Goal: Task Accomplishment & Management: Manage account settings

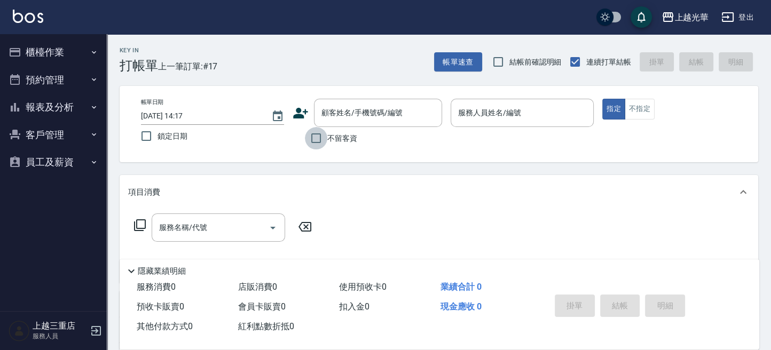
click at [311, 139] on input "不留客資" at bounding box center [316, 138] width 22 height 22
checkbox input "true"
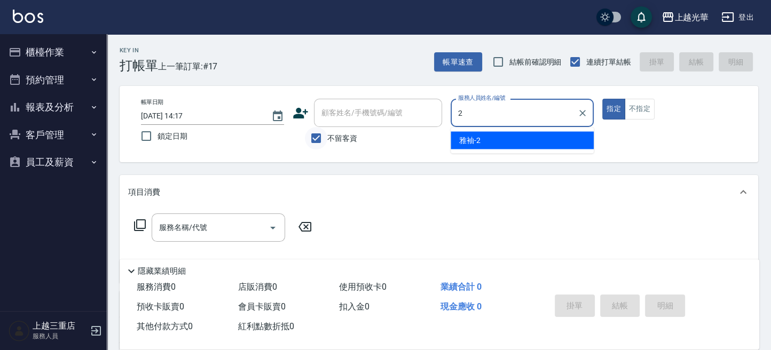
type input "雅袖-2"
type button "true"
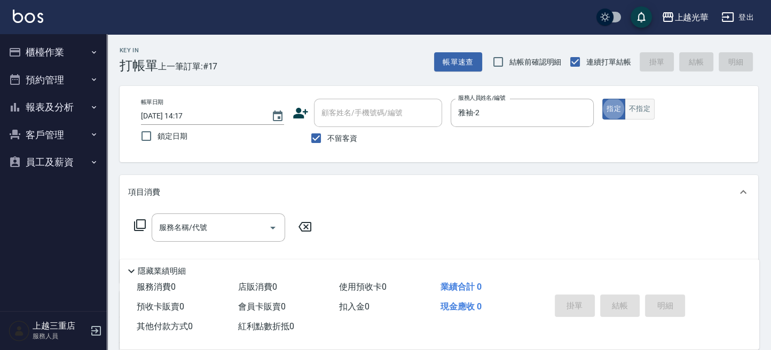
click at [648, 107] on button "不指定" at bounding box center [639, 109] width 30 height 21
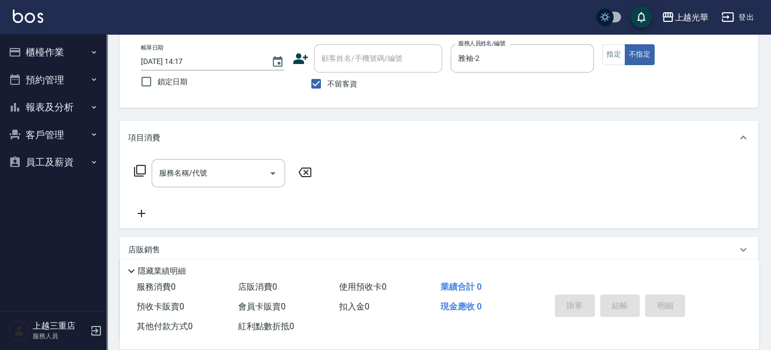
scroll to position [71, 0]
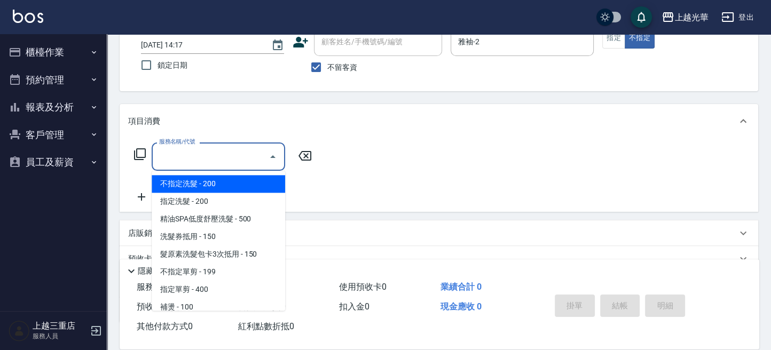
drag, startPoint x: 226, startPoint y: 154, endPoint x: 133, endPoint y: 160, distance: 93.0
click at [223, 154] on input "服務名稱/代號" at bounding box center [210, 156] width 108 height 19
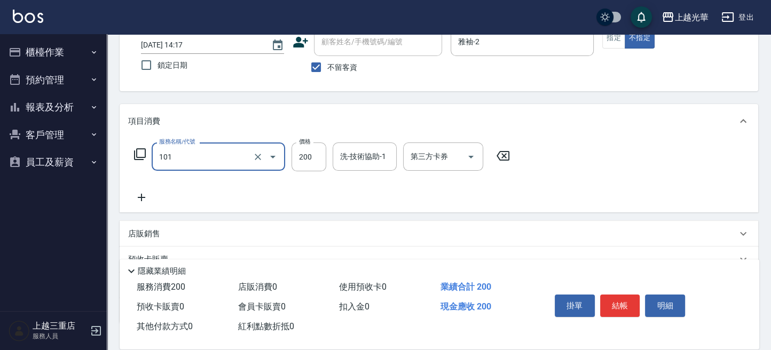
type input "不指定洗髮(101)"
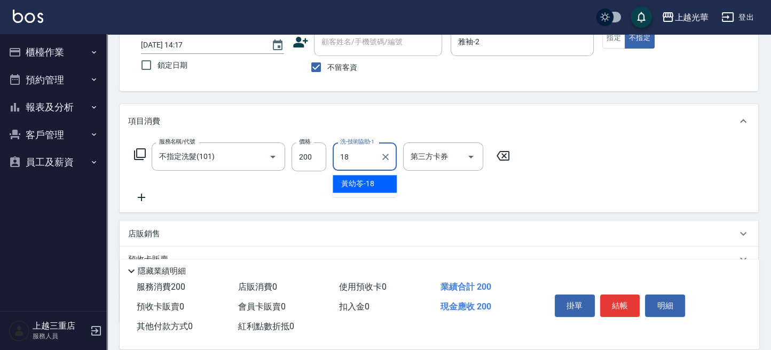
type input "[PERSON_NAME]-18"
click at [144, 199] on icon at bounding box center [141, 197] width 27 height 13
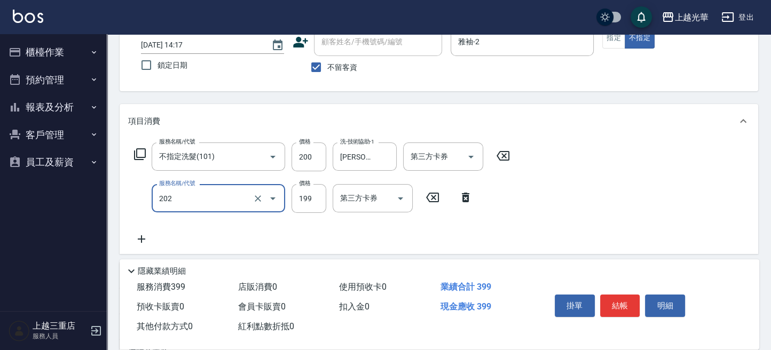
type input "不指定單剪(202)"
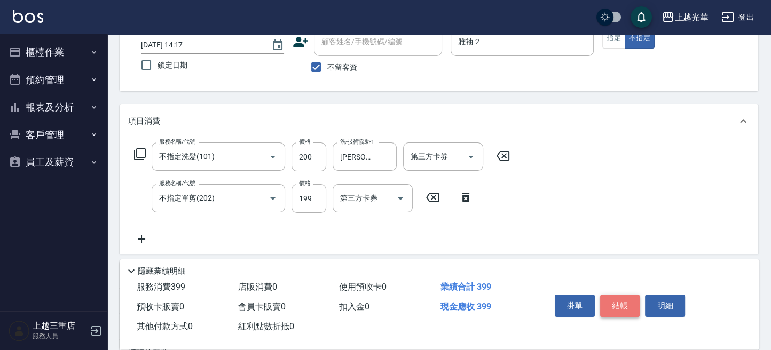
click at [607, 302] on button "結帳" at bounding box center [620, 306] width 40 height 22
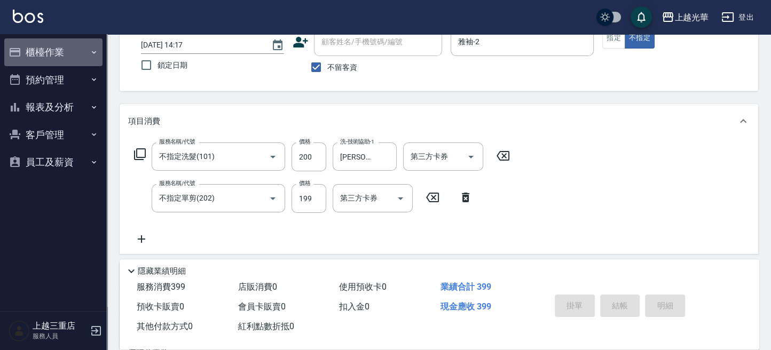
click at [31, 53] on button "櫃檯作業" at bounding box center [53, 52] width 98 height 28
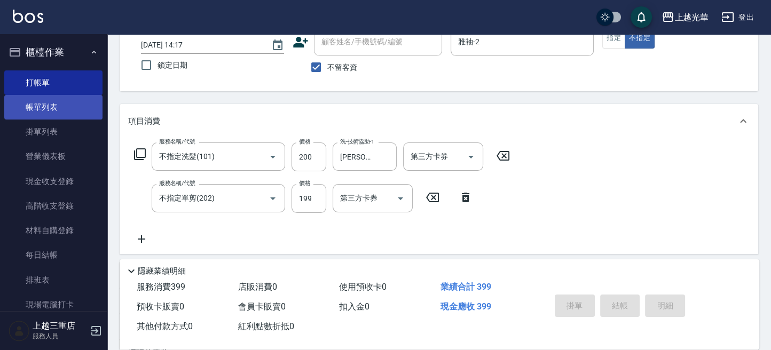
type input "2025/09/14 15:11"
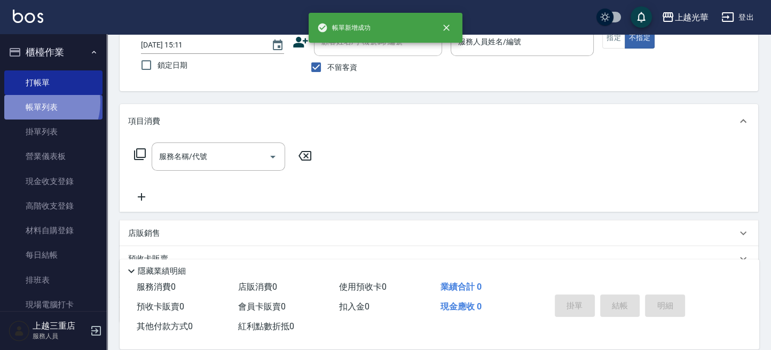
click at [38, 102] on link "帳單列表" at bounding box center [53, 107] width 98 height 25
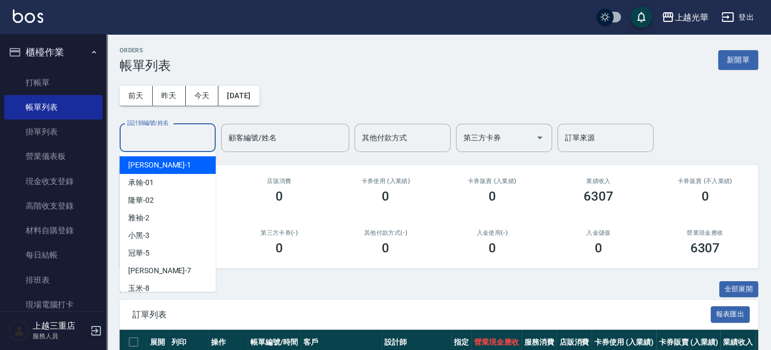
click at [156, 142] on input "設計師編號/姓名" at bounding box center [167, 138] width 86 height 19
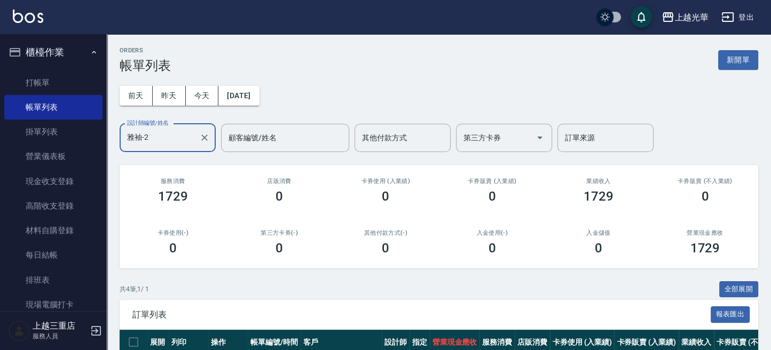
scroll to position [71, 0]
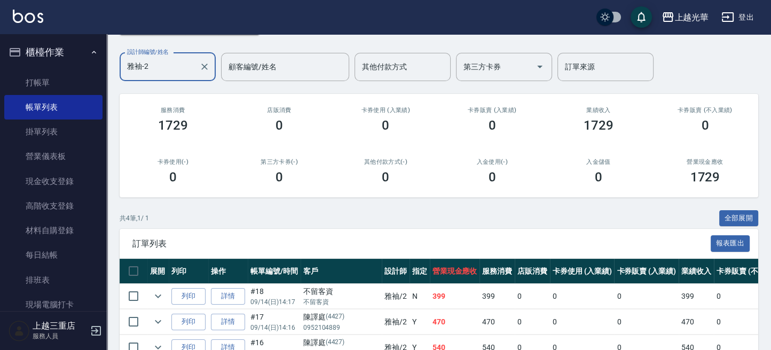
type input "雅袖-2"
click at [31, 19] on img at bounding box center [28, 16] width 30 height 13
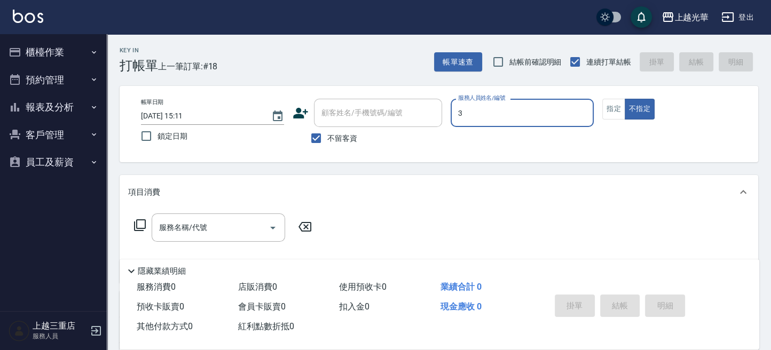
type input "小黑-3"
type button "false"
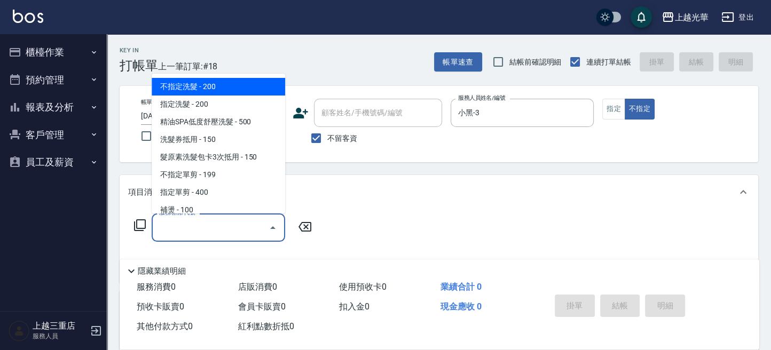
click at [239, 223] on input "服務名稱/代號" at bounding box center [210, 227] width 108 height 19
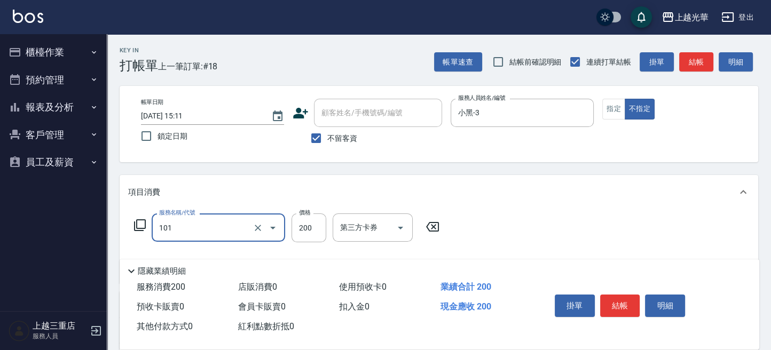
type input "不指定洗髮(101)"
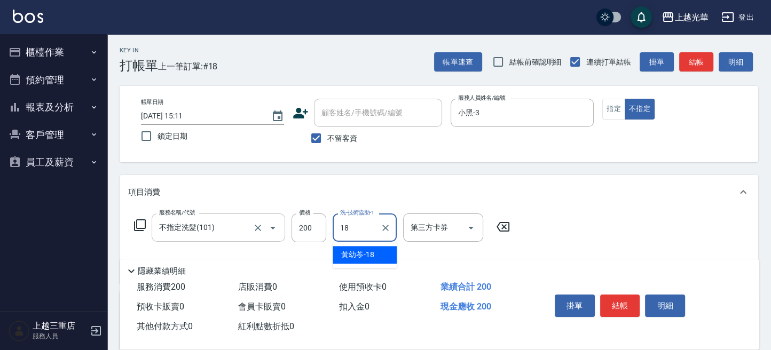
type input "黃幼苓-18"
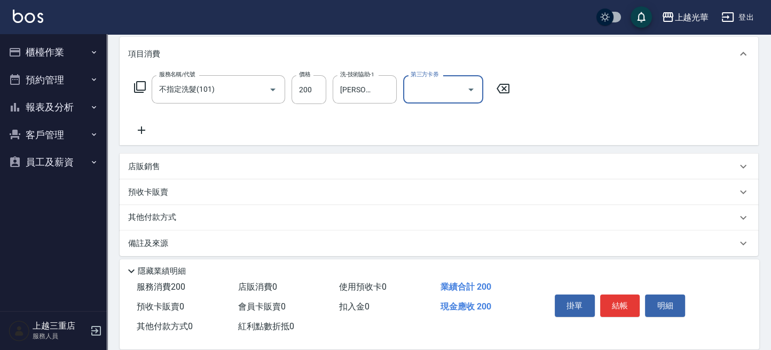
scroll to position [142, 0]
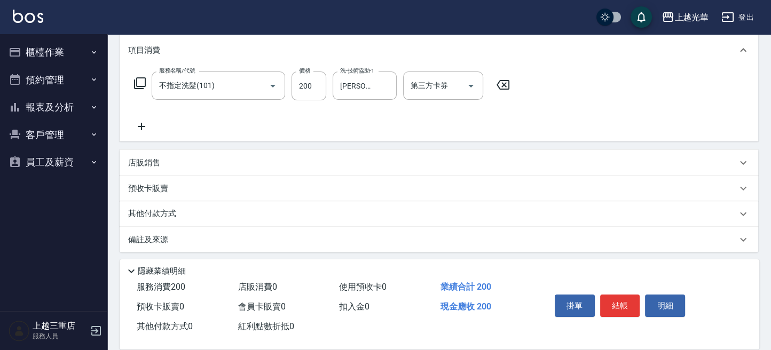
click at [146, 128] on icon at bounding box center [141, 126] width 27 height 13
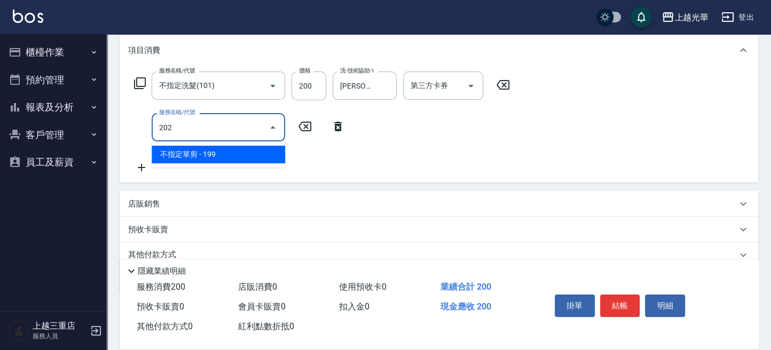
type input "不指定單剪(202)"
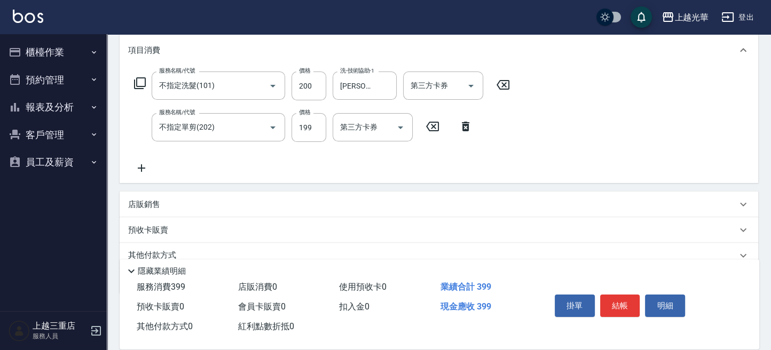
click at [143, 168] on icon at bounding box center [141, 167] width 7 height 7
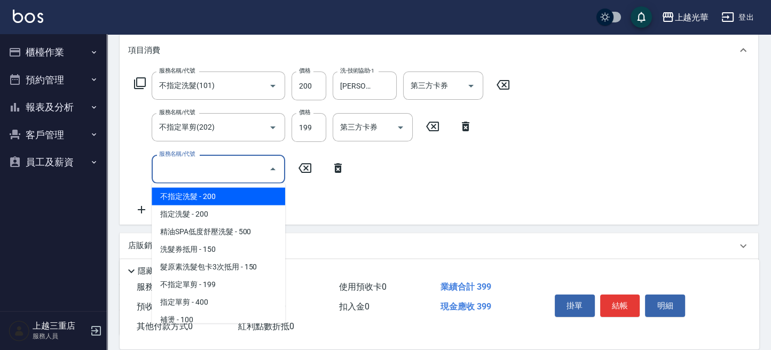
click at [260, 166] on input "服務名稱/代號" at bounding box center [210, 169] width 108 height 19
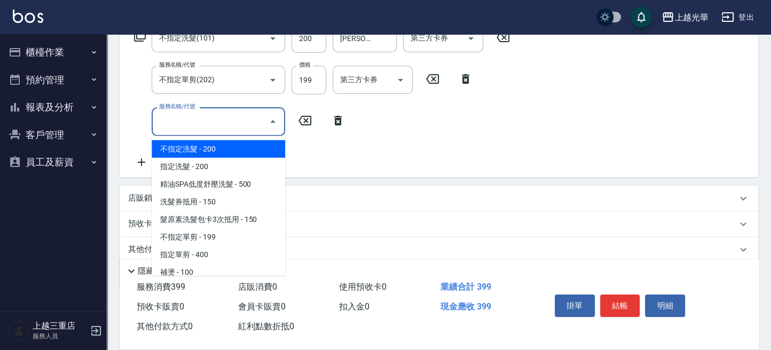
scroll to position [228, 0]
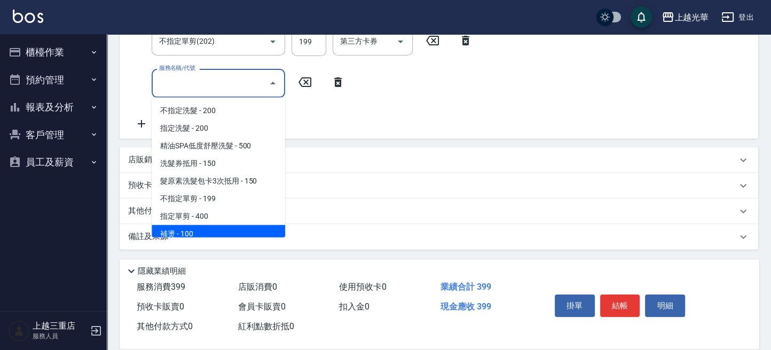
click at [194, 226] on span "補燙 - 100" at bounding box center [218, 234] width 133 height 18
type input "補燙(301)"
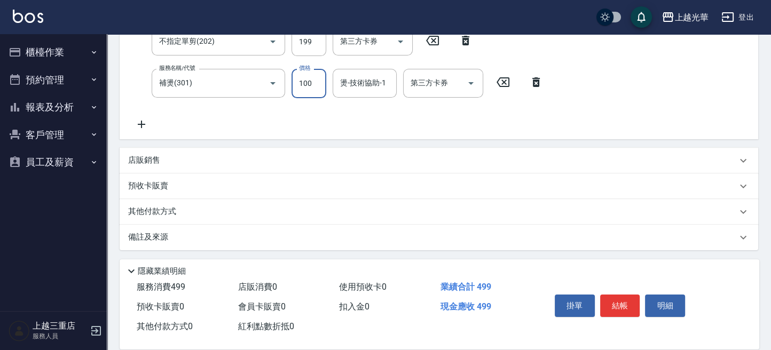
click at [316, 90] on input "100" at bounding box center [308, 83] width 35 height 29
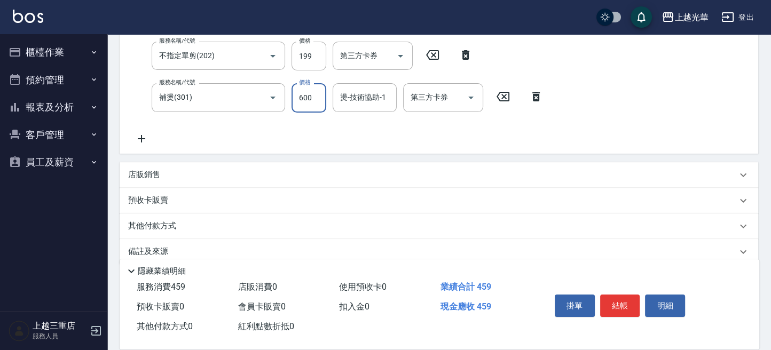
type input "600"
type input "小黑-3"
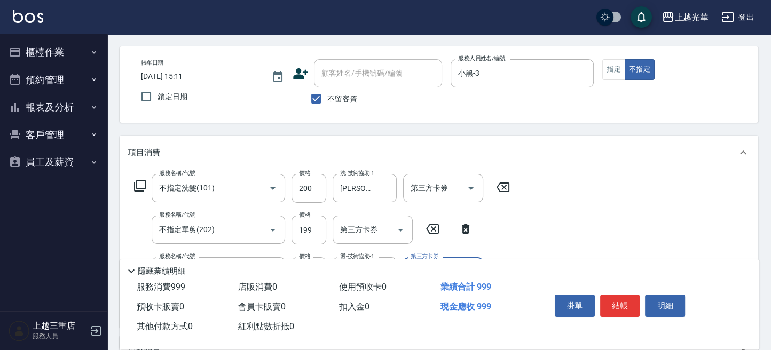
scroll to position [0, 0]
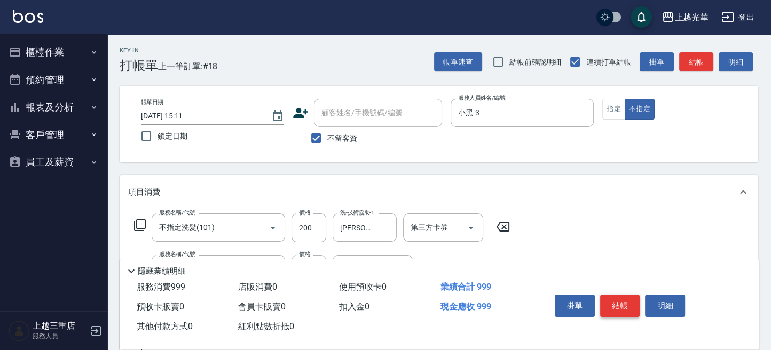
click at [613, 302] on button "結帳" at bounding box center [620, 306] width 40 height 22
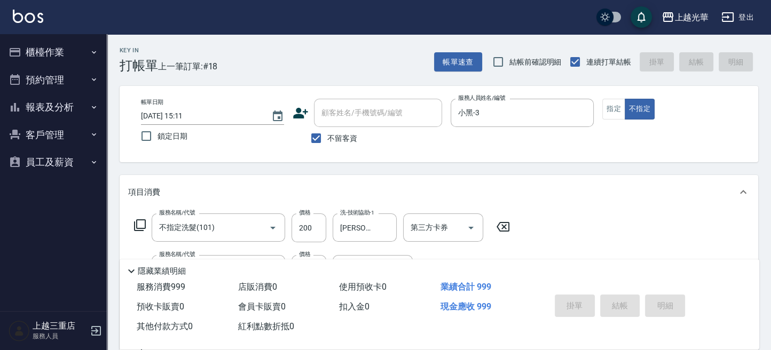
type input "2025/09/14 15:19"
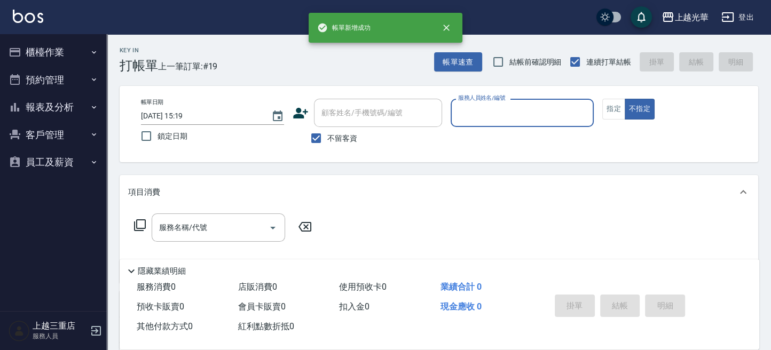
click at [62, 49] on button "櫃檯作業" at bounding box center [53, 52] width 98 height 28
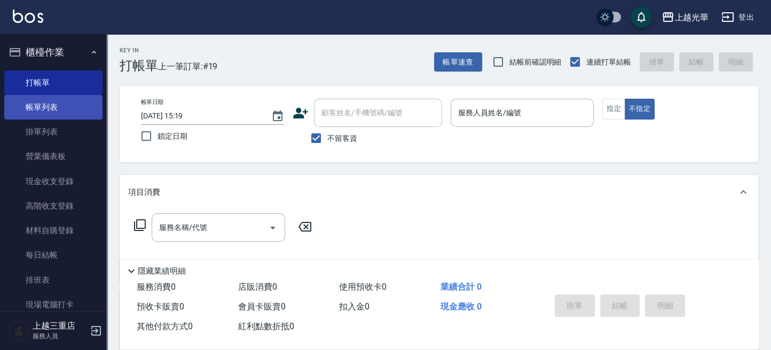
click at [56, 113] on link "帳單列表" at bounding box center [53, 107] width 98 height 25
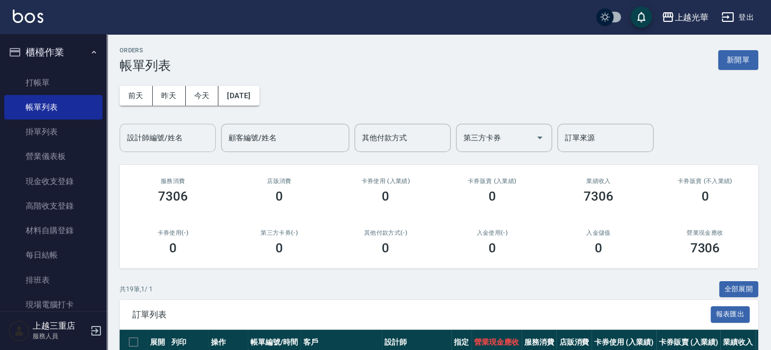
click at [180, 131] on input "設計師編號/姓名" at bounding box center [167, 138] width 86 height 19
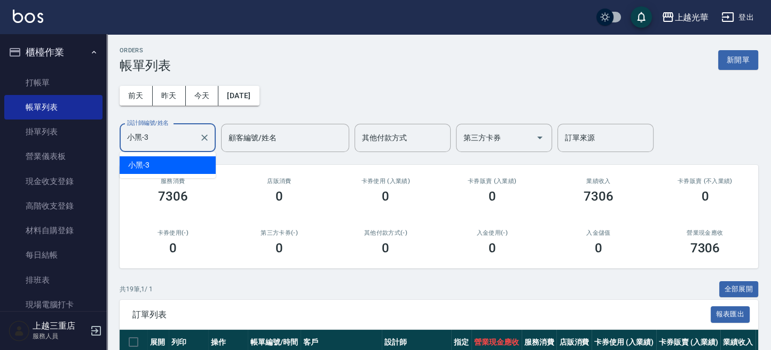
type input "小黑-3"
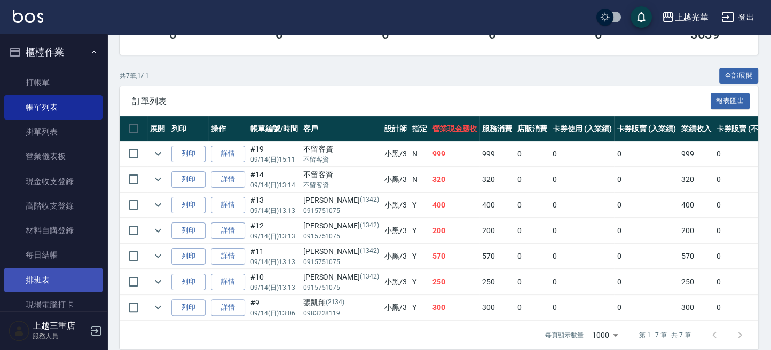
scroll to position [132, 0]
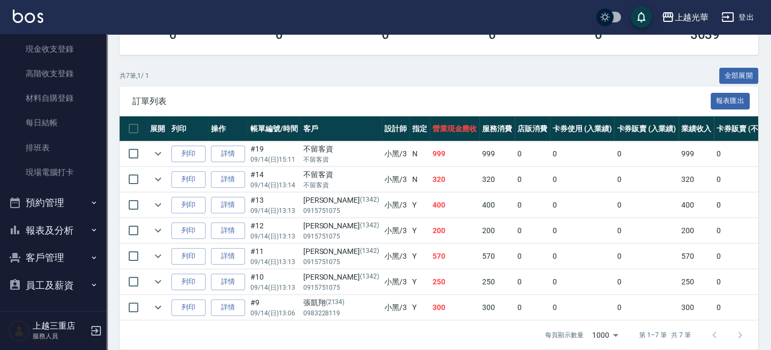
click at [51, 262] on button "客戶管理" at bounding box center [53, 258] width 98 height 28
click at [51, 278] on link "客戶列表" at bounding box center [53, 288] width 98 height 25
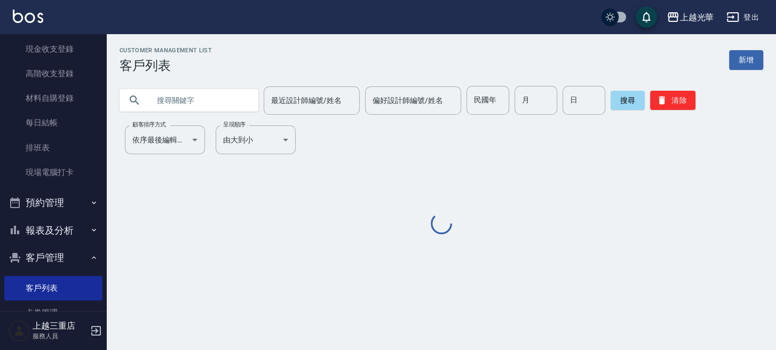
click at [152, 98] on input "text" at bounding box center [199, 100] width 100 height 29
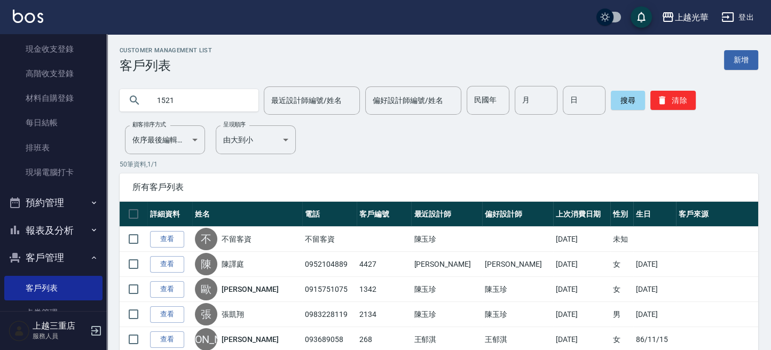
type input "1521"
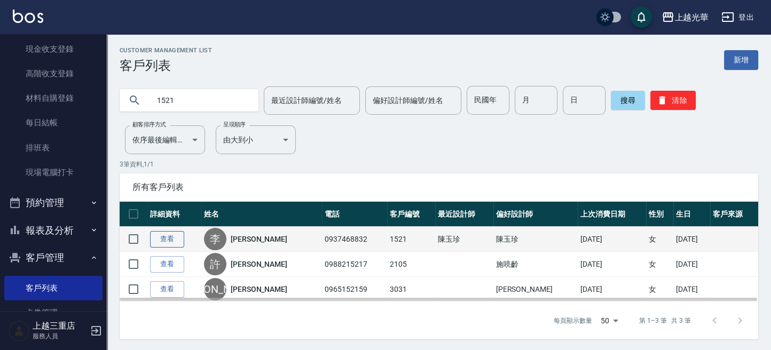
click at [171, 240] on link "查看" at bounding box center [167, 239] width 34 height 17
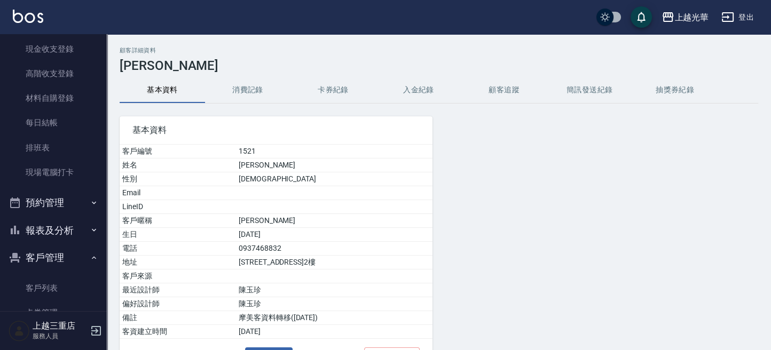
click at [256, 94] on button "消費記錄" at bounding box center [247, 90] width 85 height 26
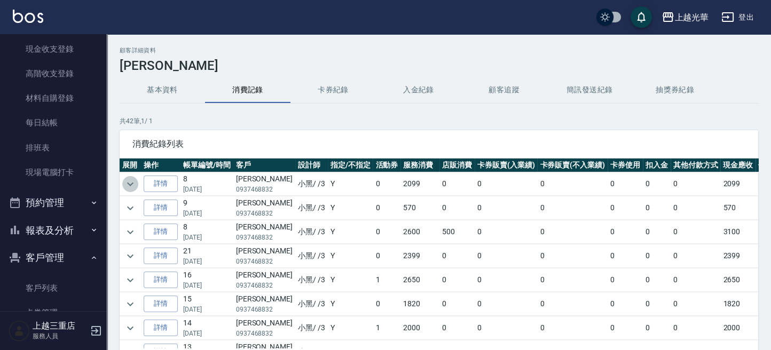
click at [130, 185] on icon "expand row" at bounding box center [130, 184] width 6 height 4
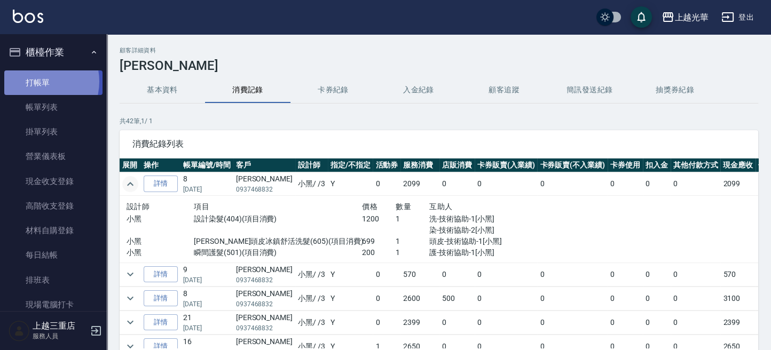
click at [36, 81] on link "打帳單" at bounding box center [53, 82] width 98 height 25
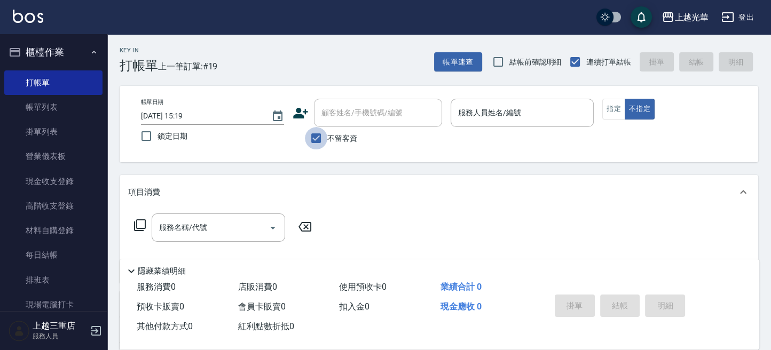
drag, startPoint x: 312, startPoint y: 137, endPoint x: 338, endPoint y: 114, distance: 34.0
click at [313, 137] on input "不留客資" at bounding box center [316, 138] width 22 height 22
checkbox input "false"
click at [338, 114] on input "顧客姓名/手機號碼/編號" at bounding box center [370, 113] width 102 height 19
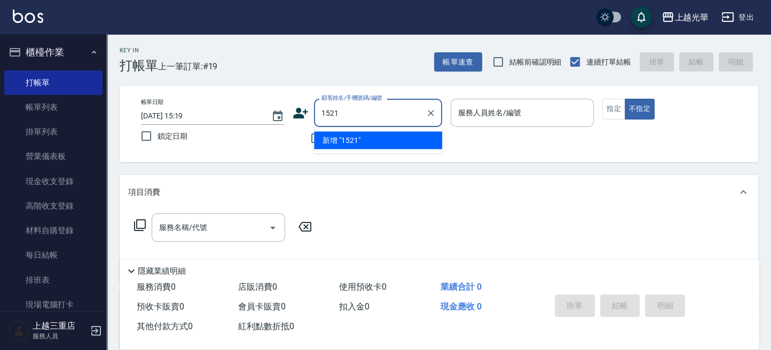
type input "1521"
click at [624, 99] on button "不指定" at bounding box center [639, 109] width 30 height 21
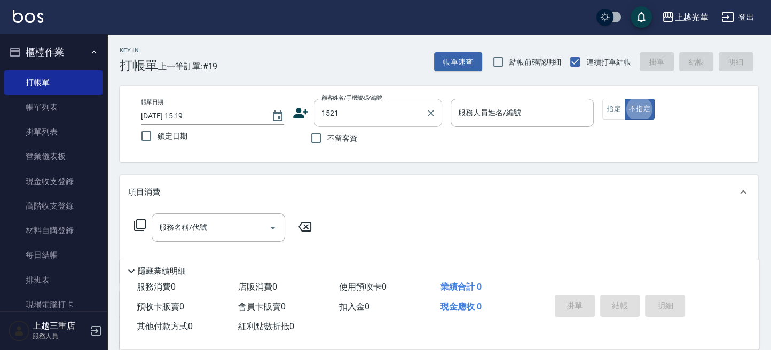
type button "false"
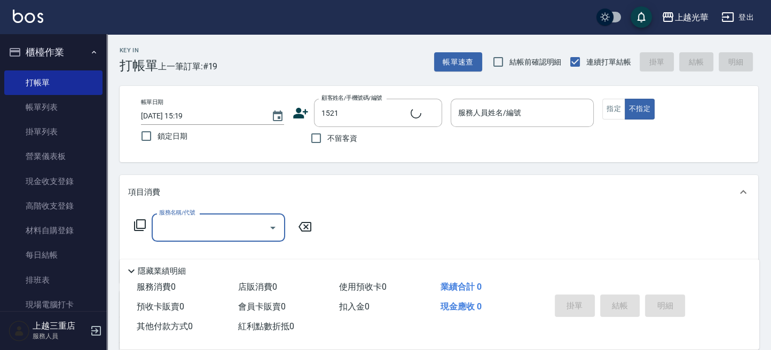
type input "李怡雯/0937468832/1521"
type input "小黑-3"
click at [614, 116] on button "指定" at bounding box center [613, 109] width 23 height 21
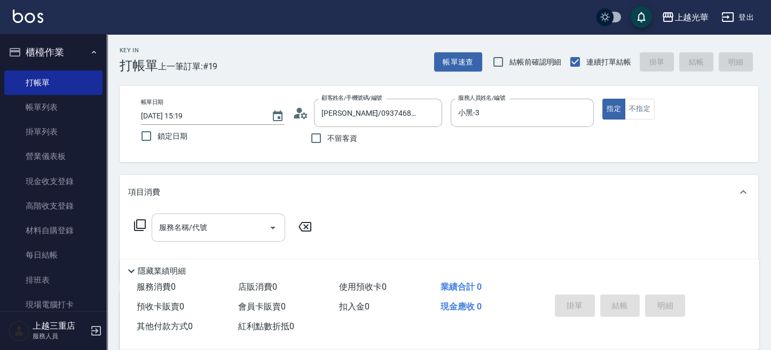
click at [251, 229] on input "服務名稱/代號" at bounding box center [210, 227] width 108 height 19
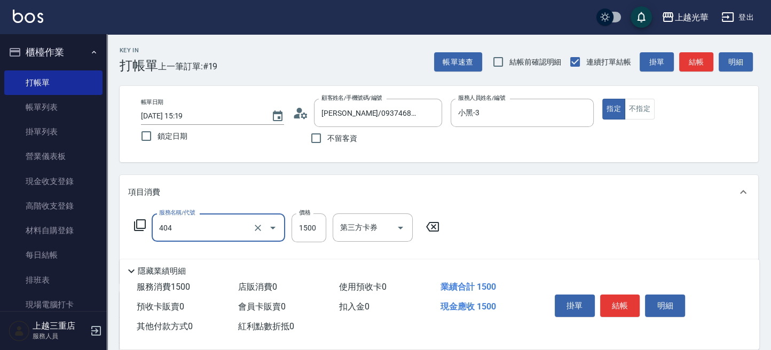
type input "設計染髮(404)"
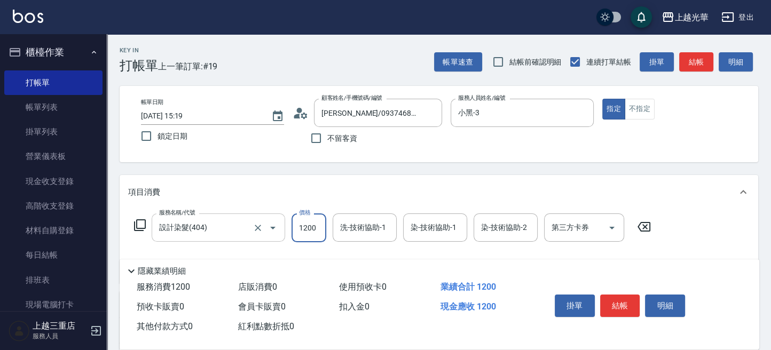
type input "1200"
type input "3."
type input "舊有卡券"
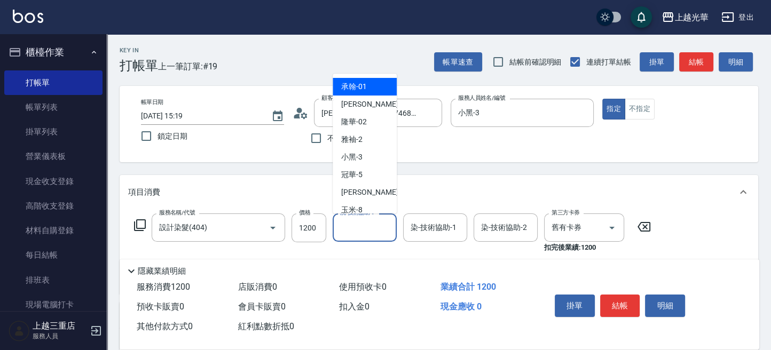
click at [355, 230] on input "洗-技術協助-1" at bounding box center [364, 227] width 54 height 19
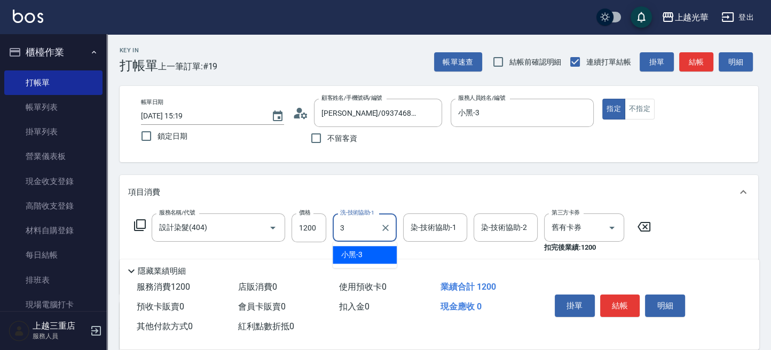
type input "小黑-3"
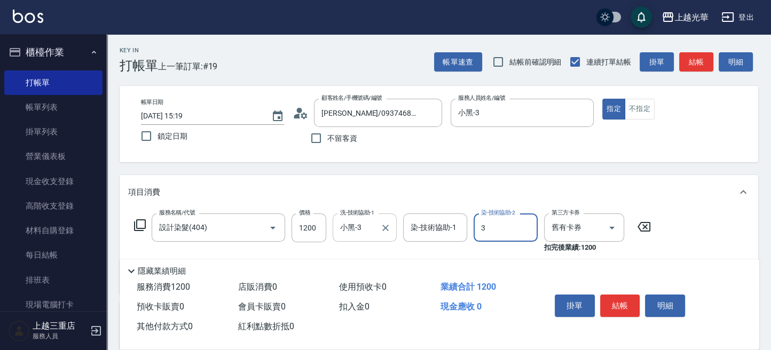
type input "小黑-3"
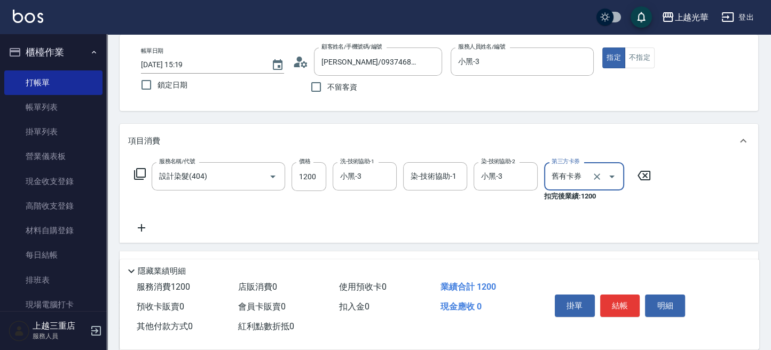
scroll to position [71, 0]
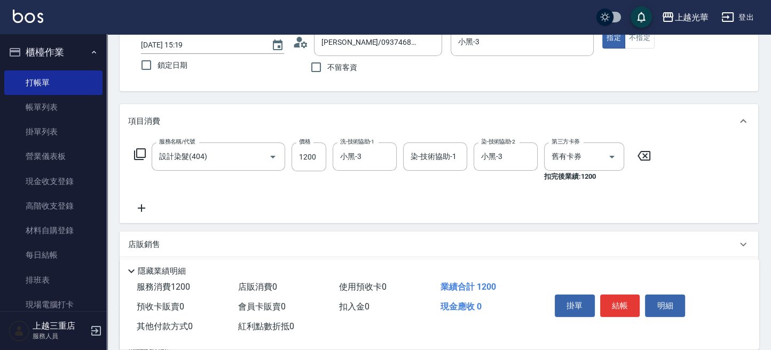
click at [136, 150] on icon at bounding box center [139, 154] width 13 height 13
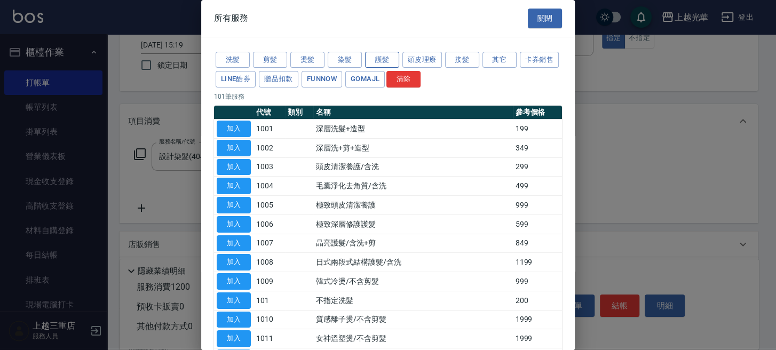
click at [393, 60] on button "護髮" at bounding box center [382, 60] width 34 height 17
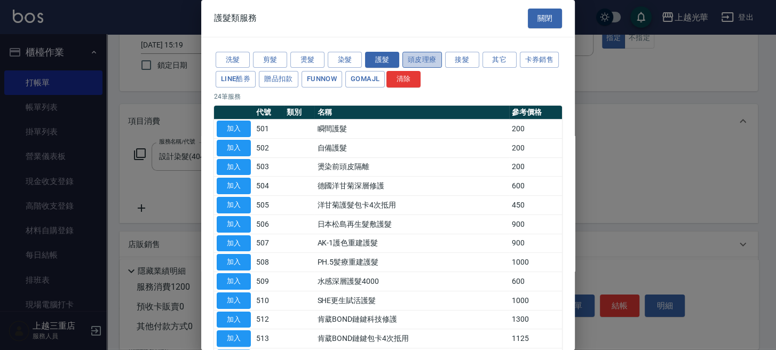
click at [422, 62] on button "頭皮理療" at bounding box center [421, 60] width 39 height 17
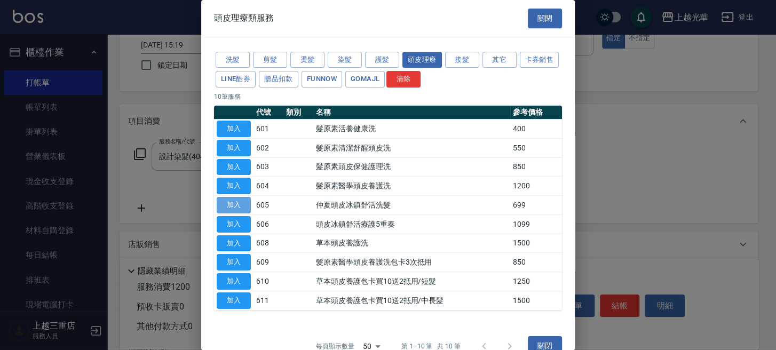
drag, startPoint x: 224, startPoint y: 202, endPoint x: 235, endPoint y: 197, distance: 11.7
click at [225, 201] on button "加入" at bounding box center [234, 205] width 34 height 17
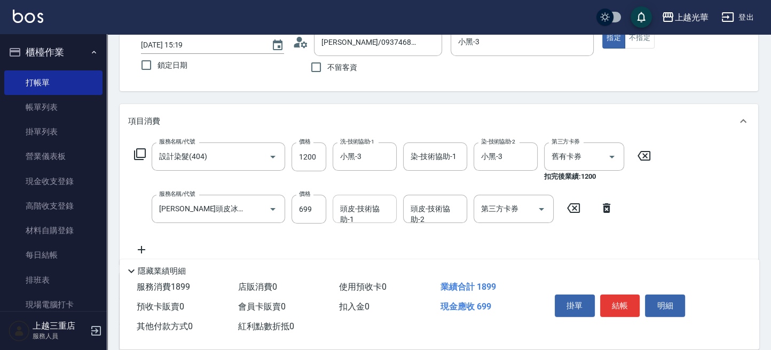
drag, startPoint x: 353, startPoint y: 207, endPoint x: 361, endPoint y: 209, distance: 8.2
click at [360, 209] on input "頭皮-技術協助-1" at bounding box center [364, 209] width 54 height 19
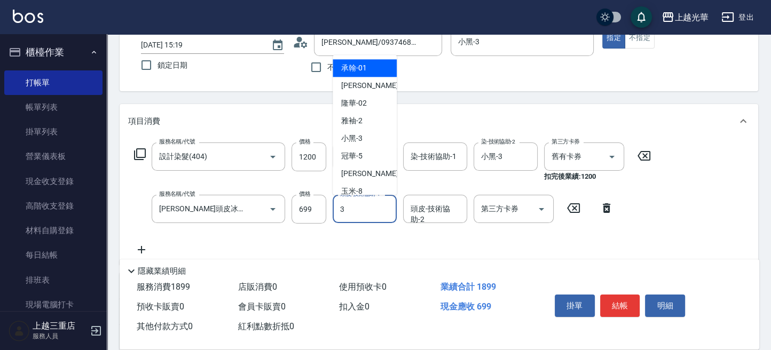
type input "小黑-3"
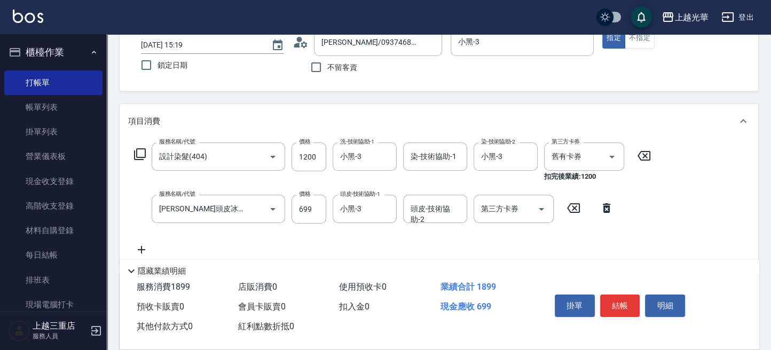
click at [146, 245] on icon at bounding box center [141, 249] width 27 height 13
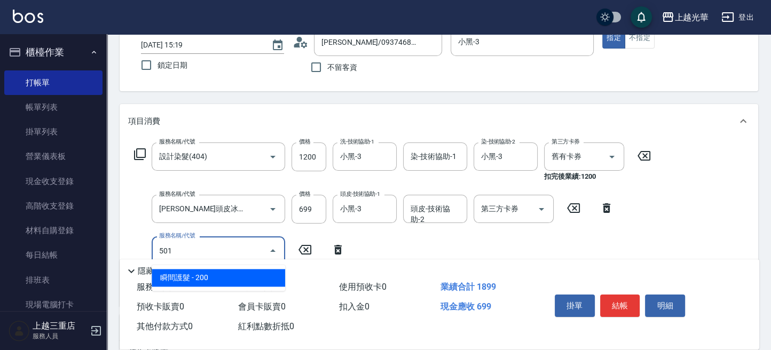
type input "瞬間護髮(501)"
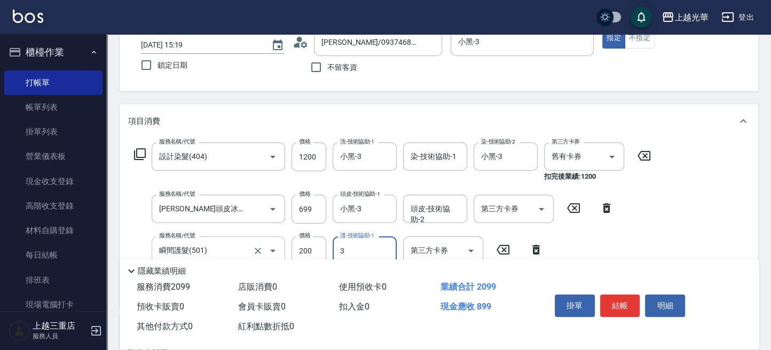
type input "小黑-3"
click at [623, 310] on button "結帳" at bounding box center [620, 306] width 40 height 22
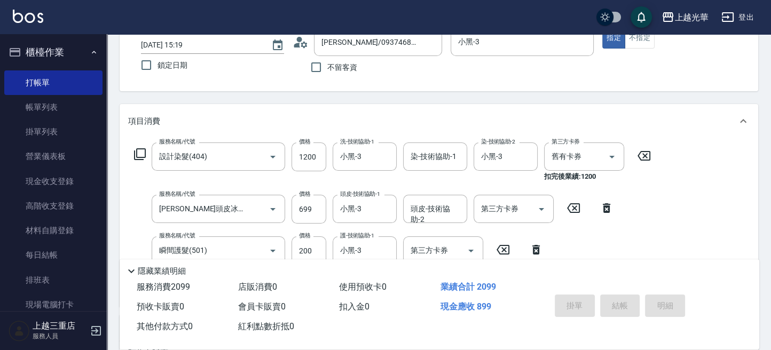
type input "2025/09/14 15:20"
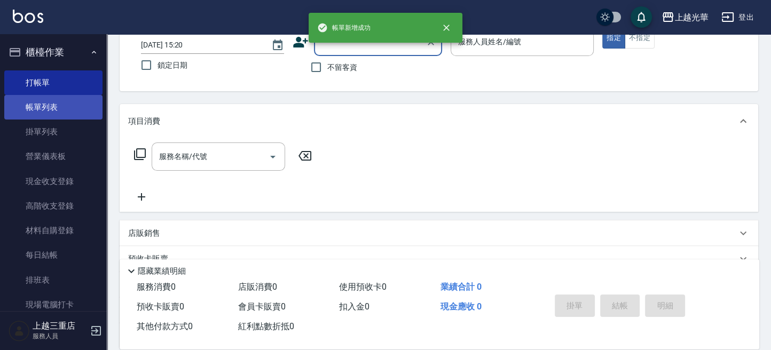
click at [47, 100] on link "帳單列表" at bounding box center [53, 107] width 98 height 25
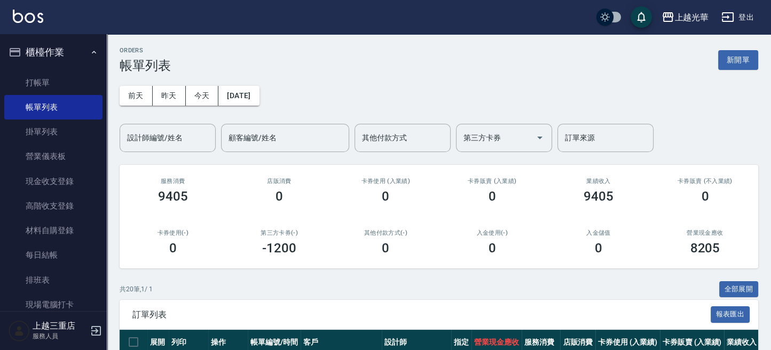
click at [160, 122] on div "前天 昨天 今天 2025/09/14 設計師編號/姓名 設計師編號/姓名 顧客編號/姓名 顧客編號/姓名 其他付款方式 其他付款方式 第三方卡券 第三方卡券…" at bounding box center [439, 112] width 638 height 79
click at [164, 138] on input "設計師編號/姓名" at bounding box center [167, 138] width 86 height 19
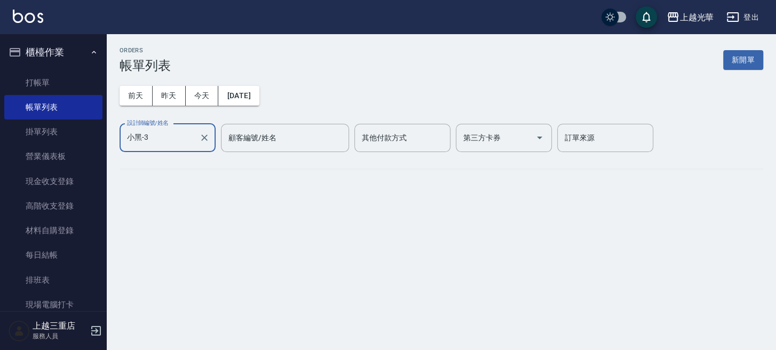
type input "小黑-3"
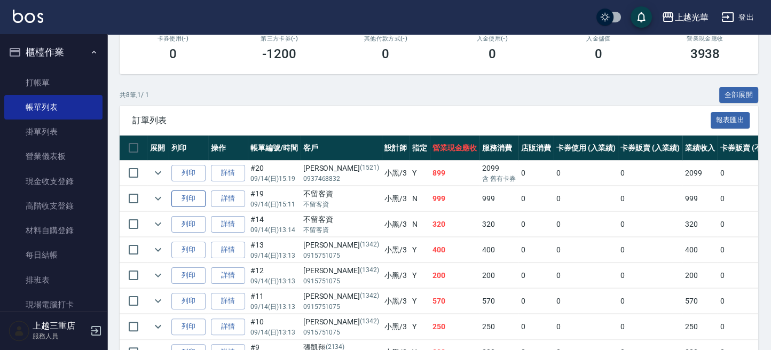
scroll to position [213, 0]
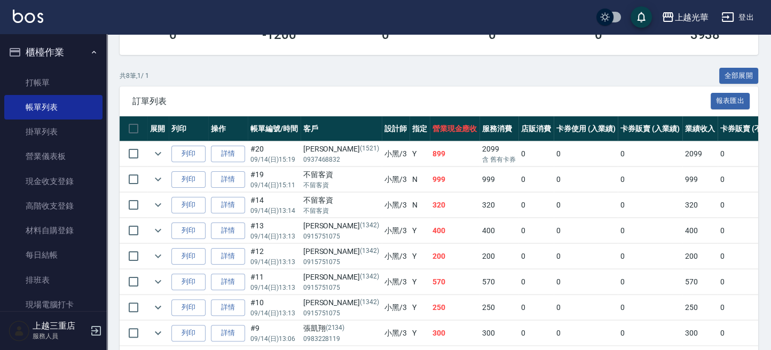
click at [151, 162] on td at bounding box center [157, 153] width 21 height 25
click at [153, 156] on icon "expand row" at bounding box center [158, 153] width 13 height 13
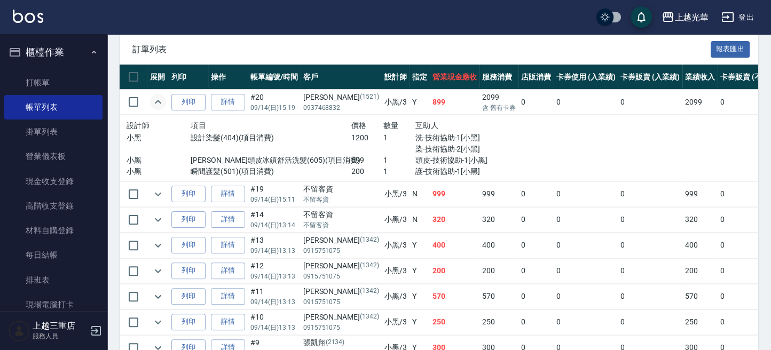
scroll to position [284, 0]
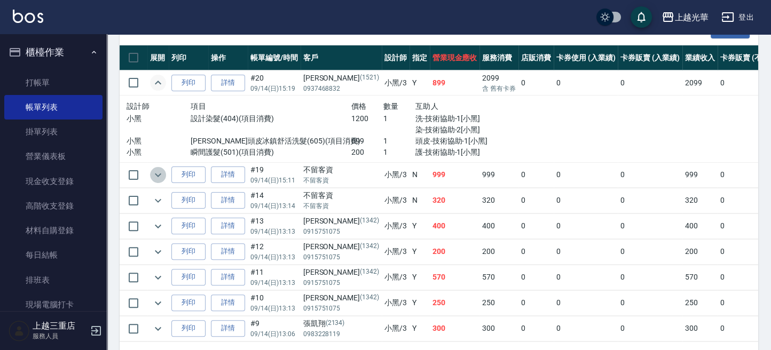
click at [155, 172] on icon "expand row" at bounding box center [158, 175] width 13 height 13
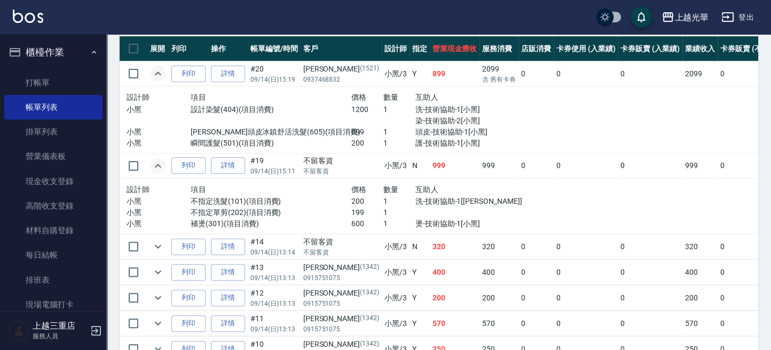
scroll to position [310, 0]
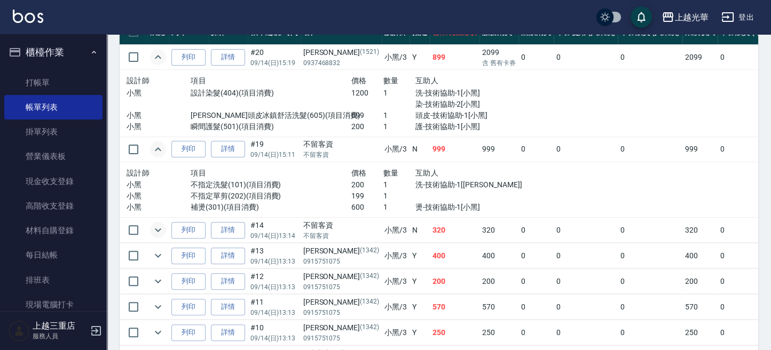
click at [158, 224] on icon "expand row" at bounding box center [158, 230] width 13 height 13
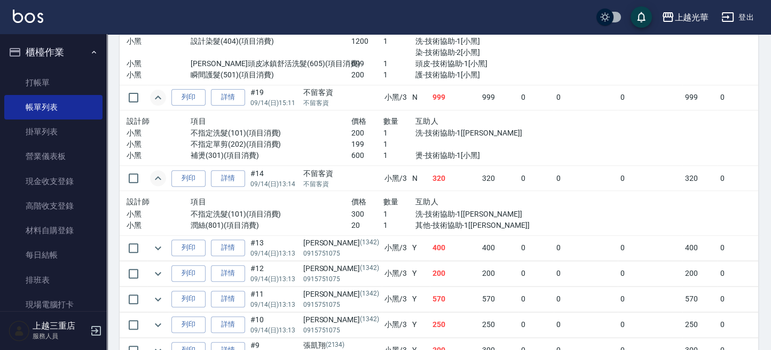
scroll to position [381, 0]
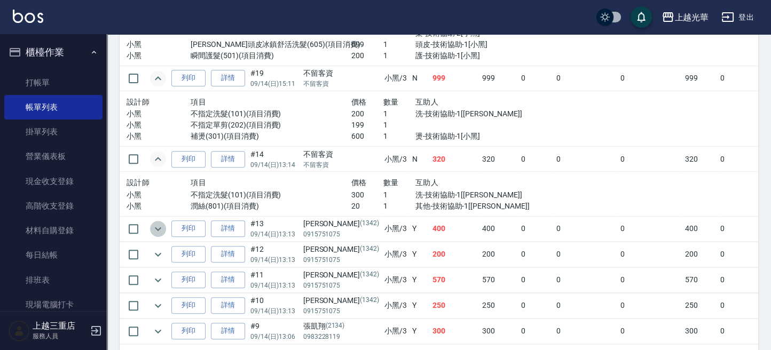
click at [161, 223] on icon "expand row" at bounding box center [158, 229] width 13 height 13
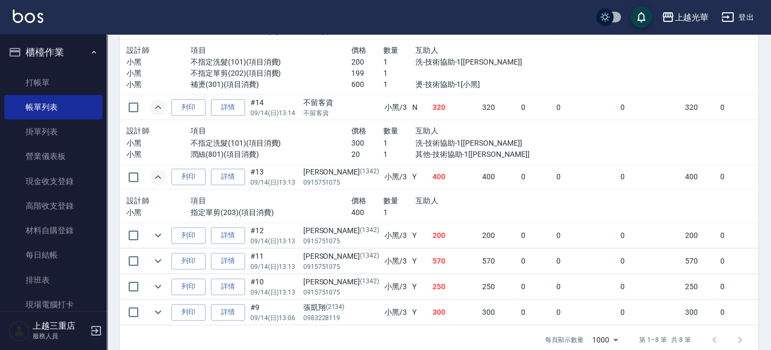
scroll to position [453, 0]
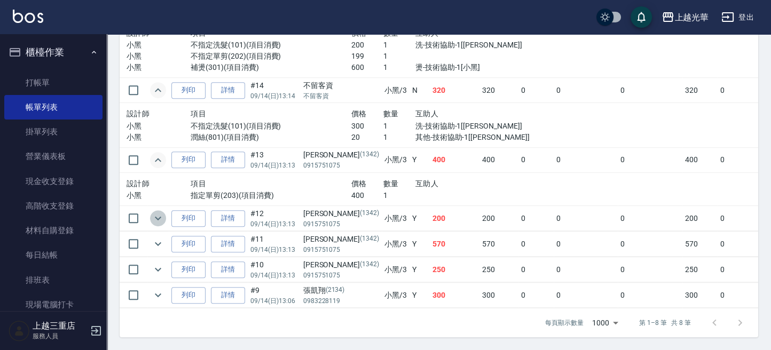
click at [157, 212] on icon "expand row" at bounding box center [158, 218] width 13 height 13
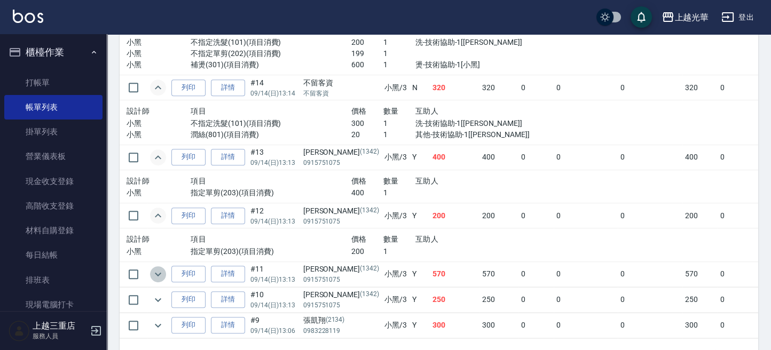
click at [152, 278] on icon "expand row" at bounding box center [158, 274] width 13 height 13
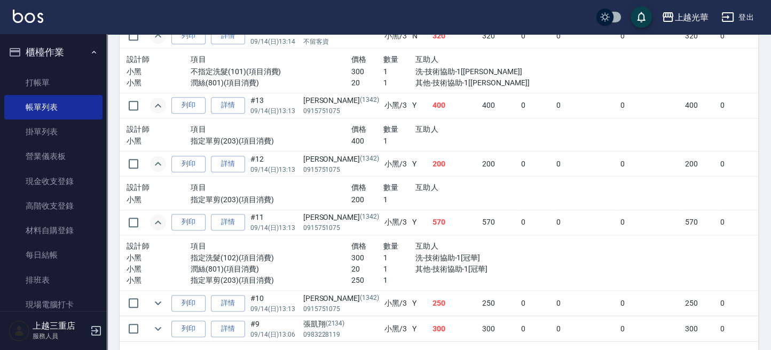
scroll to position [524, 0]
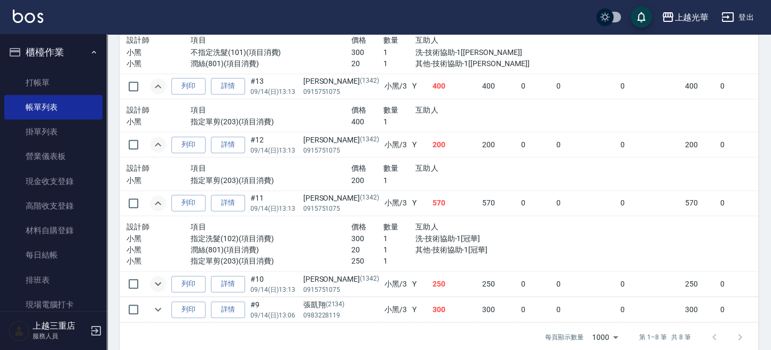
click at [156, 278] on icon "expand row" at bounding box center [158, 284] width 13 height 13
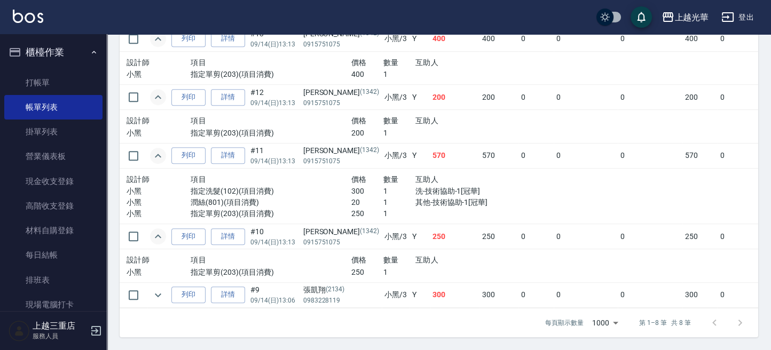
scroll to position [578, 0]
click at [149, 284] on td at bounding box center [157, 294] width 21 height 25
click at [156, 289] on icon "expand row" at bounding box center [158, 295] width 13 height 13
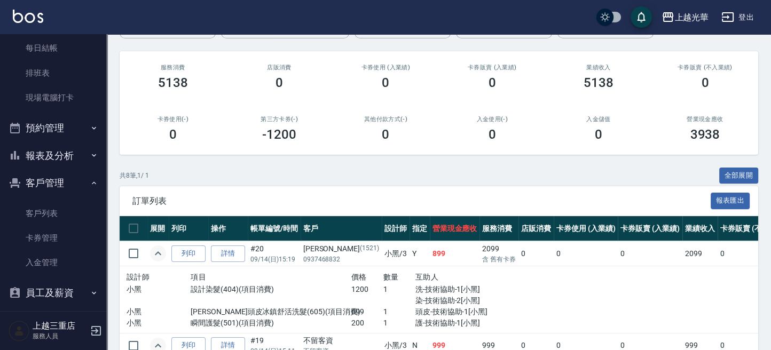
scroll to position [215, 0]
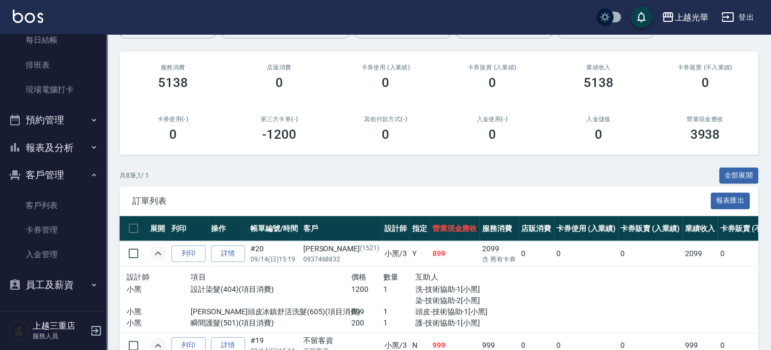
click at [52, 178] on button "客戶管理" at bounding box center [53, 175] width 98 height 28
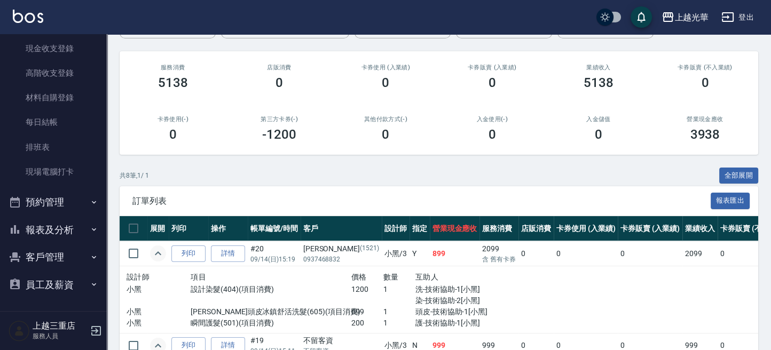
scroll to position [132, 0]
click at [56, 223] on button "報表及分析" at bounding box center [53, 231] width 98 height 28
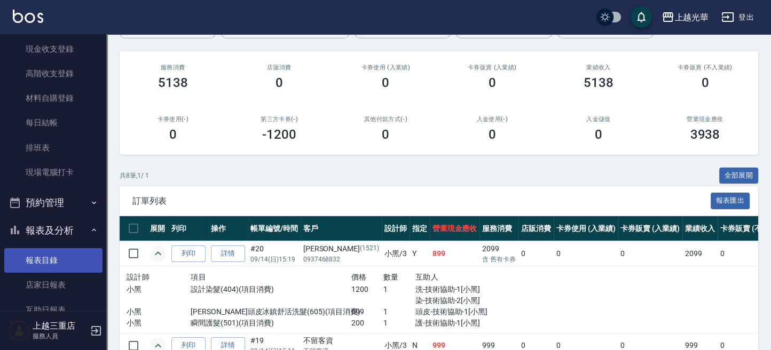
scroll to position [346, 0]
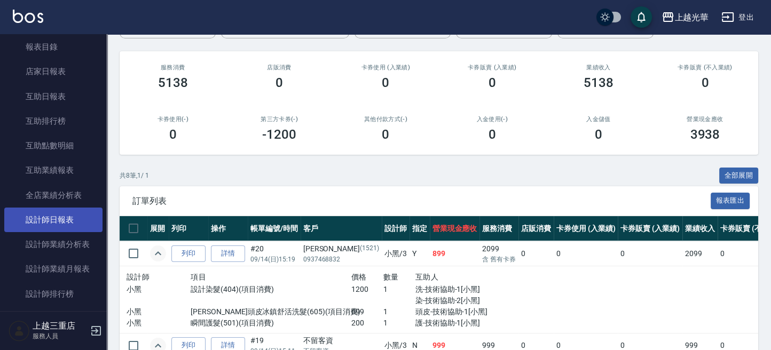
click at [60, 224] on link "設計師日報表" at bounding box center [53, 220] width 98 height 25
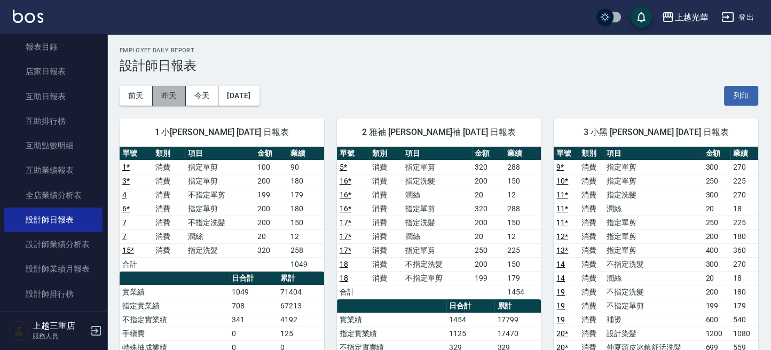
click at [178, 97] on button "昨天" at bounding box center [169, 96] width 33 height 20
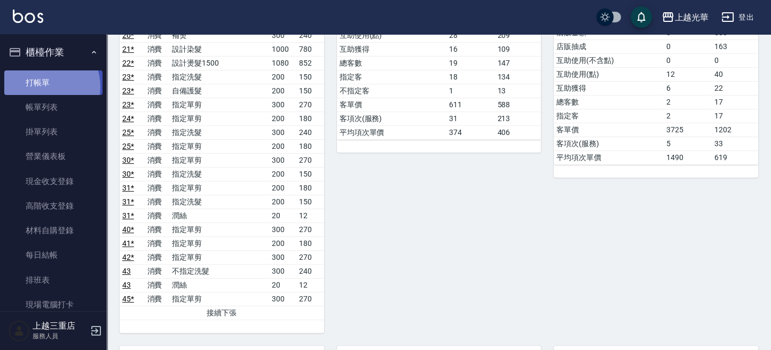
click at [42, 86] on link "打帳單" at bounding box center [53, 82] width 98 height 25
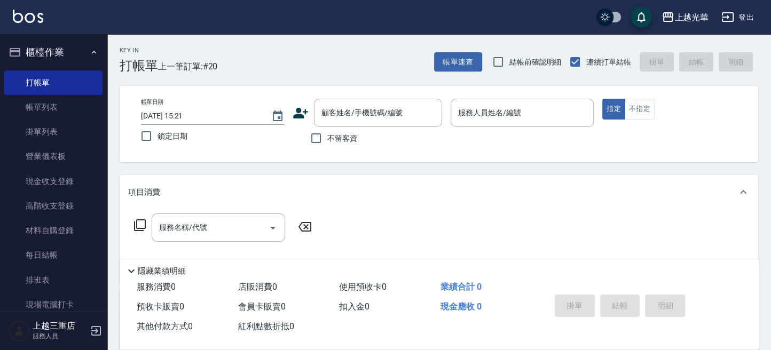
click at [355, 134] on span "不留客資" at bounding box center [342, 138] width 30 height 11
click at [327, 134] on input "不留客資" at bounding box center [316, 138] width 22 height 22
checkbox input "true"
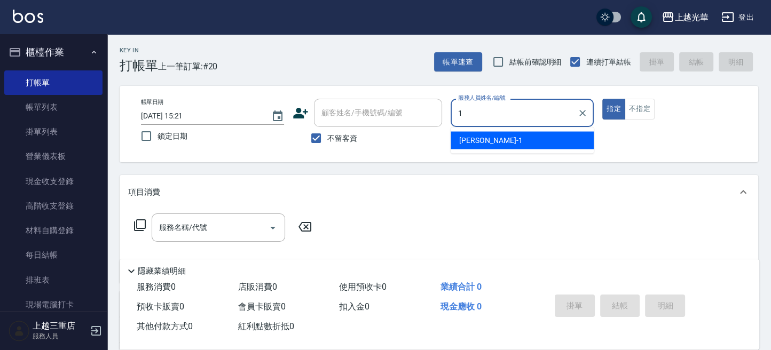
type input "1"
type button "true"
type input "小詹-1"
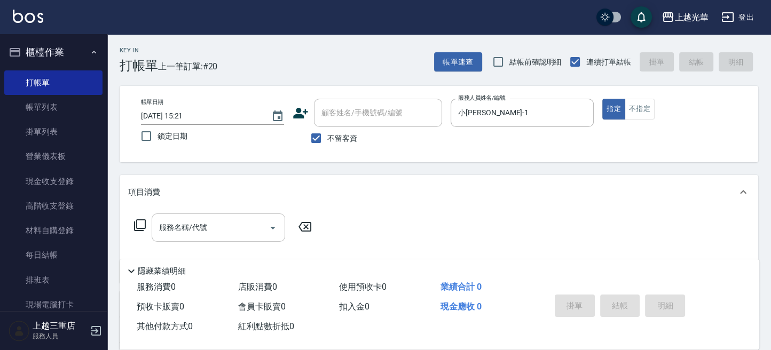
click at [237, 241] on div "服務名稱/代號 服務名稱/代號" at bounding box center [223, 243] width 190 height 61
click at [231, 235] on input "服務名稱/代號" at bounding box center [210, 227] width 108 height 19
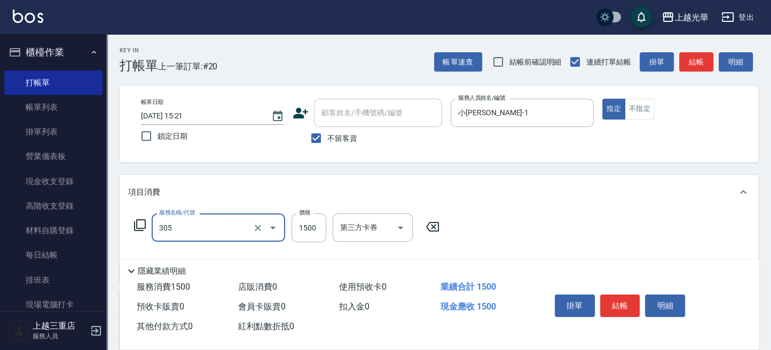
type input "設計燙髮1500(305)"
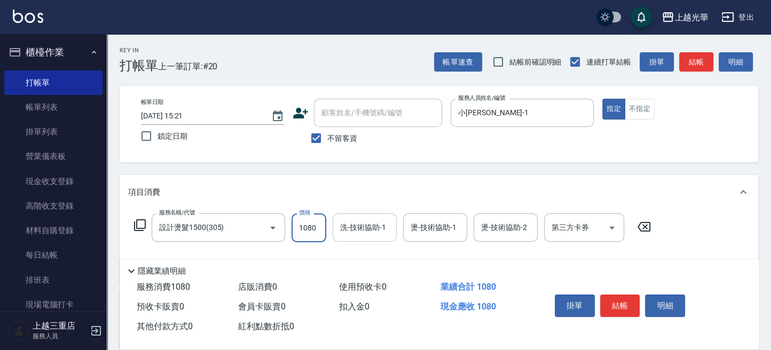
type input "1080"
drag, startPoint x: 360, startPoint y: 236, endPoint x: 406, endPoint y: 236, distance: 45.4
click at [362, 236] on input "洗-技術協助-1" at bounding box center [364, 227] width 54 height 19
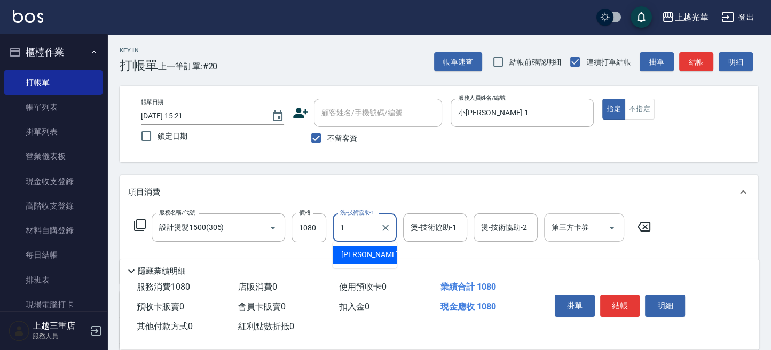
type input "小詹-1"
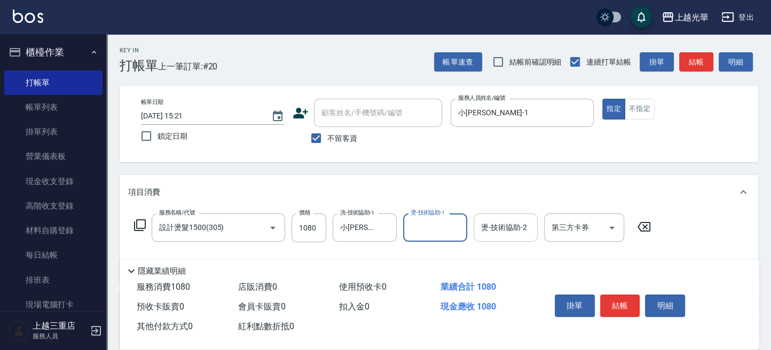
click at [508, 234] on input "燙-技術協助-2" at bounding box center [505, 227] width 54 height 19
type input "小詹-1"
click at [615, 302] on button "結帳" at bounding box center [620, 306] width 40 height 22
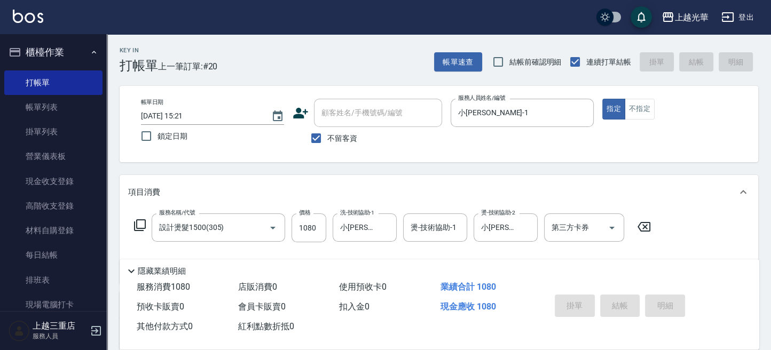
type input "2025/09/14 15:41"
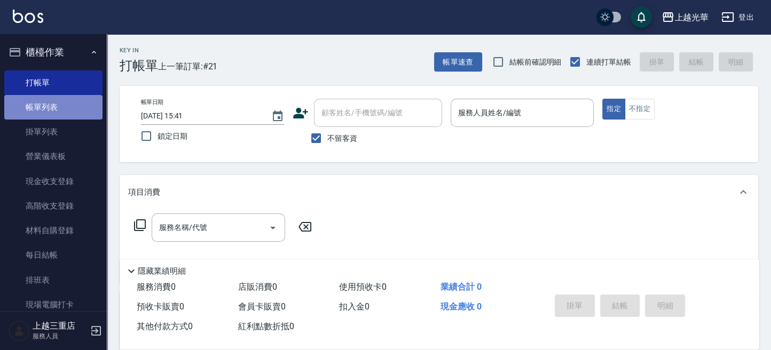
click at [56, 109] on link "帳單列表" at bounding box center [53, 107] width 98 height 25
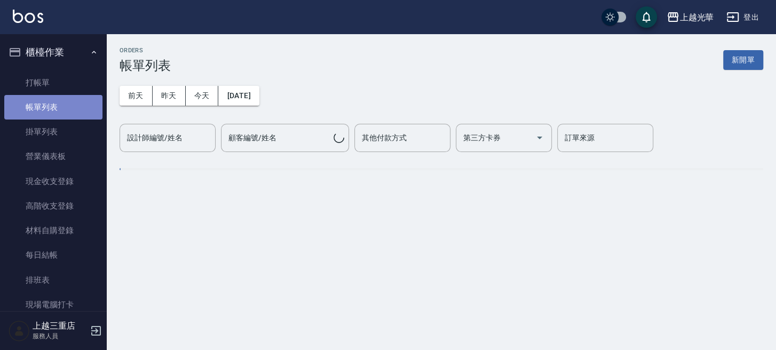
click at [53, 109] on link "帳單列表" at bounding box center [53, 107] width 98 height 25
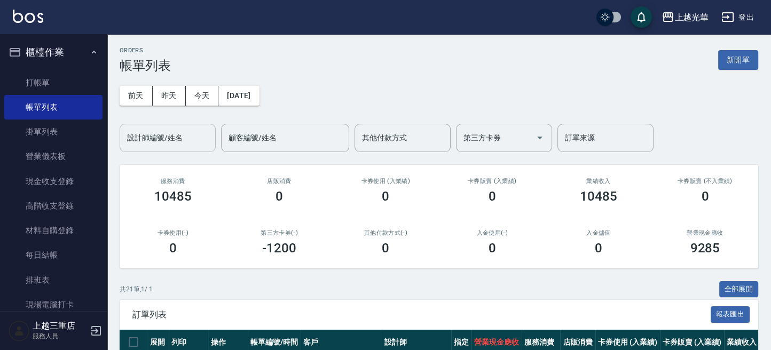
click at [178, 138] on input "設計師編號/姓名" at bounding box center [167, 138] width 86 height 19
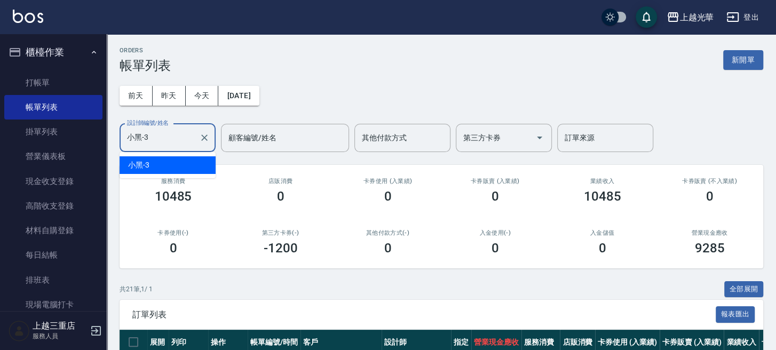
type input "小黑-3"
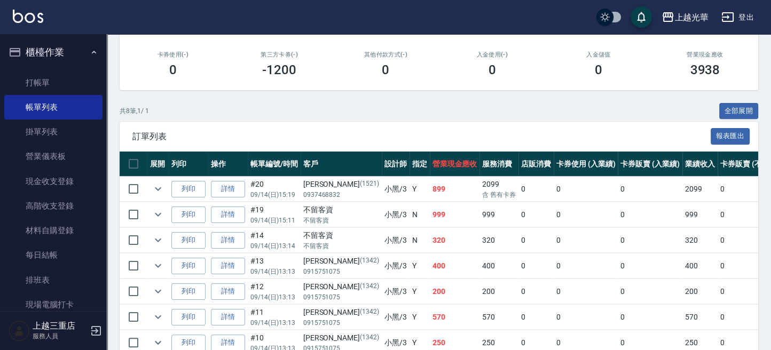
scroll to position [259, 0]
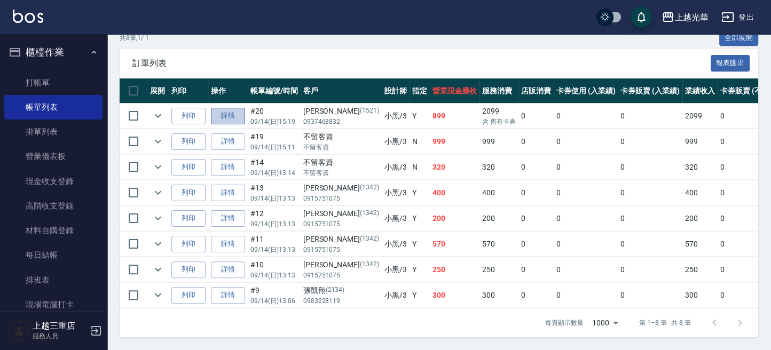
click at [215, 108] on link "詳情" at bounding box center [228, 116] width 34 height 17
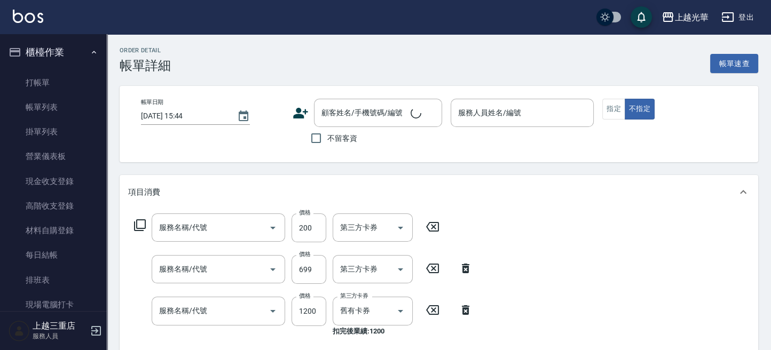
type input "2025/09/14 15:19"
type input "小黑-3"
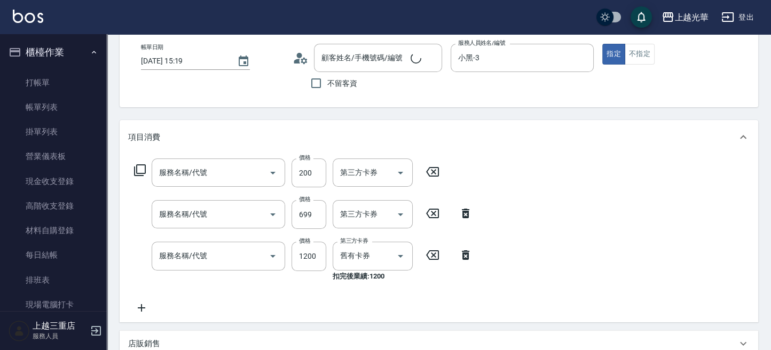
type input "瞬間護髮(501)"
type input "仲夏頭皮冰鎮舒活洗髮(605)"
type input "設計染髮(404)"
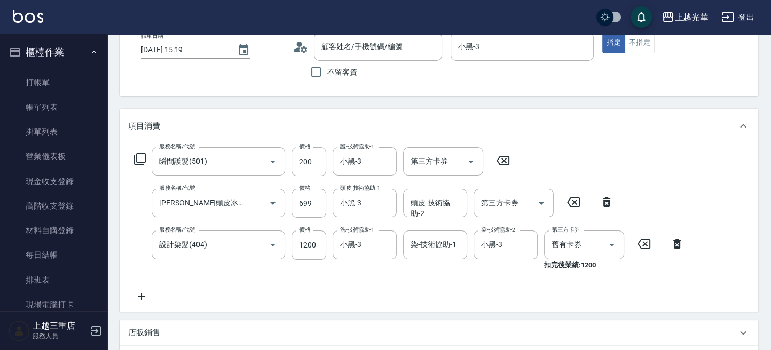
type input "李怡雯/0937468832/1521"
click at [675, 241] on icon at bounding box center [676, 244] width 7 height 10
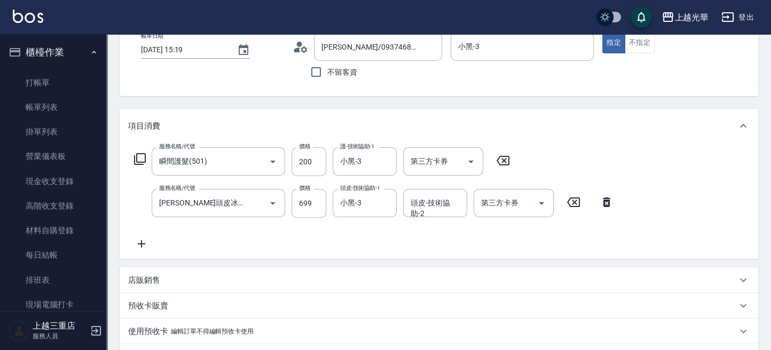
click at [144, 238] on icon at bounding box center [141, 243] width 27 height 13
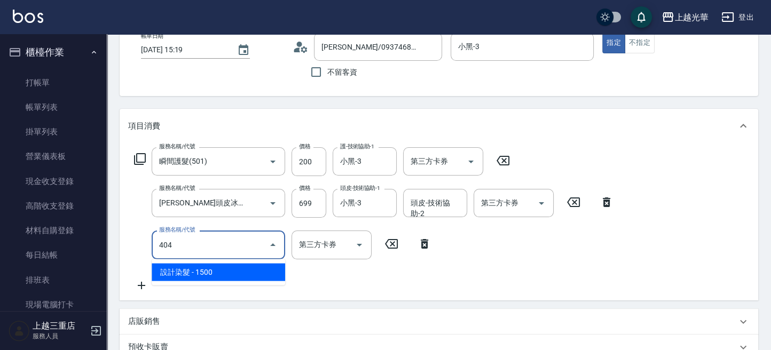
type input "設計染髮(404)"
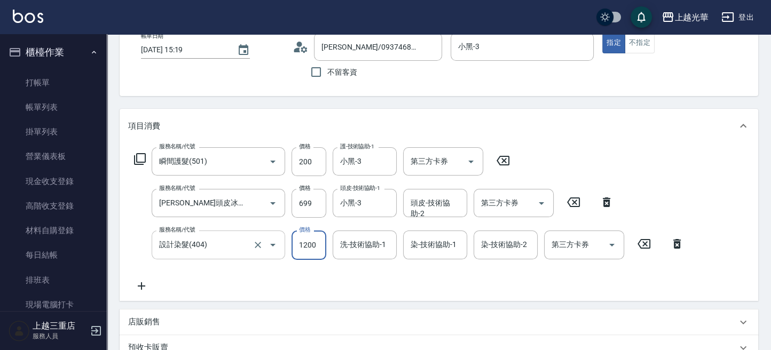
type input "1200"
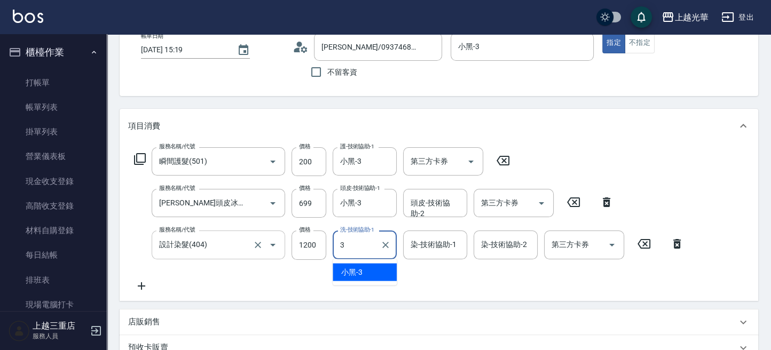
type input "小黑-3"
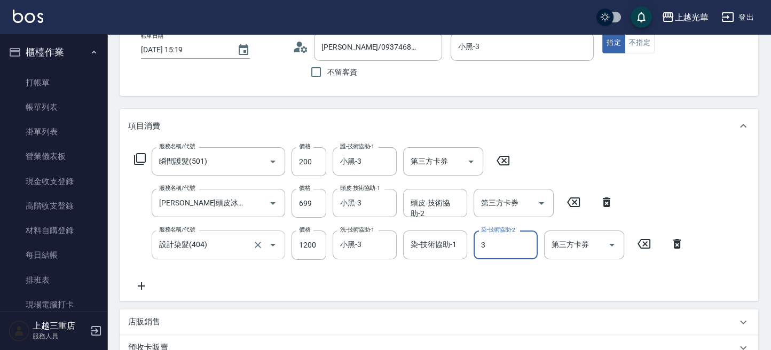
type input "小黑-3"
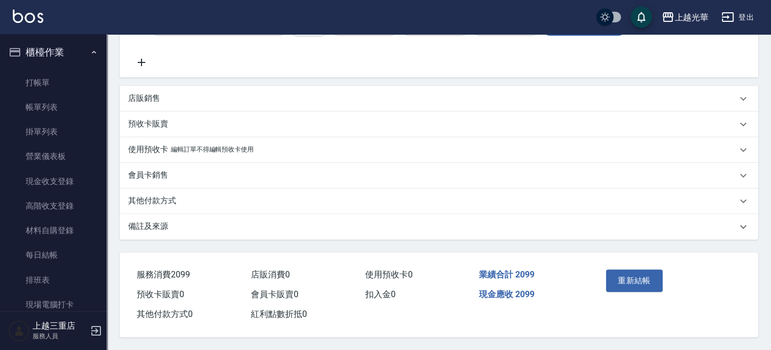
scroll to position [292, 0]
click at [627, 272] on button "重新結帳" at bounding box center [634, 281] width 57 height 22
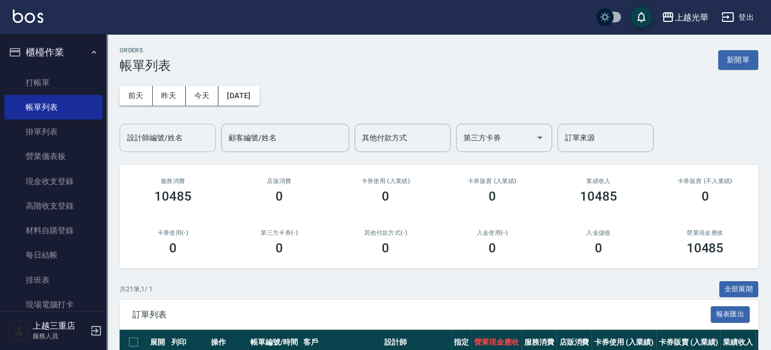
click at [174, 136] on input "設計師編號/姓名" at bounding box center [167, 138] width 86 height 19
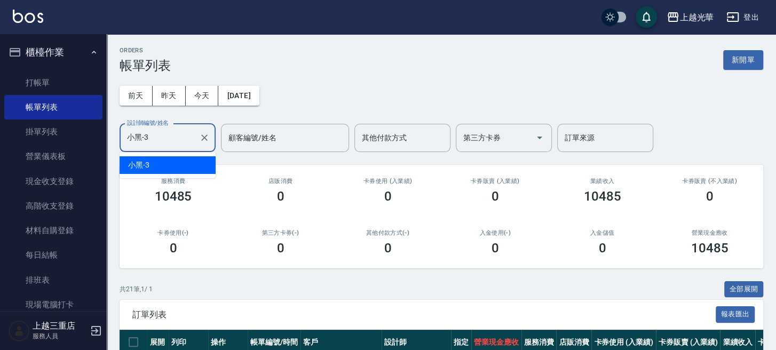
type input "小黑-3"
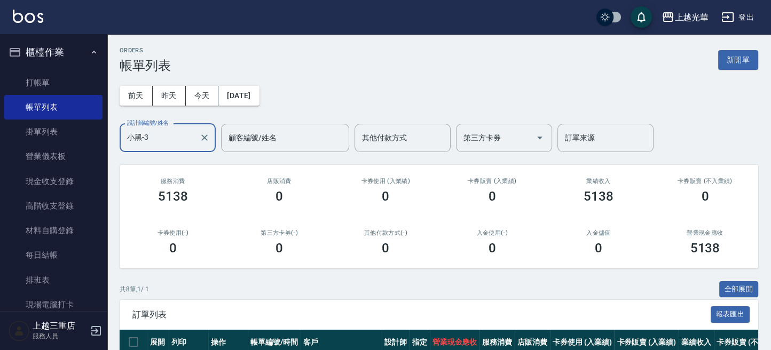
scroll to position [213, 0]
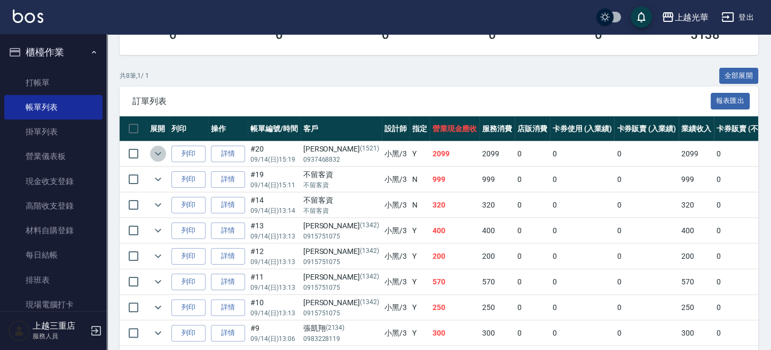
click at [155, 158] on icon "expand row" at bounding box center [158, 153] width 13 height 13
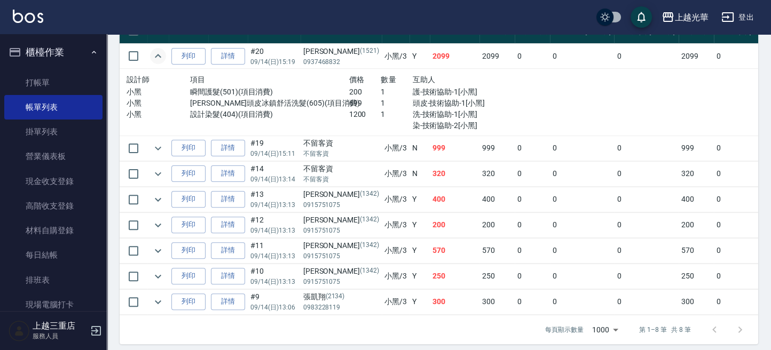
scroll to position [326, 0]
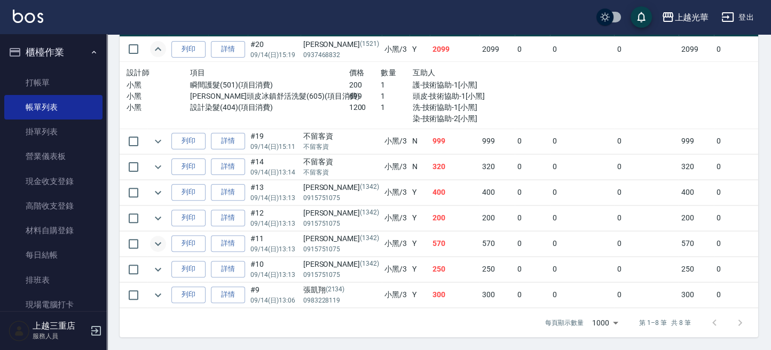
click at [154, 237] on icon "expand row" at bounding box center [158, 243] width 13 height 13
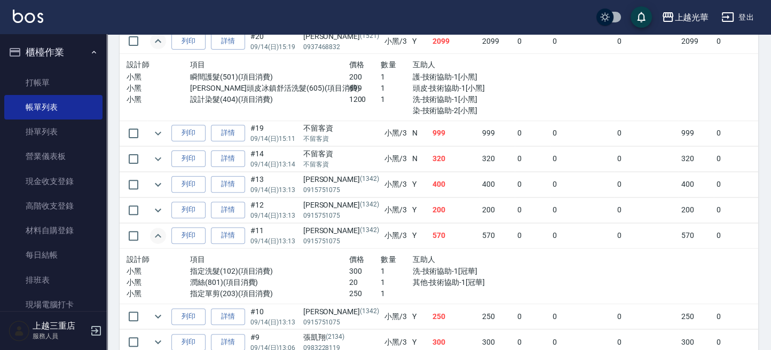
scroll to position [381, 0]
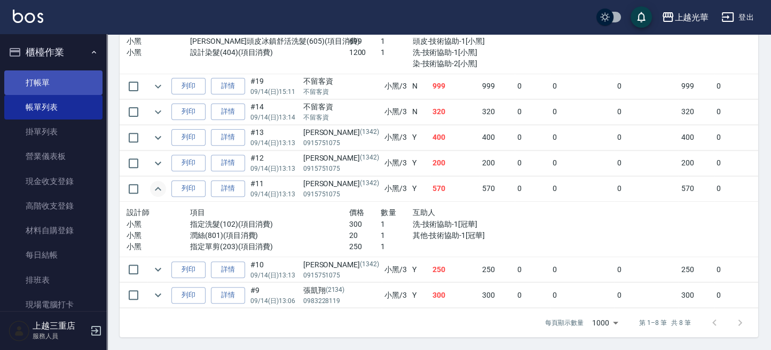
click at [42, 73] on link "打帳單" at bounding box center [53, 82] width 98 height 25
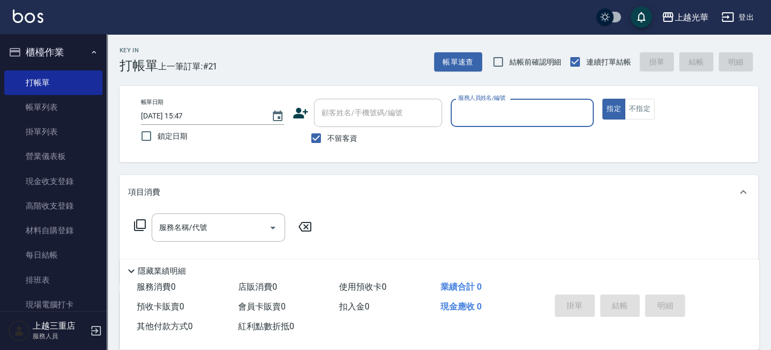
drag, startPoint x: 534, startPoint y: 113, endPoint x: 521, endPoint y: 119, distance: 14.8
click at [526, 115] on input "服務人員姓名/編號" at bounding box center [521, 113] width 133 height 19
type input "冠華-5"
type button "true"
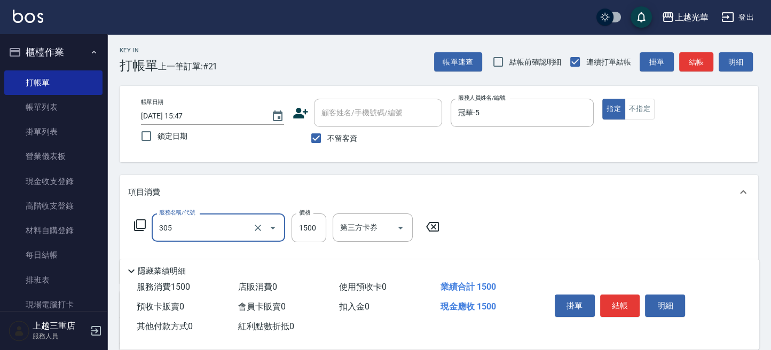
type input "設計燙髮1500(305)"
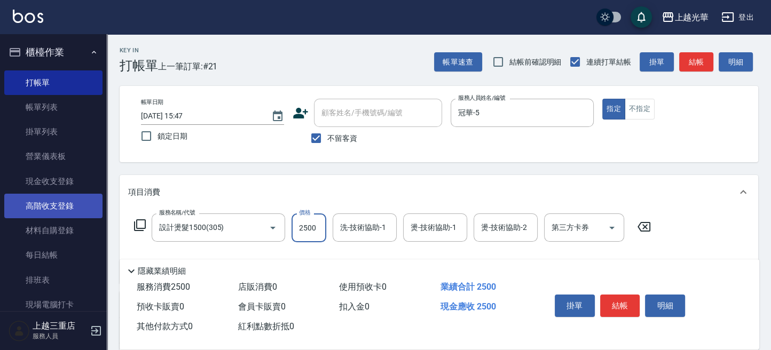
type input "2500"
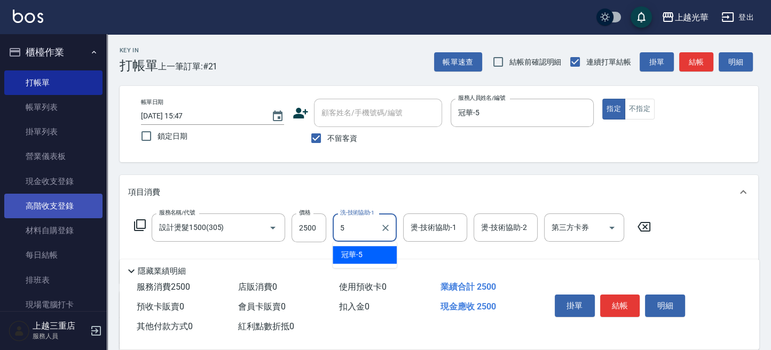
type input "冠華-5"
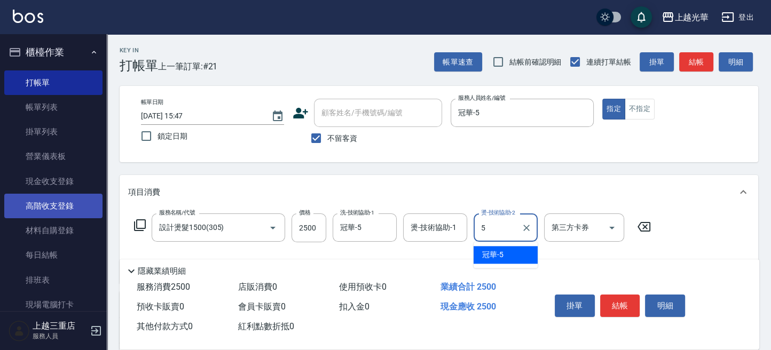
type input "冠華-5"
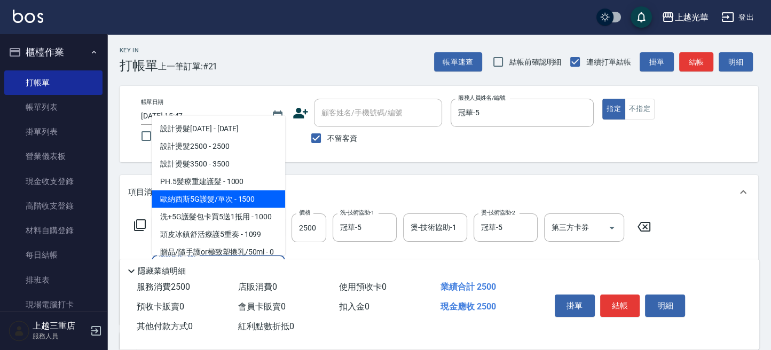
click at [209, 197] on span "歐納西斯5G護髮/單次 - 1500" at bounding box center [218, 199] width 133 height 18
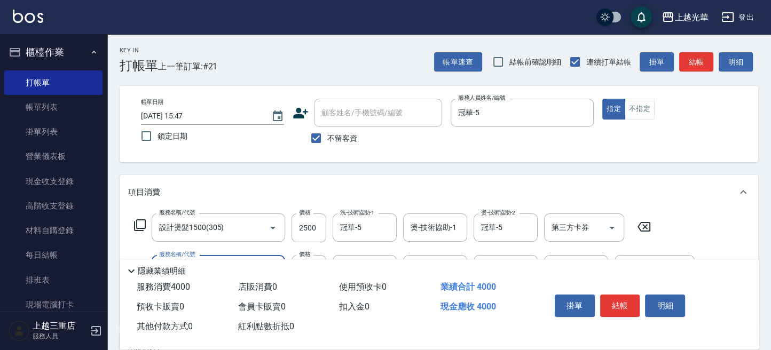
scroll to position [71, 0]
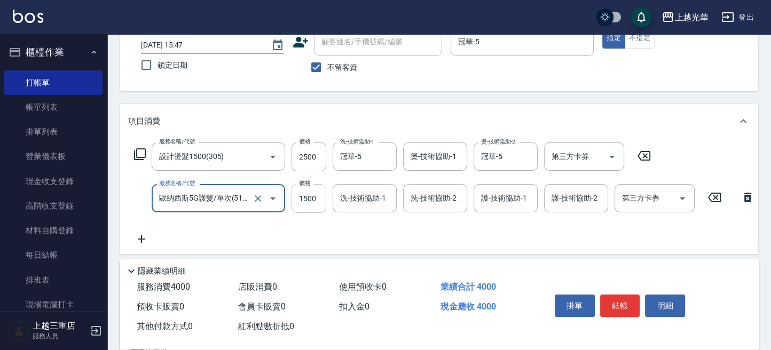
type input "歐納西斯5G護髮/單次(514)"
click at [303, 199] on input "1500" at bounding box center [308, 198] width 35 height 29
type input "1000"
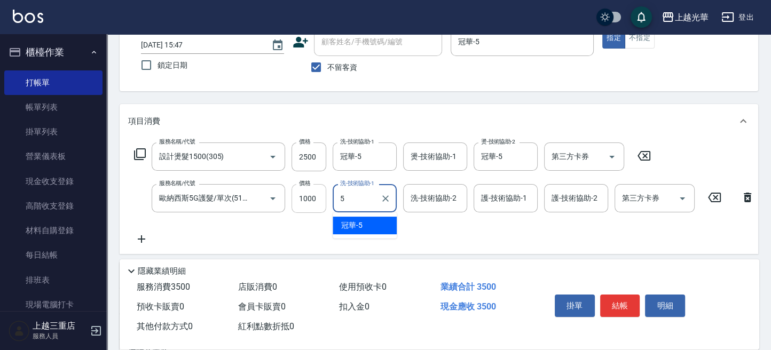
type input "冠華-5"
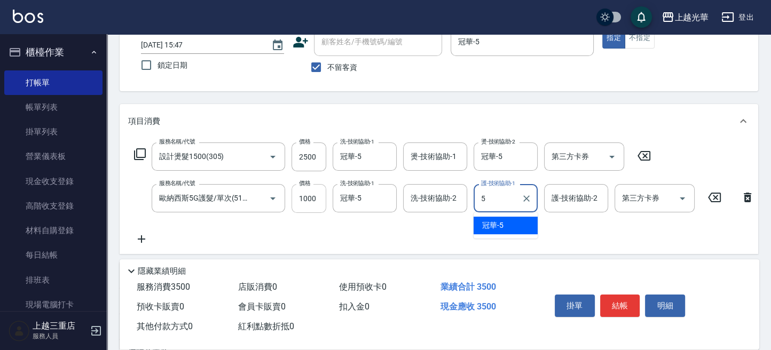
type input "冠華-5"
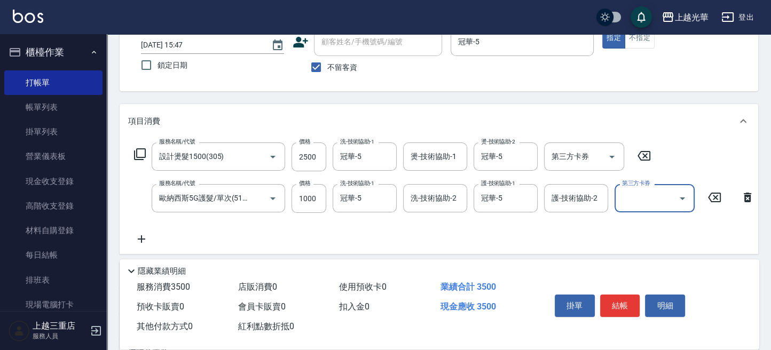
click at [695, 73] on div "帳單日期 2025/09/14 15:47 鎖定日期 顧客姓名/手機號碼/編號 顧客姓名/手機號碼/編號 不留客資 服務人員姓名/編號 冠華-5 服務人員姓名…" at bounding box center [438, 53] width 613 height 51
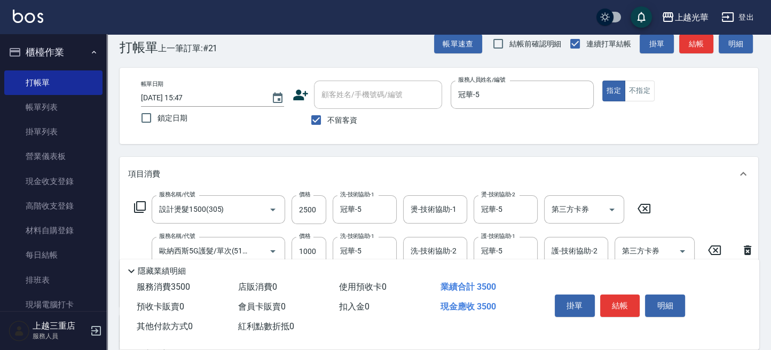
scroll to position [0, 0]
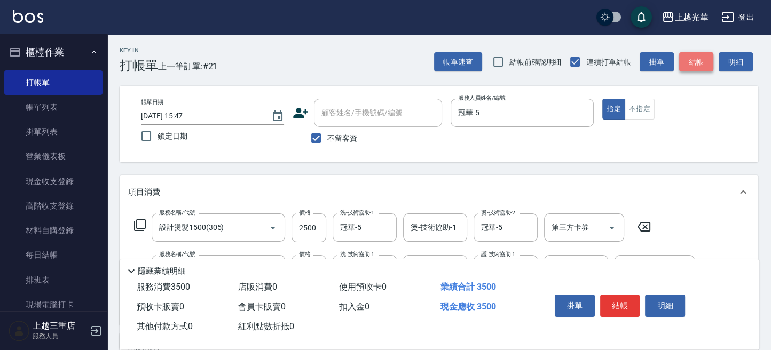
click at [692, 57] on button "結帳" at bounding box center [696, 62] width 34 height 20
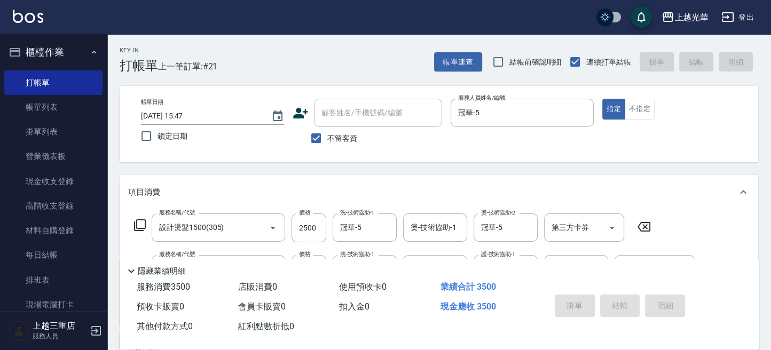
type input "2025/09/14 15:48"
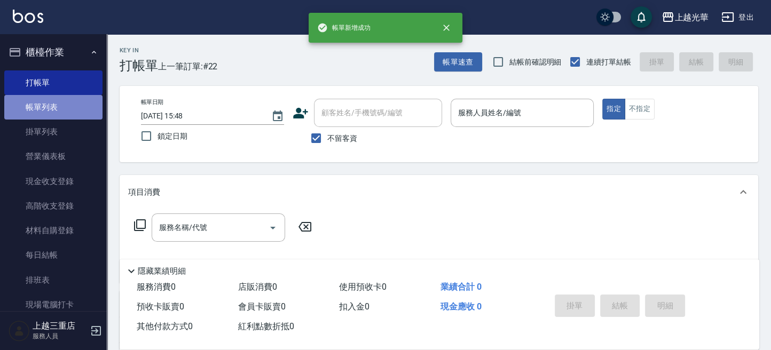
click at [62, 102] on link "帳單列表" at bounding box center [53, 107] width 98 height 25
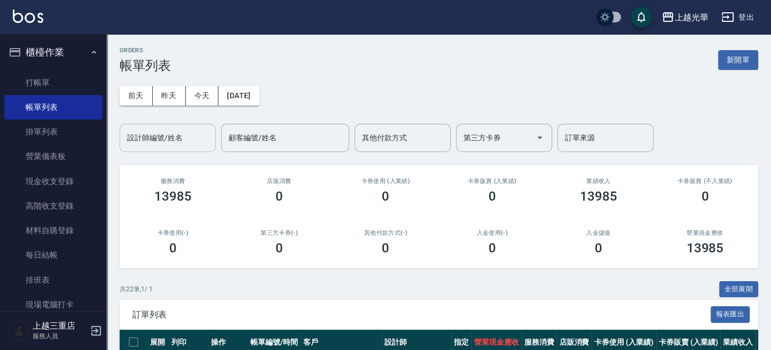
click at [175, 149] on div "設計師編號/姓名" at bounding box center [168, 138] width 96 height 28
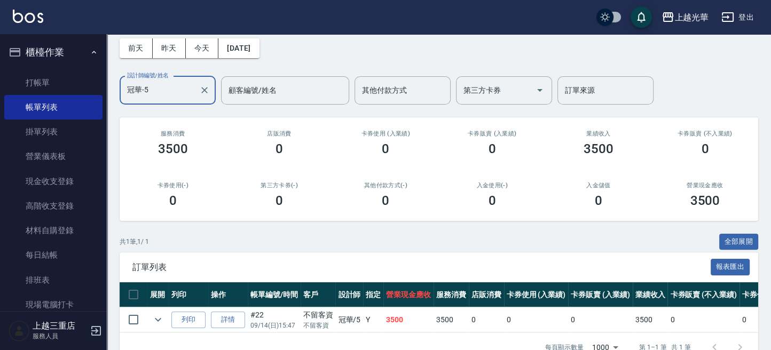
scroll to position [82, 0]
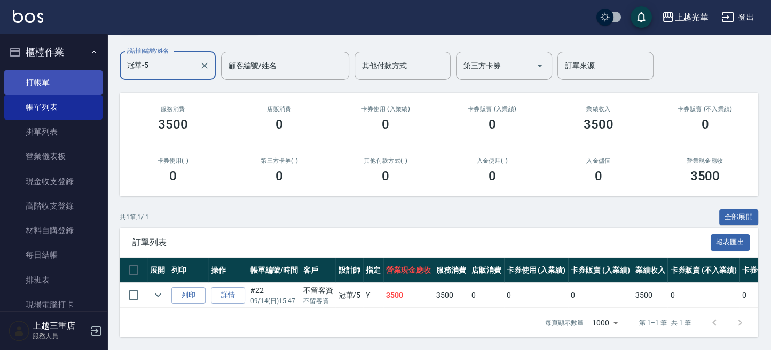
type input "冠華-5"
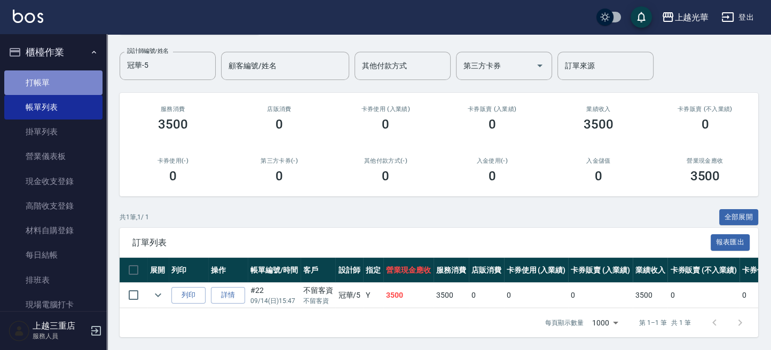
click at [60, 79] on link "打帳單" at bounding box center [53, 82] width 98 height 25
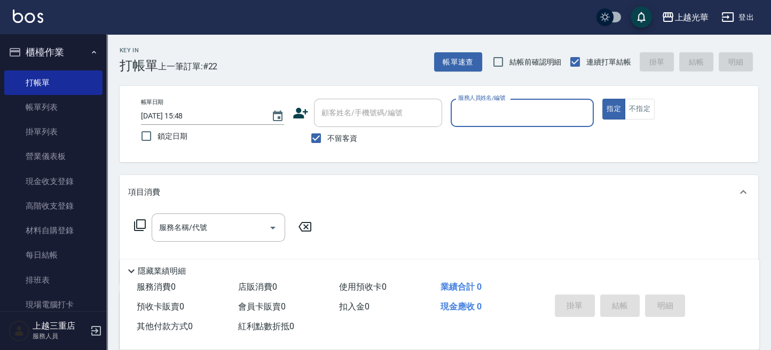
click at [560, 121] on input "服務人員姓名/編號" at bounding box center [521, 113] width 133 height 19
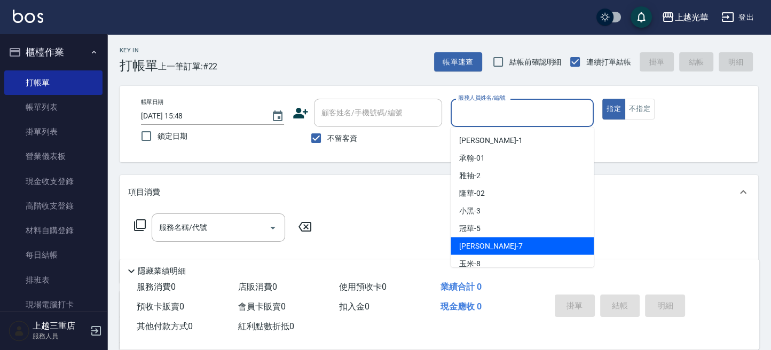
drag, startPoint x: 490, startPoint y: 248, endPoint x: 580, endPoint y: 177, distance: 115.1
click at [493, 247] on div "小紫 -7" at bounding box center [521, 246] width 143 height 18
type input "小紫-7"
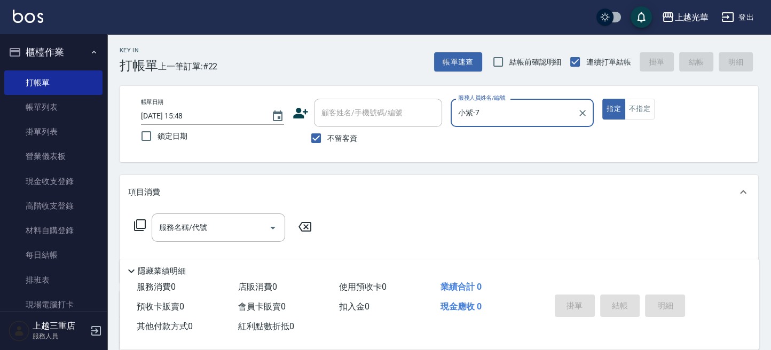
drag, startPoint x: 606, startPoint y: 107, endPoint x: 577, endPoint y: 122, distance: 32.7
click at [602, 109] on button "指定" at bounding box center [613, 109] width 23 height 21
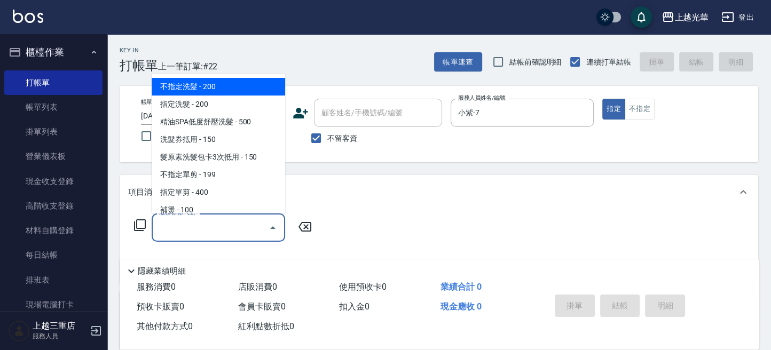
click at [239, 231] on input "服務名稱/代號" at bounding box center [210, 227] width 108 height 19
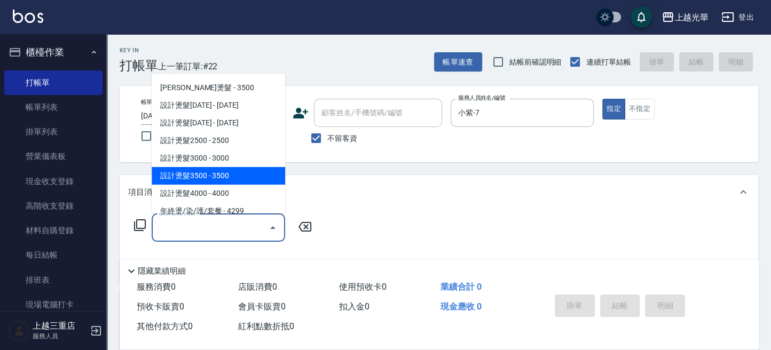
scroll to position [142, 0]
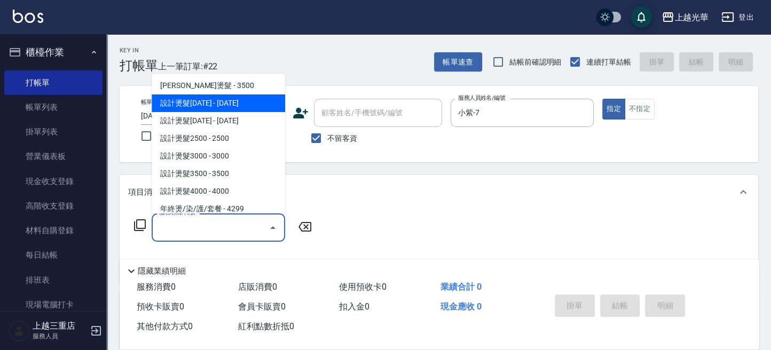
drag, startPoint x: 229, startPoint y: 103, endPoint x: 253, endPoint y: 172, distance: 73.1
click at [229, 103] on span "設計燙髮1500 - 1500" at bounding box center [218, 103] width 133 height 18
type input "設計燙髮1500(305)"
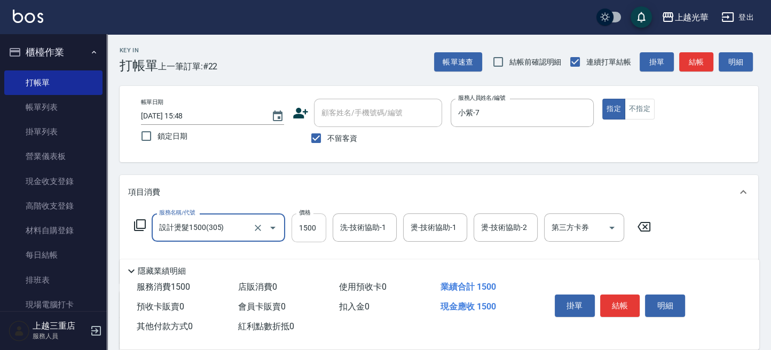
click at [316, 231] on input "1500" at bounding box center [308, 227] width 35 height 29
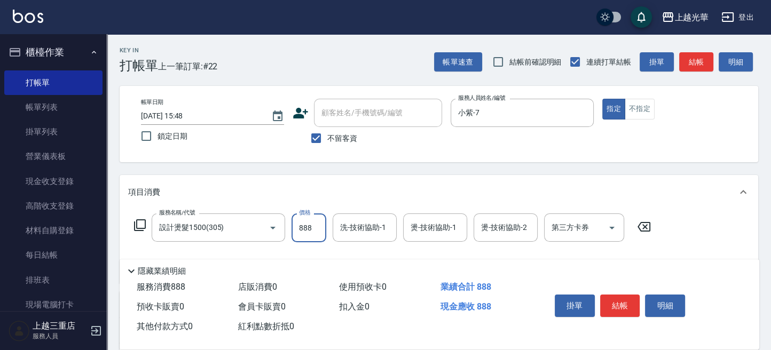
type input "888"
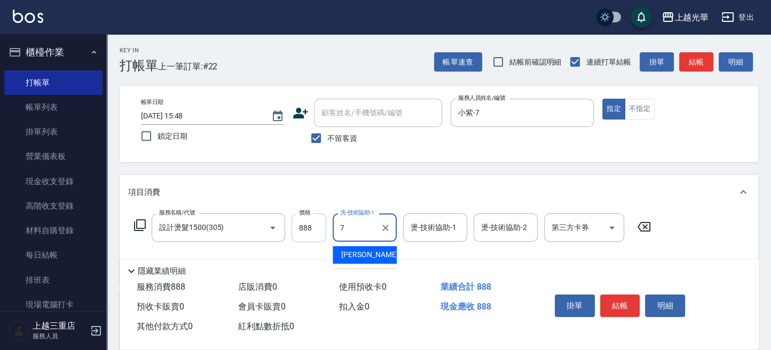
type input "小紫-7"
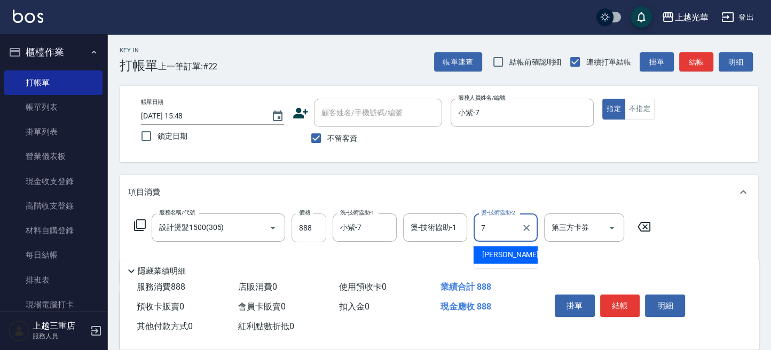
type input "小紫-7"
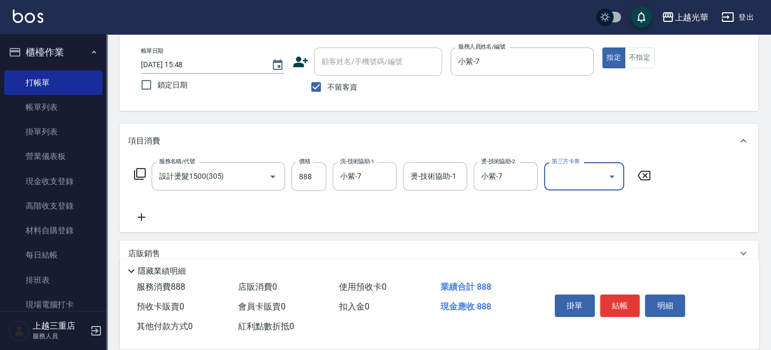
scroll to position [71, 0]
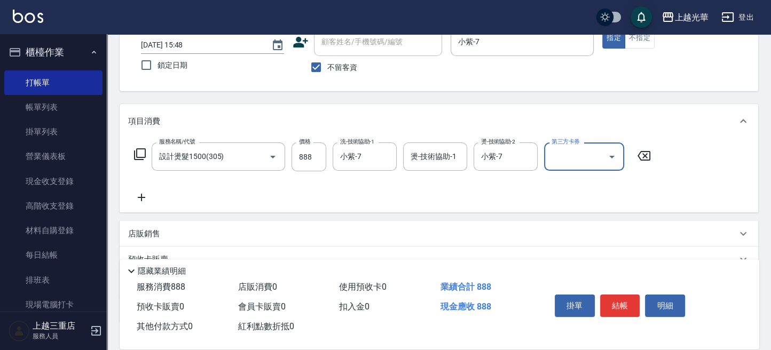
click at [142, 196] on icon at bounding box center [141, 197] width 27 height 13
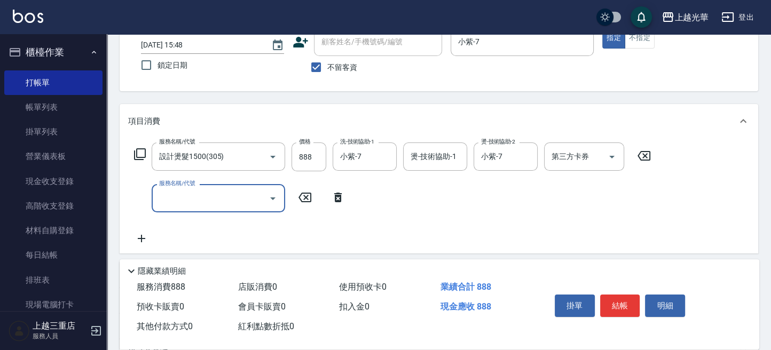
click at [211, 200] on input "服務名稱/代號" at bounding box center [210, 198] width 108 height 19
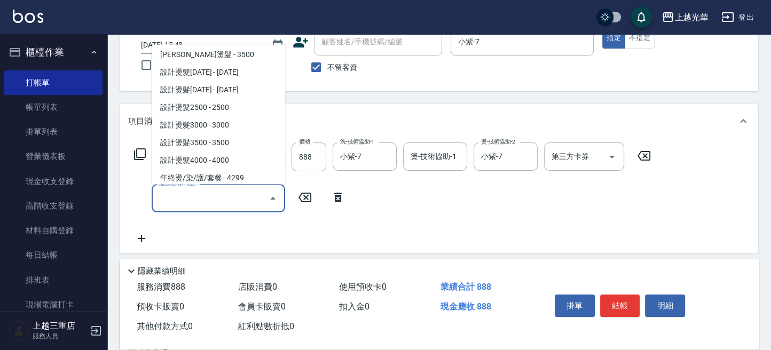
scroll to position [284, 0]
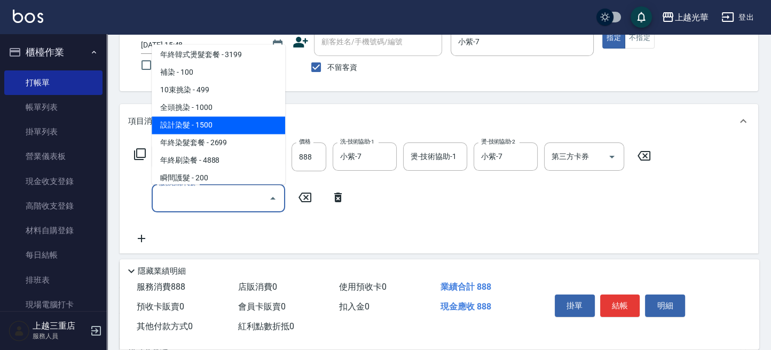
click at [226, 125] on span "設計染髮 - 1500" at bounding box center [218, 125] width 133 height 18
type input "設計染髮(404)"
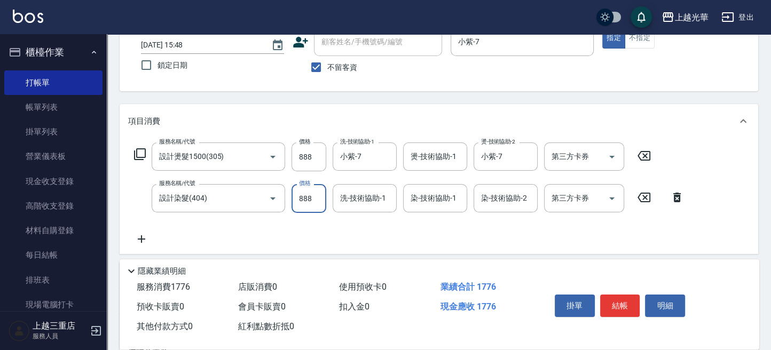
type input "888"
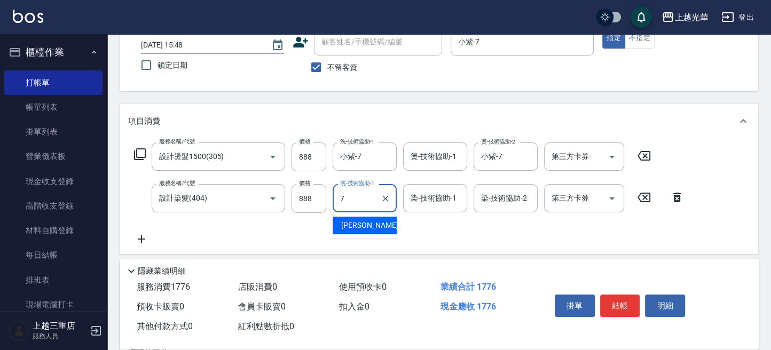
type input "小紫-7"
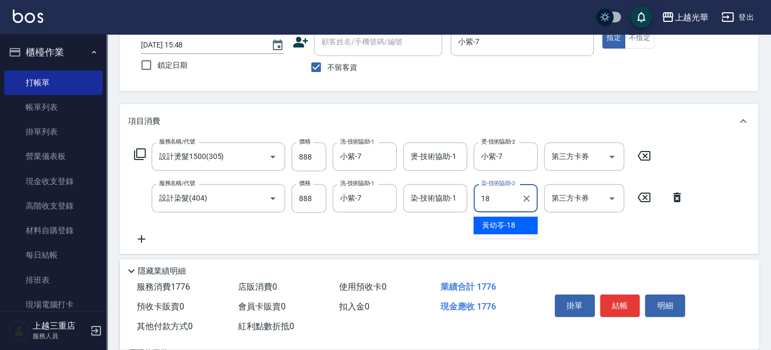
type input "[PERSON_NAME]-18"
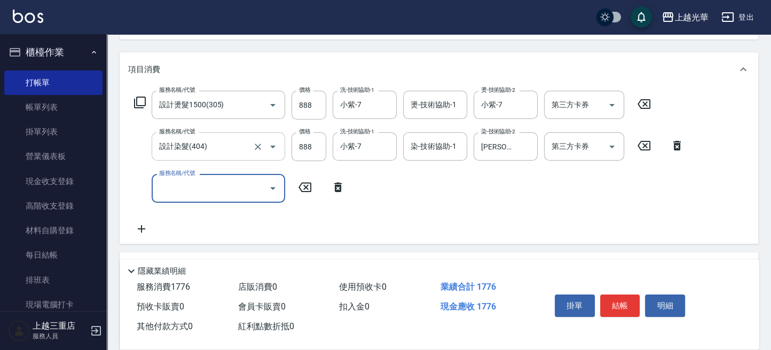
scroll to position [142, 0]
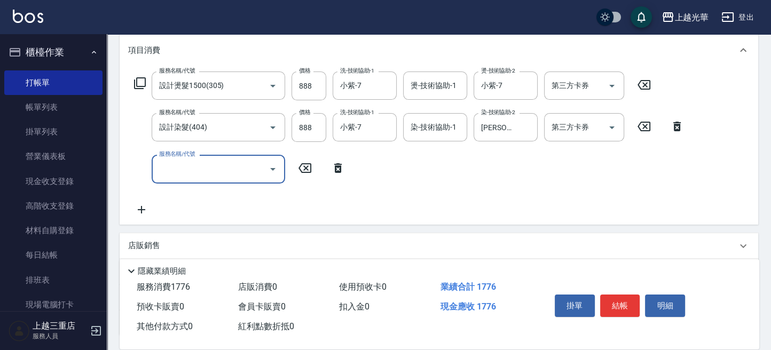
click at [268, 170] on icon "Open" at bounding box center [272, 169] width 13 height 13
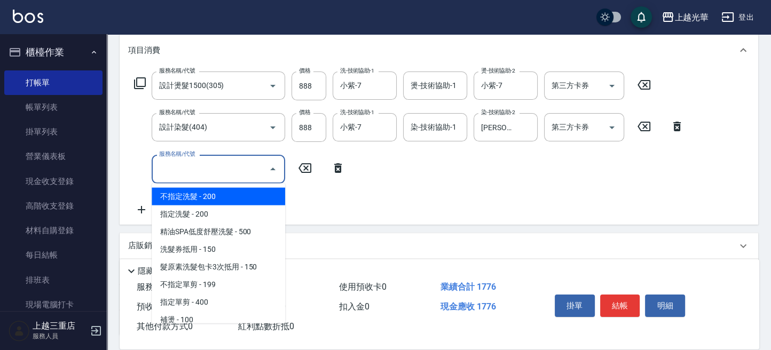
click at [232, 164] on input "服務名稱/代號" at bounding box center [210, 169] width 108 height 19
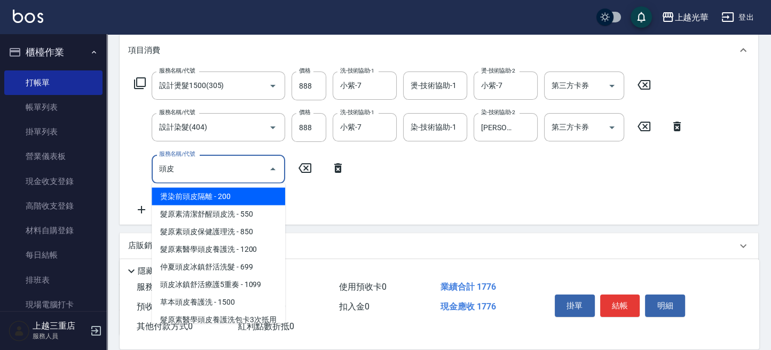
click at [255, 191] on span "燙染前頭皮隔離 - 200" at bounding box center [218, 197] width 133 height 18
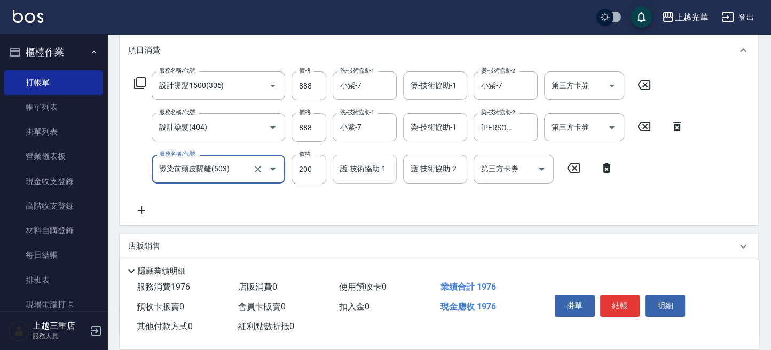
type input "燙染前頭皮隔離(503)"
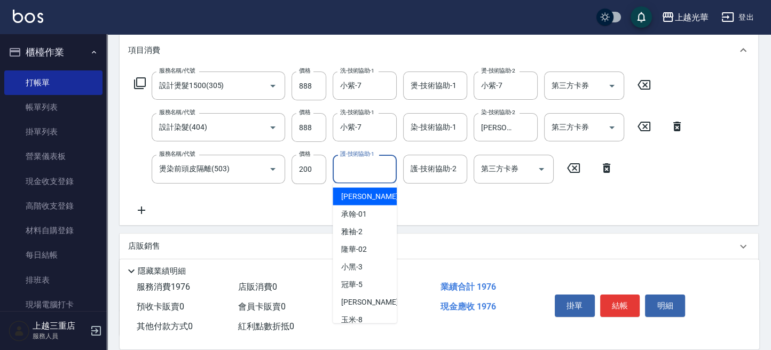
click at [355, 173] on input "護-技術協助-1" at bounding box center [364, 169] width 54 height 19
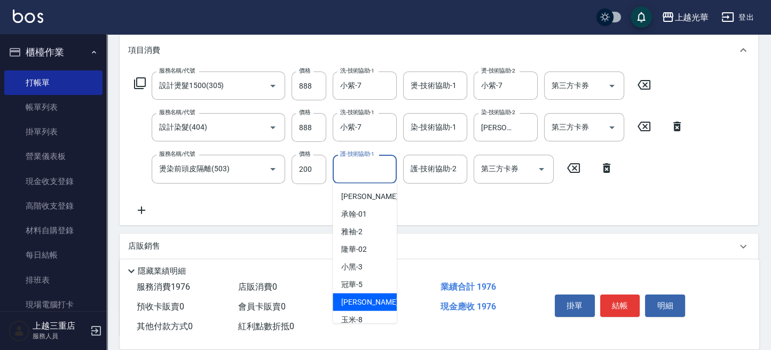
drag, startPoint x: 363, startPoint y: 306, endPoint x: 366, endPoint y: 300, distance: 6.4
click at [364, 306] on div "小紫 -7" at bounding box center [364, 303] width 64 height 18
type input "小紫-7"
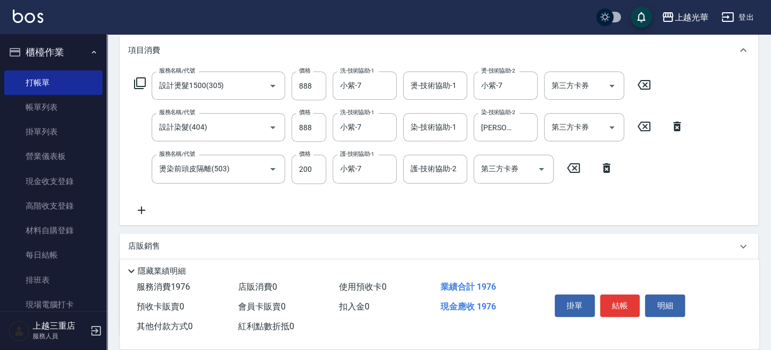
click at [138, 210] on icon at bounding box center [141, 210] width 27 height 13
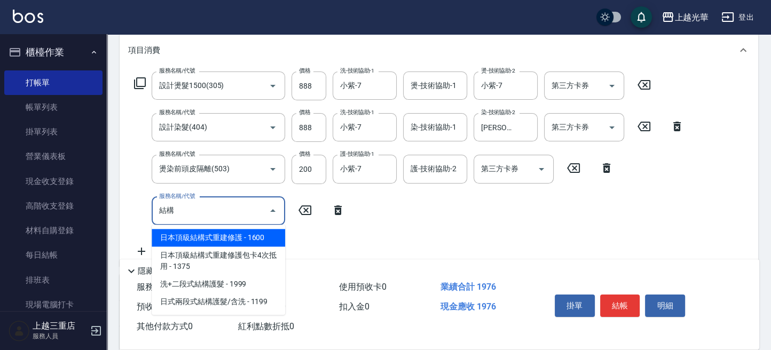
click at [235, 239] on span "日本頂級結構式重建修護 - 1600" at bounding box center [218, 238] width 133 height 18
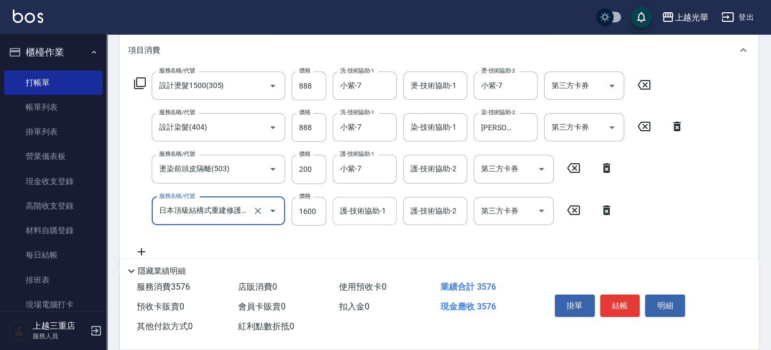
type input "日本頂級結構式重建修護(516)"
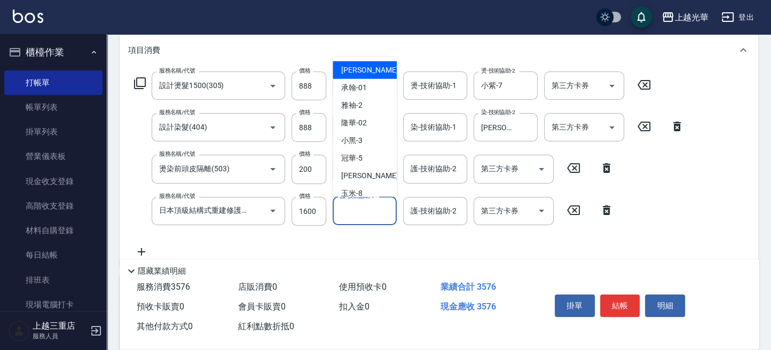
click at [359, 217] on input "護-技術協助-1" at bounding box center [364, 211] width 54 height 19
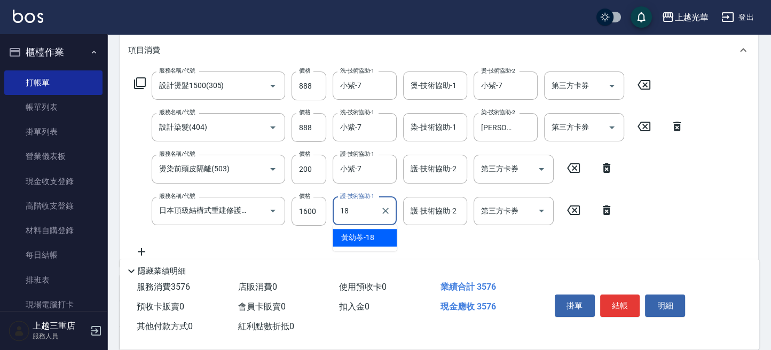
type input "[PERSON_NAME]-18"
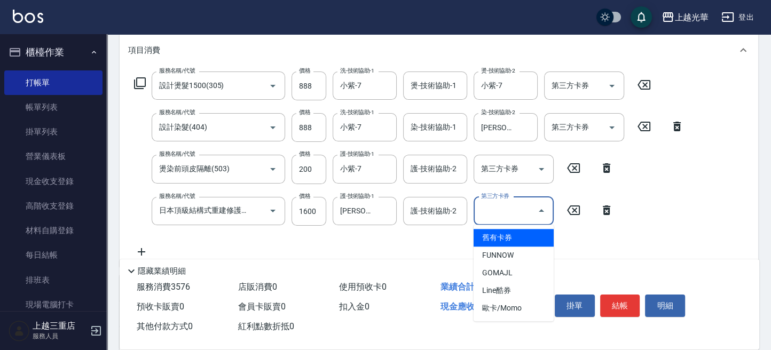
click at [396, 236] on div "服務名稱/代號 設計燙髮1500(305) 服務名稱/代號 價格 888 價格 洗-技術協助-1 小紫-7 洗-技術協助-1 燙-技術協助-1 燙-技術協助-…" at bounding box center [409, 165] width 562 height 187
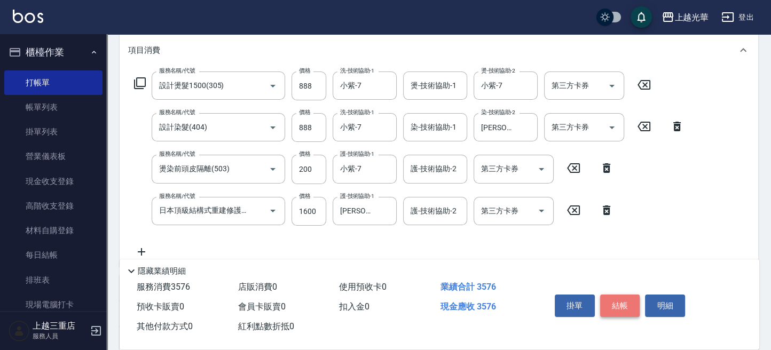
click at [628, 304] on button "結帳" at bounding box center [620, 306] width 40 height 22
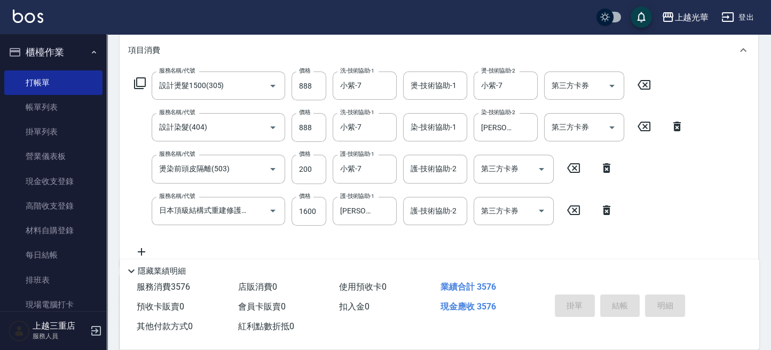
type input "2025/09/14 16:09"
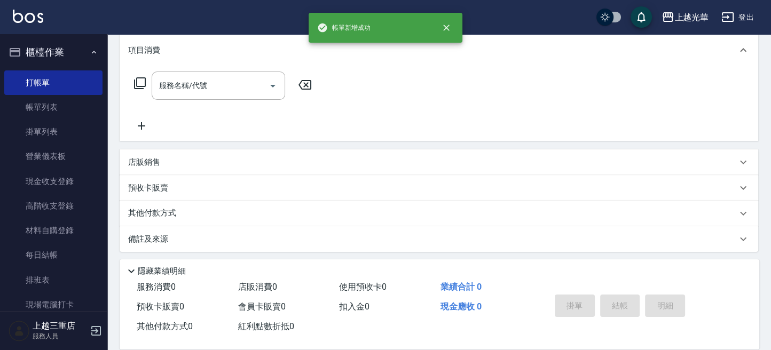
scroll to position [0, 0]
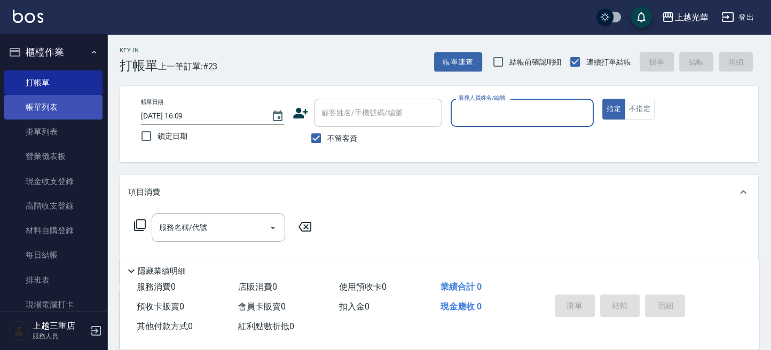
click at [71, 107] on link "帳單列表" at bounding box center [53, 107] width 98 height 25
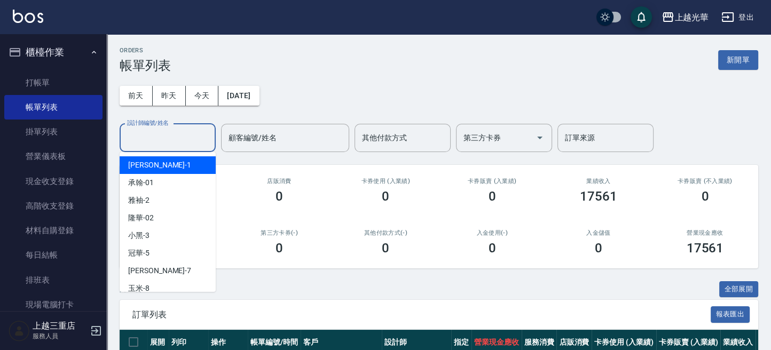
click at [172, 137] on input "設計師編號/姓名" at bounding box center [167, 138] width 86 height 19
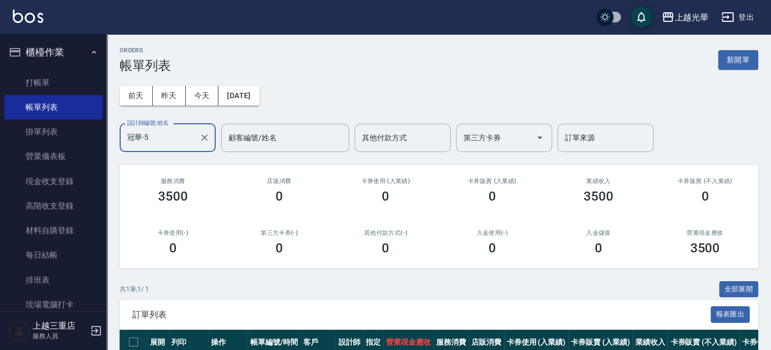
scroll to position [82, 0]
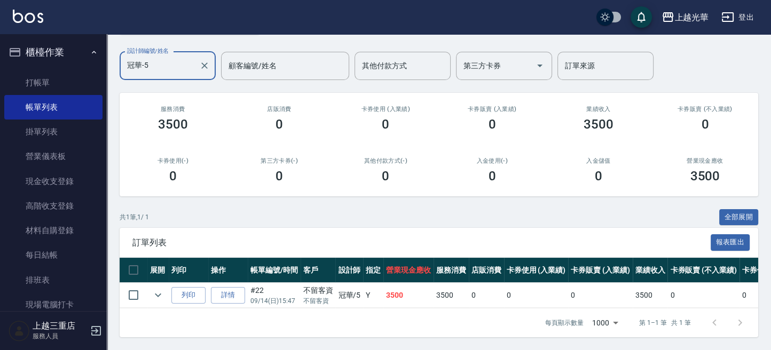
type input "冠華-5"
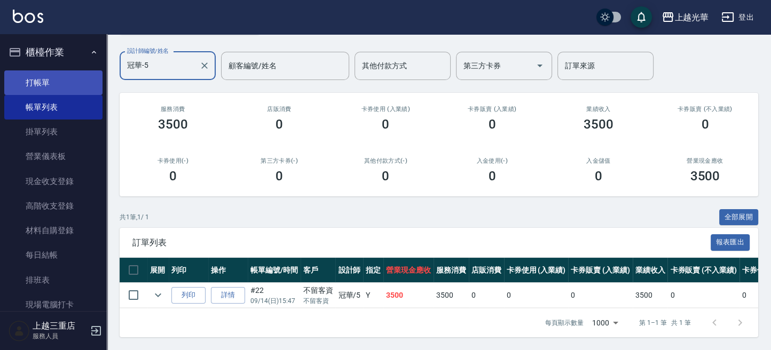
click at [75, 80] on link "打帳單" at bounding box center [53, 82] width 98 height 25
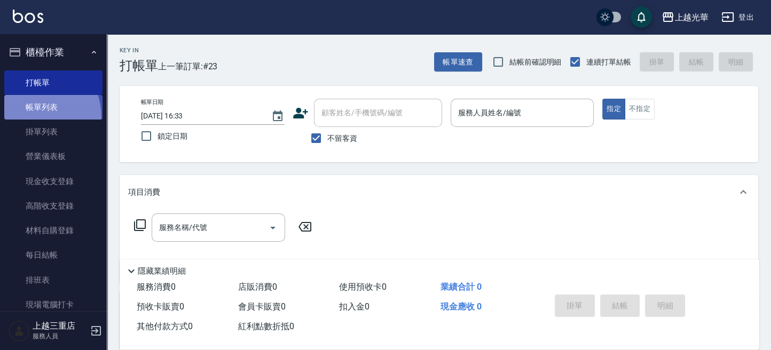
click at [28, 117] on link "帳單列表" at bounding box center [53, 107] width 98 height 25
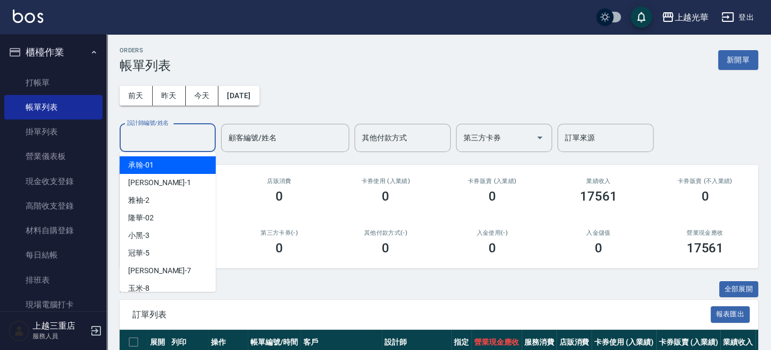
click at [153, 134] on div "設計師編號/姓名 設計師編號/姓名" at bounding box center [168, 138] width 96 height 28
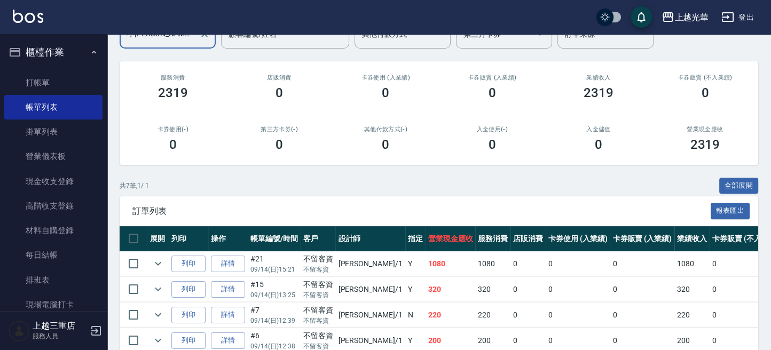
scroll to position [213, 0]
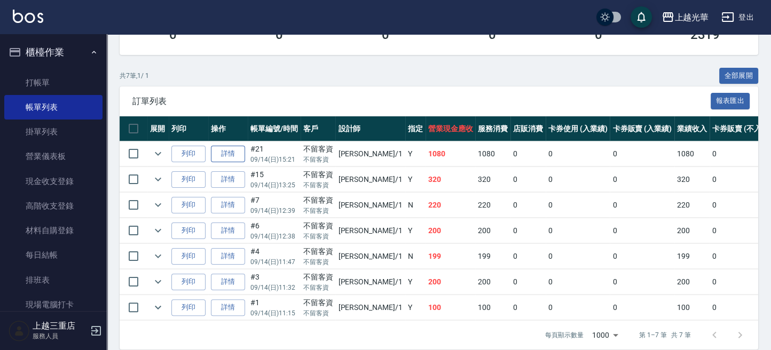
type input "小詹-1"
click at [229, 160] on link "詳情" at bounding box center [228, 154] width 34 height 17
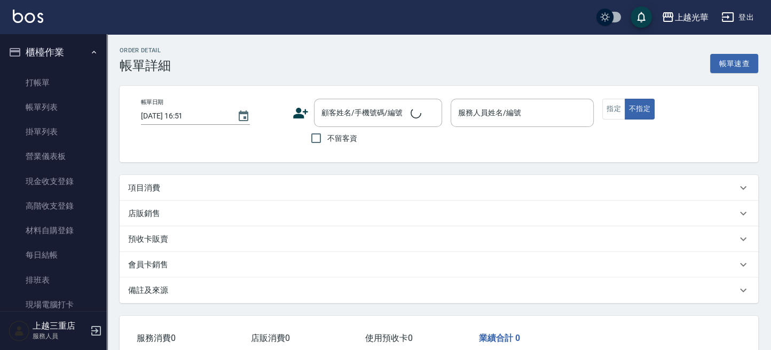
type input "2025/09/14 15:21"
checkbox input "true"
type input "小詹-1"
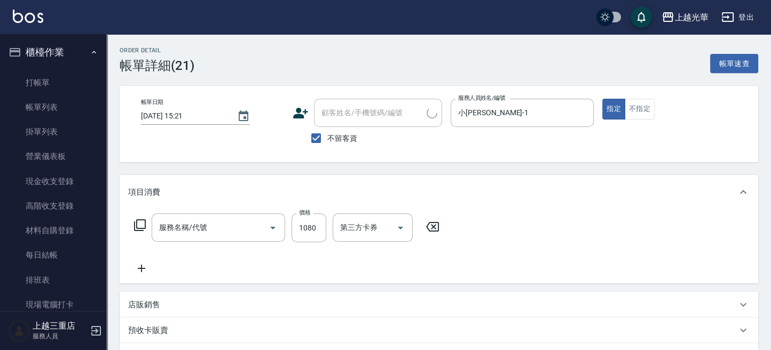
type input "設計燙髮1500(305)"
click at [316, 233] on input "1080" at bounding box center [308, 227] width 35 height 29
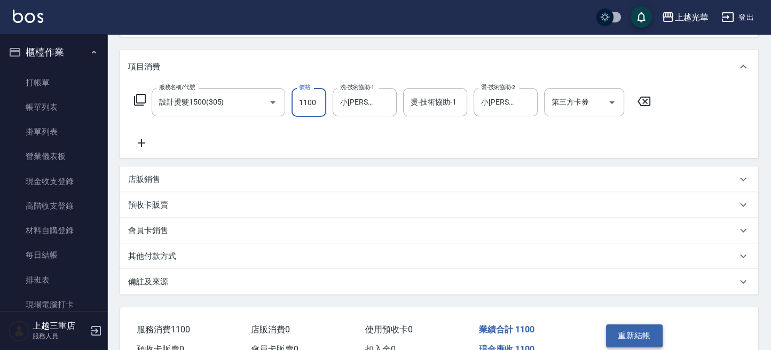
scroll to position [183, 0]
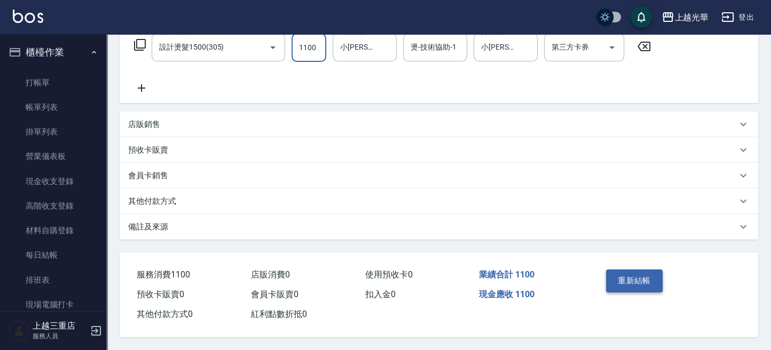
type input "1100"
click at [646, 277] on button "重新結帳" at bounding box center [634, 281] width 57 height 22
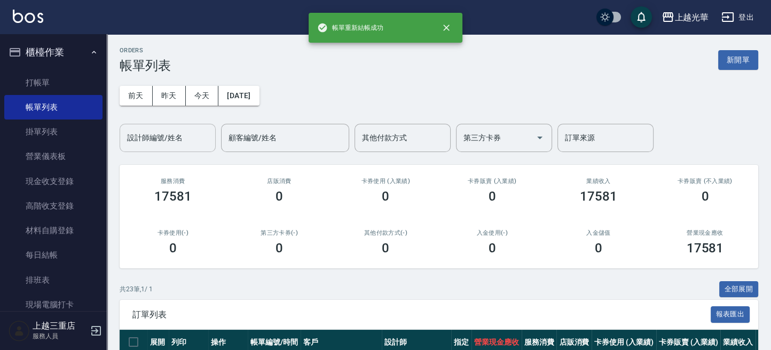
click at [173, 137] on input "設計師編號/姓名" at bounding box center [167, 138] width 86 height 19
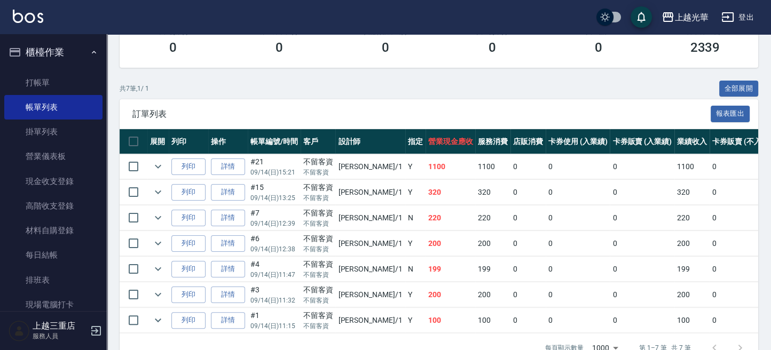
scroll to position [234, 0]
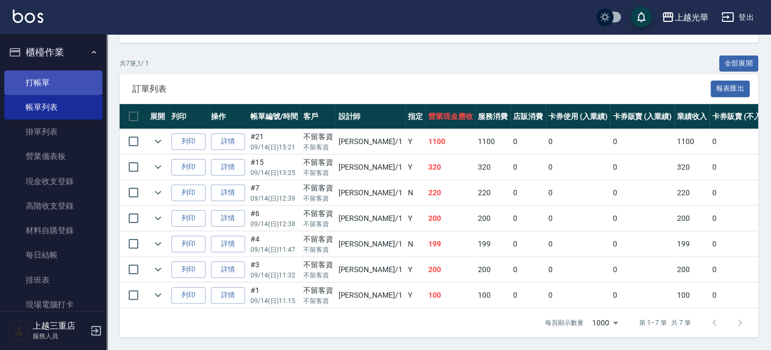
type input "小詹-1"
click at [65, 84] on link "打帳單" at bounding box center [53, 82] width 98 height 25
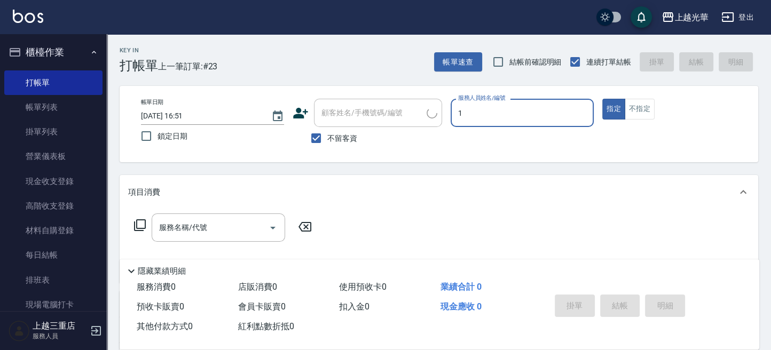
type input "小詹-1"
type button "true"
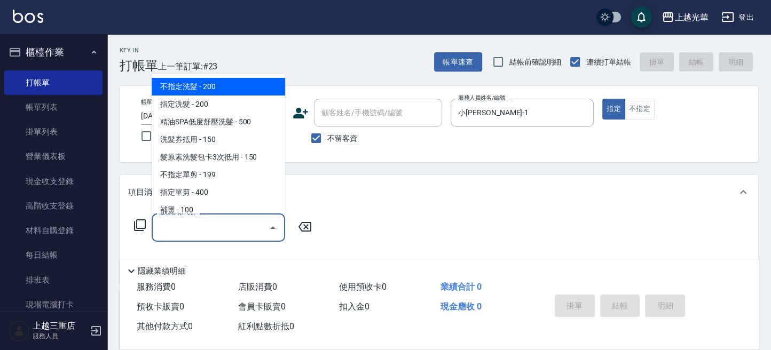
click at [235, 226] on input "服務名稱/代號" at bounding box center [210, 227] width 108 height 19
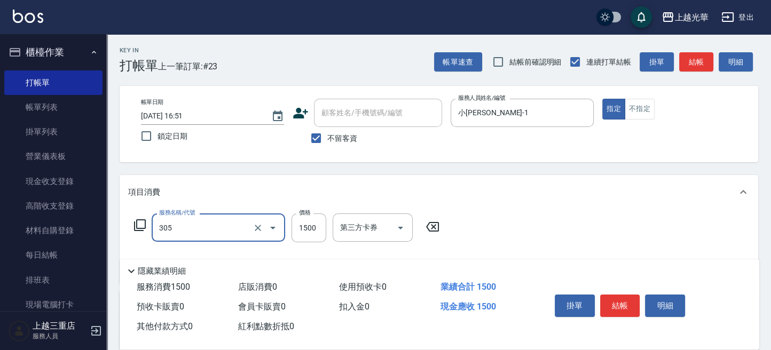
type input "設計燙髮1500(305)"
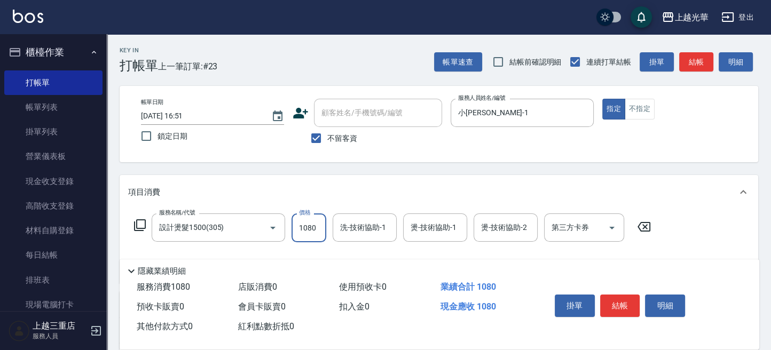
type input "1080"
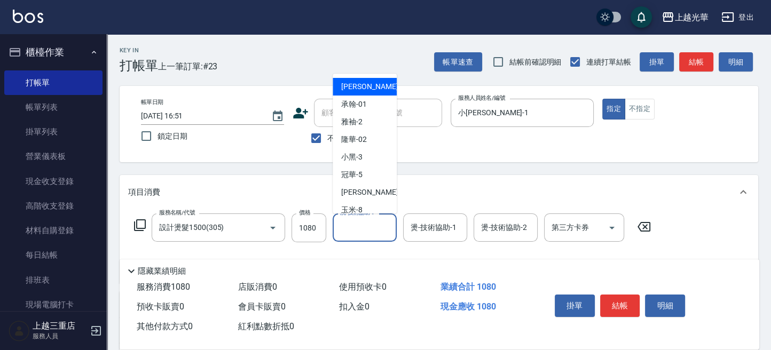
click at [359, 226] on div "洗-技術協助-1 洗-技術協助-1" at bounding box center [364, 227] width 64 height 28
type input "小詹-1"
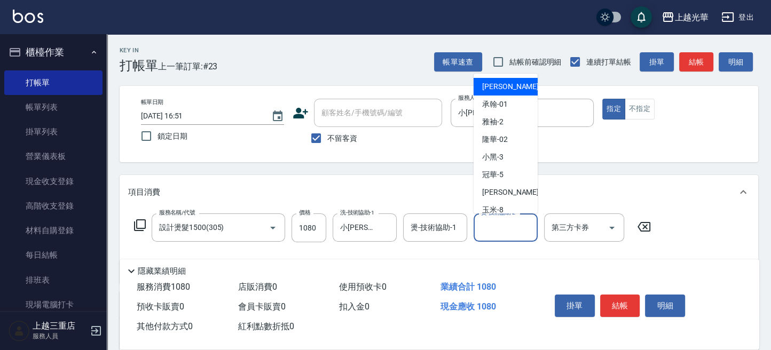
click at [517, 230] on input "燙-技術協助-2" at bounding box center [505, 227] width 54 height 19
type input "小詹-1"
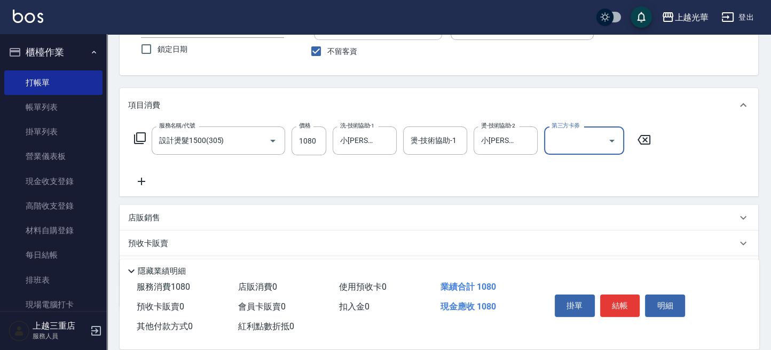
scroll to position [142, 0]
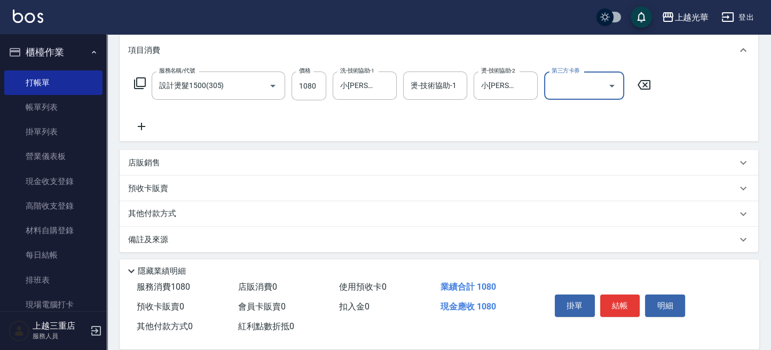
click at [141, 126] on icon at bounding box center [141, 126] width 7 height 7
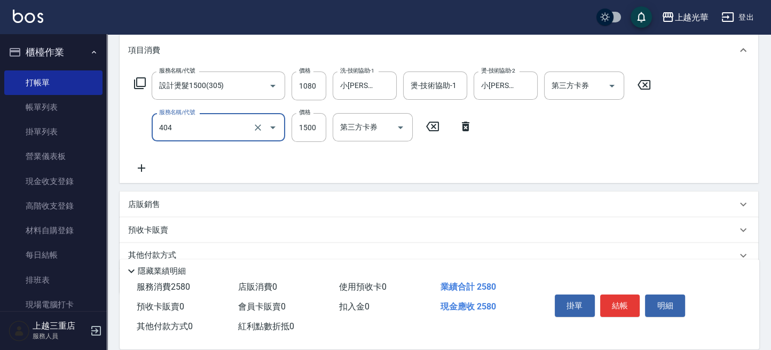
type input "設計染髮(404)"
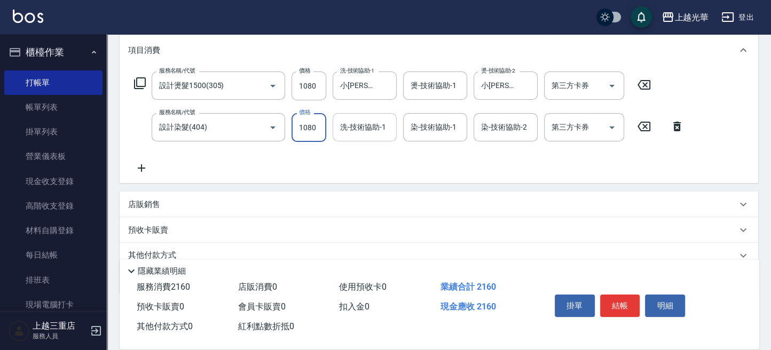
type input "1080"
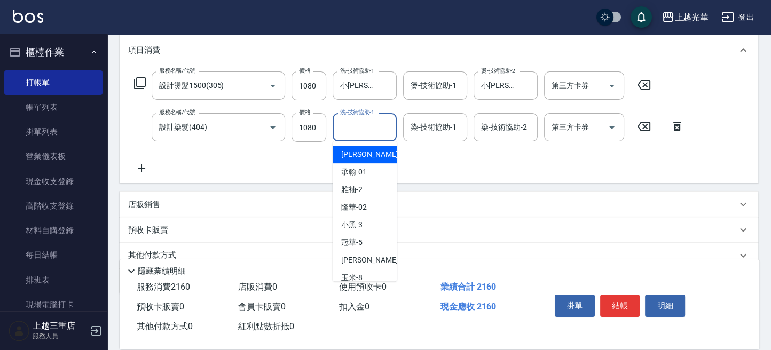
click at [360, 129] on input "洗-技術協助-1" at bounding box center [364, 127] width 54 height 19
type input "小詹-1"
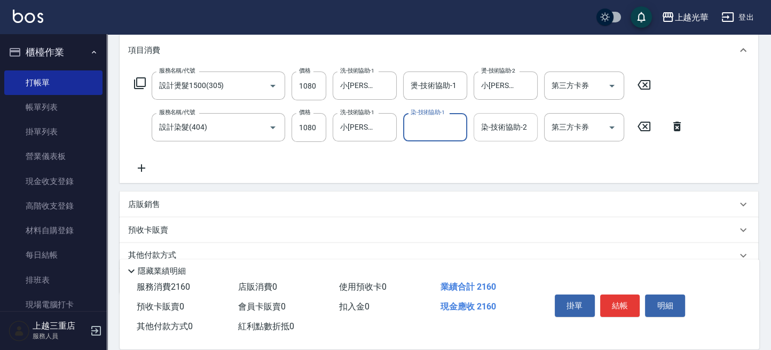
click at [500, 125] on input "染-技術協助-2" at bounding box center [505, 127] width 54 height 19
type input "小詹-1"
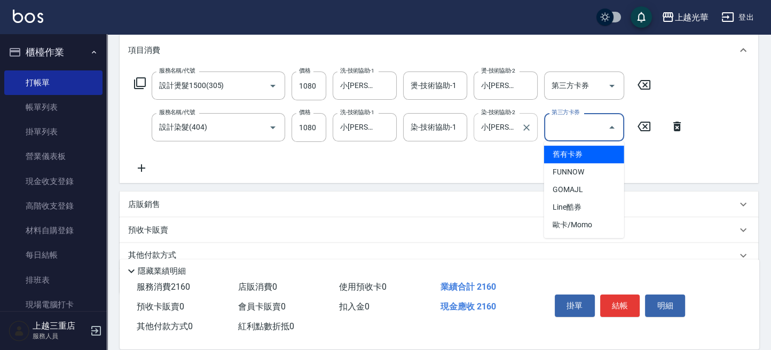
scroll to position [0, 0]
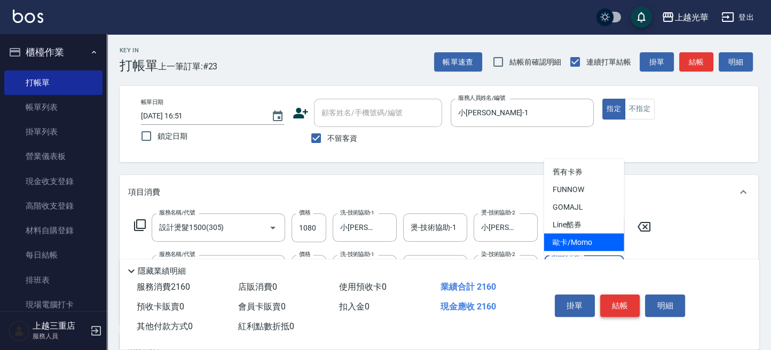
click at [608, 298] on button "結帳" at bounding box center [620, 306] width 40 height 22
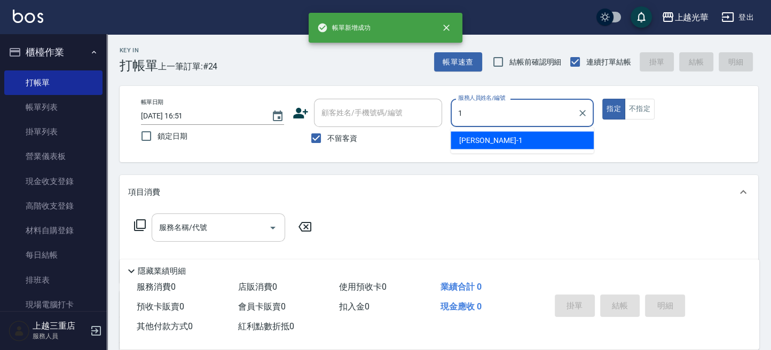
type input "小詹-1"
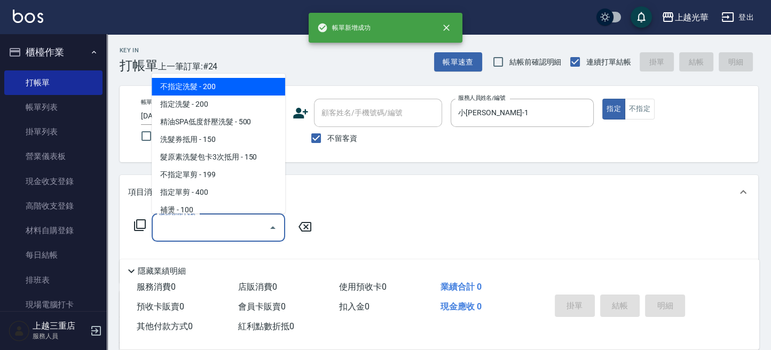
click at [233, 231] on input "服務名稱/代號" at bounding box center [210, 227] width 108 height 19
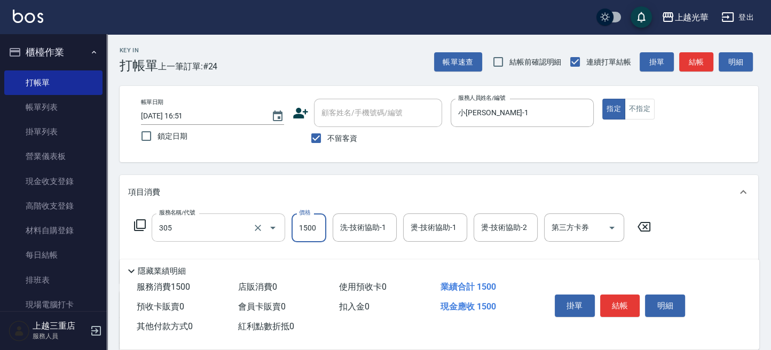
type input "設計燙髮1500(305)"
type input "1080"
click at [357, 233] on input "洗-技術協助-1" at bounding box center [364, 227] width 54 height 19
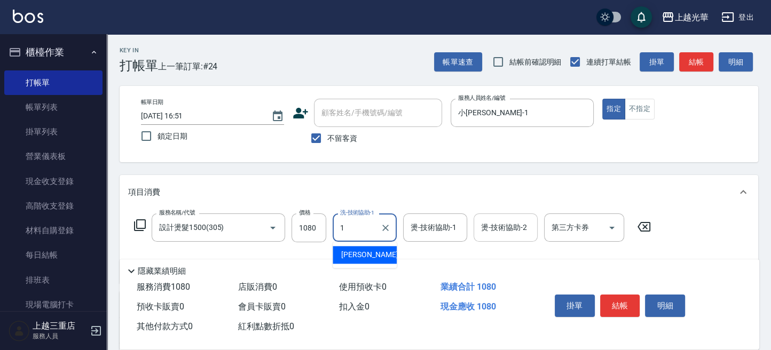
type input "小詹-1"
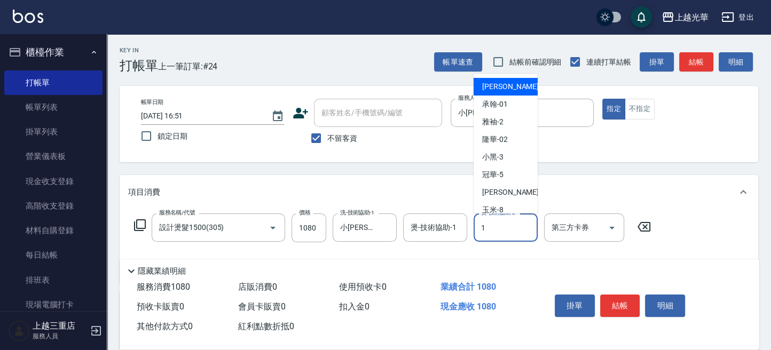
click at [483, 220] on div "燙-技術協助-2 1 燙-技術協助-2" at bounding box center [505, 227] width 64 height 28
type input "小詹-1"
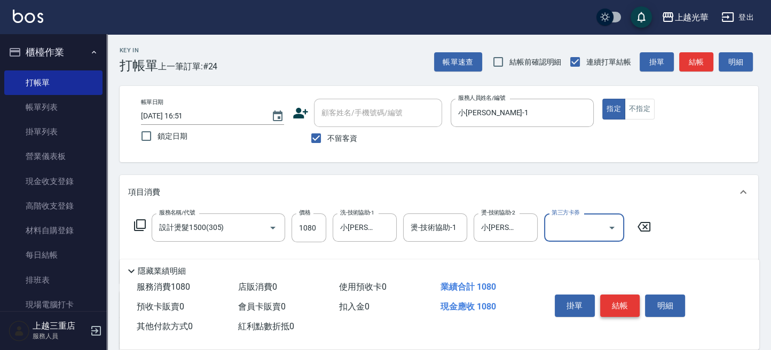
click at [616, 302] on button "結帳" at bounding box center [620, 306] width 40 height 22
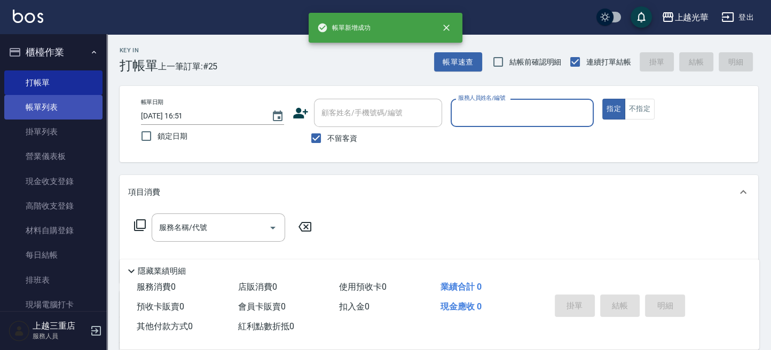
click at [67, 102] on link "帳單列表" at bounding box center [53, 107] width 98 height 25
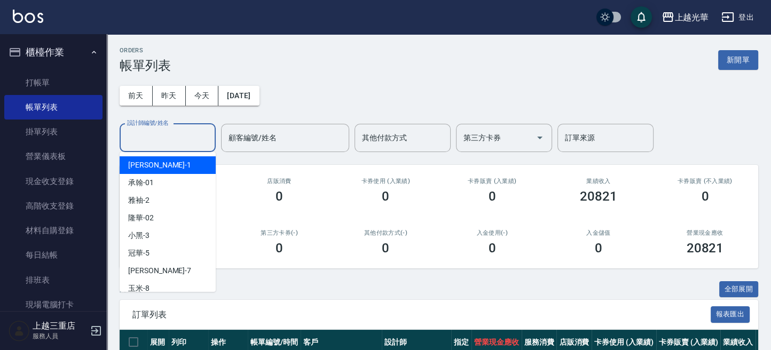
click at [176, 136] on input "設計師編號/姓名" at bounding box center [167, 138] width 86 height 19
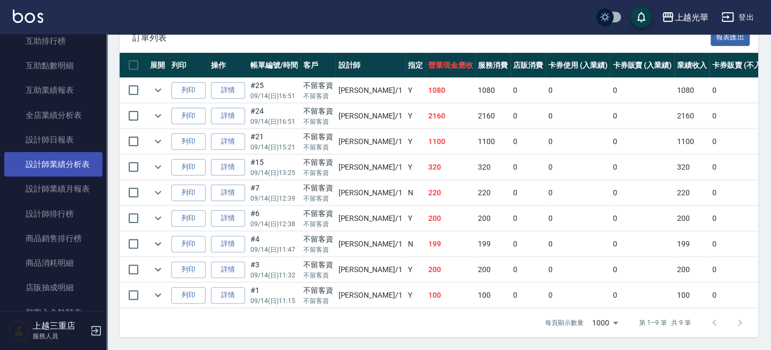
scroll to position [427, 0]
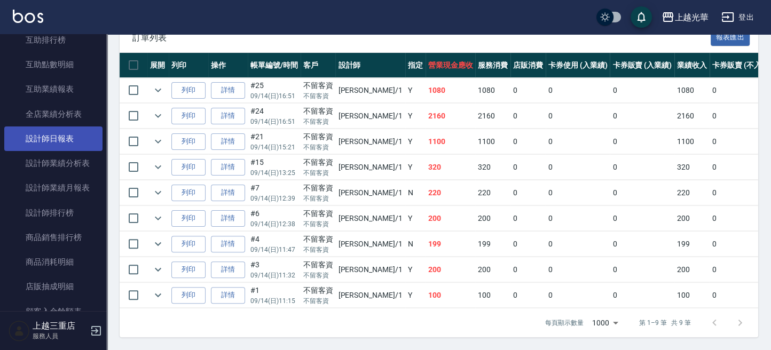
type input "小詹-1"
click at [66, 145] on link "設計師日報表" at bounding box center [53, 138] width 98 height 25
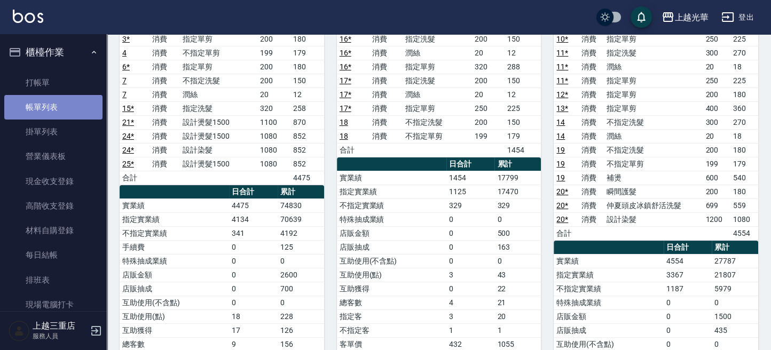
click at [65, 96] on link "帳單列表" at bounding box center [53, 107] width 98 height 25
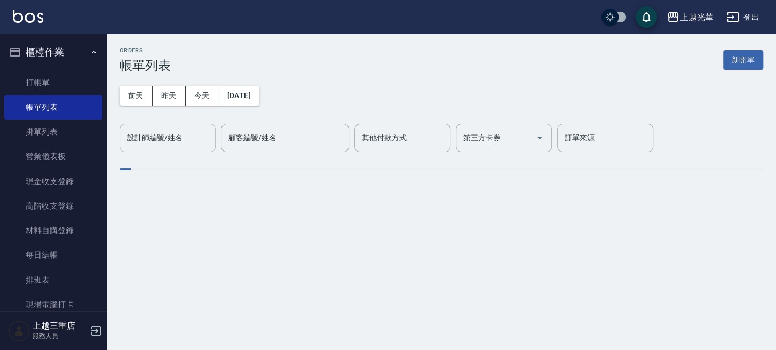
click at [183, 132] on input "設計師編號/姓名" at bounding box center [167, 138] width 86 height 19
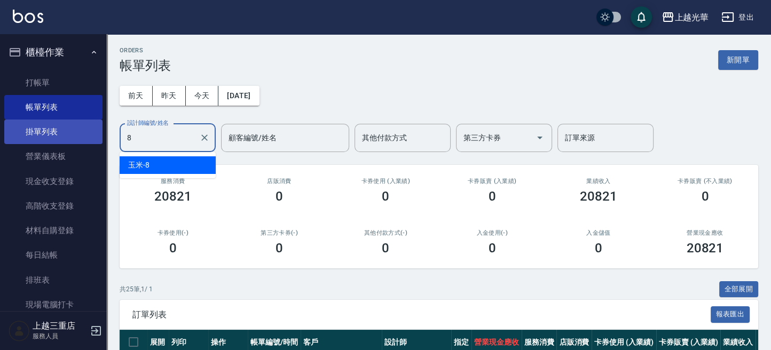
drag, startPoint x: 106, startPoint y: 122, endPoint x: 75, endPoint y: 119, distance: 31.6
drag, startPoint x: 145, startPoint y: 136, endPoint x: 95, endPoint y: 132, distance: 50.3
drag, startPoint x: 176, startPoint y: 139, endPoint x: 94, endPoint y: 125, distance: 83.3
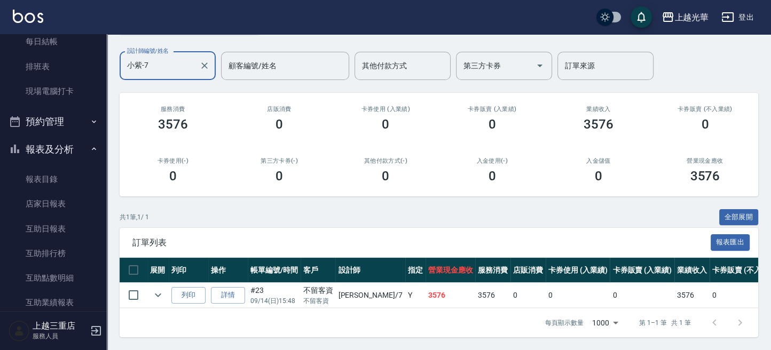
scroll to position [427, 0]
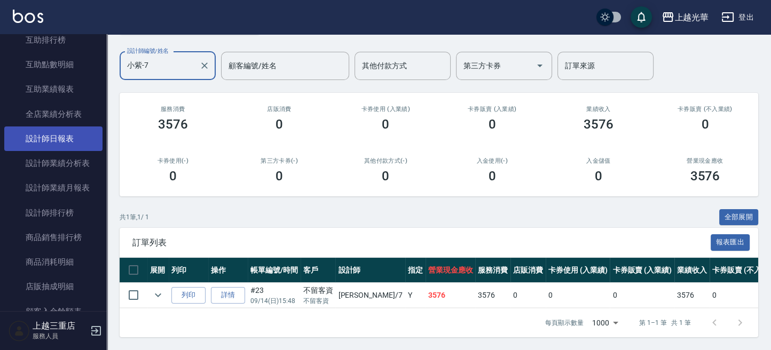
type input "小紫-7"
click at [78, 143] on link "設計師日報表" at bounding box center [53, 138] width 98 height 25
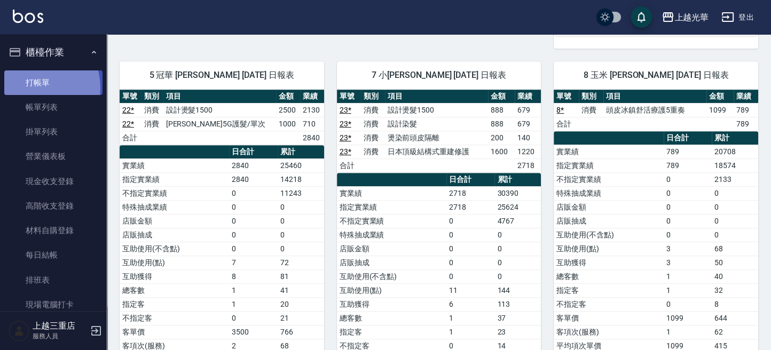
click at [30, 88] on link "打帳單" at bounding box center [53, 82] width 98 height 25
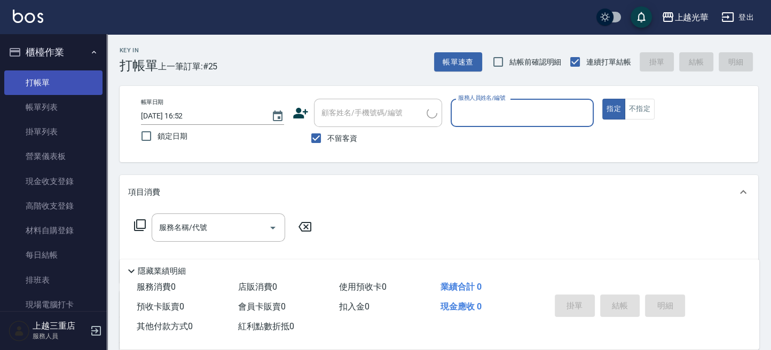
scroll to position [71, 0]
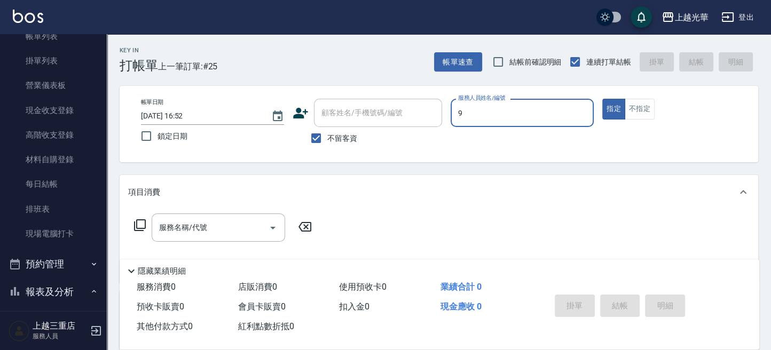
type input "喨喨-9"
type button "true"
drag, startPoint x: 640, startPoint y: 113, endPoint x: 459, endPoint y: 164, distance: 188.5
click at [637, 115] on button "不指定" at bounding box center [639, 109] width 30 height 21
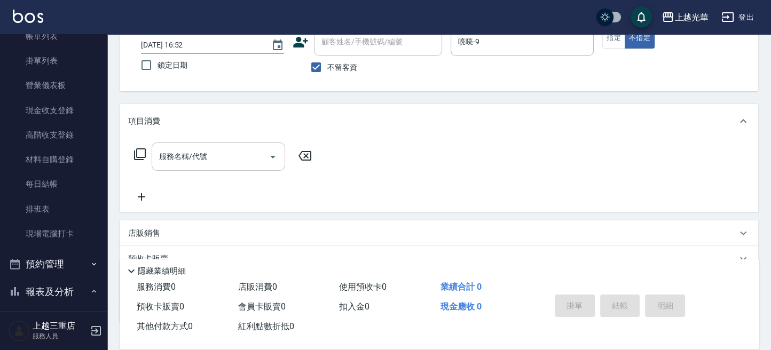
drag, startPoint x: 229, startPoint y: 157, endPoint x: 239, endPoint y: 160, distance: 10.0
click at [232, 158] on input "服務名稱/代號" at bounding box center [210, 156] width 108 height 19
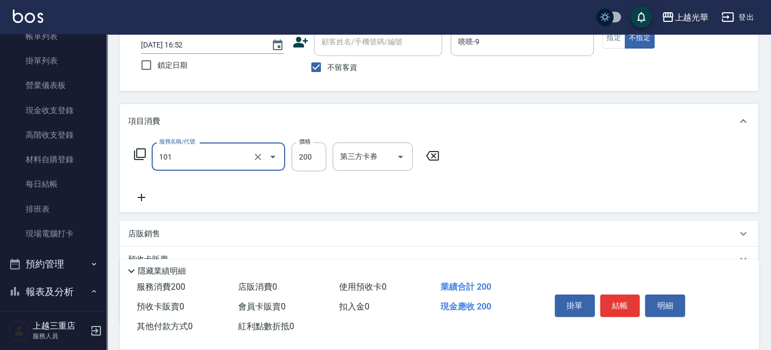
type input "不指定洗髮(101)"
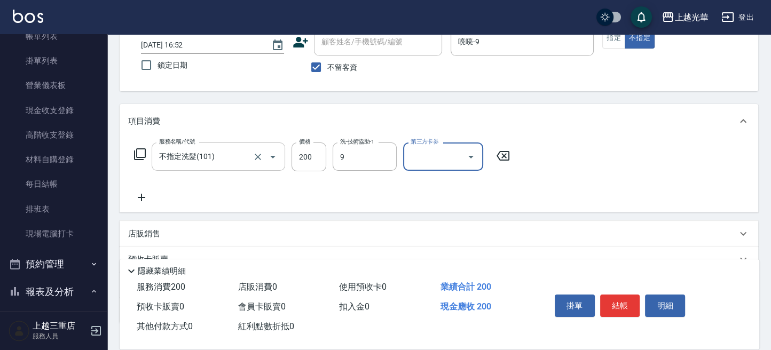
type input "喨喨-9"
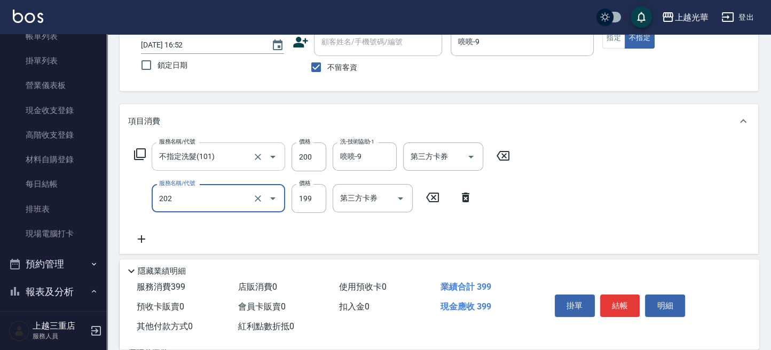
type input "不指定單剪(202)"
drag, startPoint x: 576, startPoint y: 211, endPoint x: 569, endPoint y: 211, distance: 7.5
click at [574, 211] on div "服務名稱/代號 不指定洗髮(101) 服務名稱/代號 價格 200 價格 洗-技術協助-1 喨喨-9 洗-技術協助-1 第三方卡券 第三方卡券 服務名稱/代號…" at bounding box center [439, 196] width 638 height 116
drag, startPoint x: 322, startPoint y: 180, endPoint x: 343, endPoint y: 190, distance: 23.2
click at [324, 180] on div "服務名稱/代號 不指定洗髮(101) 服務名稱/代號 價格 200 價格 洗-技術協助-1 喨喨-9 洗-技術協助-1 第三方卡券 第三方卡券 服務名稱/代號…" at bounding box center [322, 193] width 388 height 103
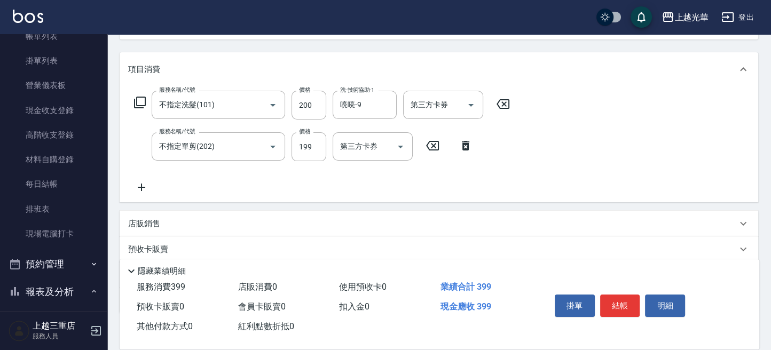
scroll to position [142, 0]
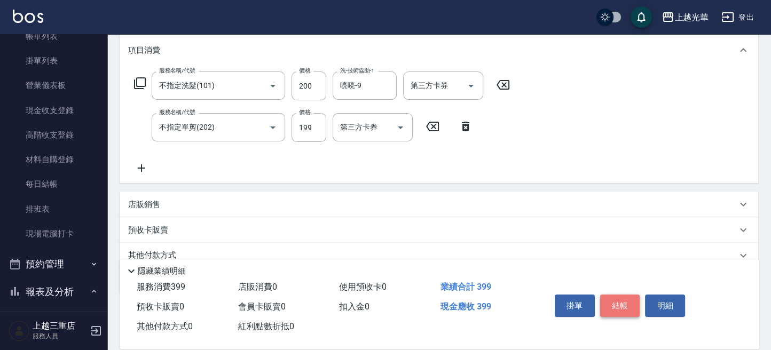
click at [612, 304] on button "結帳" at bounding box center [620, 306] width 40 height 22
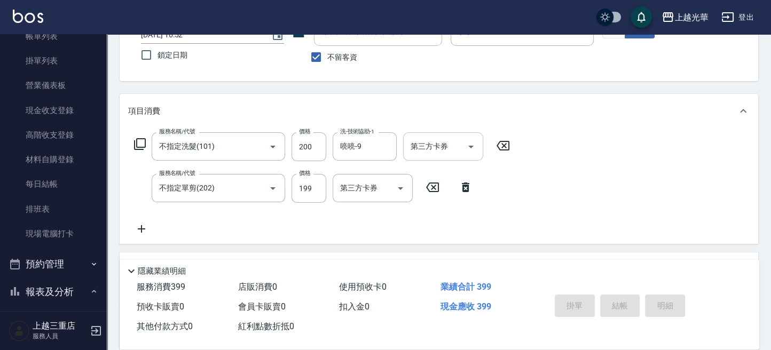
scroll to position [0, 0]
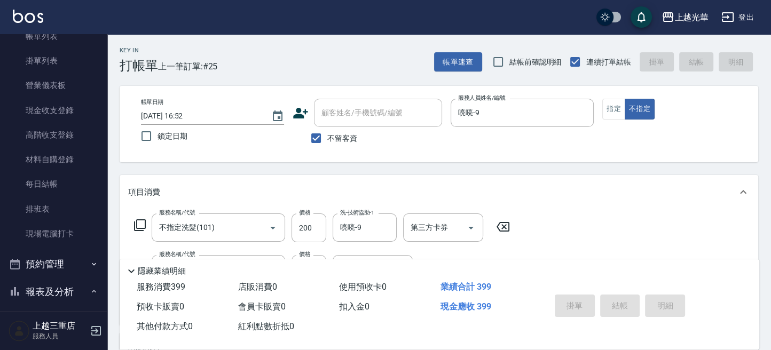
type input "2025/09/14 16:57"
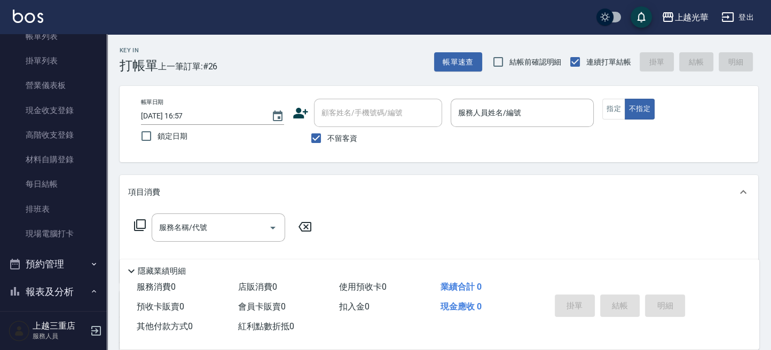
click at [352, 139] on span "不留客資" at bounding box center [342, 138] width 30 height 11
click at [327, 139] on input "不留客資" at bounding box center [316, 138] width 22 height 22
checkbox input "false"
drag, startPoint x: 355, startPoint y: 117, endPoint x: 352, endPoint y: 122, distance: 6.0
click at [355, 118] on input "顧客姓名/手機號碼/編號" at bounding box center [370, 113] width 102 height 19
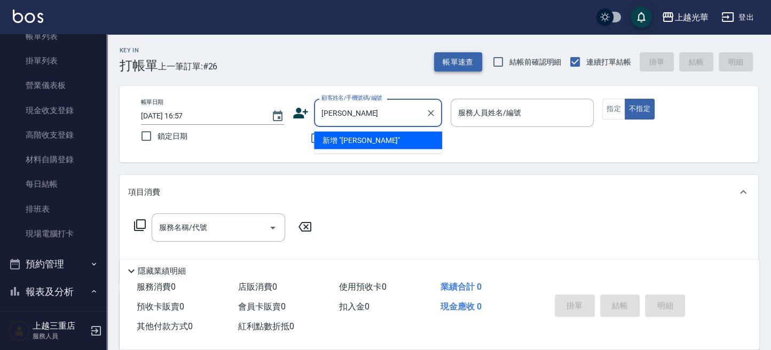
type input "潘"
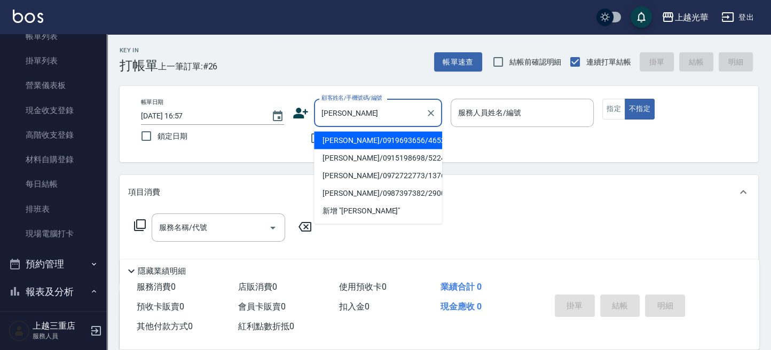
click at [378, 117] on input "林盈" at bounding box center [370, 113] width 102 height 19
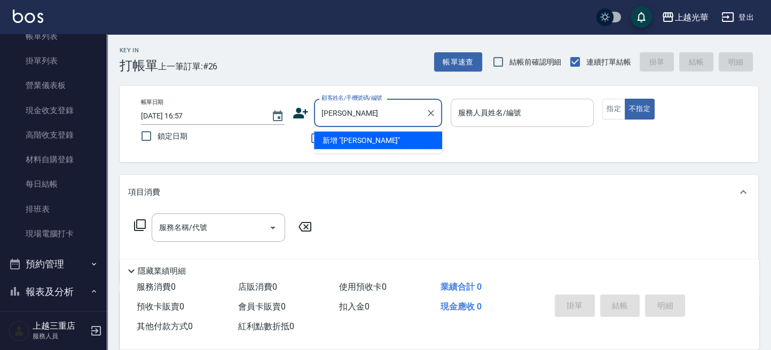
type input "林盈吟"
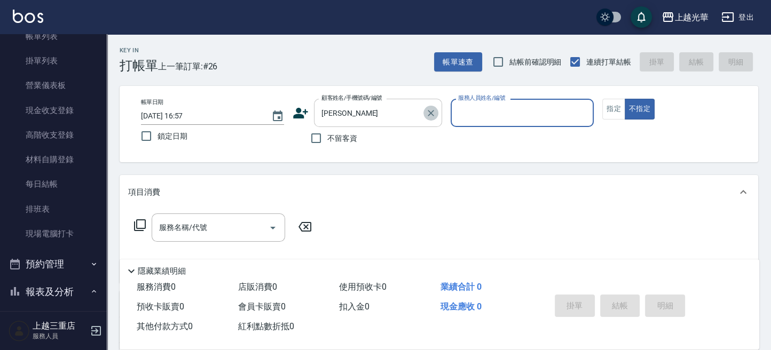
click at [431, 117] on icon "Clear" at bounding box center [430, 113] width 11 height 11
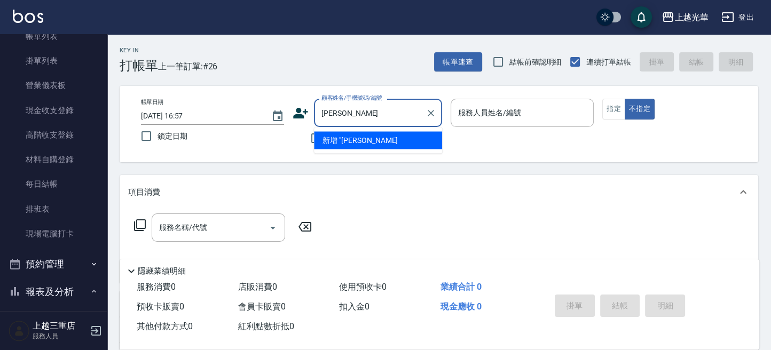
click at [371, 135] on li "新增 "潘孟安"" at bounding box center [378, 140] width 128 height 18
type input "潘孟安"
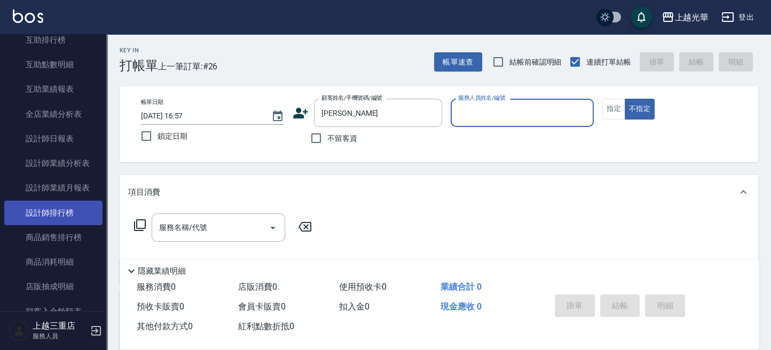
scroll to position [585, 0]
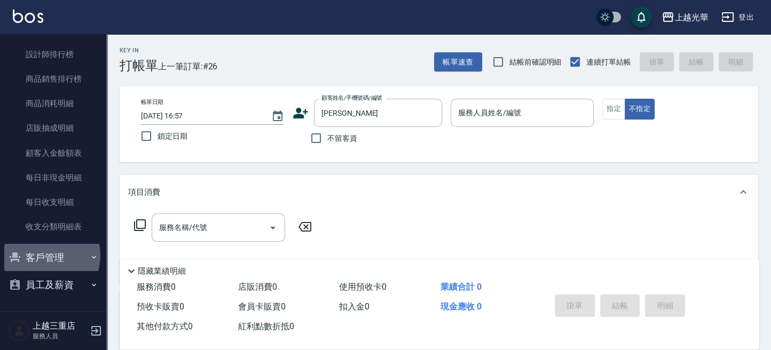
click at [43, 255] on button "客戶管理" at bounding box center [53, 258] width 98 height 28
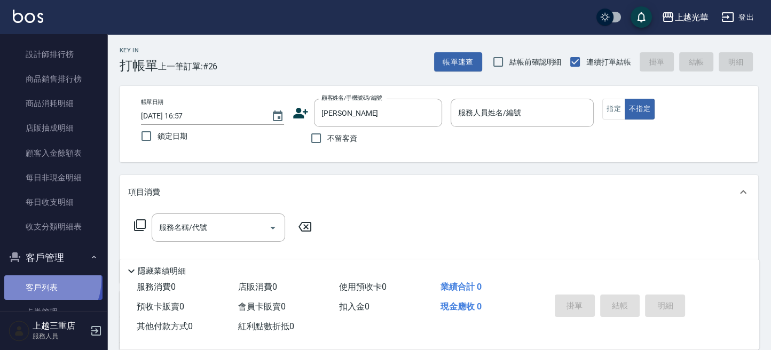
click at [39, 280] on link "客戶列表" at bounding box center [53, 287] width 98 height 25
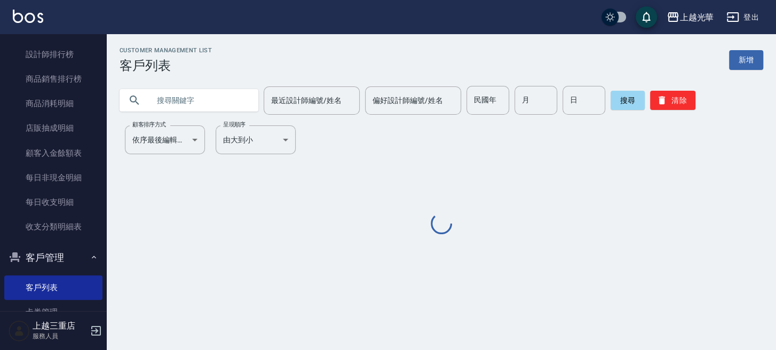
click at [223, 100] on input "text" at bounding box center [199, 100] width 100 height 29
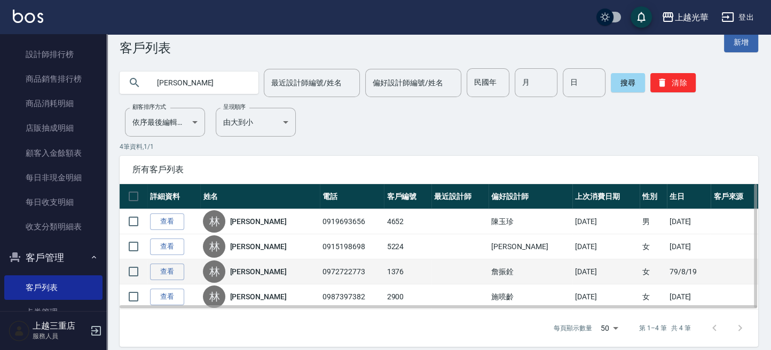
scroll to position [27, 0]
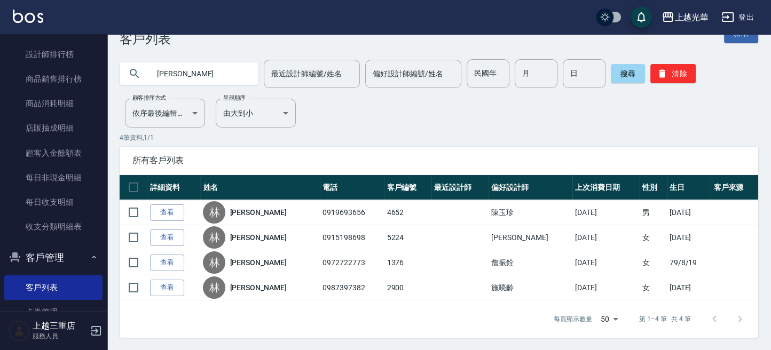
click at [227, 83] on input "林盈" at bounding box center [199, 73] width 100 height 29
type input "林"
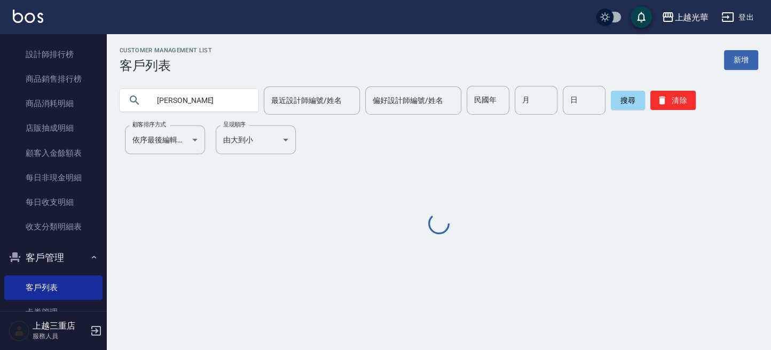
scroll to position [0, 0]
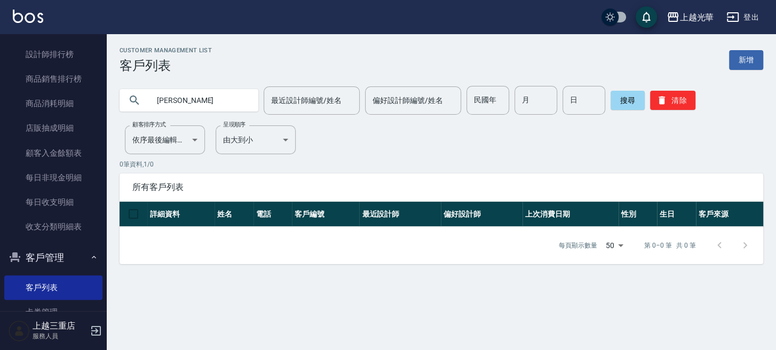
type input "潘"
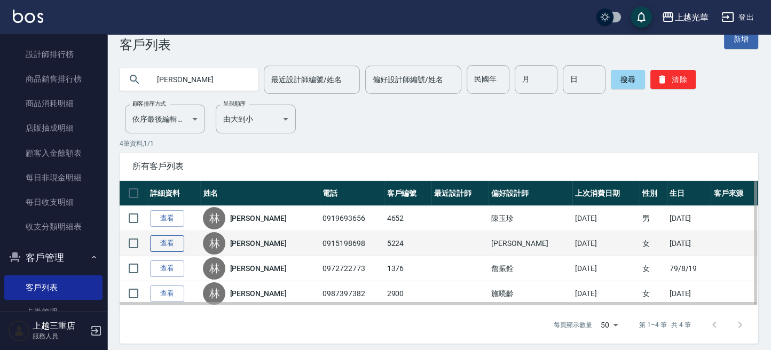
scroll to position [27, 0]
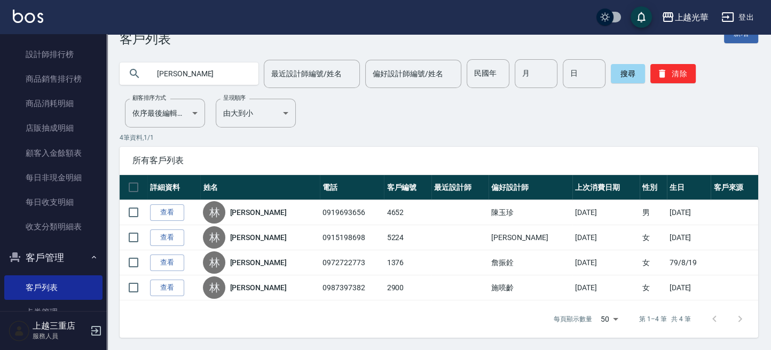
type input "林"
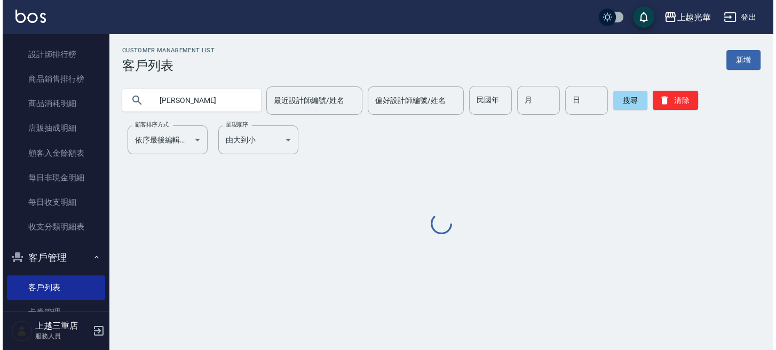
scroll to position [0, 0]
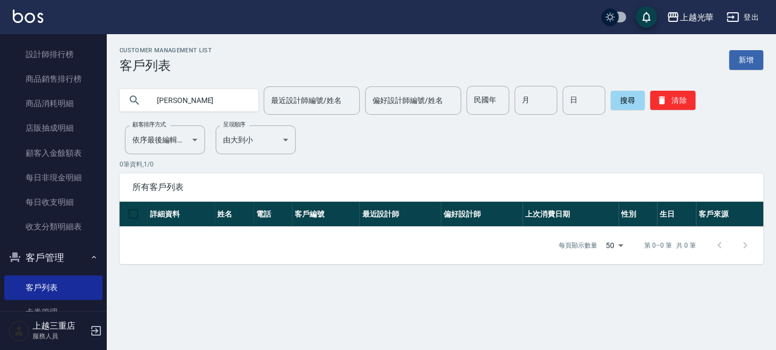
click at [195, 107] on input "潘孟" at bounding box center [199, 100] width 100 height 29
type input "潘"
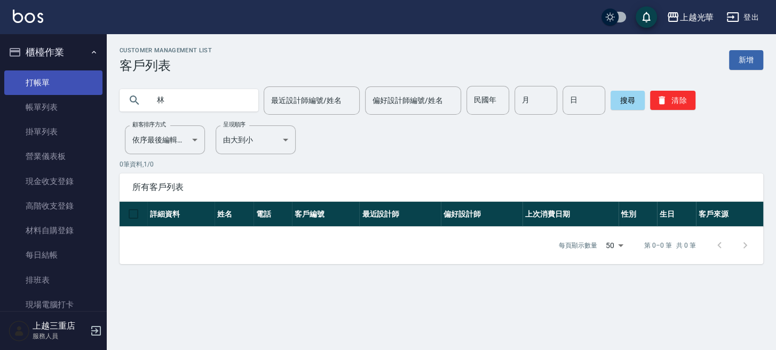
type input "林"
click at [28, 69] on ul "打帳單 帳單列表 掛單列表 營業儀表板 現金收支登錄 高階收支登錄 材料自購登錄 每日結帳 排班表 現場電腦打卡" at bounding box center [53, 194] width 98 height 256
click at [43, 77] on link "打帳單" at bounding box center [53, 82] width 98 height 25
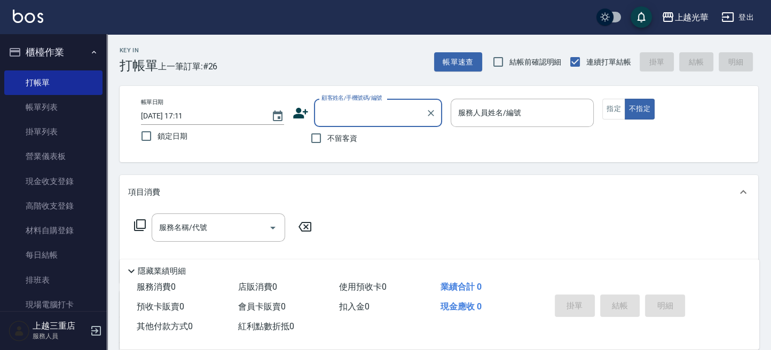
click at [343, 112] on input "顧客姓名/手機號碼/編號" at bounding box center [370, 113] width 102 height 19
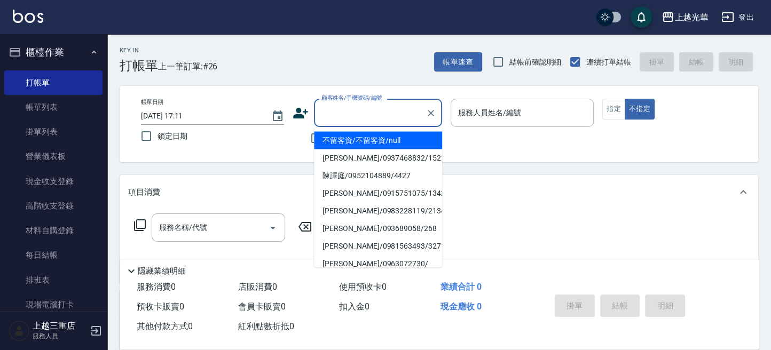
click at [252, 147] on div "帳單日期 2025/09/14 17:11 鎖定日期 顧客姓名/手機號碼/編號 顧客姓名/手機號碼/編號 不留客資 服務人員姓名/編號 服務人員姓名/編號 指…" at bounding box center [438, 124] width 613 height 51
click at [333, 120] on input "顧客姓名/手機號碼/編號" at bounding box center [370, 113] width 102 height 19
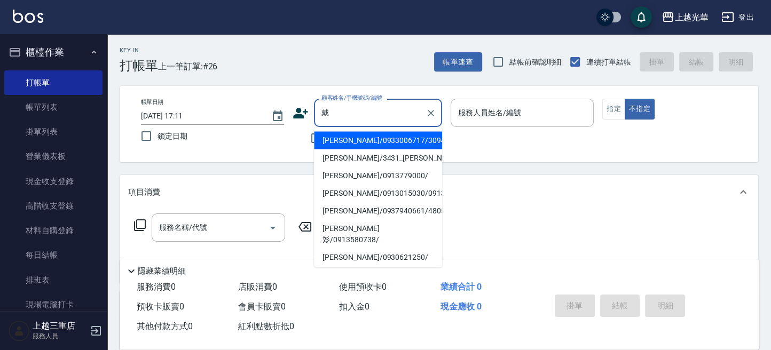
click at [405, 144] on li "戴伊如/0933006717/3094" at bounding box center [378, 140] width 128 height 18
type input "戴伊如/0933006717/3094"
type input "喨喨-9"
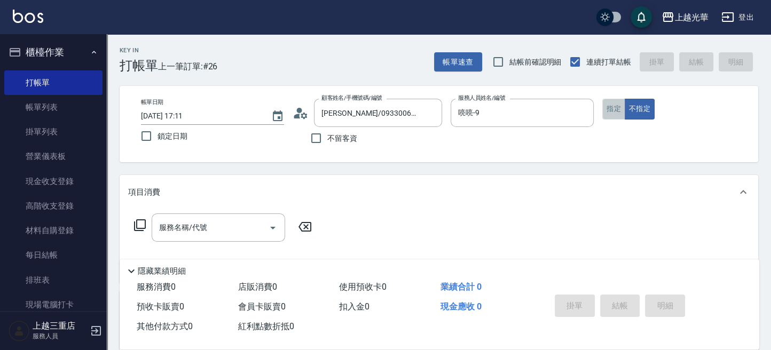
click at [608, 109] on button "指定" at bounding box center [613, 109] width 23 height 21
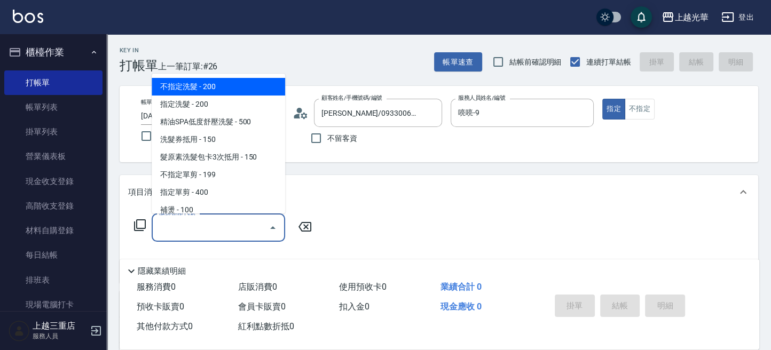
click at [197, 226] on input "服務名稱/代號" at bounding box center [210, 227] width 108 height 19
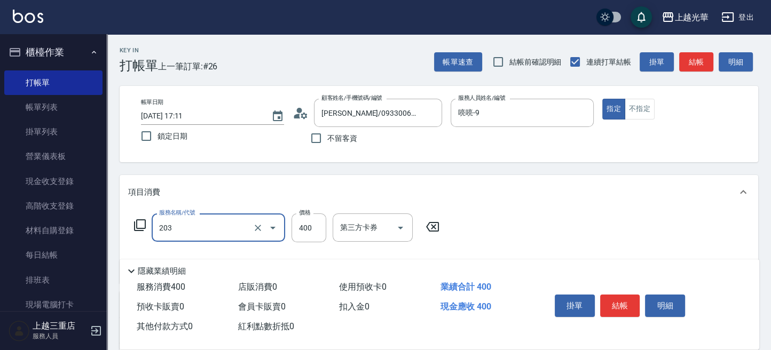
type input "指定單剪(203)"
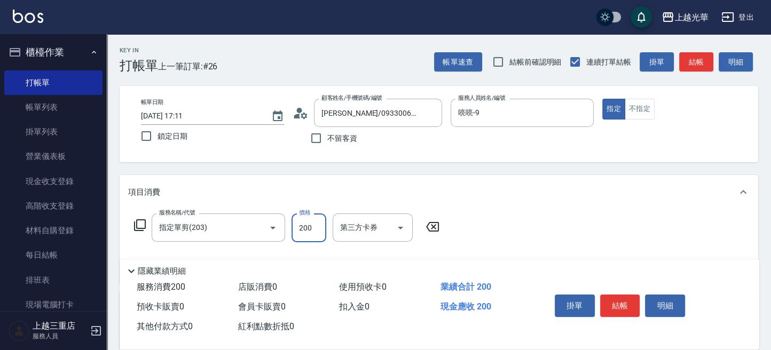
type input "200"
click at [613, 301] on button "結帳" at bounding box center [620, 306] width 40 height 22
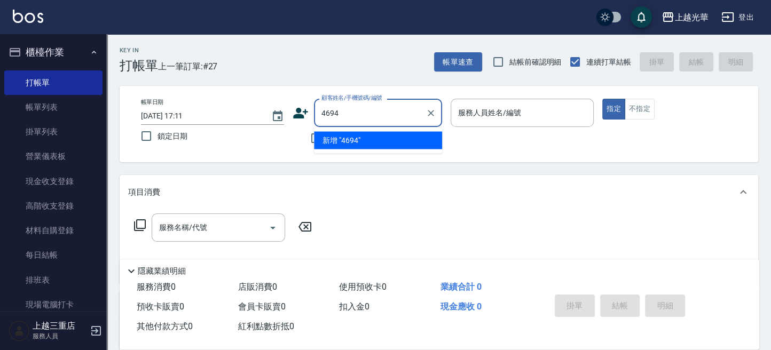
type input "4694"
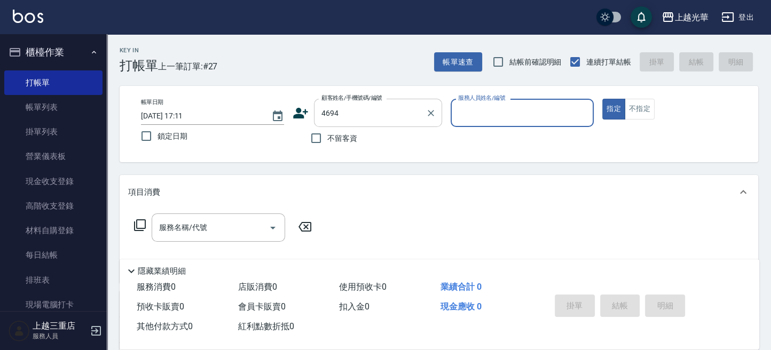
click at [602, 99] on button "指定" at bounding box center [613, 109] width 23 height 21
type button "true"
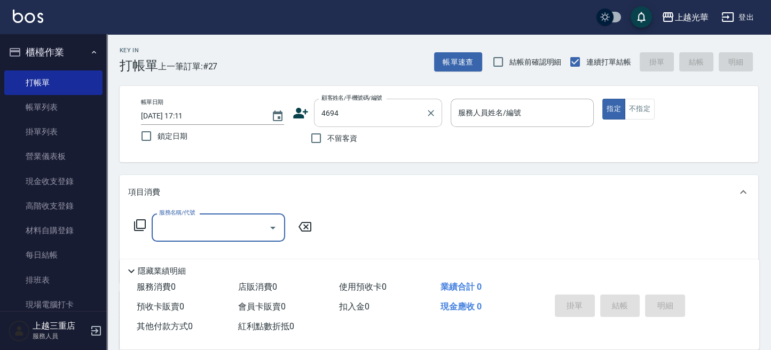
type input "小寶/0909806866/4694"
type input "小黑-3"
click at [384, 114] on input "小寶/0909806866/4694" at bounding box center [370, 113] width 102 height 19
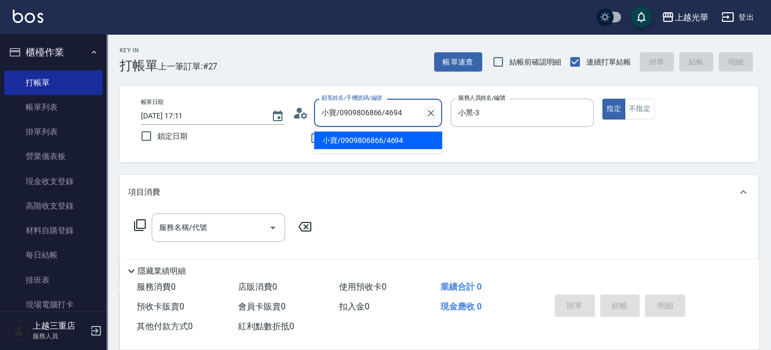
click at [432, 110] on icon "Clear" at bounding box center [430, 113] width 11 height 11
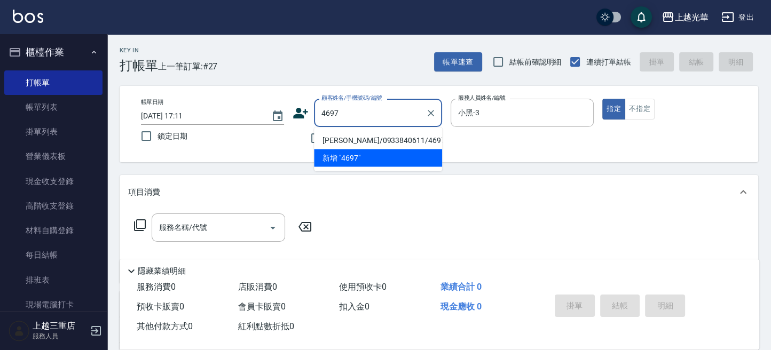
click at [392, 139] on li "潘仲恩/0933840611/4697" at bounding box center [378, 140] width 128 height 18
type input "潘仲恩/0933840611/4697"
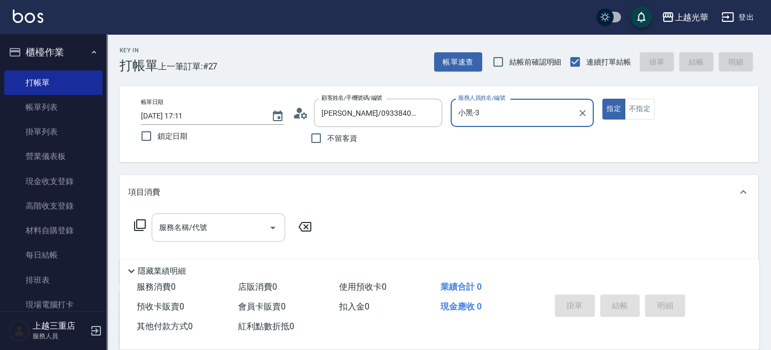
click at [188, 236] on input "服務名稱/代號" at bounding box center [210, 227] width 108 height 19
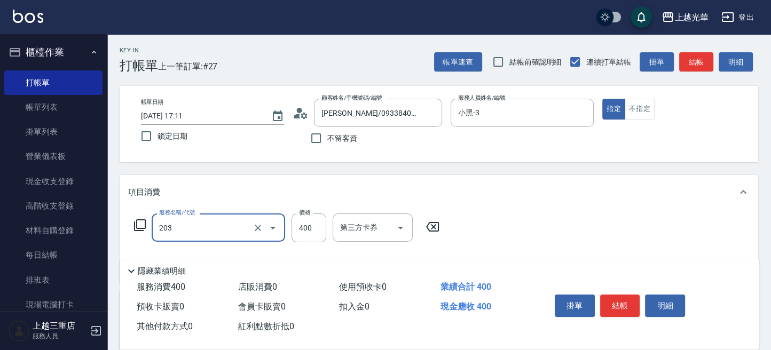
type input "指定單剪(203)"
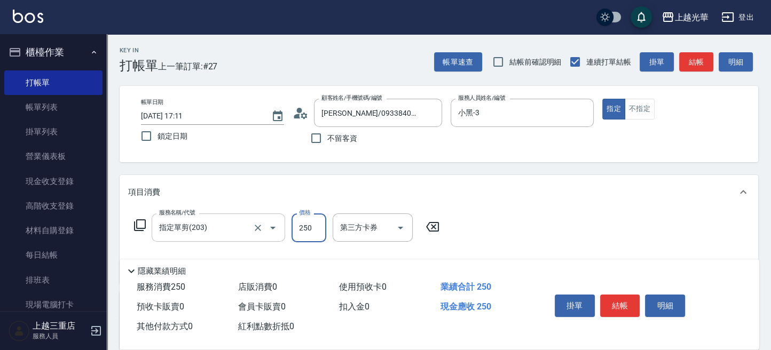
type input "250"
click at [607, 295] on button "結帳" at bounding box center [620, 306] width 40 height 22
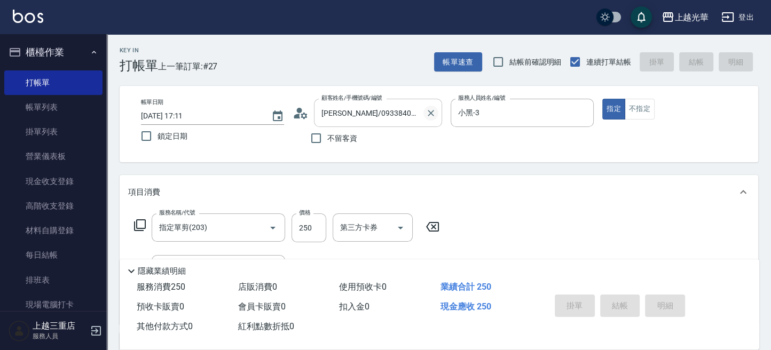
type input "2025/09/14 17:14"
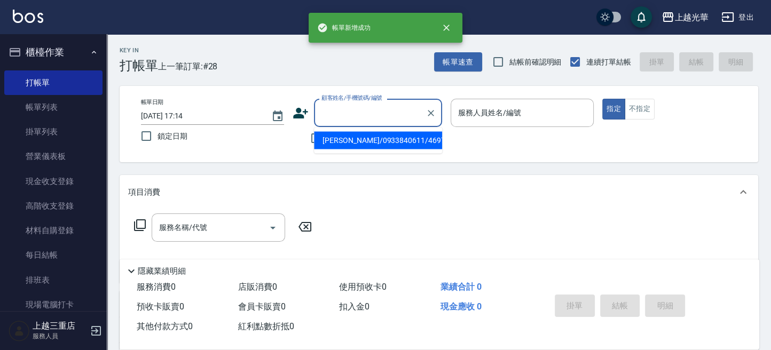
click at [382, 122] on input "顧客姓名/手機號碼/編號" at bounding box center [370, 113] width 102 height 19
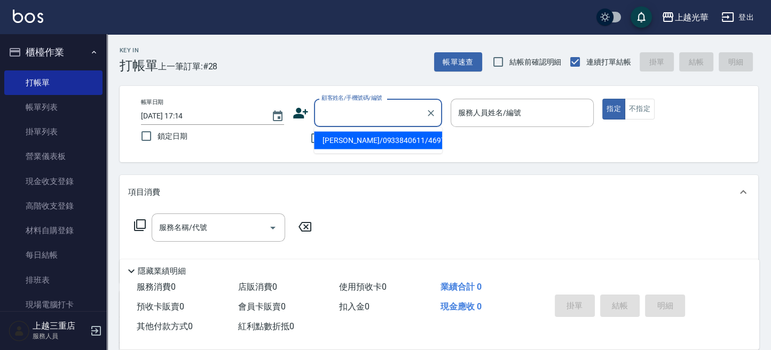
click at [379, 115] on input "顧客姓名/手機號碼/編號" at bounding box center [370, 113] width 102 height 19
type input "潘仲恩/0933840611/4697"
click at [602, 99] on button "指定" at bounding box center [613, 109] width 23 height 21
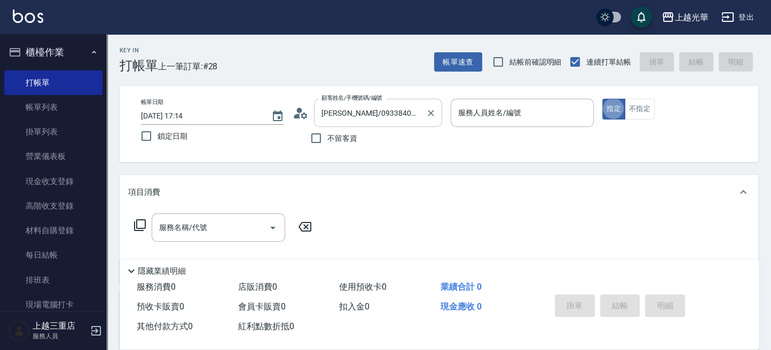
type input "小黑-3"
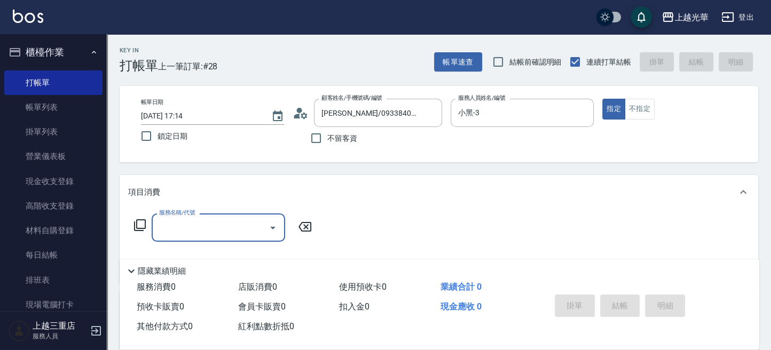
click at [261, 227] on input "服務名稱/代號" at bounding box center [210, 227] width 108 height 19
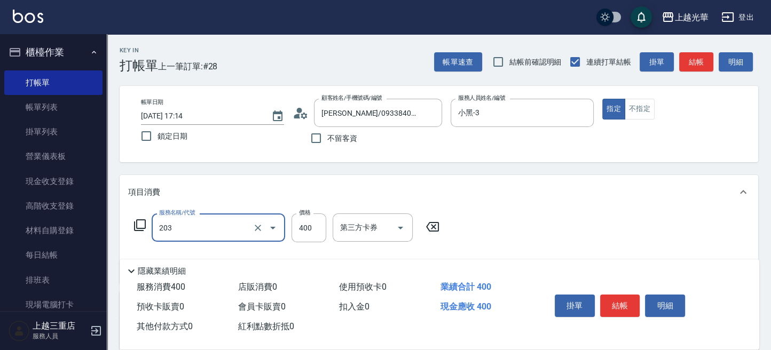
type input "指定單剪(203)"
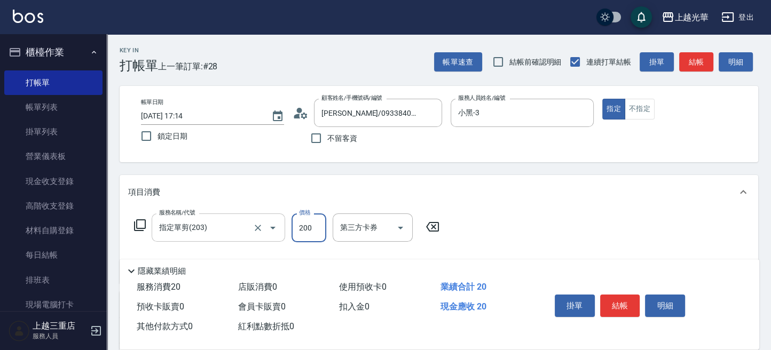
type input "200"
click at [598, 297] on div "掛單 結帳 明細" at bounding box center [619, 307] width 139 height 34
click at [601, 296] on button "結帳" at bounding box center [620, 306] width 40 height 22
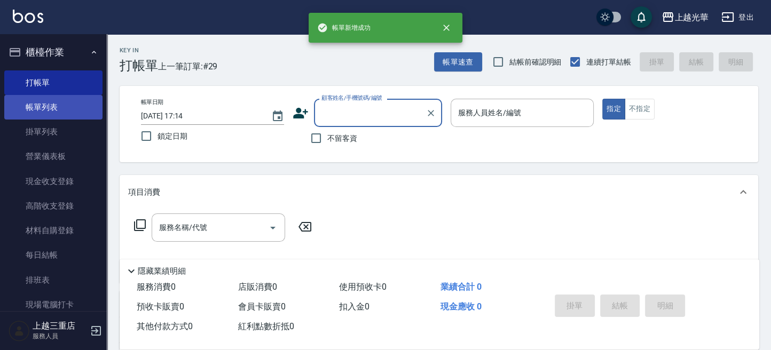
click at [58, 110] on link "帳單列表" at bounding box center [53, 107] width 98 height 25
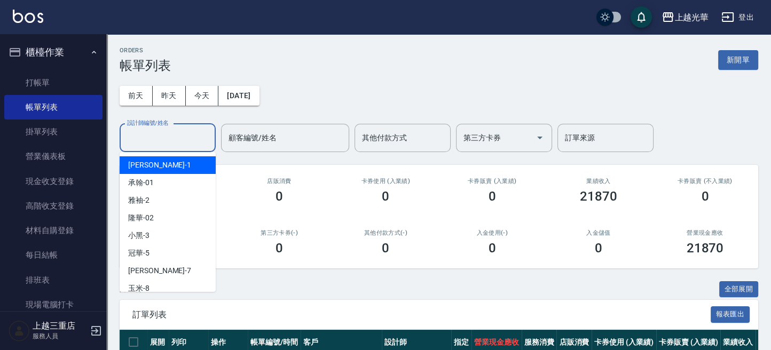
click at [153, 138] on div "設計師編號/姓名 設計師編號/姓名" at bounding box center [168, 138] width 96 height 28
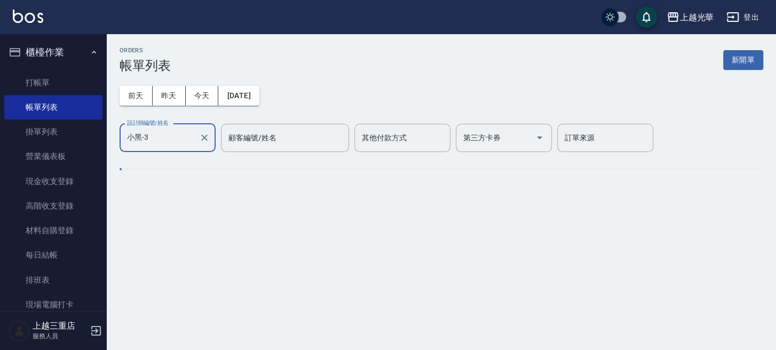
type input "小黑-3"
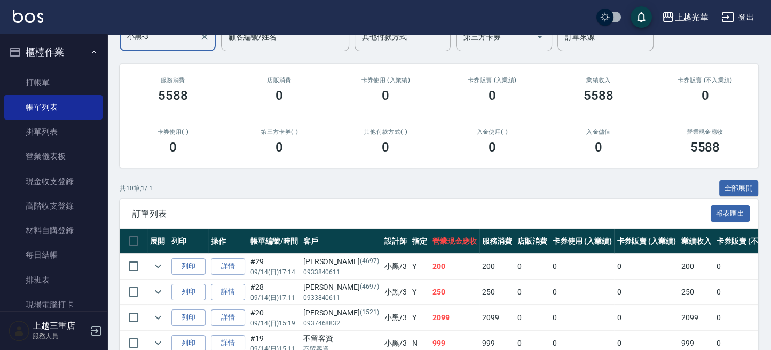
scroll to position [142, 0]
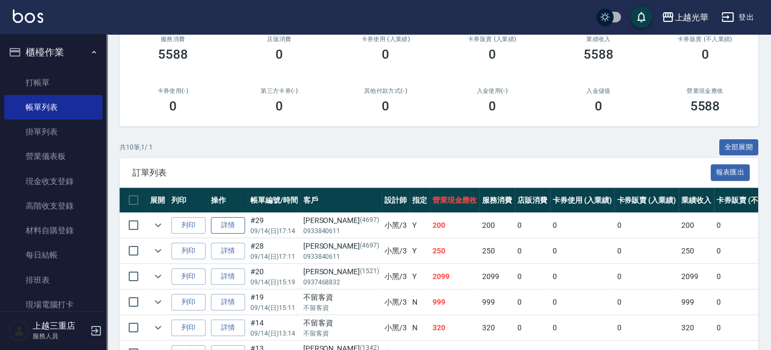
click at [225, 226] on link "詳情" at bounding box center [228, 225] width 34 height 17
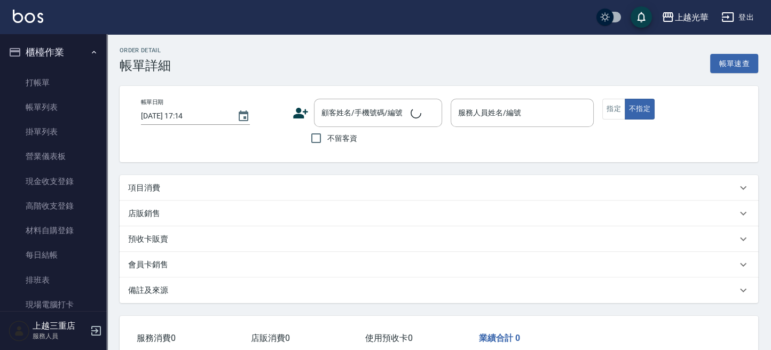
type input "小黑-3"
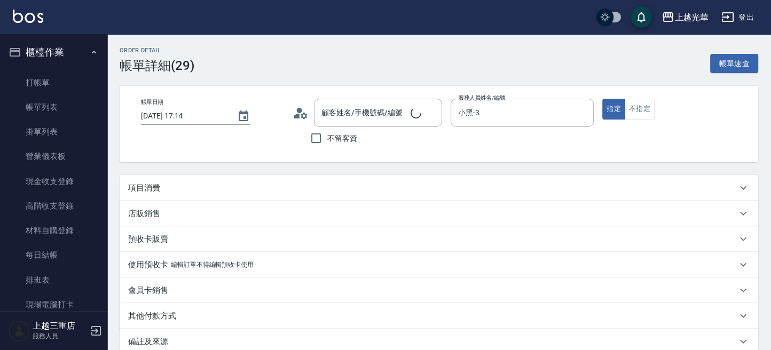
type input "潘仲恩/0933840611/4697"
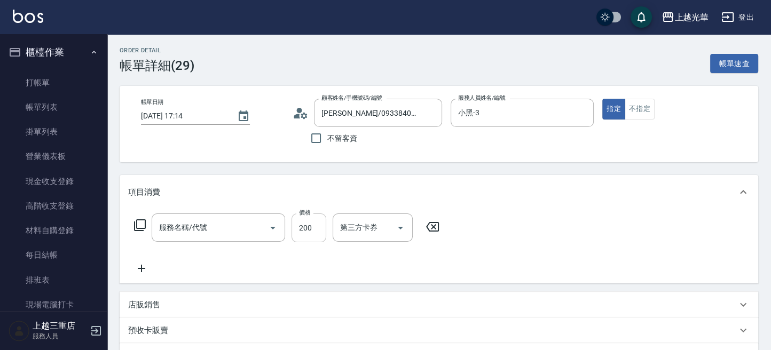
type input "指定單剪(203)"
click at [316, 228] on input "200" at bounding box center [308, 227] width 35 height 29
type input "250"
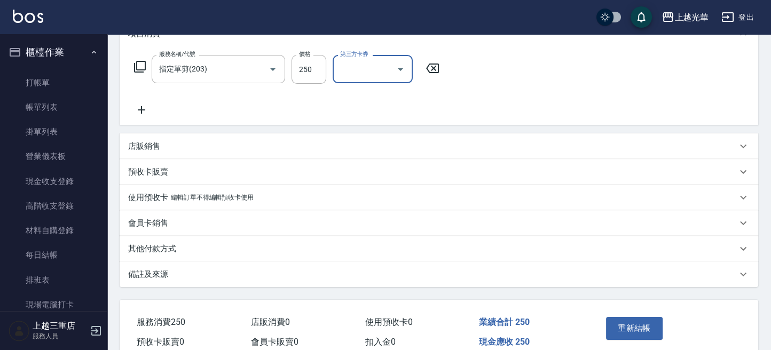
scroll to position [209, 0]
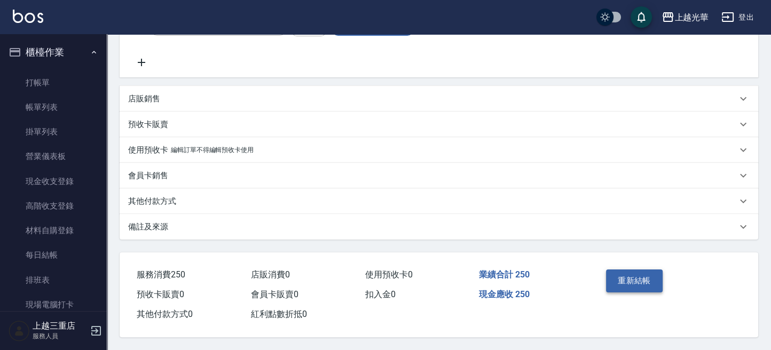
click at [620, 280] on button "重新結帳" at bounding box center [634, 281] width 57 height 22
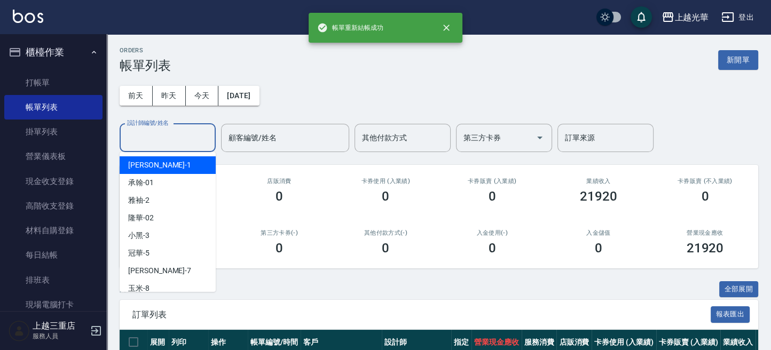
click at [147, 138] on input "設計師編號/姓名" at bounding box center [167, 138] width 86 height 19
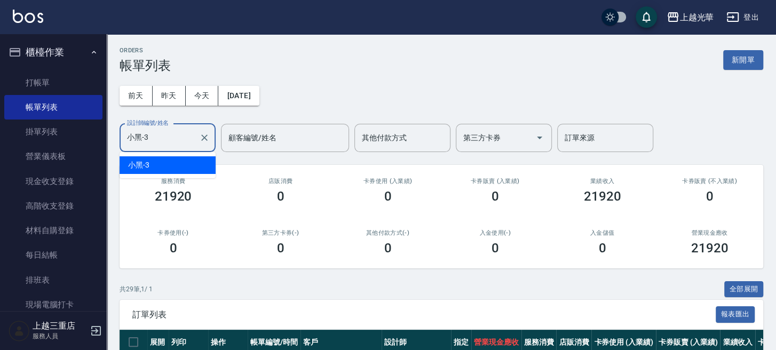
type input "小黑-3"
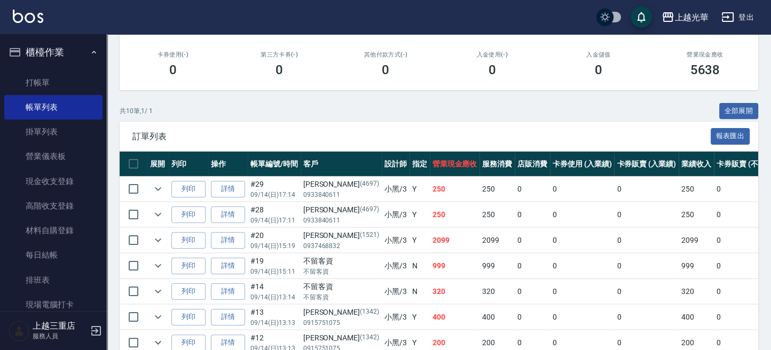
scroll to position [284, 0]
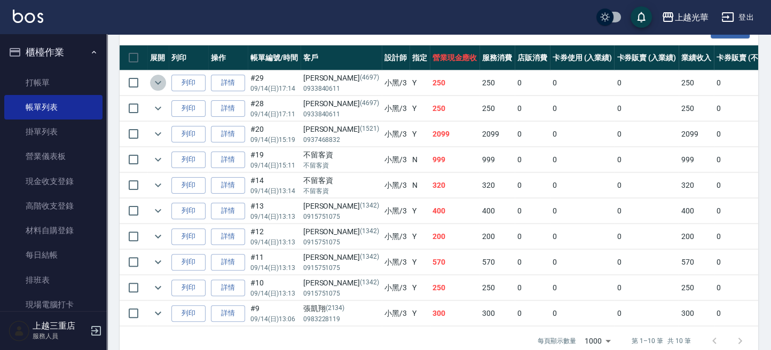
click at [152, 86] on icon "expand row" at bounding box center [158, 82] width 13 height 13
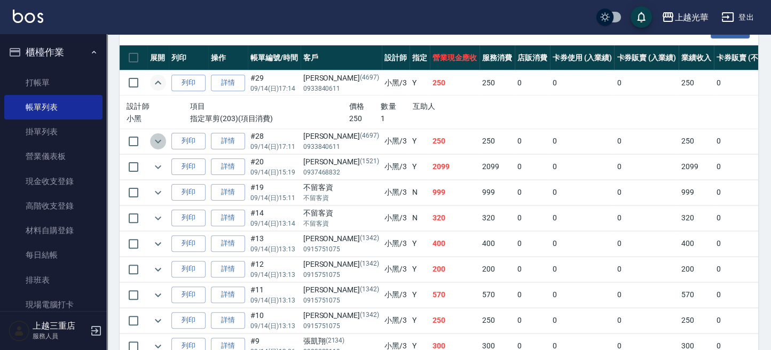
click at [160, 136] on icon "expand row" at bounding box center [158, 141] width 13 height 13
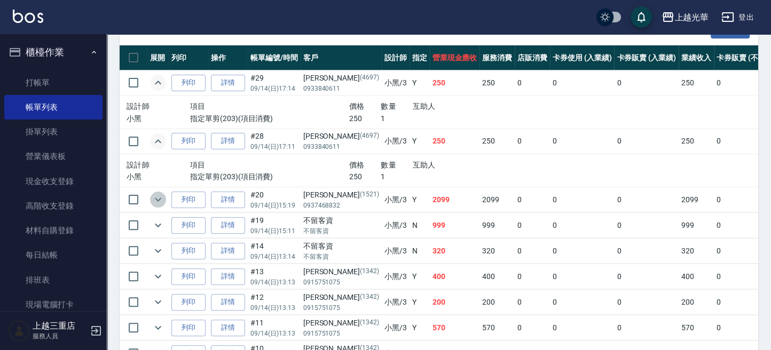
click at [161, 203] on icon "expand row" at bounding box center [158, 199] width 13 height 13
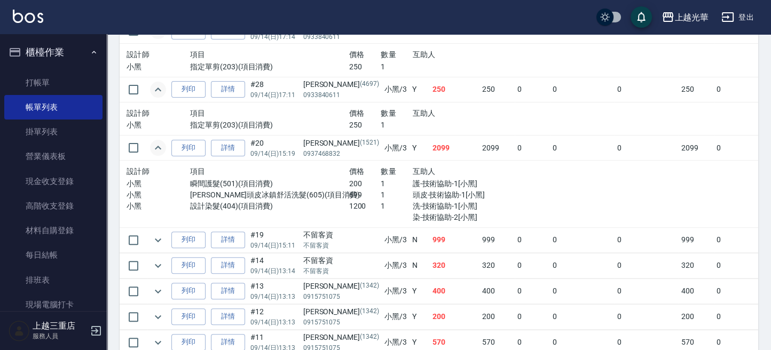
scroll to position [355, 0]
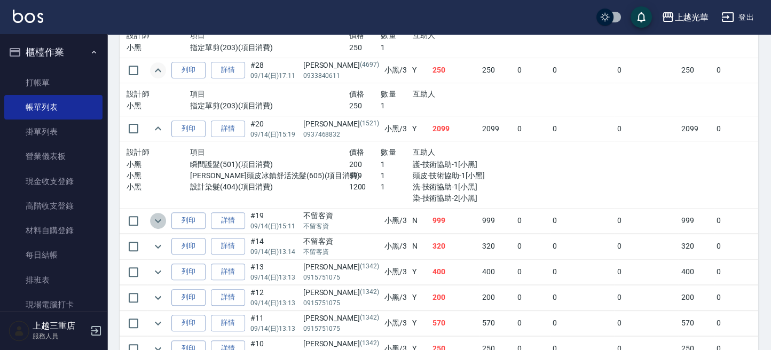
click at [155, 223] on icon "expand row" at bounding box center [158, 221] width 13 height 13
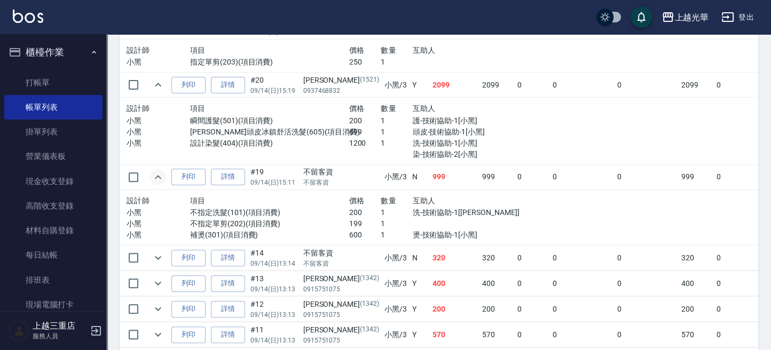
scroll to position [427, 0]
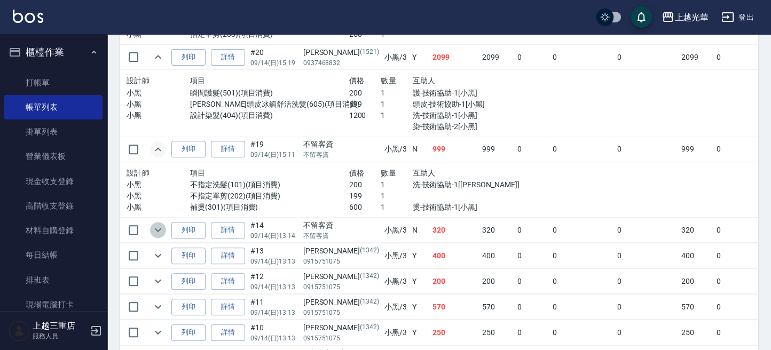
click at [154, 233] on icon "expand row" at bounding box center [158, 230] width 13 height 13
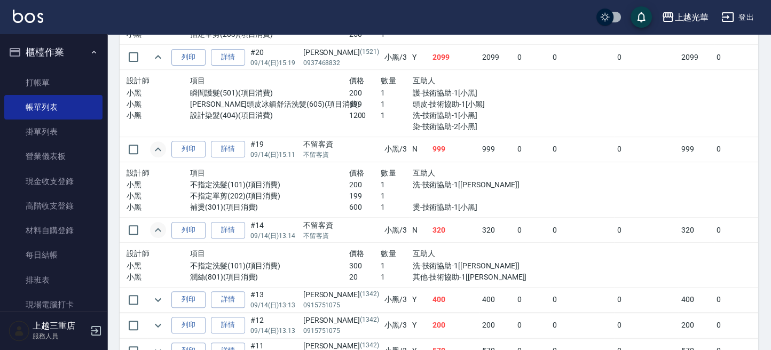
scroll to position [542, 0]
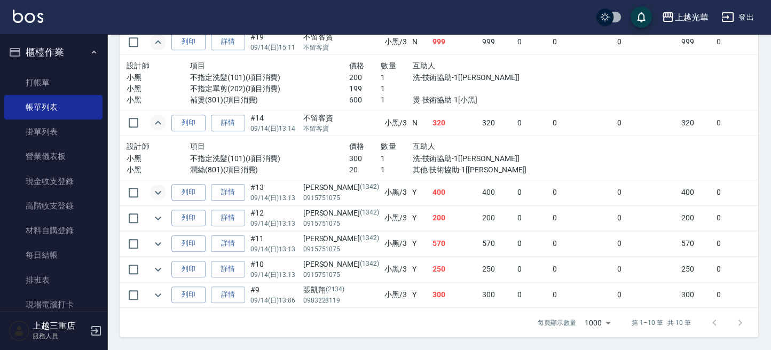
click at [162, 186] on icon "expand row" at bounding box center [158, 192] width 13 height 13
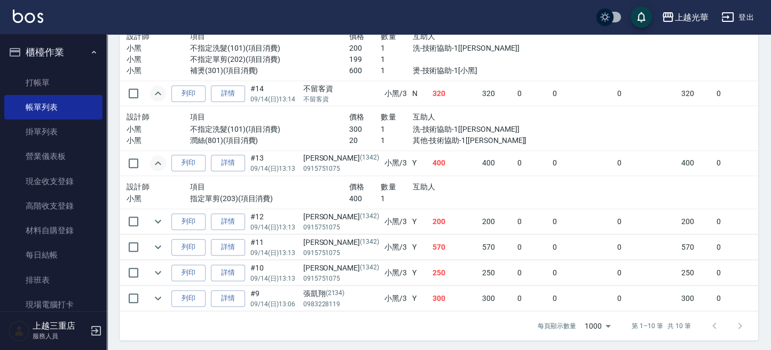
scroll to position [574, 0]
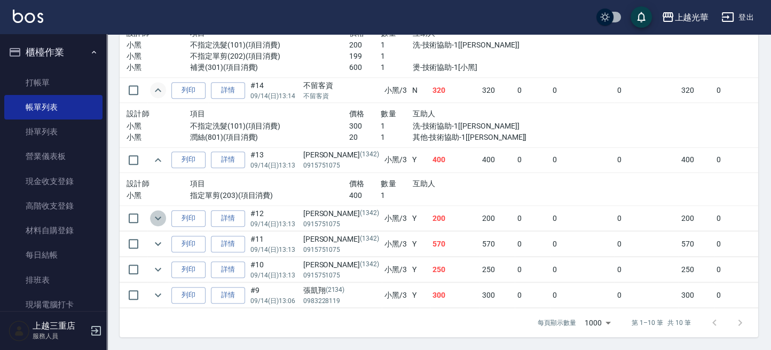
click at [162, 212] on icon "expand row" at bounding box center [158, 218] width 13 height 13
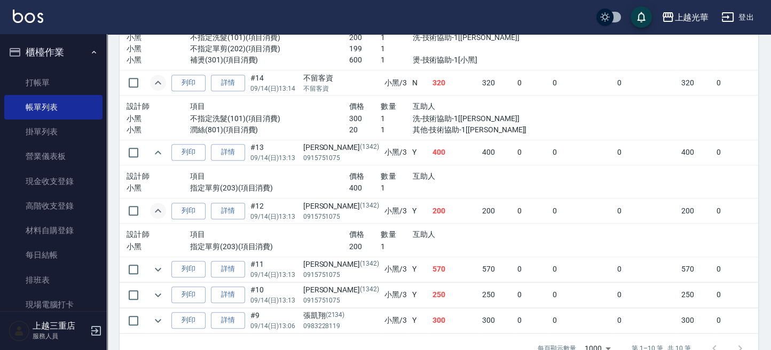
scroll to position [607, 0]
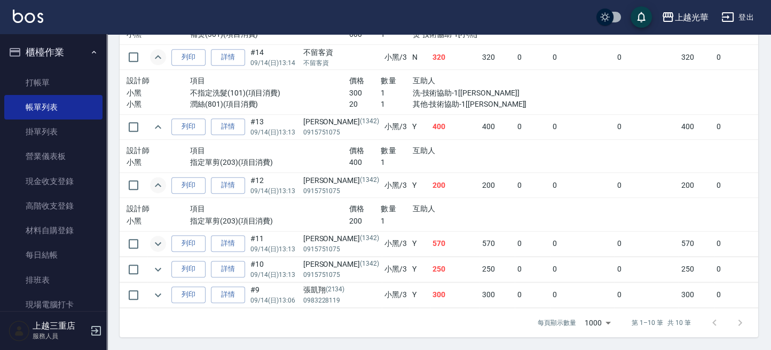
click at [156, 237] on icon "expand row" at bounding box center [158, 243] width 13 height 13
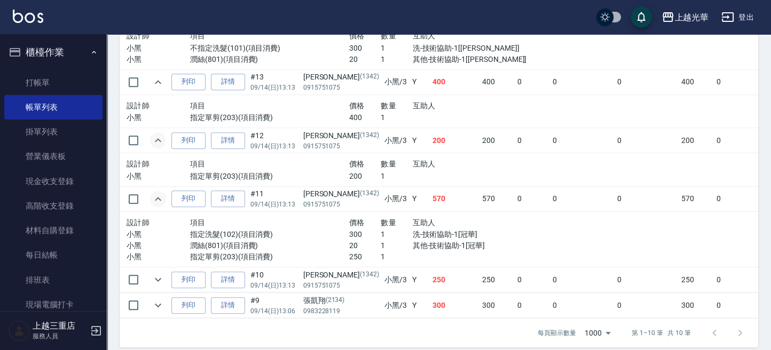
scroll to position [662, 0]
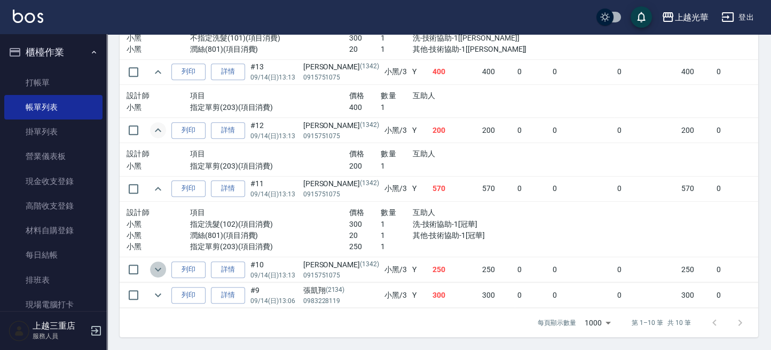
click at [160, 263] on icon "expand row" at bounding box center [158, 269] width 13 height 13
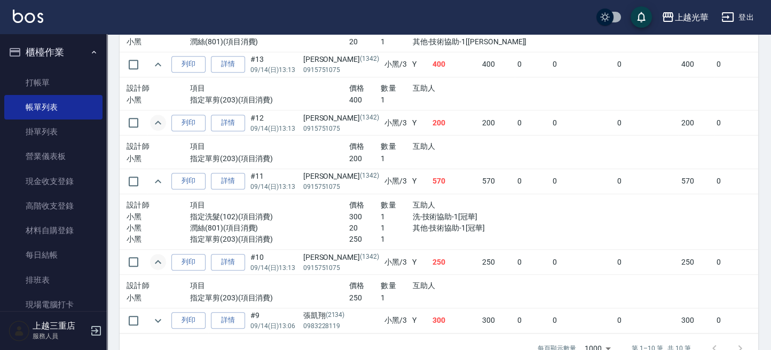
scroll to position [695, 0]
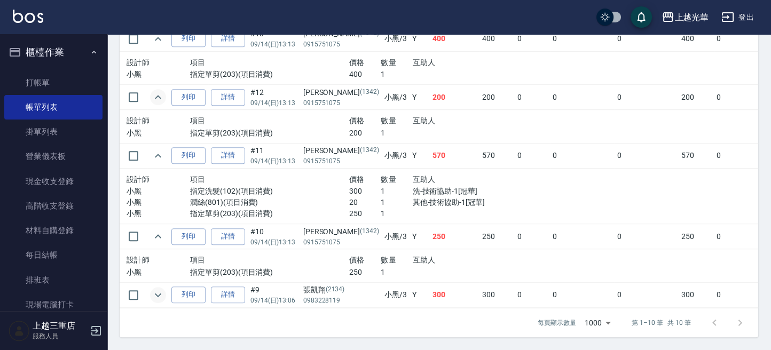
click at [159, 293] on icon "expand row" at bounding box center [158, 295] width 6 height 4
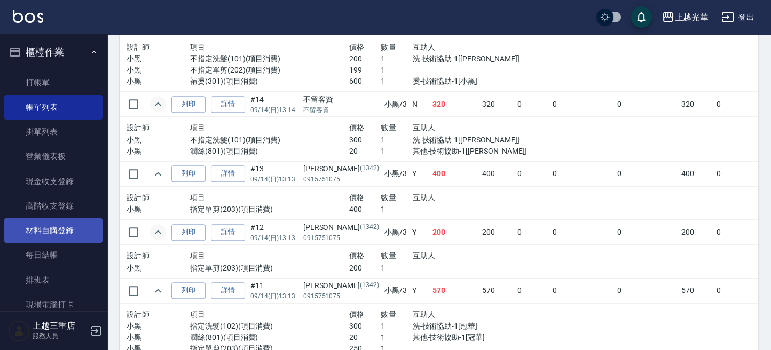
scroll to position [213, 0]
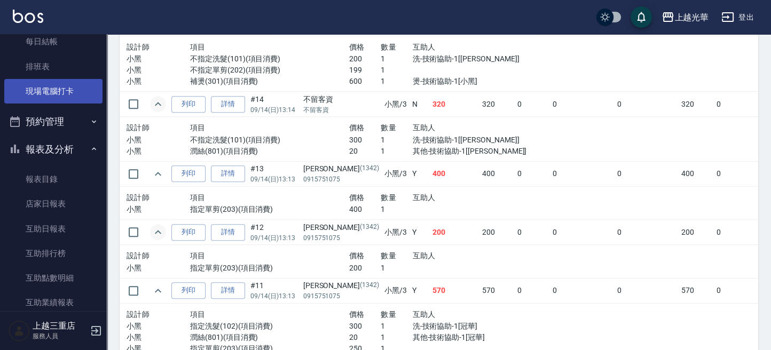
click at [60, 91] on link "現場電腦打卡" at bounding box center [53, 91] width 98 height 25
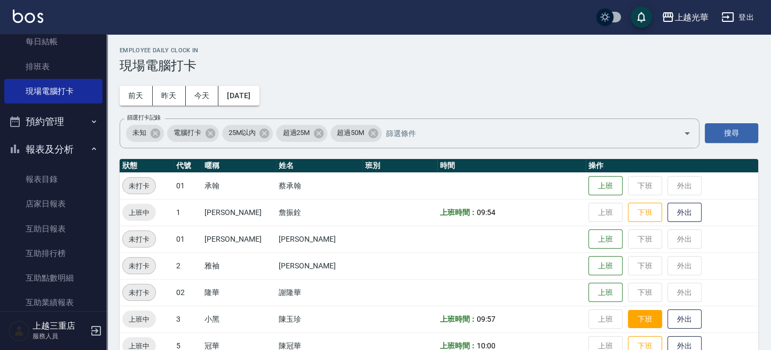
click at [632, 316] on button "下班" at bounding box center [645, 319] width 34 height 19
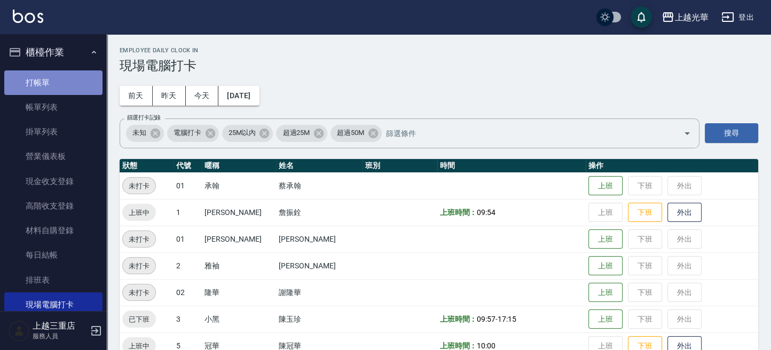
click at [56, 84] on link "打帳單" at bounding box center [53, 82] width 98 height 25
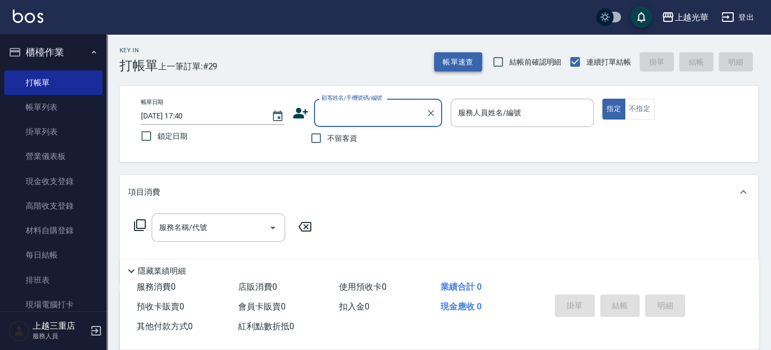
click at [466, 54] on button "帳單速查" at bounding box center [458, 62] width 48 height 20
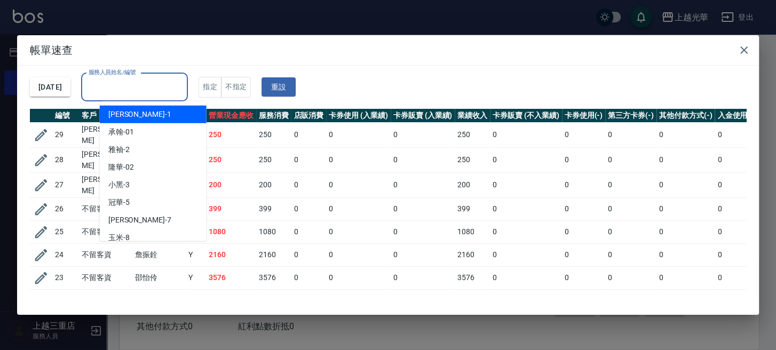
click at [183, 86] on input "服務人員姓名/編號" at bounding box center [134, 87] width 97 height 19
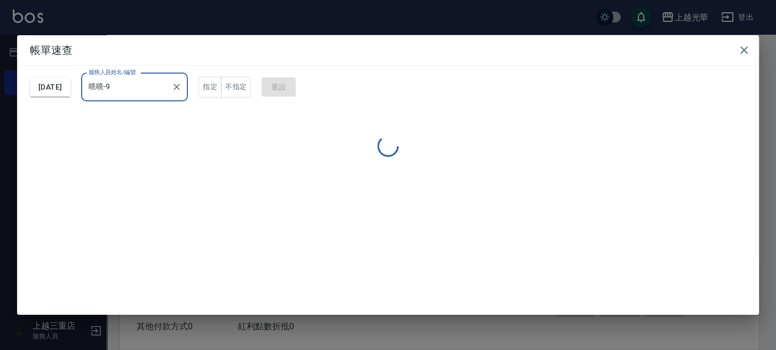
type input "喨喨-9"
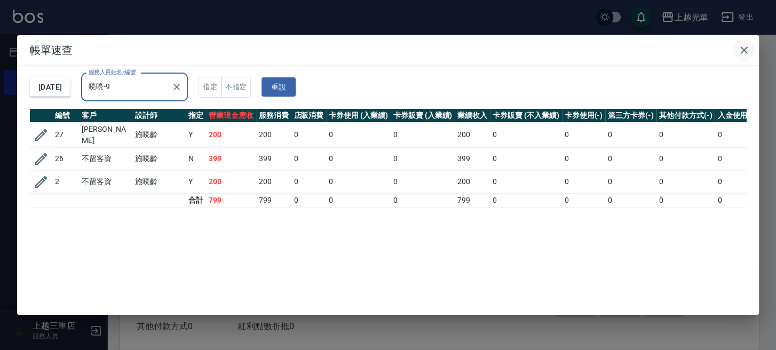
click at [744, 47] on icon "button" at bounding box center [744, 50] width 13 height 13
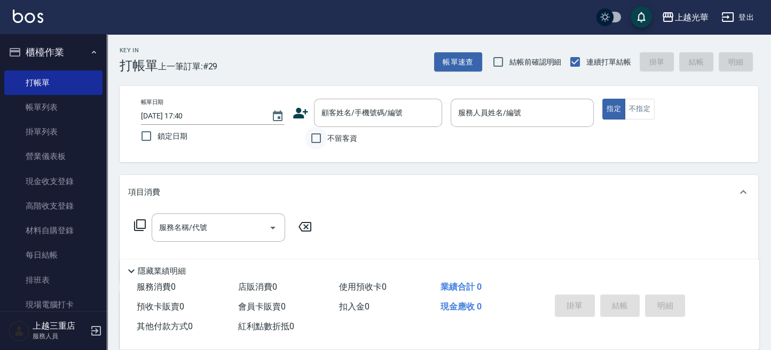
click at [320, 145] on input "不留客資" at bounding box center [316, 138] width 22 height 22
checkbox input "true"
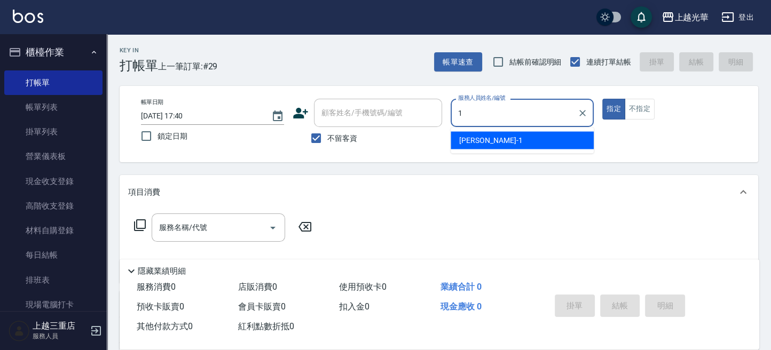
type input "1"
type button "true"
type input "小詹-1"
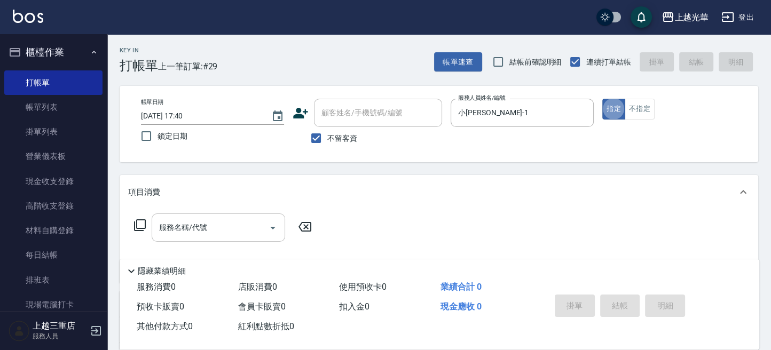
click at [231, 231] on input "服務名稱/代號" at bounding box center [210, 227] width 108 height 19
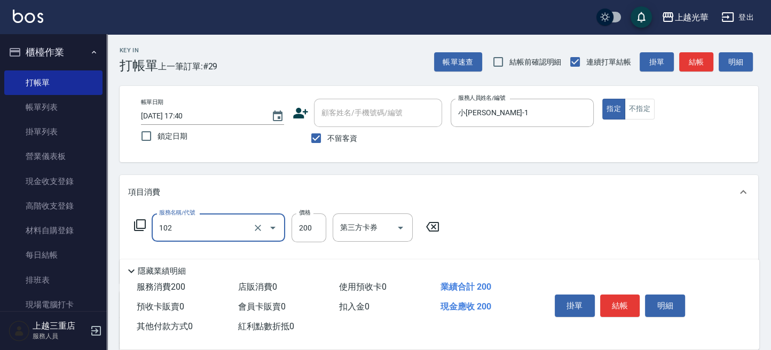
type input "指定洗髮(102)"
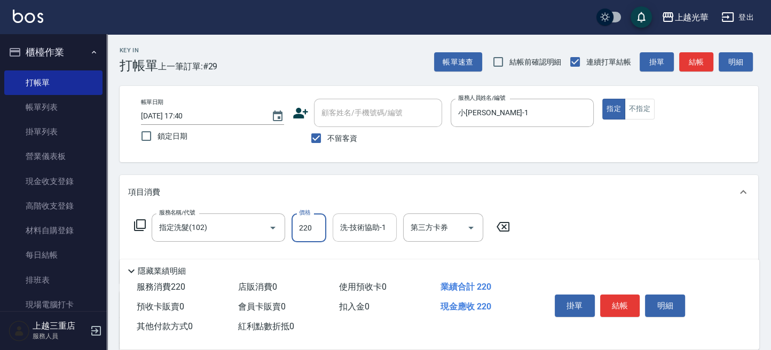
type input "220"
click at [359, 231] on input "洗-技術協助-1" at bounding box center [364, 227] width 54 height 19
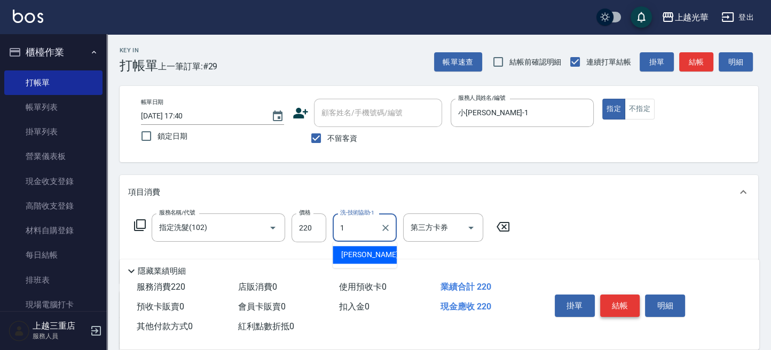
type input "小詹-1"
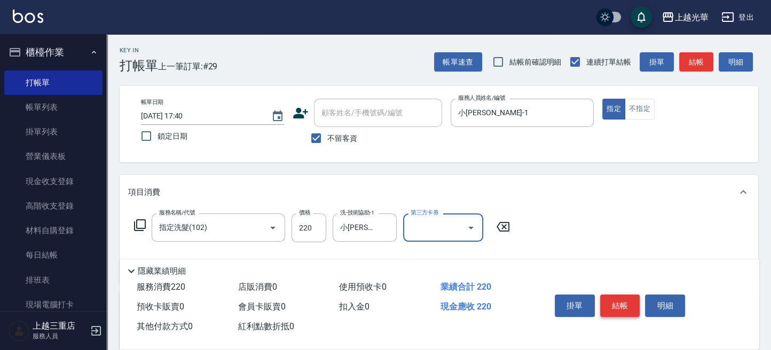
click at [621, 296] on button "結帳" at bounding box center [620, 306] width 40 height 22
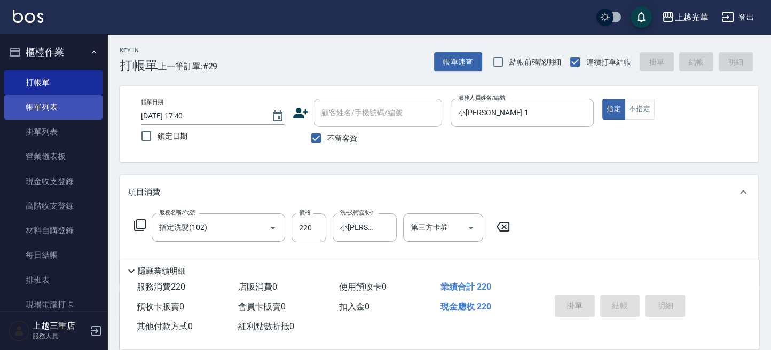
type input "2025/09/14 17:53"
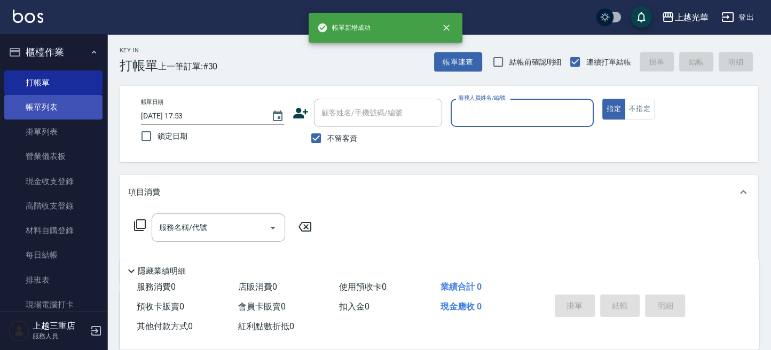
click at [51, 108] on link "帳單列表" at bounding box center [53, 107] width 98 height 25
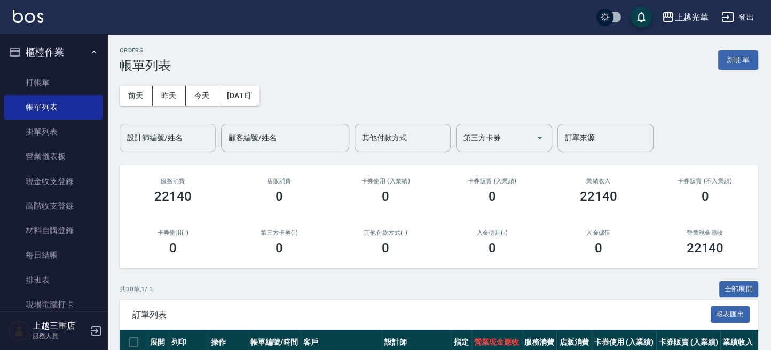
click at [186, 141] on input "設計師編號/姓名" at bounding box center [167, 138] width 86 height 19
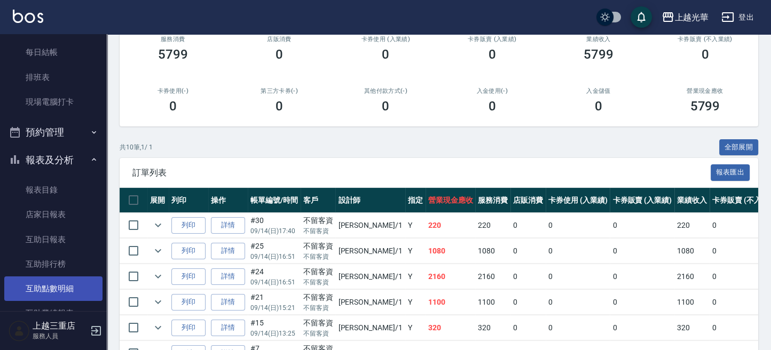
scroll to position [284, 0]
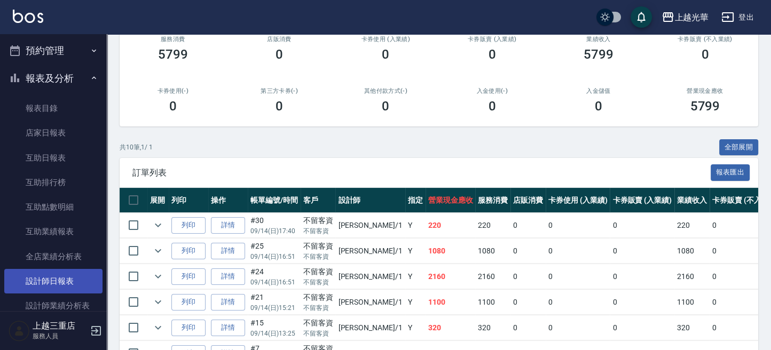
type input "小詹-1"
click at [65, 271] on link "設計師日報表" at bounding box center [53, 281] width 98 height 25
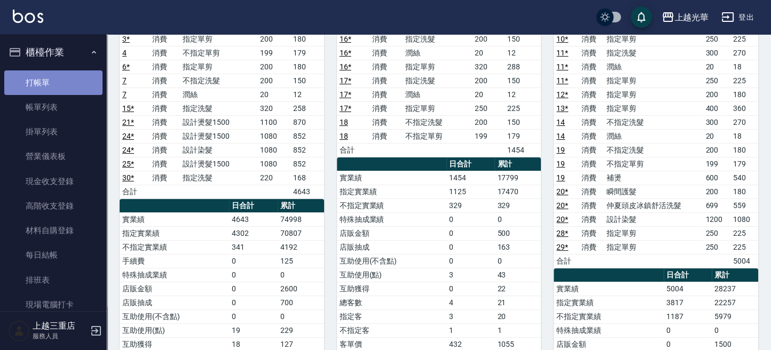
click at [68, 86] on link "打帳單" at bounding box center [53, 82] width 98 height 25
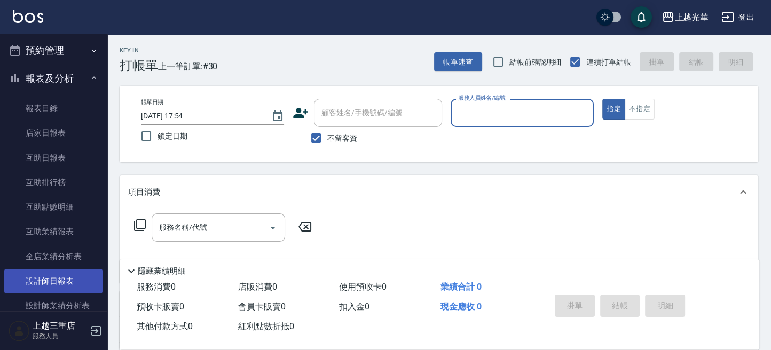
scroll to position [355, 0]
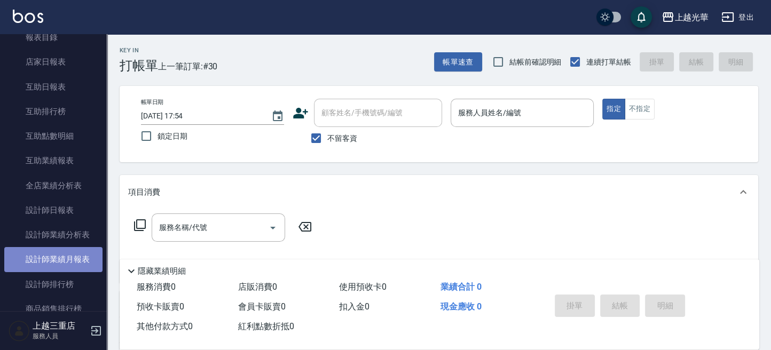
click at [80, 266] on link "設計師業績月報表" at bounding box center [53, 259] width 98 height 25
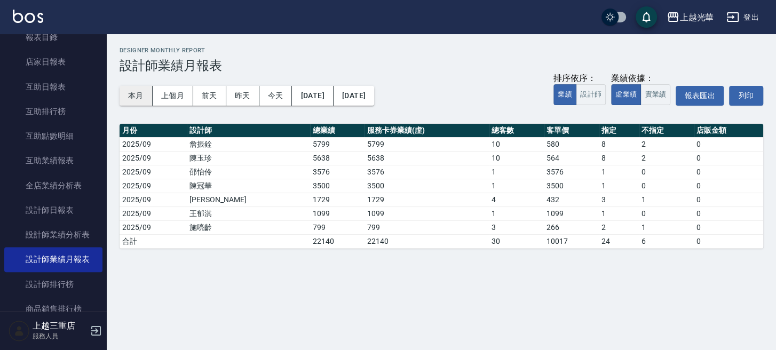
click at [137, 96] on button "本月" at bounding box center [136, 96] width 33 height 20
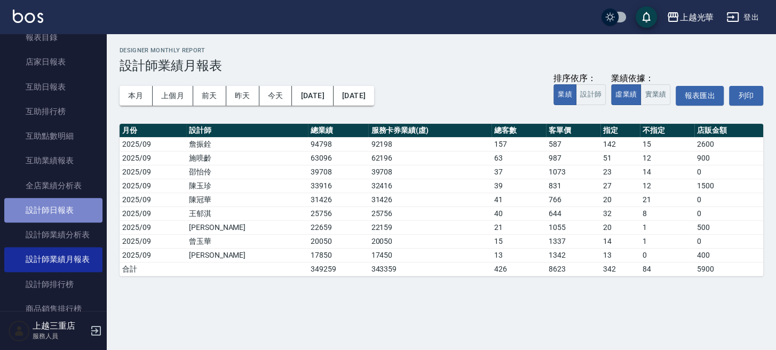
click at [59, 212] on link "設計師日報表" at bounding box center [53, 210] width 98 height 25
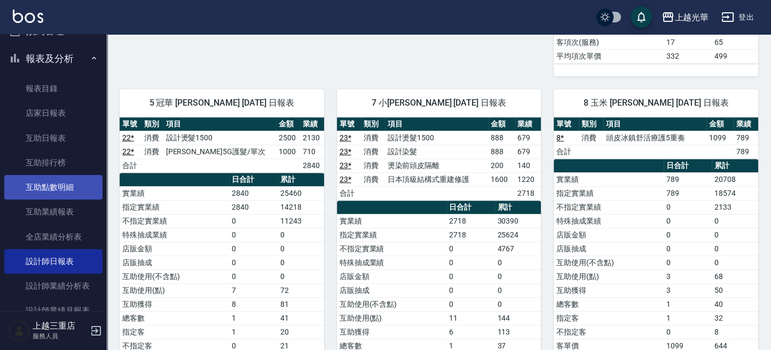
scroll to position [284, 0]
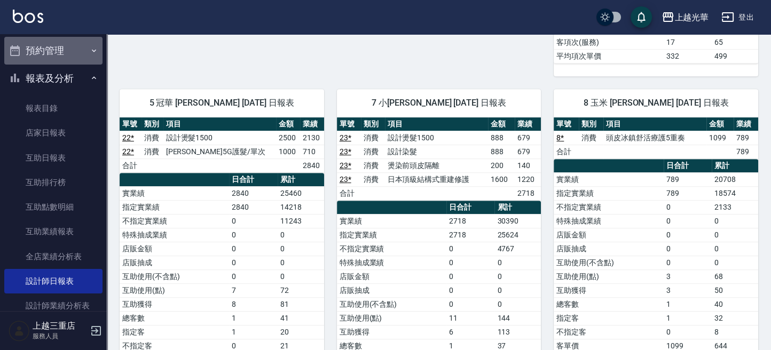
click at [60, 54] on button "預約管理" at bounding box center [53, 51] width 98 height 28
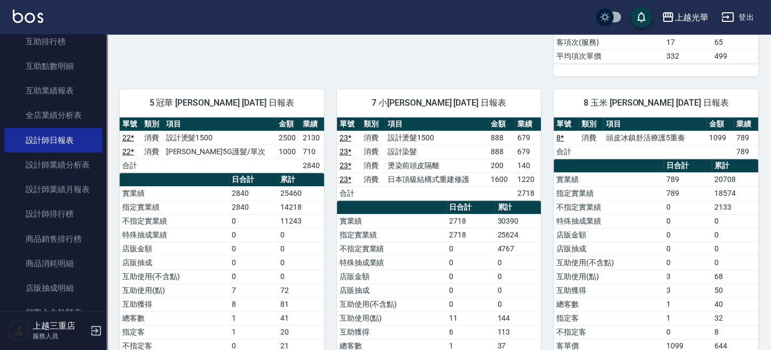
scroll to position [498, 0]
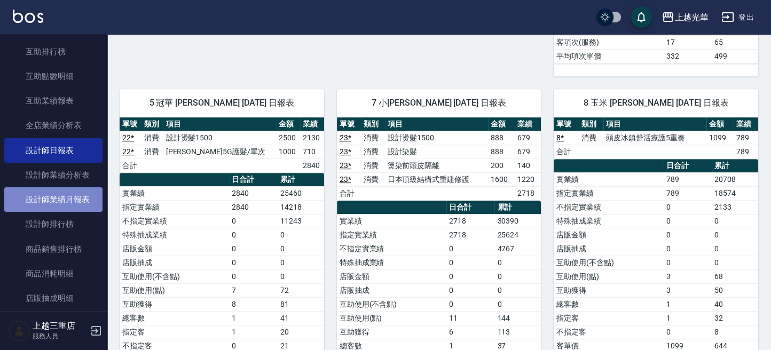
click at [57, 209] on link "設計師業績月報表" at bounding box center [53, 199] width 98 height 25
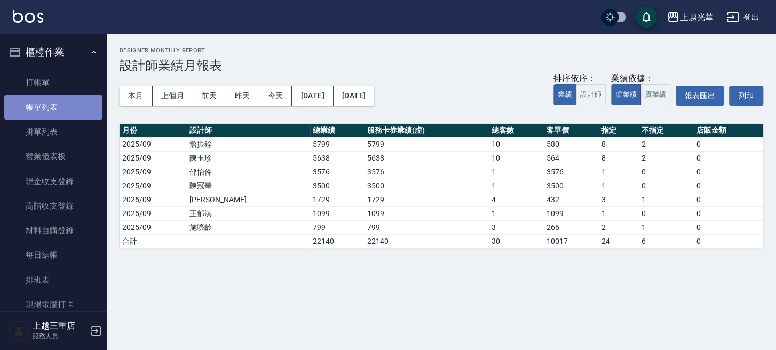
click at [58, 107] on link "帳單列表" at bounding box center [53, 107] width 98 height 25
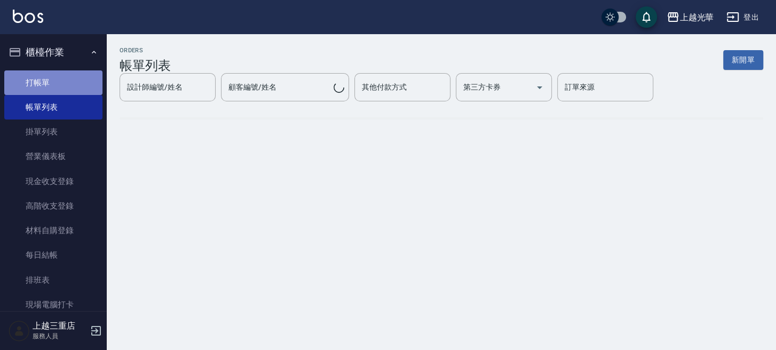
click at [56, 82] on link "打帳單" at bounding box center [53, 82] width 98 height 25
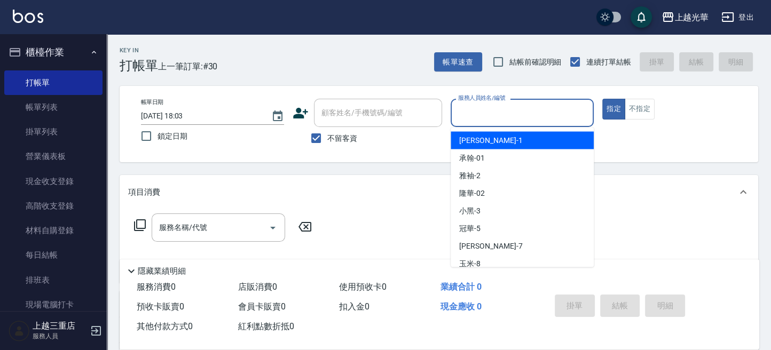
drag, startPoint x: 524, startPoint y: 109, endPoint x: 524, endPoint y: 126, distance: 16.5
click at [524, 110] on input "服務人員姓名/編號" at bounding box center [521, 113] width 133 height 19
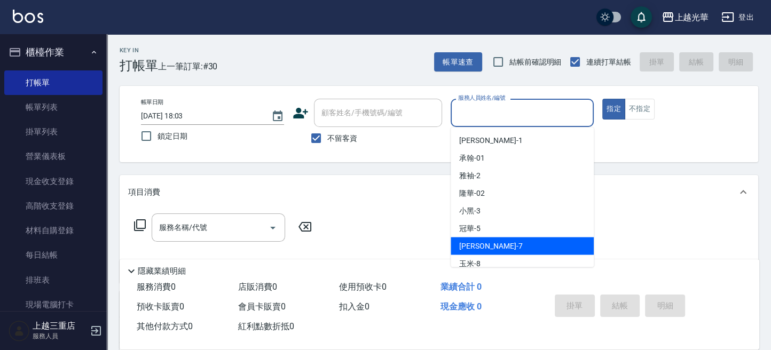
drag, startPoint x: 495, startPoint y: 240, endPoint x: 627, endPoint y: 146, distance: 161.4
click at [514, 228] on ul "小詹 -1 承翰 -01 雅袖 -2 隆華 -02 小黑 -3 冠華 -5 小紫 -7 玉米 -8 喨喨 -9 雯欣 -12 玉華 -13 張紫涵 -15 吳…" at bounding box center [521, 197] width 143 height 140
drag, startPoint x: 497, startPoint y: 244, endPoint x: 593, endPoint y: 184, distance: 113.1
click at [501, 243] on div "小紫 -7" at bounding box center [521, 246] width 143 height 18
type input "小紫-7"
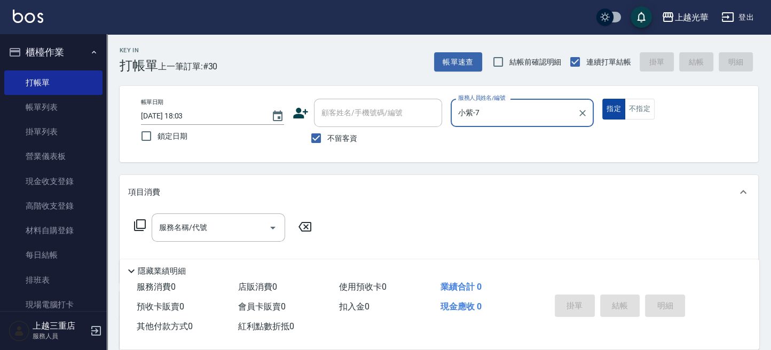
drag, startPoint x: 610, startPoint y: 110, endPoint x: 413, endPoint y: 176, distance: 207.6
click at [609, 110] on button "指定" at bounding box center [613, 109] width 23 height 21
click at [185, 234] on input "服務名稱/代號" at bounding box center [210, 227] width 108 height 19
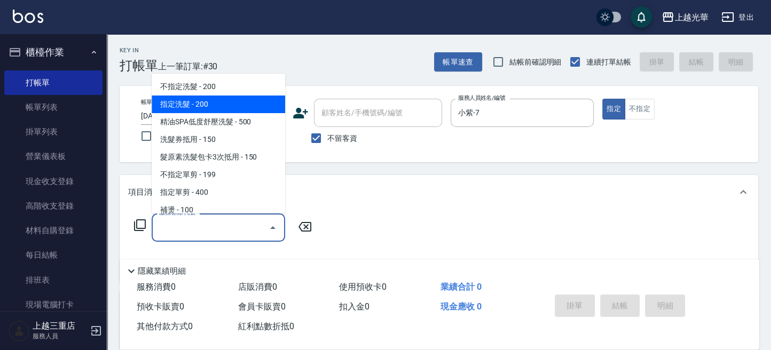
click at [216, 110] on span "指定洗髮 - 200" at bounding box center [218, 105] width 133 height 18
type input "指定洗髮(102)"
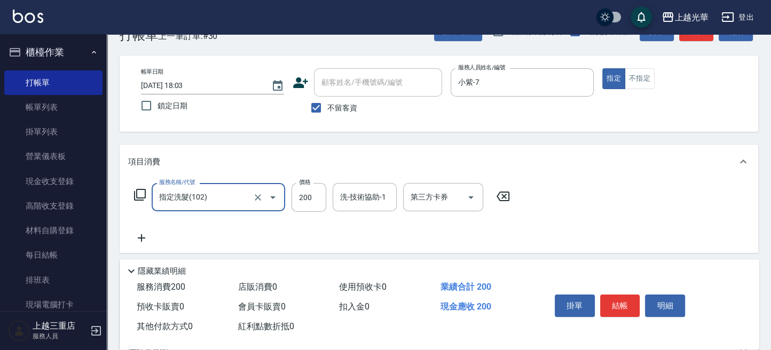
scroll to position [71, 0]
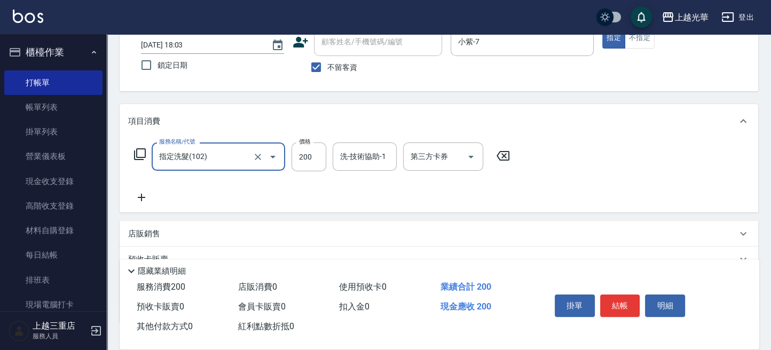
click at [361, 154] on div "洗-技術協助-1 洗-技術協助-1" at bounding box center [364, 156] width 64 height 28
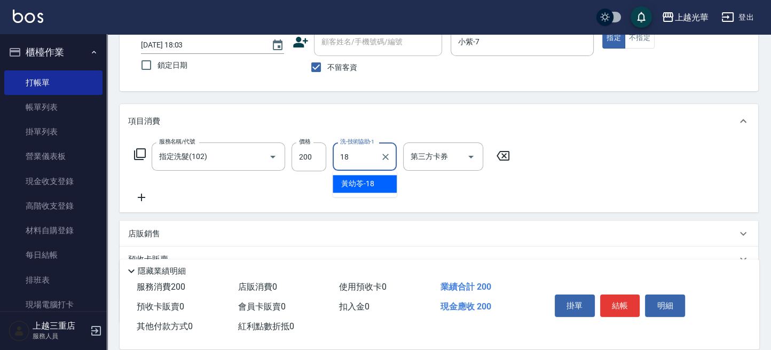
type input "[PERSON_NAME]-18"
click at [143, 201] on icon at bounding box center [141, 197] width 27 height 13
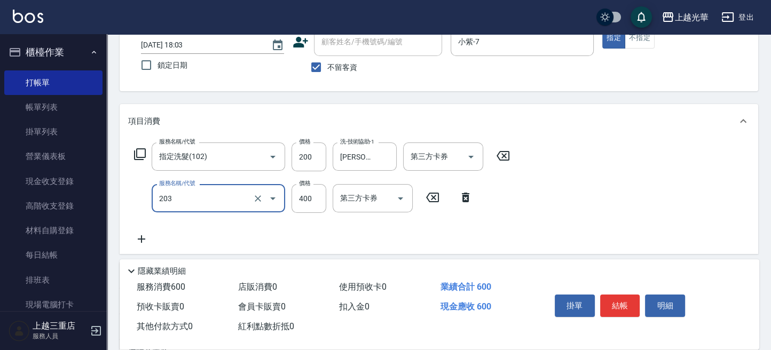
type input "指定單剪(203)"
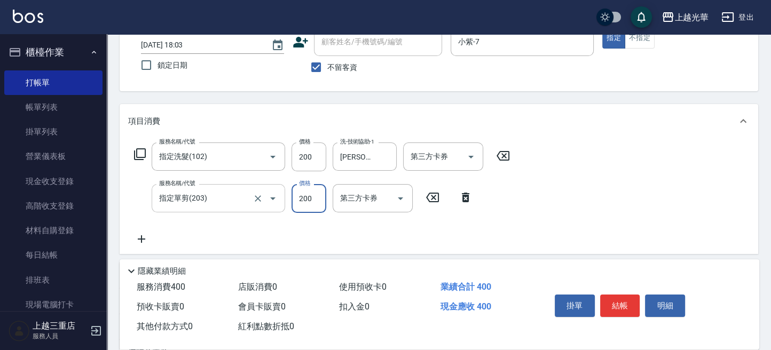
type input "200"
click at [543, 194] on div "服務名稱/代號 指定洗髮(102) 服務名稱/代號 價格 200 價格 洗-技術協助-1 黃幼苓-18 洗-技術協助-1 第三方卡券 第三方卡券 服務名稱/代…" at bounding box center [439, 196] width 638 height 116
click at [146, 240] on icon at bounding box center [141, 239] width 27 height 13
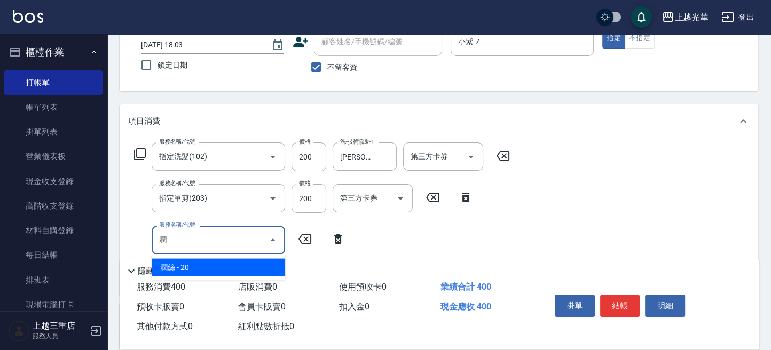
click at [196, 264] on span "潤絲 - 20" at bounding box center [218, 268] width 133 height 18
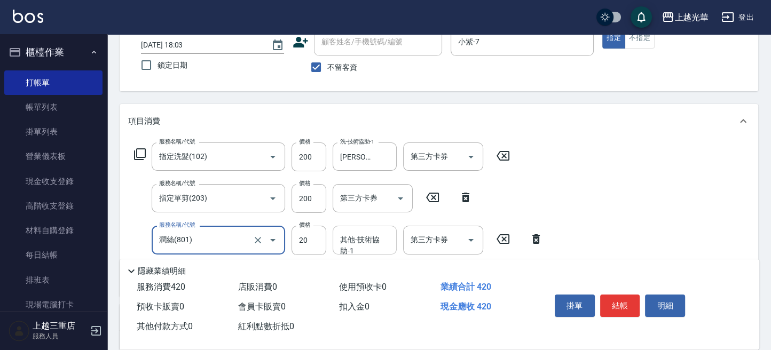
type input "潤絲(801)"
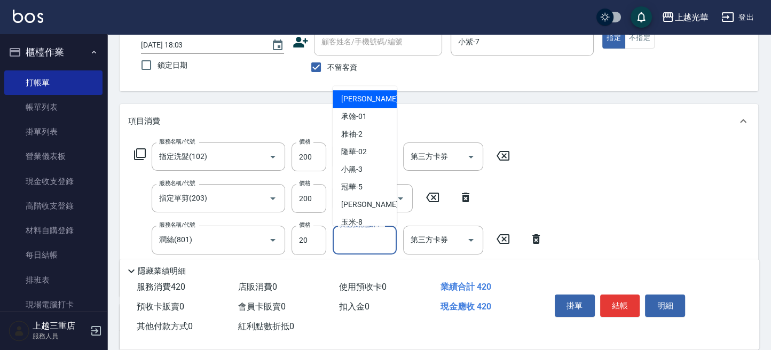
click at [359, 247] on input "其他-技術協助-1" at bounding box center [364, 240] width 54 height 19
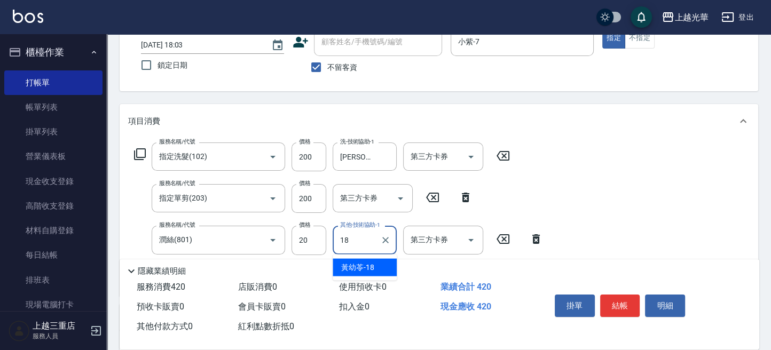
type input "[PERSON_NAME]-18"
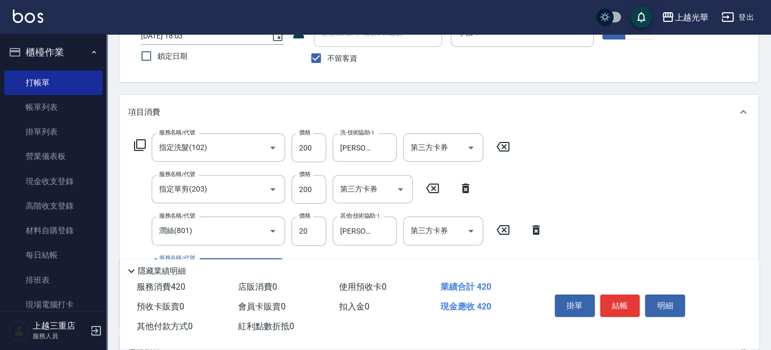
scroll to position [142, 0]
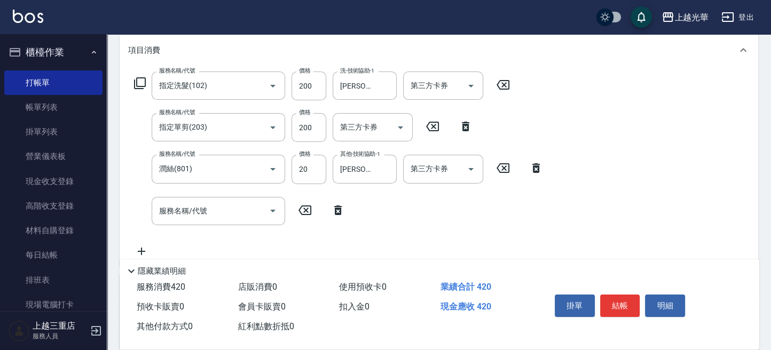
click at [487, 220] on div "服務名稱/代號 指定洗髮(102) 服務名稱/代號 價格 200 價格 洗-技術協助-1 黃幼苓-18 洗-技術協助-1 第三方卡券 第三方卡券 服務名稱/代…" at bounding box center [338, 165] width 421 height 186
click at [297, 205] on icon at bounding box center [304, 210] width 27 height 13
click at [337, 211] on icon at bounding box center [337, 210] width 27 height 13
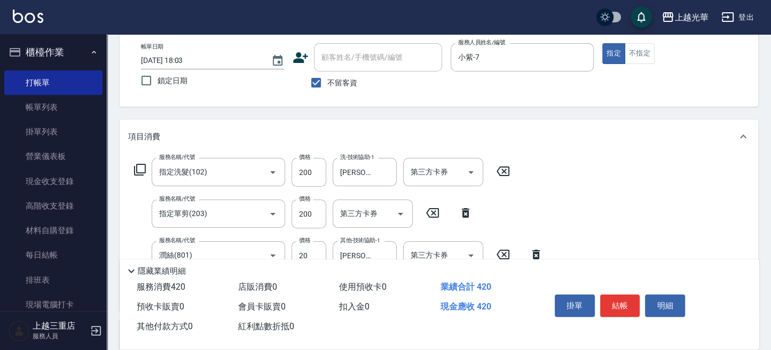
scroll to position [71, 0]
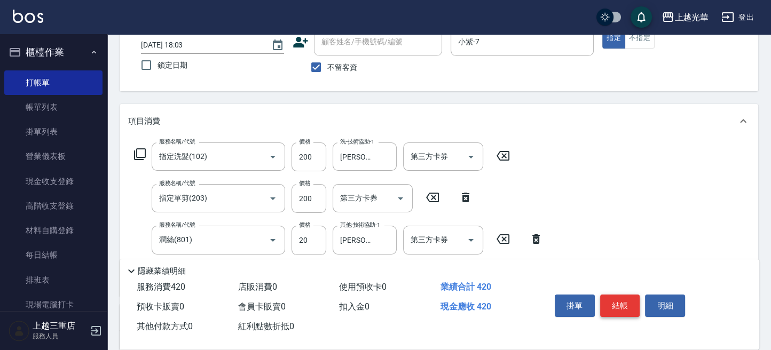
click at [627, 299] on button "結帳" at bounding box center [620, 306] width 40 height 22
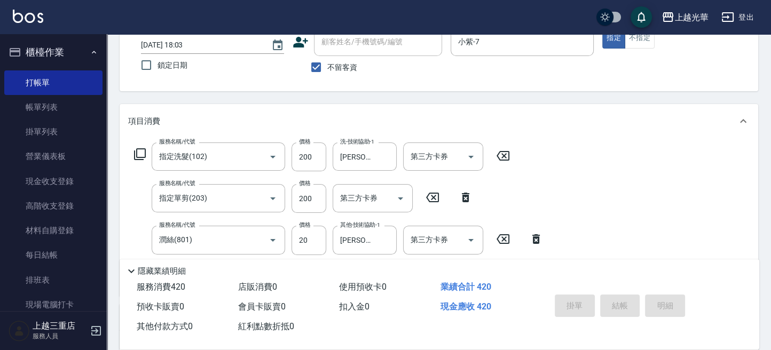
type input "2025/09/14 18:28"
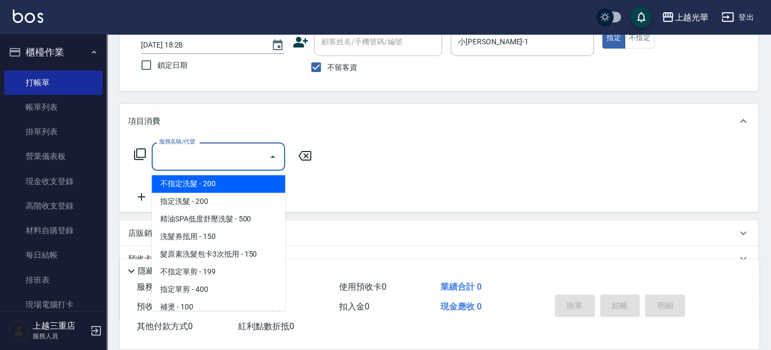
click at [183, 153] on div "服務名稱/代號 服務名稱/代號" at bounding box center [218, 156] width 133 height 28
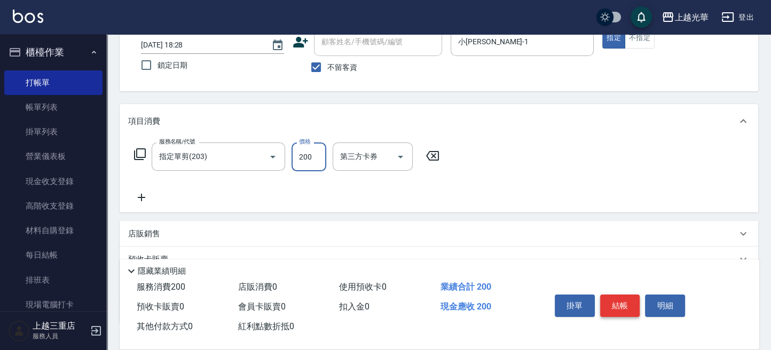
click at [609, 298] on button "結帳" at bounding box center [620, 306] width 40 height 22
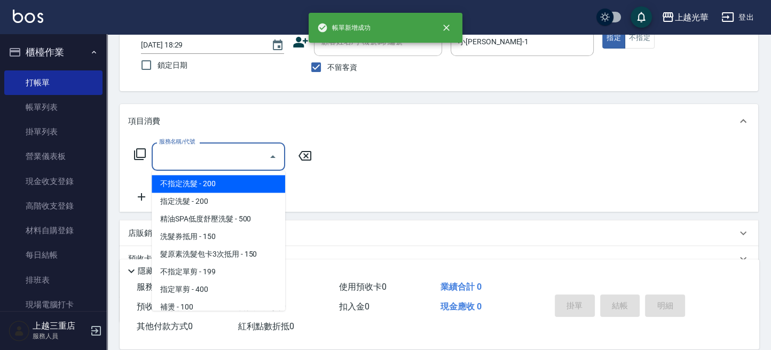
click at [205, 160] on input "服務名稱/代號" at bounding box center [210, 156] width 108 height 19
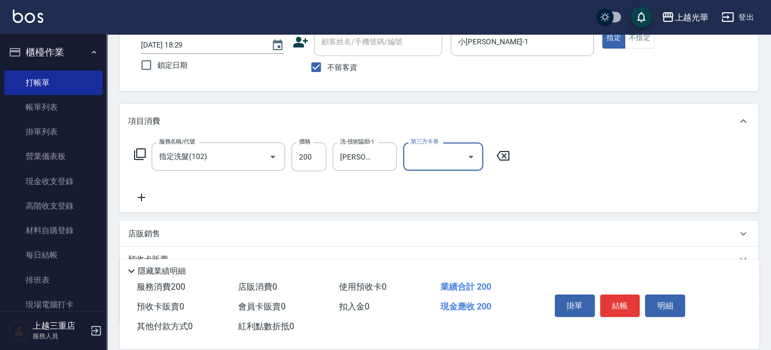
click at [608, 290] on div "掛單 結帳 明細" at bounding box center [619, 307] width 139 height 34
click at [611, 302] on button "結帳" at bounding box center [620, 306] width 40 height 22
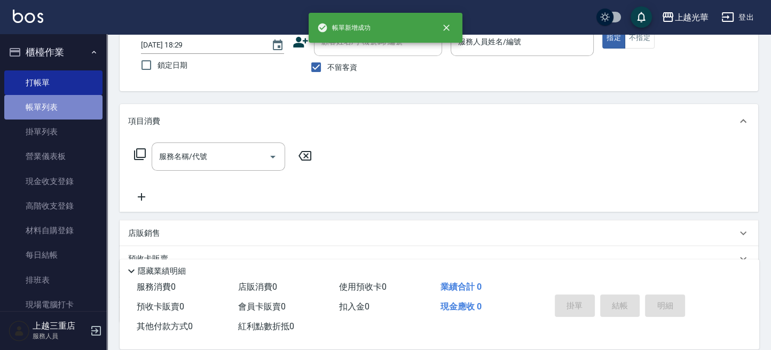
click at [66, 107] on link "帳單列表" at bounding box center [53, 107] width 98 height 25
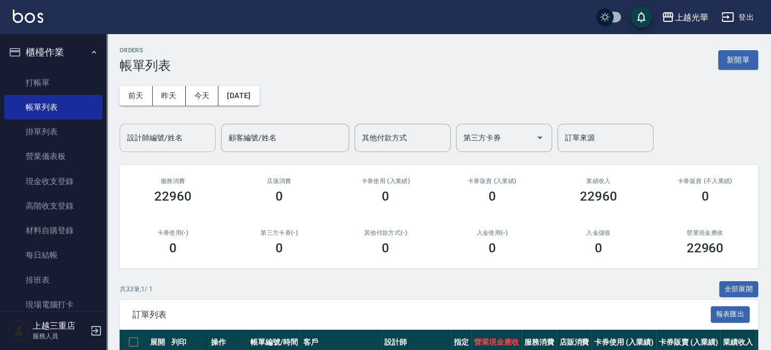
click at [183, 135] on input "設計師編號/姓名" at bounding box center [167, 138] width 86 height 19
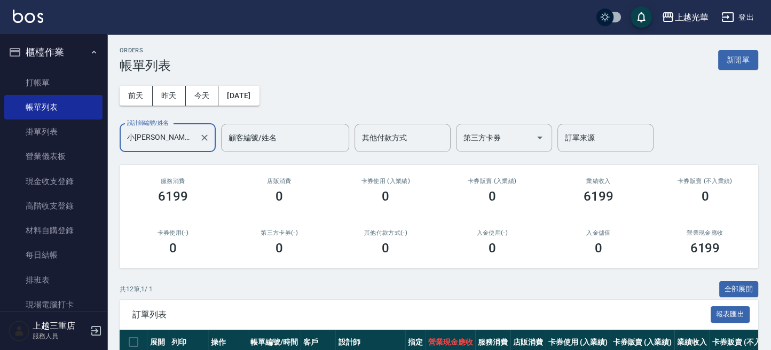
drag, startPoint x: 180, startPoint y: 149, endPoint x: 0, endPoint y: 122, distance: 182.5
click at [0, 122] on html "上越光華 登出 櫃檯作業 打帳單 帳單列表 掛單列表 營業儀表板 現金收支登錄 高階收支登錄 材料自購登錄 每日結帳 排班表 現場電腦打卡 預約管理 預約管理…" at bounding box center [385, 352] width 771 height 704
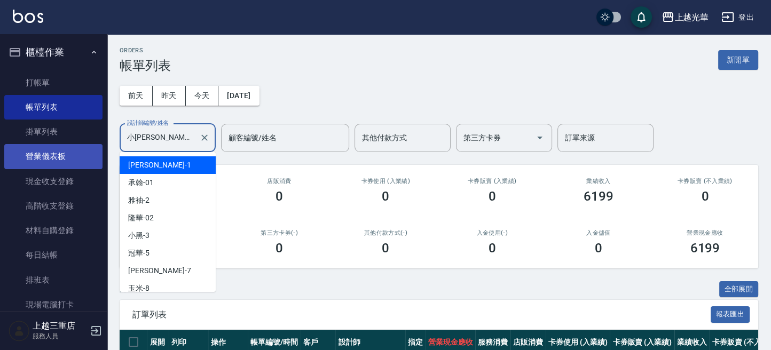
drag, startPoint x: 168, startPoint y: 144, endPoint x: 28, endPoint y: 144, distance: 139.3
click at [28, 144] on div "上越光華 登出 櫃檯作業 打帳單 帳單列表 掛單列表 營業儀表板 現金收支登錄 高階收支登錄 材料自購登錄 每日結帳 排班表 現場電腦打卡 預約管理 預約管理…" at bounding box center [385, 352] width 771 height 704
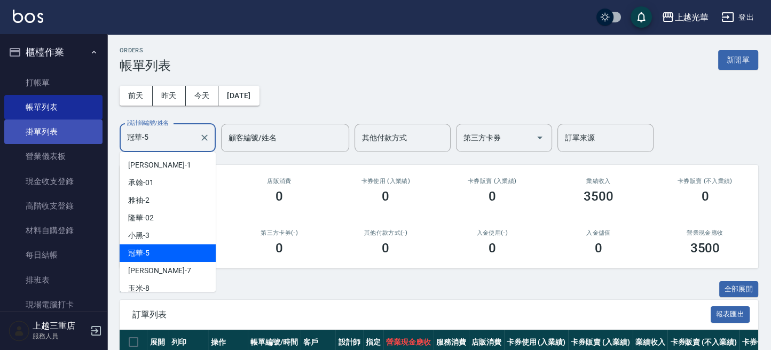
drag, startPoint x: 176, startPoint y: 139, endPoint x: 13, endPoint y: 130, distance: 163.6
click at [13, 130] on div "上越光華 登出 櫃檯作業 打帳單 帳單列表 掛單列表 營業儀表板 現金收支登錄 高階收支登錄 材料自購登錄 每日結帳 排班表 現場電腦打卡 預約管理 預約管理…" at bounding box center [385, 211] width 771 height 422
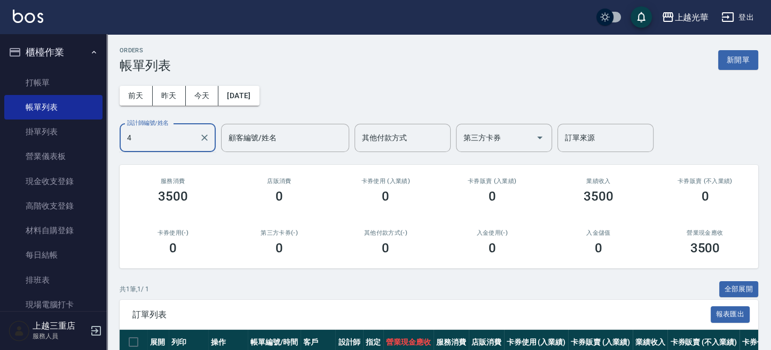
drag, startPoint x: 154, startPoint y: 137, endPoint x: 0, endPoint y: 109, distance: 156.8
click at [0, 109] on html "上越光華 登出 櫃檯作業 打帳單 帳單列表 掛單列表 營業儀表板 現金收支登錄 高階收支登錄 材料自購登錄 每日結帳 排班表 現場電腦打卡 預約管理 預約管理…" at bounding box center [385, 211] width 771 height 422
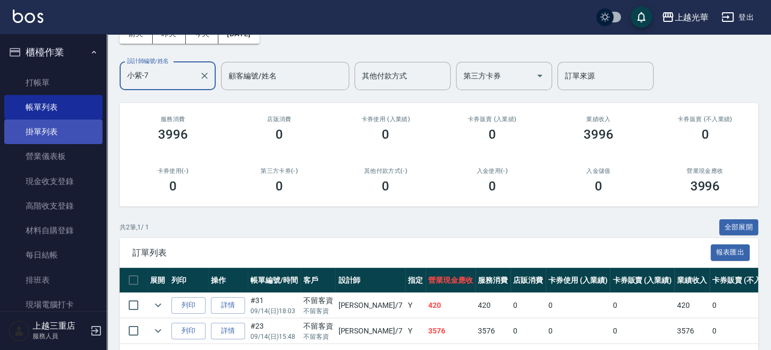
scroll to position [107, 0]
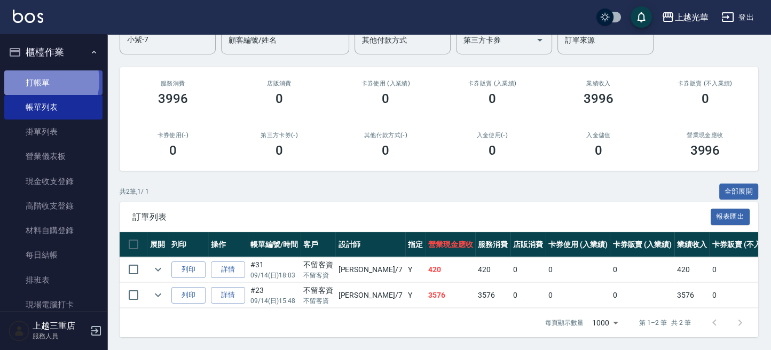
click at [38, 81] on link "打帳單" at bounding box center [53, 82] width 98 height 25
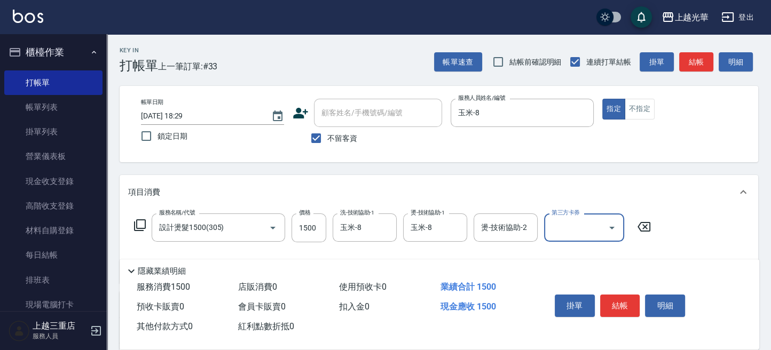
click at [138, 226] on icon at bounding box center [139, 225] width 13 height 13
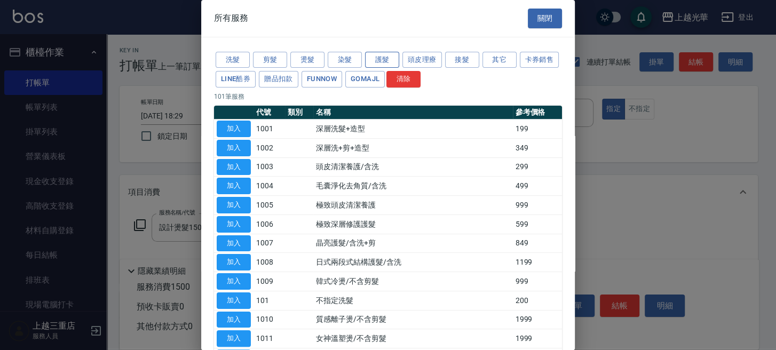
click at [380, 59] on button "護髮" at bounding box center [382, 60] width 34 height 17
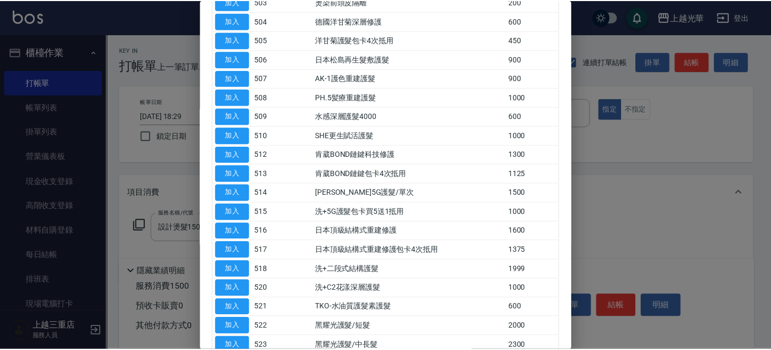
scroll to position [282, 0]
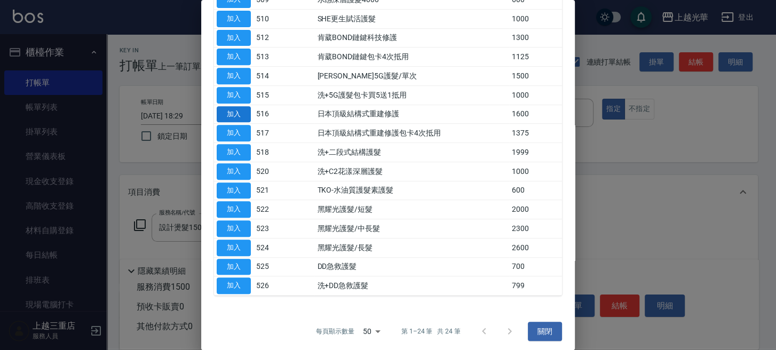
click at [243, 111] on button "加入" at bounding box center [234, 114] width 34 height 17
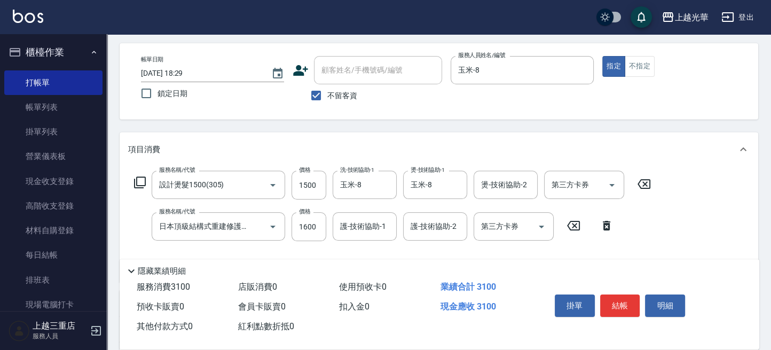
scroll to position [71, 0]
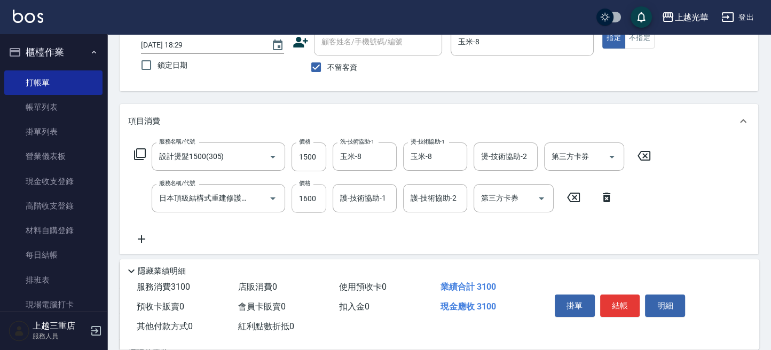
click at [315, 197] on input "1600" at bounding box center [308, 198] width 35 height 29
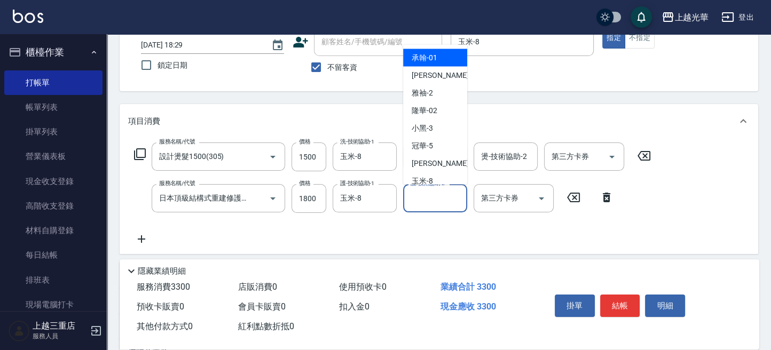
click at [445, 196] on input "護-技術協助-2" at bounding box center [435, 198] width 54 height 19
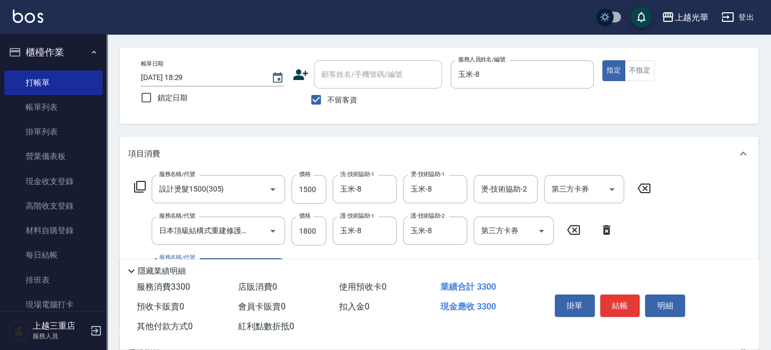
scroll to position [0, 0]
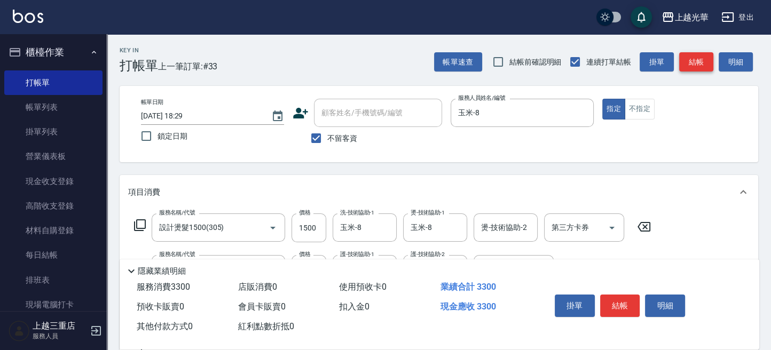
click at [693, 60] on button "結帳" at bounding box center [696, 62] width 34 height 20
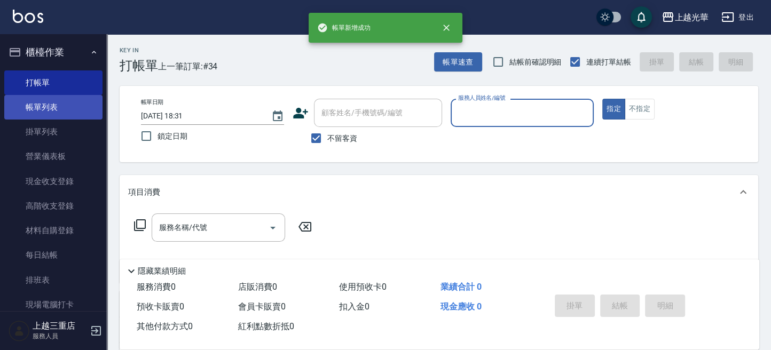
click at [53, 106] on link "帳單列表" at bounding box center [53, 107] width 98 height 25
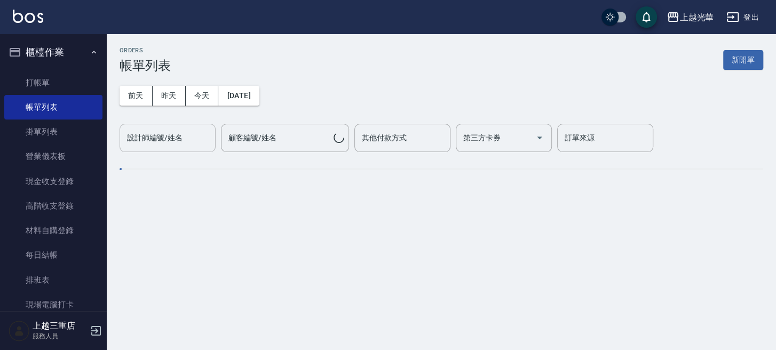
click at [181, 133] on div "設計師編號/姓名 設計師編號/姓名" at bounding box center [168, 138] width 96 height 28
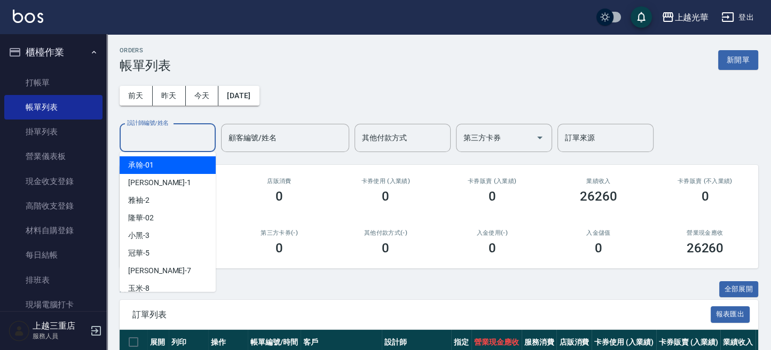
click at [393, 25] on div "上越光華 登出" at bounding box center [385, 17] width 771 height 34
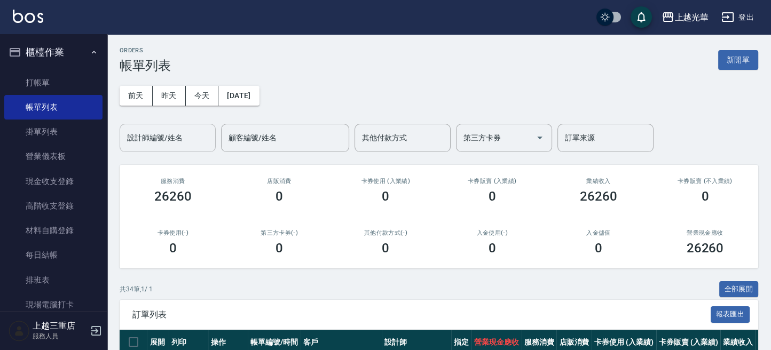
click at [182, 137] on input "設計師編號/姓名" at bounding box center [167, 138] width 86 height 19
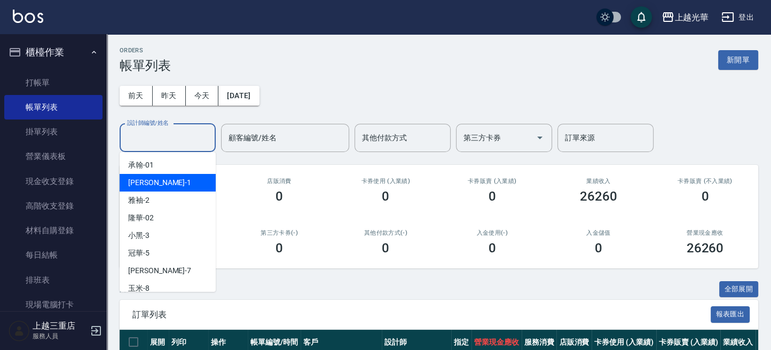
click at [168, 185] on div "小詹 -1" at bounding box center [168, 183] width 96 height 18
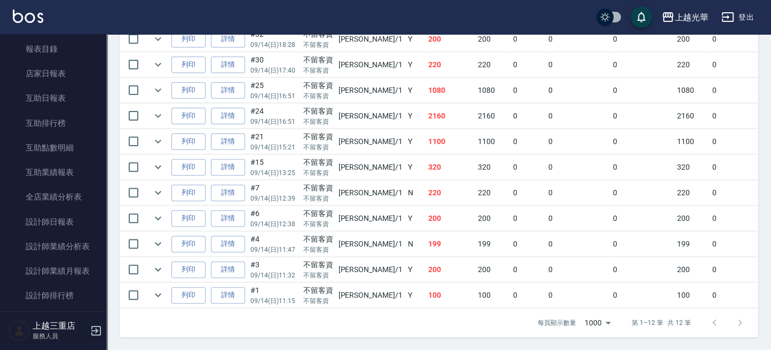
scroll to position [427, 0]
click at [76, 209] on link "設計師日報表" at bounding box center [53, 221] width 98 height 25
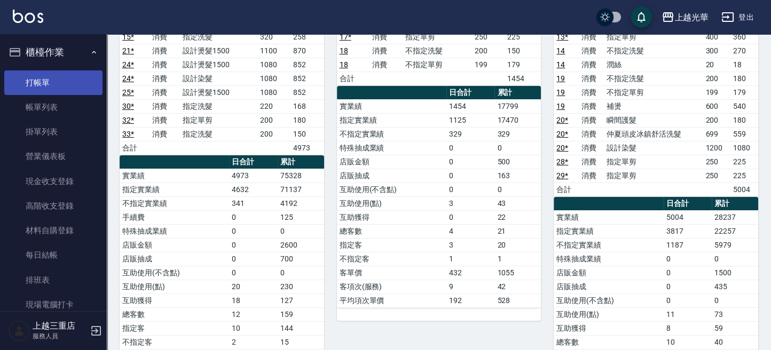
click at [64, 77] on link "打帳單" at bounding box center [53, 82] width 98 height 25
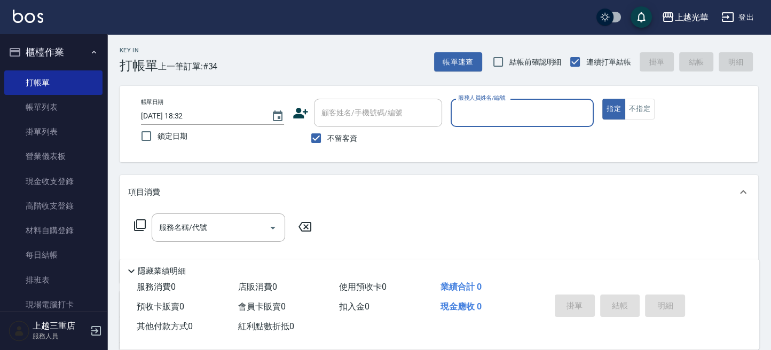
drag, startPoint x: 499, startPoint y: 119, endPoint x: 493, endPoint y: 120, distance: 5.9
click at [494, 118] on input "服務人員姓名/編號" at bounding box center [521, 113] width 133 height 19
drag, startPoint x: 636, startPoint y: 109, endPoint x: 630, endPoint y: 114, distance: 6.8
click at [636, 110] on button "不指定" at bounding box center [639, 109] width 30 height 21
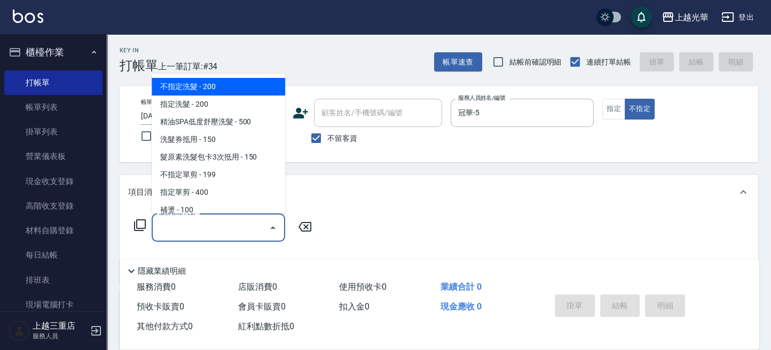
click at [238, 223] on input "服務名稱/代號" at bounding box center [210, 227] width 108 height 19
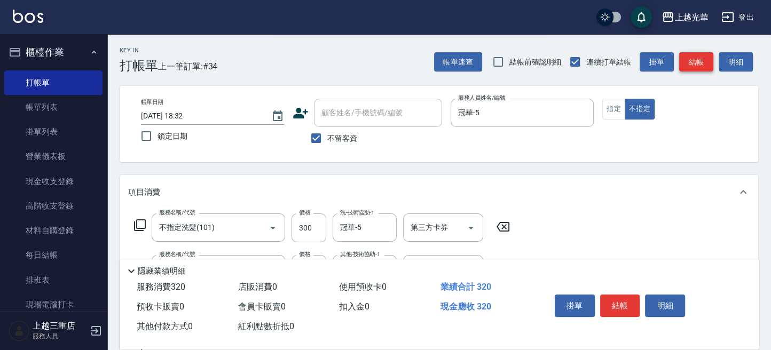
click at [693, 66] on button "結帳" at bounding box center [696, 62] width 34 height 20
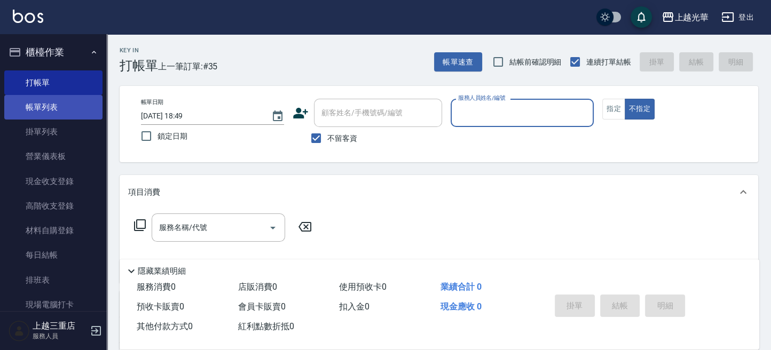
click at [60, 103] on link "帳單列表" at bounding box center [53, 107] width 98 height 25
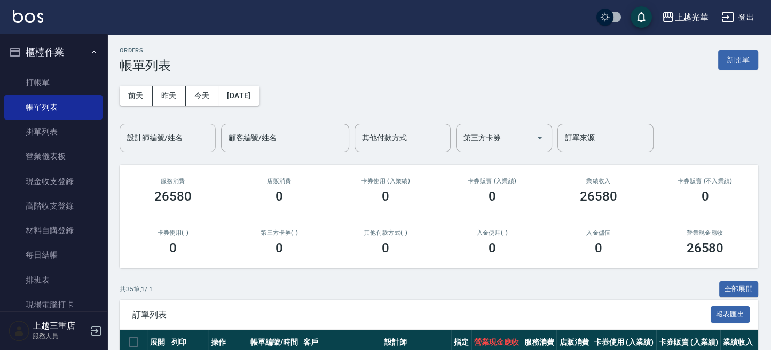
click at [183, 143] on input "設計師編號/姓名" at bounding box center [167, 138] width 86 height 19
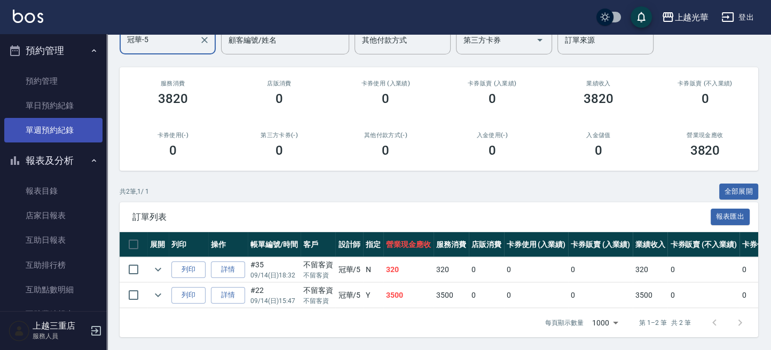
scroll to position [355, 0]
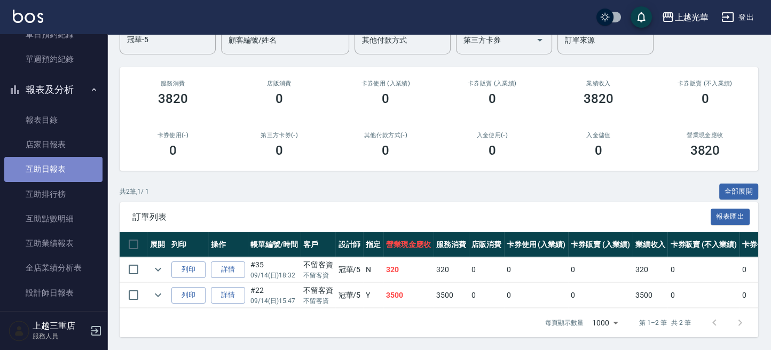
click at [56, 168] on link "互助日報表" at bounding box center [53, 169] width 98 height 25
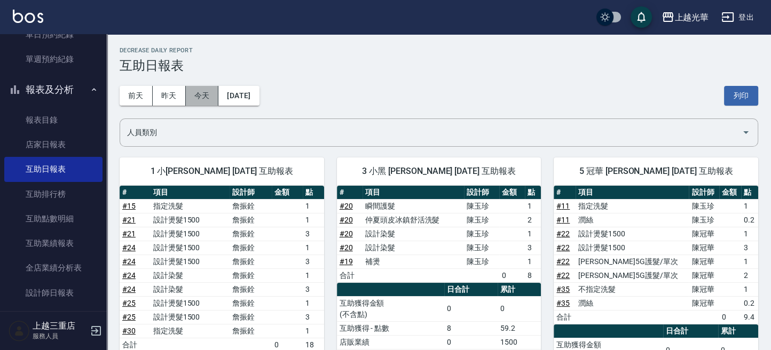
click at [215, 92] on button "今天" at bounding box center [202, 96] width 33 height 20
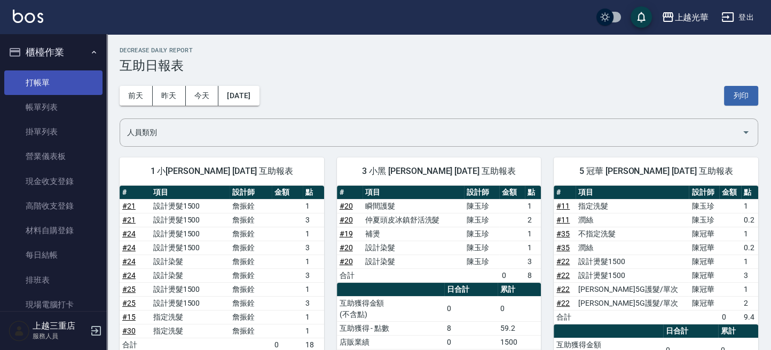
drag, startPoint x: 65, startPoint y: 69, endPoint x: 65, endPoint y: 74, distance: 5.4
click at [65, 73] on ul "打帳單 帳單列表 掛單列表 營業儀表板 現金收支登錄 高階收支登錄 材料自購登錄 每日結帳 排班表 現場電腦打卡" at bounding box center [53, 194] width 98 height 256
click at [65, 74] on link "打帳單" at bounding box center [53, 82] width 98 height 25
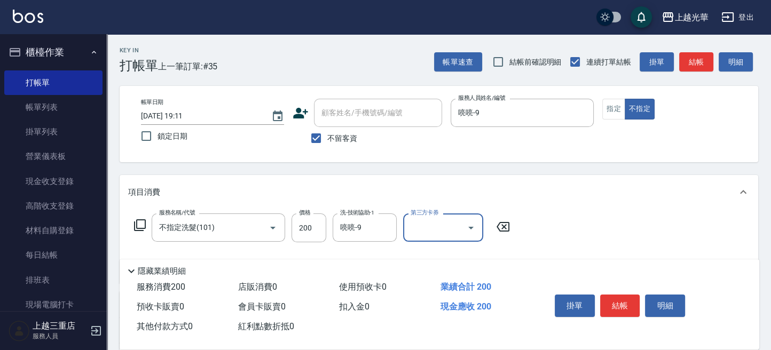
drag, startPoint x: 631, startPoint y: 308, endPoint x: 541, endPoint y: 298, distance: 90.2
click at [630, 308] on button "結帳" at bounding box center [620, 306] width 40 height 22
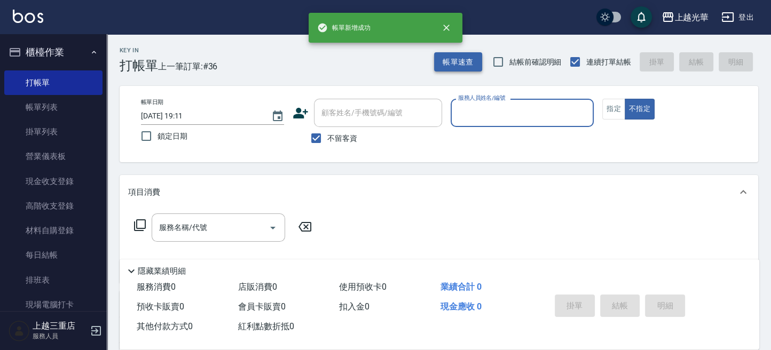
click at [442, 67] on button "帳單速查" at bounding box center [458, 62] width 48 height 20
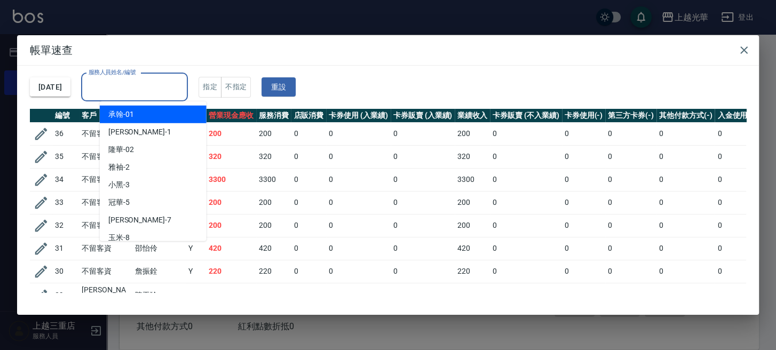
drag, startPoint x: 181, startPoint y: 93, endPoint x: 130, endPoint y: 115, distance: 55.7
click at [154, 108] on body "上越光華 登出 櫃檯作業 打帳單 帳單列表 掛單列表 營業儀表板 現金收支登錄 高階收支登錄 材料自購登錄 每日結帳 排班表 現場電腦打卡 預約管理 預約管理…" at bounding box center [388, 247] width 776 height 495
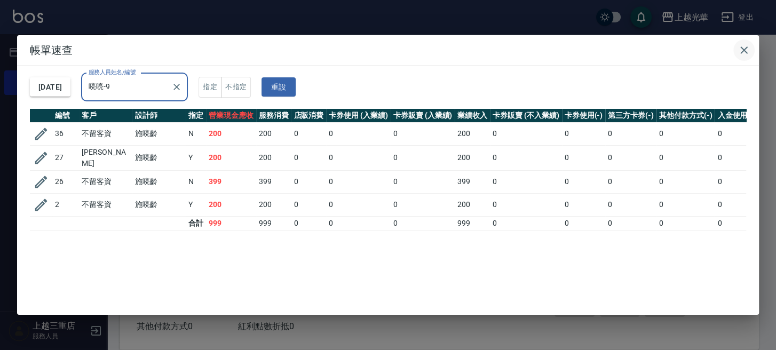
click at [756, 50] on h2 "帳單速查" at bounding box center [388, 50] width 742 height 30
drag, startPoint x: 744, startPoint y: 52, endPoint x: 270, endPoint y: 103, distance: 477.1
click at [739, 52] on icon "button" at bounding box center [744, 50] width 13 height 13
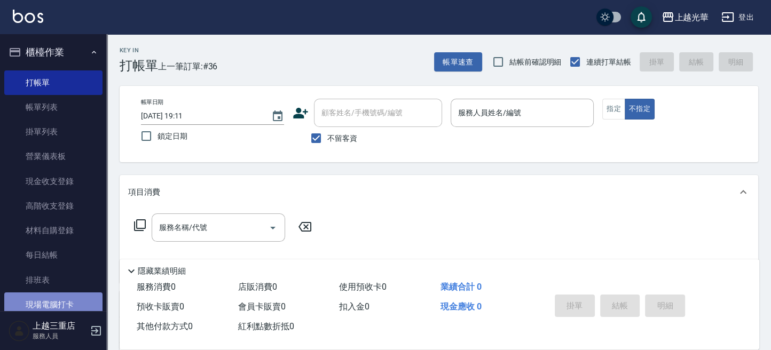
drag, startPoint x: 54, startPoint y: 308, endPoint x: 77, endPoint y: 308, distance: 22.4
click at [54, 308] on link "現場電腦打卡" at bounding box center [53, 304] width 98 height 25
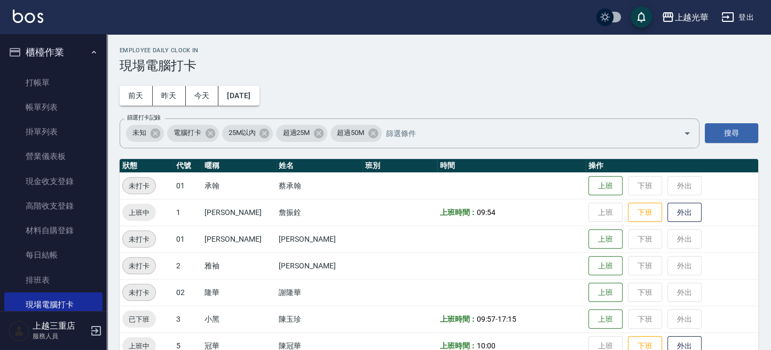
scroll to position [288, 0]
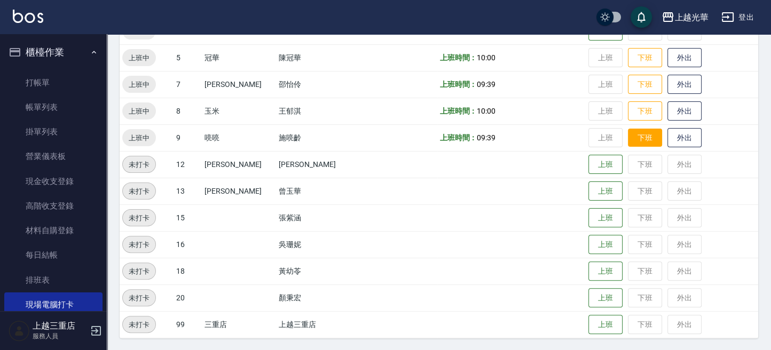
click at [631, 140] on button "下班" at bounding box center [645, 138] width 34 height 19
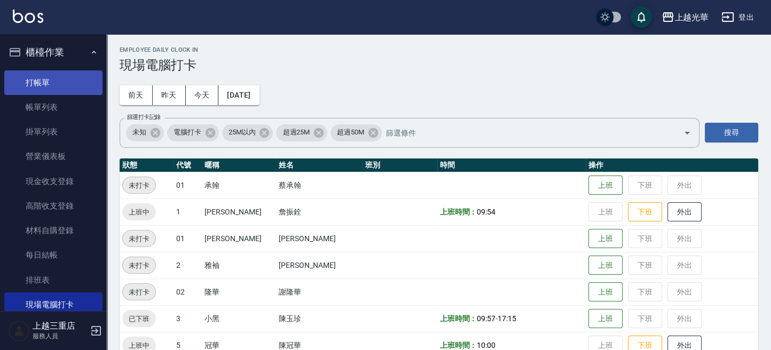
scroll to position [0, 0]
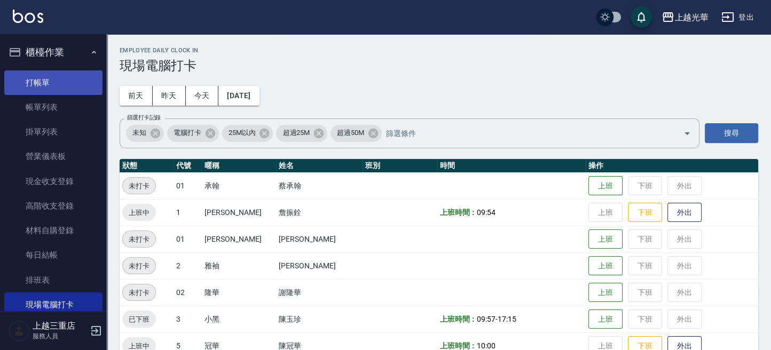
click at [31, 73] on link "打帳單" at bounding box center [53, 82] width 98 height 25
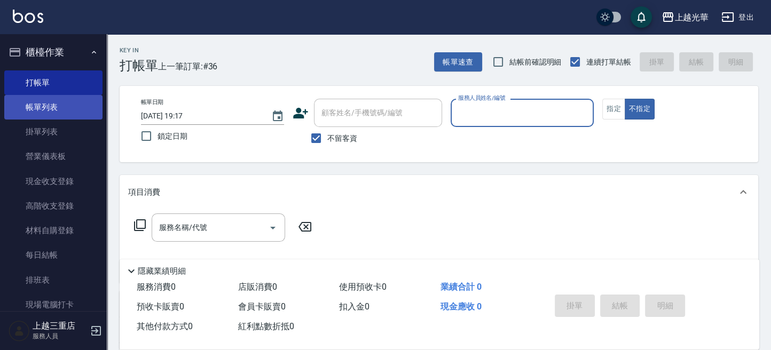
click at [56, 105] on link "帳單列表" at bounding box center [53, 107] width 98 height 25
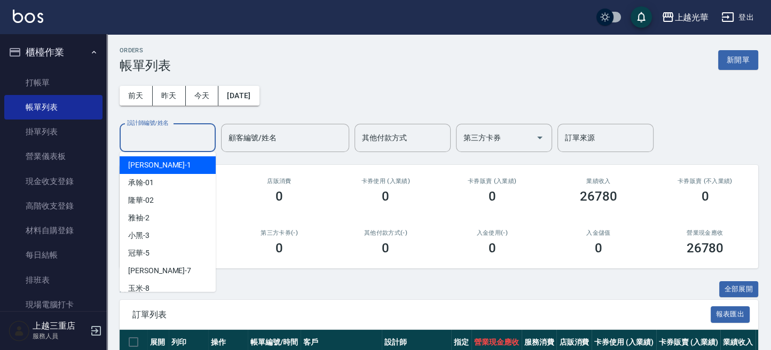
click at [157, 137] on input "設計師編號/姓名" at bounding box center [167, 138] width 86 height 19
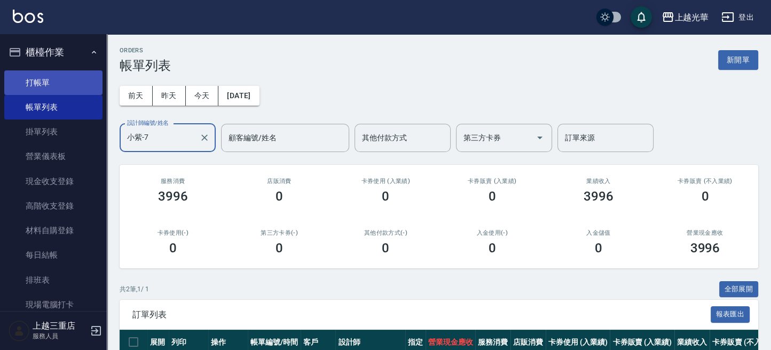
click at [52, 75] on link "打帳單" at bounding box center [53, 82] width 98 height 25
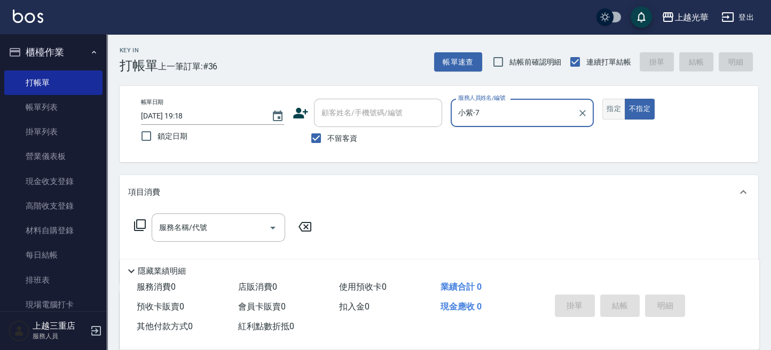
click at [619, 110] on button "指定" at bounding box center [613, 109] width 23 height 21
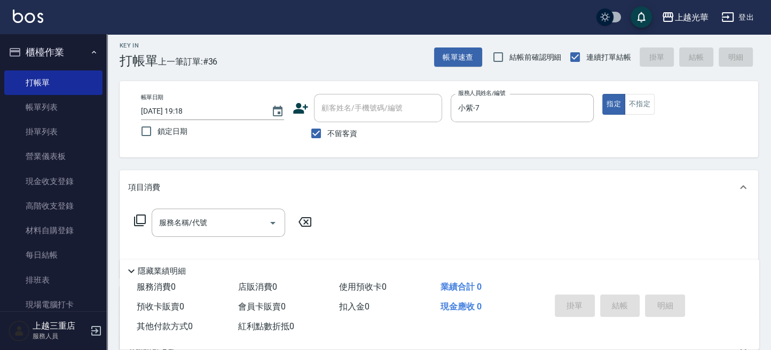
scroll to position [71, 0]
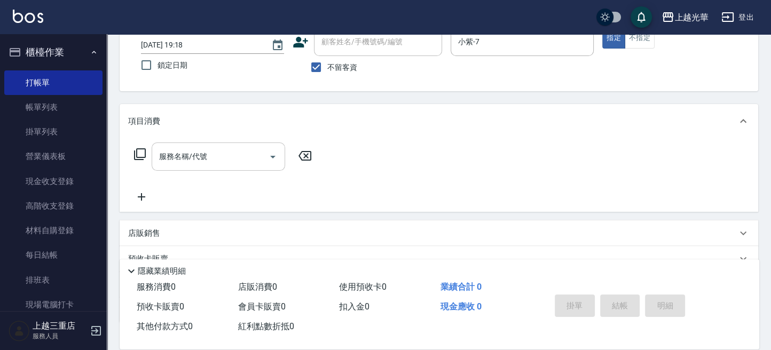
click at [231, 161] on input "服務名稱/代號" at bounding box center [210, 156] width 108 height 19
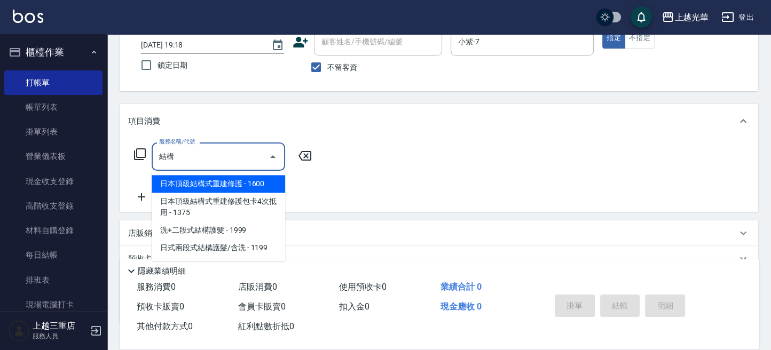
click at [210, 184] on span "日本頂級結構式重建修護 - 1600" at bounding box center [218, 184] width 133 height 18
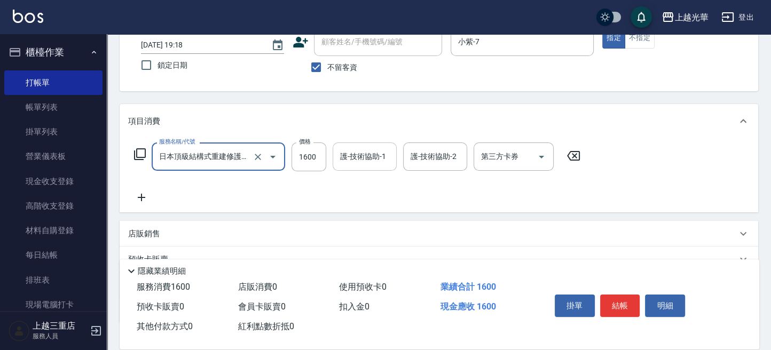
click at [372, 159] on input "護-技術協助-1" at bounding box center [364, 156] width 54 height 19
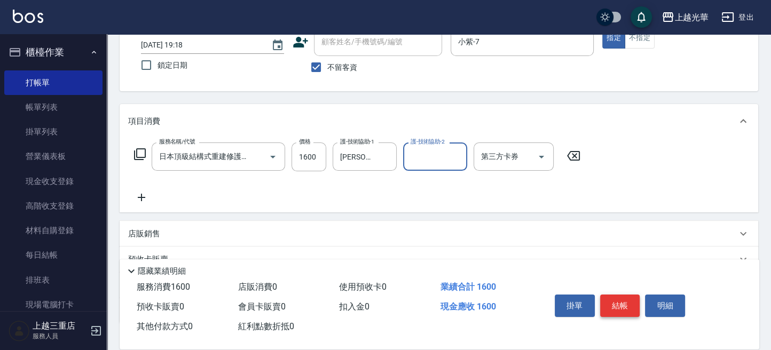
click at [627, 303] on button "結帳" at bounding box center [620, 306] width 40 height 22
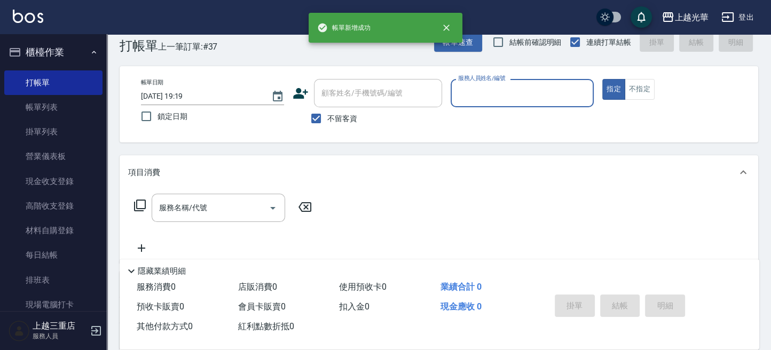
scroll to position [0, 0]
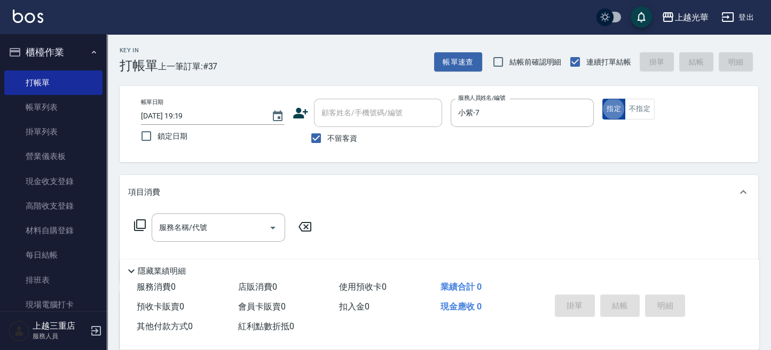
click at [615, 105] on button "指定" at bounding box center [613, 109] width 23 height 21
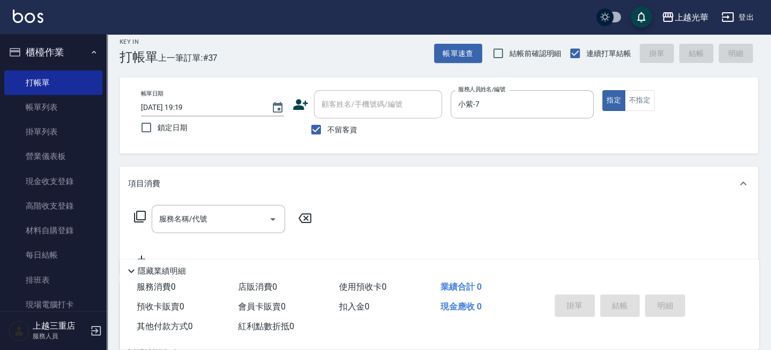
scroll to position [2, 0]
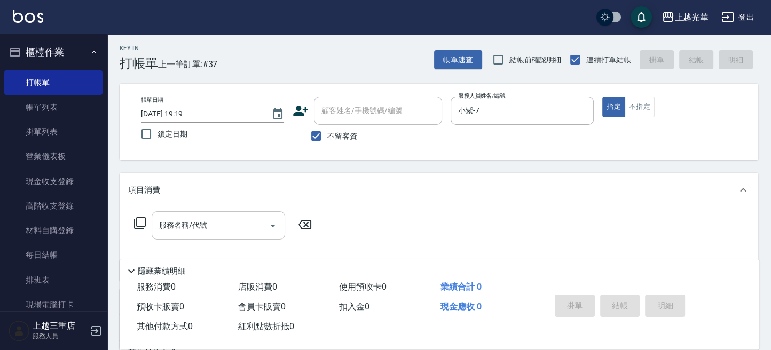
click at [213, 224] on input "服務名稱/代號" at bounding box center [210, 225] width 108 height 19
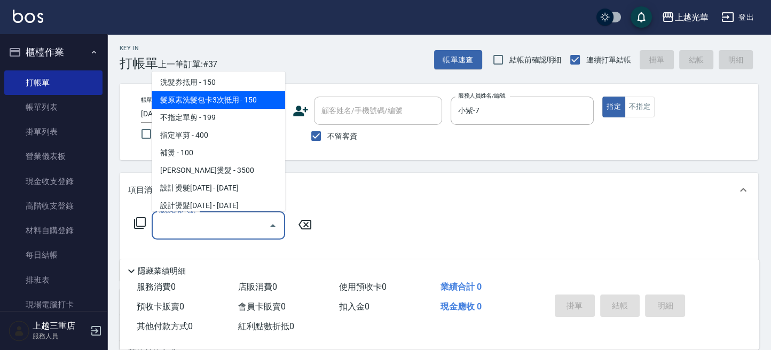
scroll to position [71, 0]
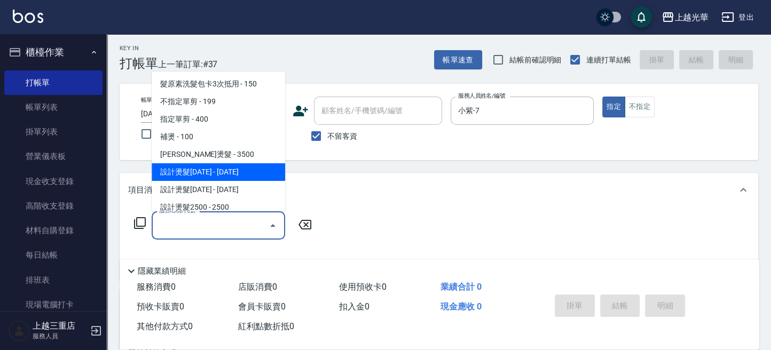
click at [241, 164] on span "設計燙髮1500 - 1500" at bounding box center [218, 172] width 133 height 18
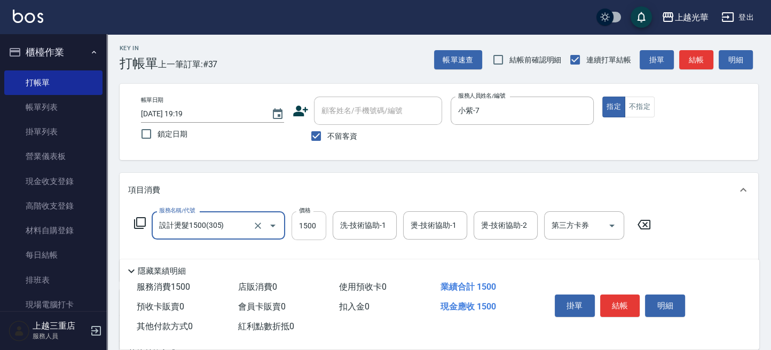
drag, startPoint x: 309, startPoint y: 226, endPoint x: 318, endPoint y: 224, distance: 8.9
click at [310, 226] on input "1500" at bounding box center [308, 225] width 35 height 29
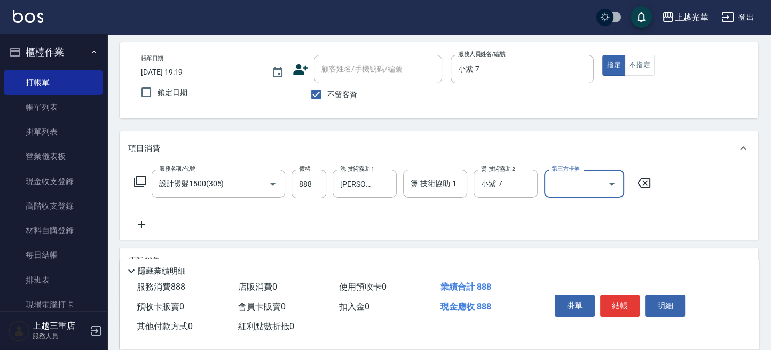
scroll to position [73, 0]
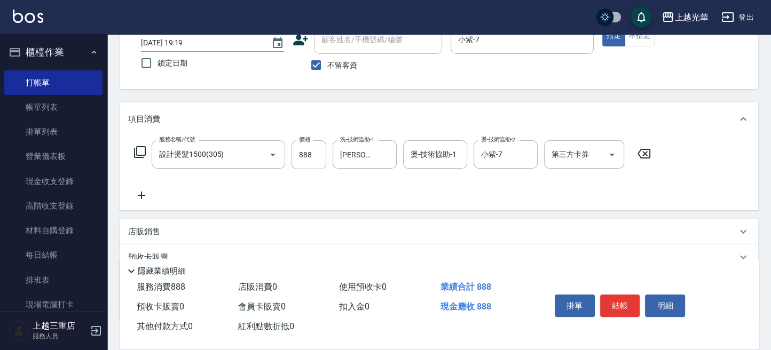
click at [139, 190] on icon at bounding box center [141, 195] width 27 height 13
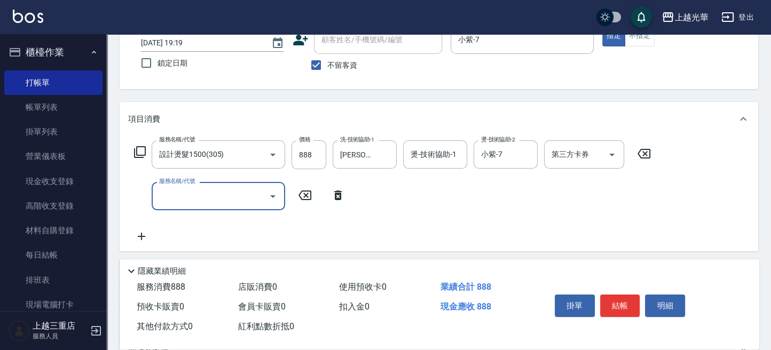
click at [235, 202] on input "服務名稱/代號" at bounding box center [210, 196] width 108 height 19
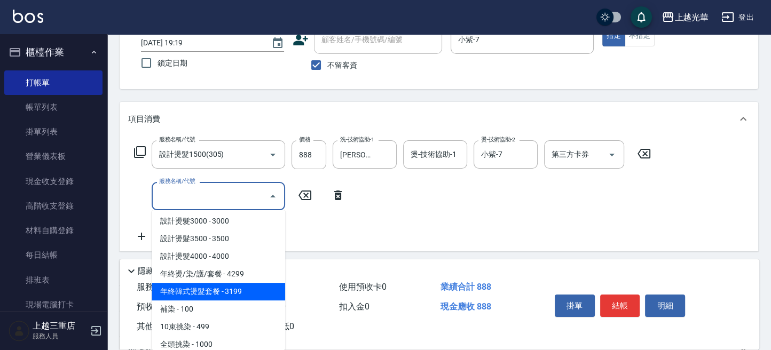
scroll to position [284, 0]
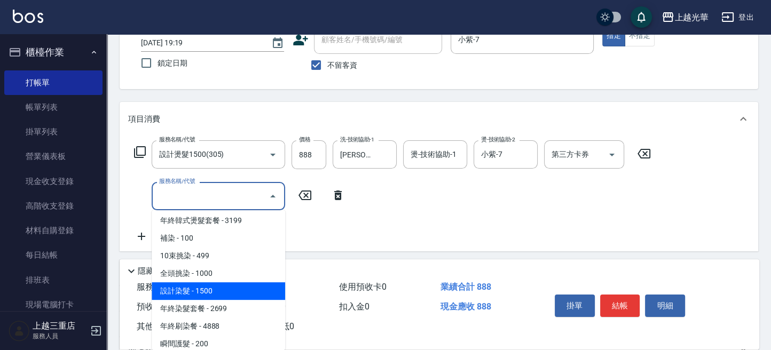
click at [233, 291] on span "設計染髮 - 1500" at bounding box center [218, 291] width 133 height 18
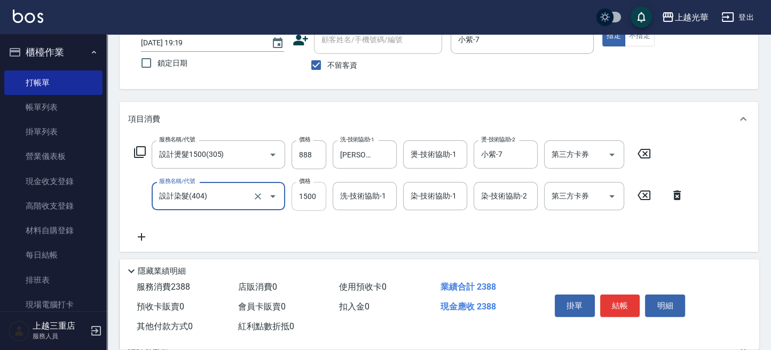
click at [316, 199] on input "1500" at bounding box center [308, 196] width 35 height 29
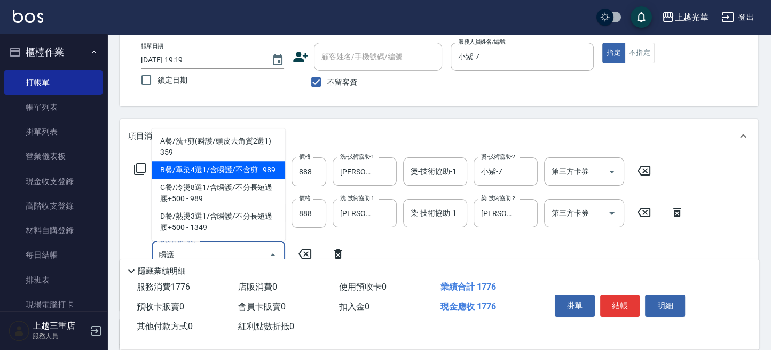
scroll to position [73, 0]
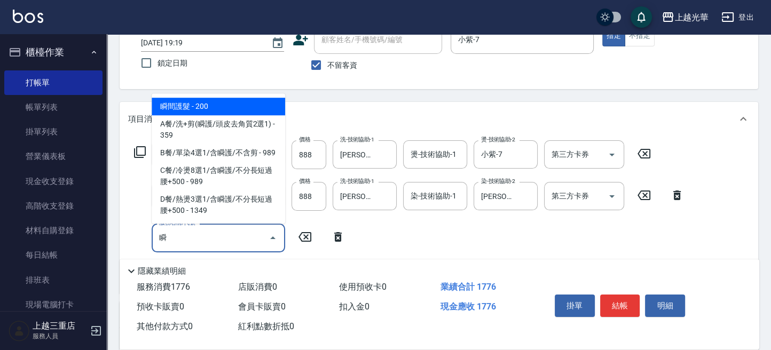
click at [230, 104] on span "瞬間護髮 - 200" at bounding box center [218, 107] width 133 height 18
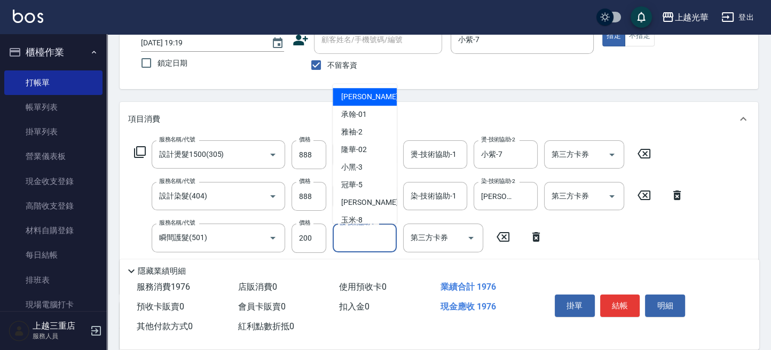
click at [356, 235] on input "護-技術協助-1" at bounding box center [364, 237] width 54 height 19
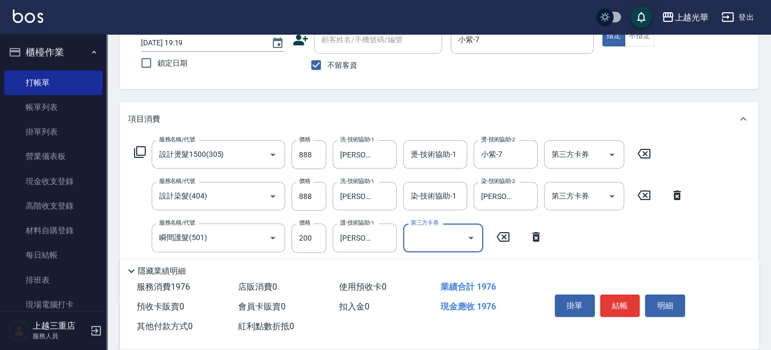
click at [611, 244] on div "服務名稱/代號 設計燙髮1500(305) 服務名稱/代號 價格 888 價格 洗-技術協助-1 黃幼苓-18 洗-技術協助-1 燙-技術協助-1 燙-技術協…" at bounding box center [409, 212] width 562 height 145
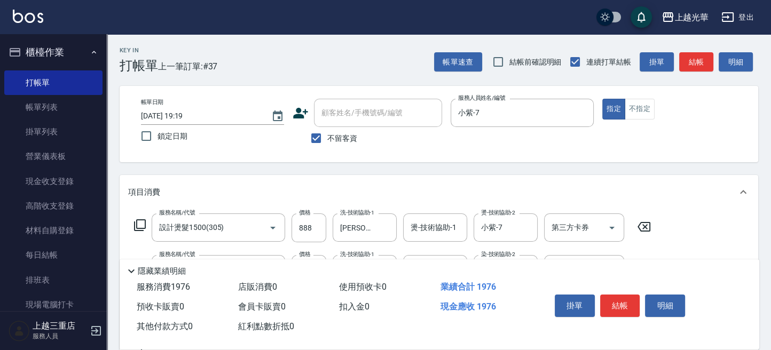
scroll to position [71, 0]
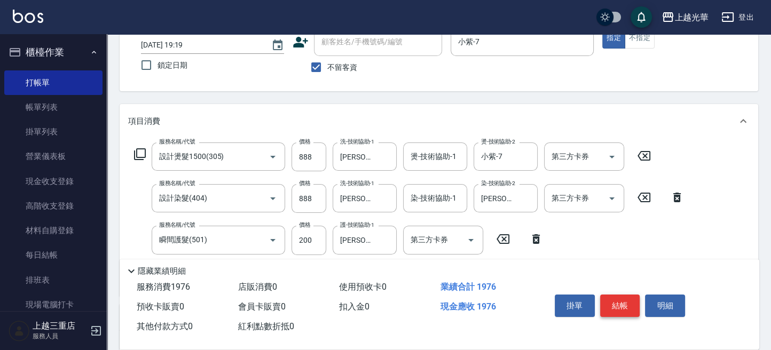
click at [627, 299] on button "結帳" at bounding box center [620, 306] width 40 height 22
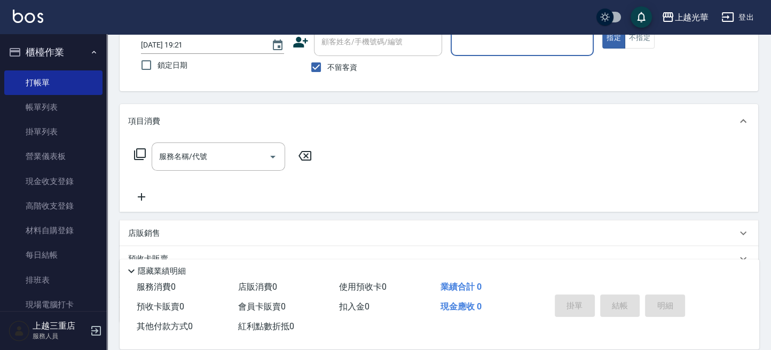
scroll to position [0, 0]
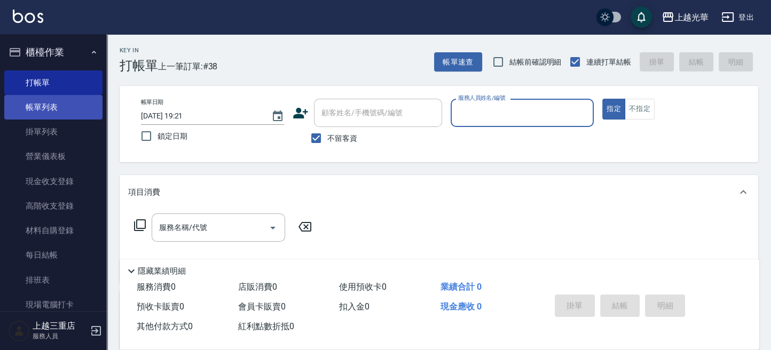
click at [60, 105] on link "帳單列表" at bounding box center [53, 107] width 98 height 25
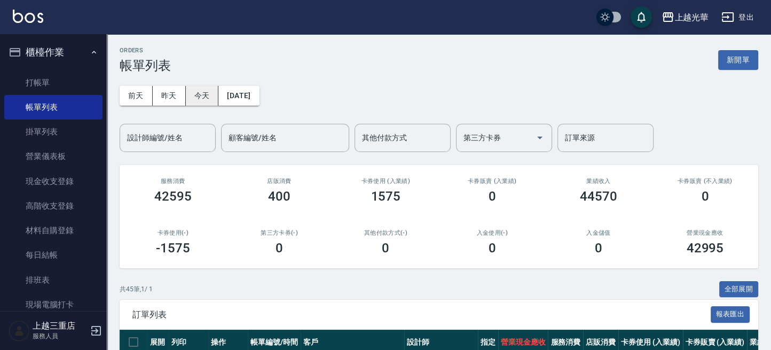
click at [195, 100] on button "今天" at bounding box center [202, 96] width 33 height 20
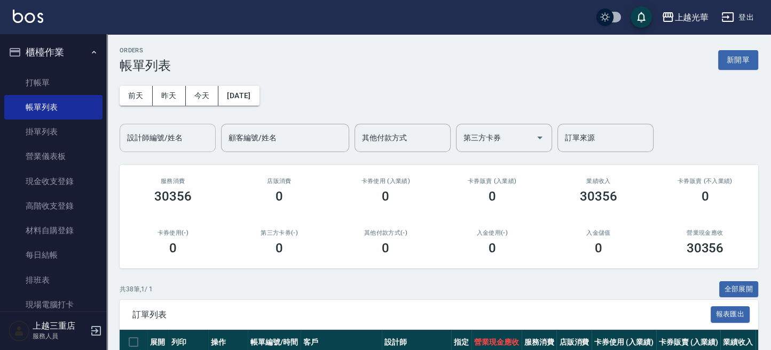
drag, startPoint x: 184, startPoint y: 139, endPoint x: 177, endPoint y: 142, distance: 7.2
click at [183, 140] on input "設計師編號/姓名" at bounding box center [167, 138] width 86 height 19
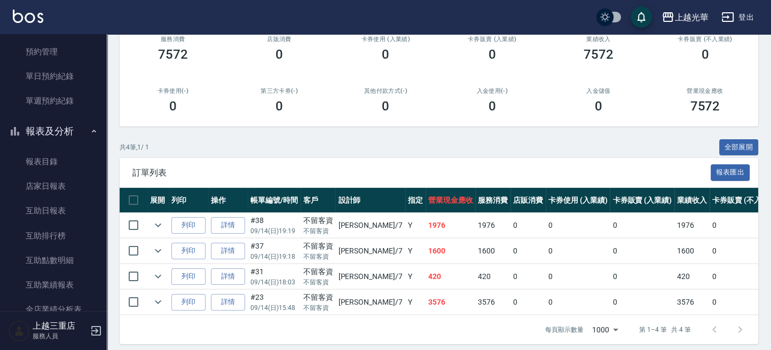
scroll to position [355, 0]
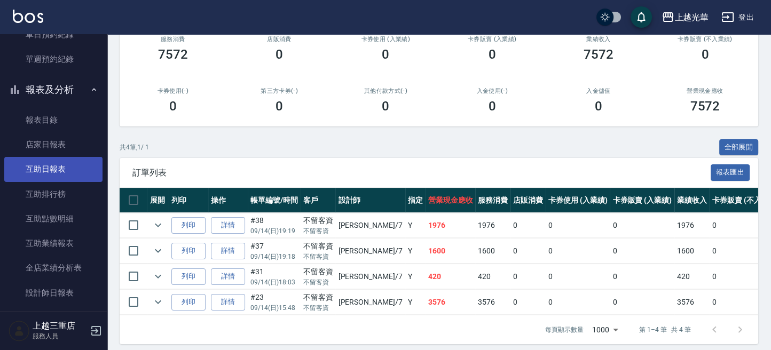
click at [58, 173] on link "互助日報表" at bounding box center [53, 169] width 98 height 25
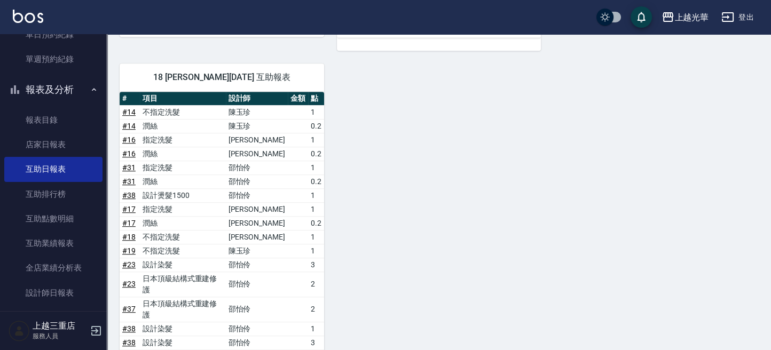
scroll to position [782, 0]
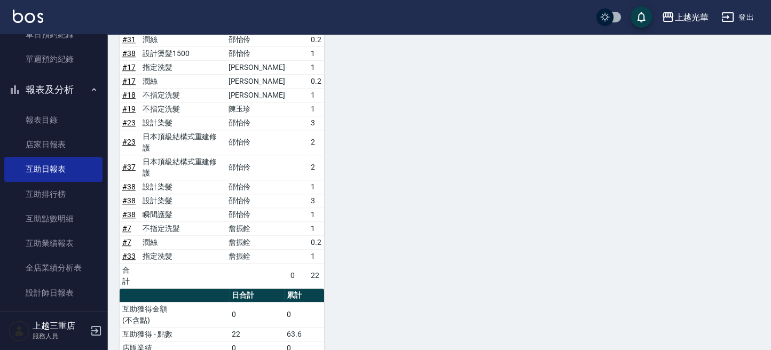
drag, startPoint x: 49, startPoint y: 21, endPoint x: 41, endPoint y: 20, distance: 8.2
click at [48, 21] on div "上越光華 登出" at bounding box center [385, 17] width 771 height 34
click at [37, 20] on img at bounding box center [28, 16] width 30 height 13
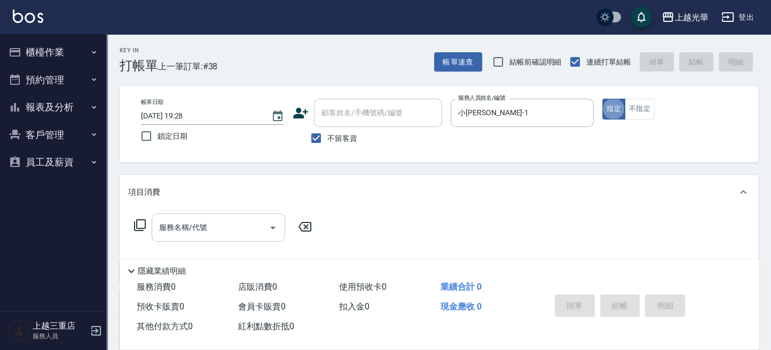
click at [231, 221] on input "服務名稱/代號" at bounding box center [210, 227] width 108 height 19
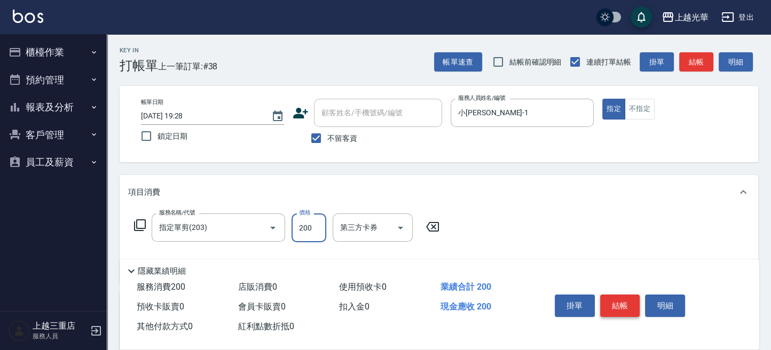
click at [620, 298] on button "結帳" at bounding box center [620, 306] width 40 height 22
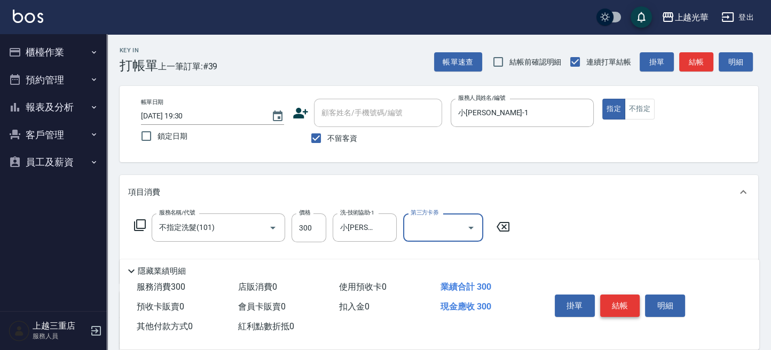
click at [609, 295] on button "結帳" at bounding box center [620, 306] width 40 height 22
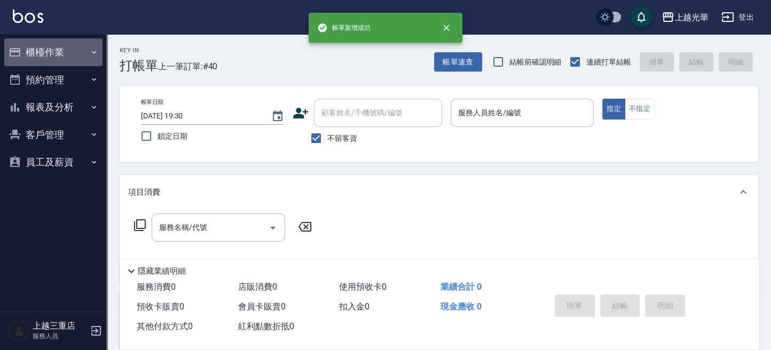
click at [51, 49] on button "櫃檯作業" at bounding box center [53, 52] width 98 height 28
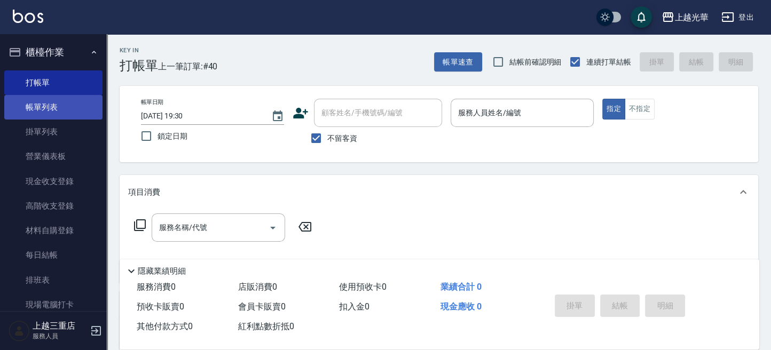
click at [54, 95] on link "帳單列表" at bounding box center [53, 107] width 98 height 25
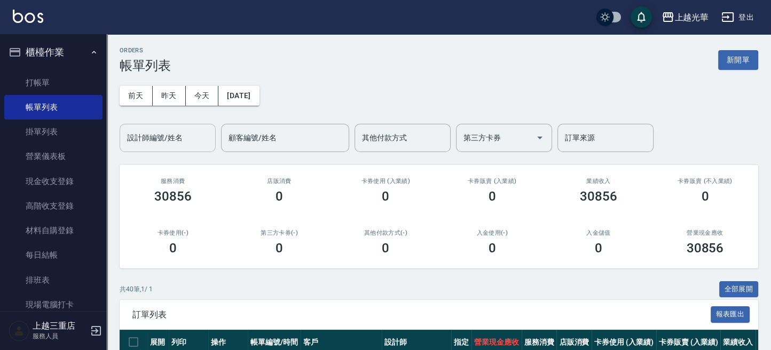
click at [168, 143] on input "設計師編號/姓名" at bounding box center [167, 138] width 86 height 19
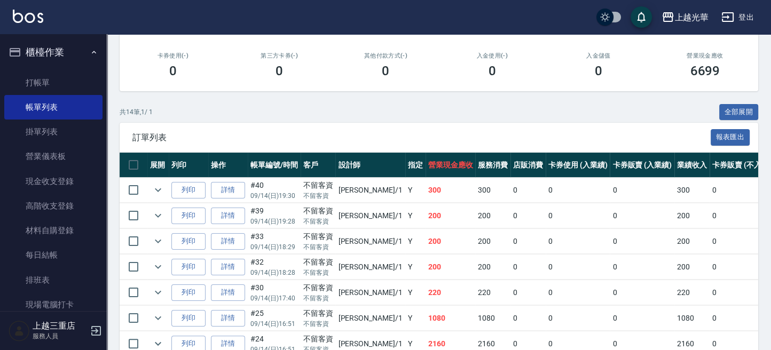
scroll to position [142, 0]
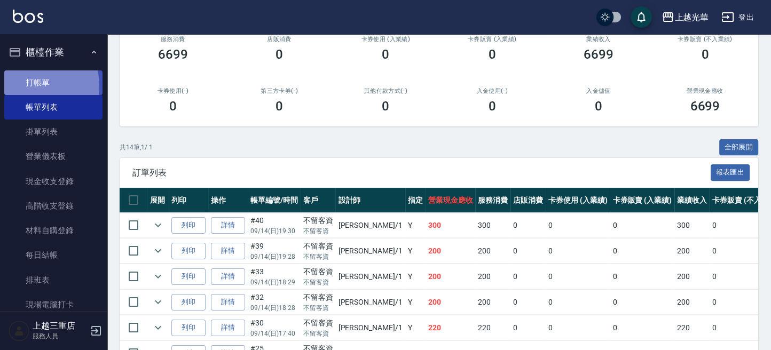
click at [22, 86] on link "打帳單" at bounding box center [53, 82] width 98 height 25
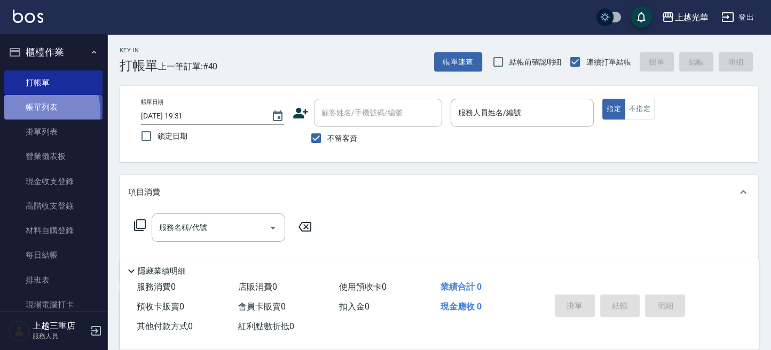
click at [40, 112] on link "帳單列表" at bounding box center [53, 107] width 98 height 25
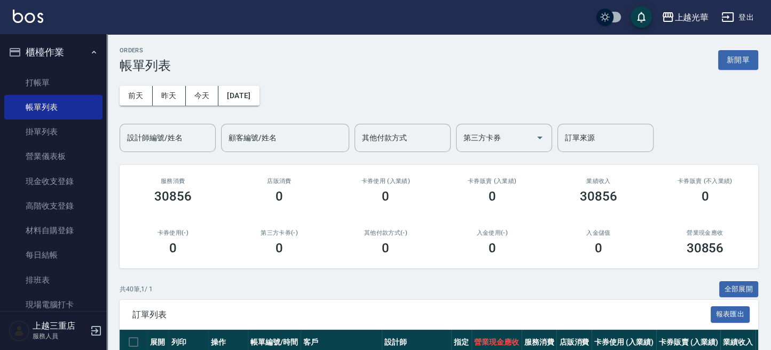
click at [161, 132] on input "設計師編號/姓名" at bounding box center [167, 138] width 86 height 19
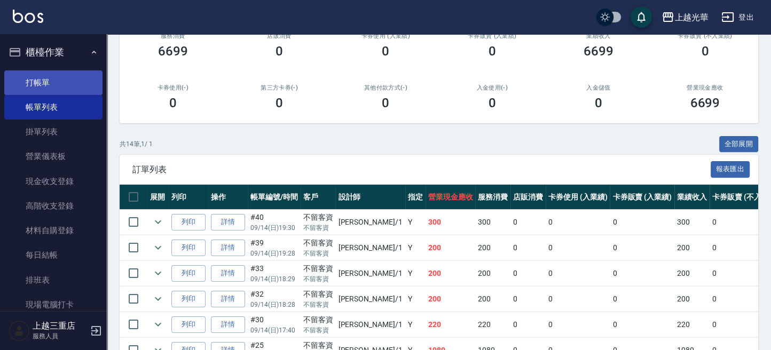
scroll to position [142, 0]
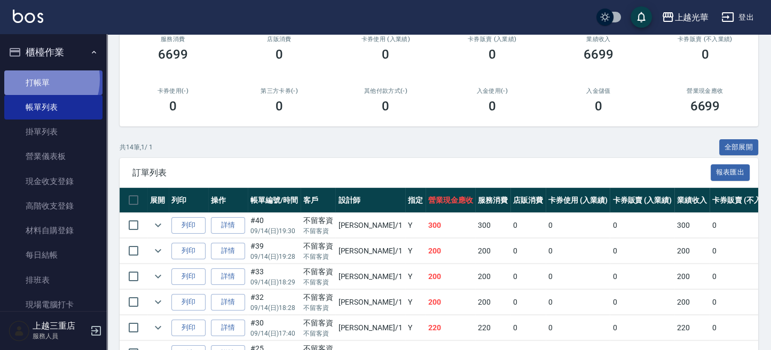
click at [39, 79] on link "打帳單" at bounding box center [53, 82] width 98 height 25
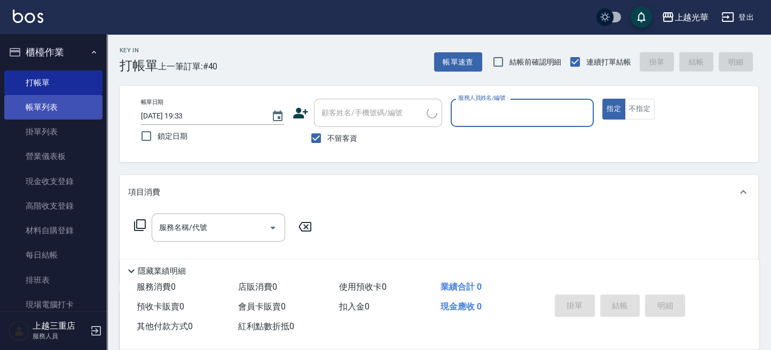
click at [46, 106] on link "帳單列表" at bounding box center [53, 107] width 98 height 25
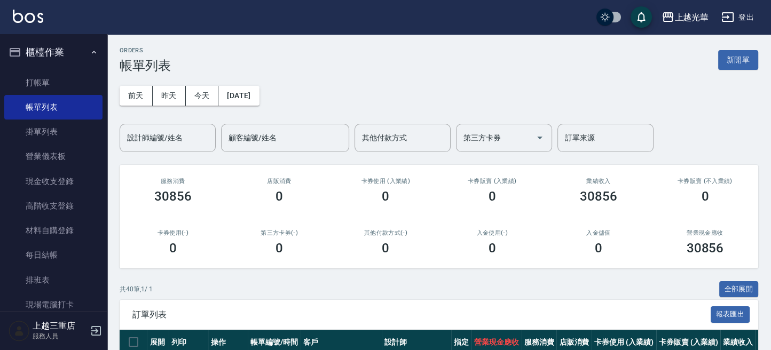
click at [172, 128] on div "設計師編號/姓名" at bounding box center [168, 138] width 96 height 28
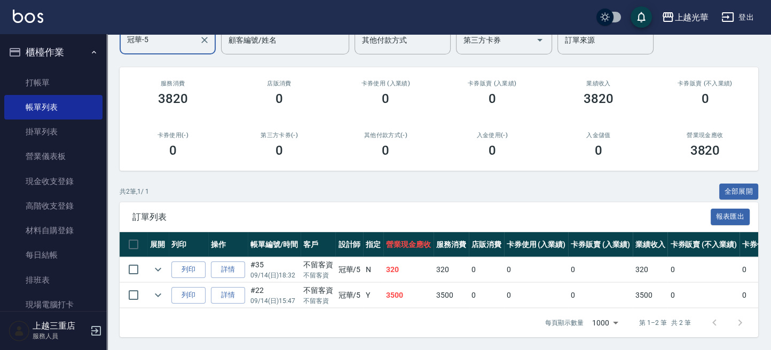
scroll to position [107, 0]
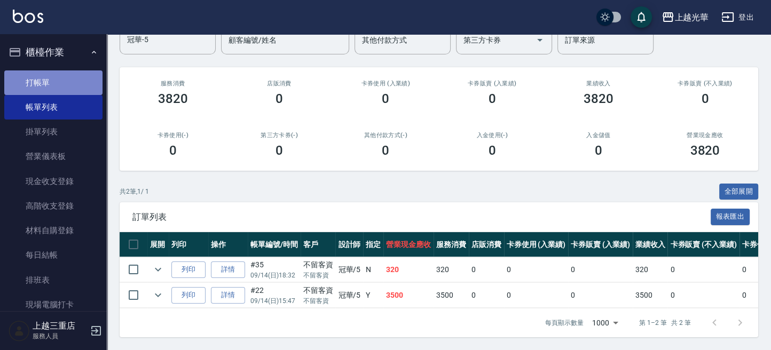
click at [66, 81] on link "打帳單" at bounding box center [53, 82] width 98 height 25
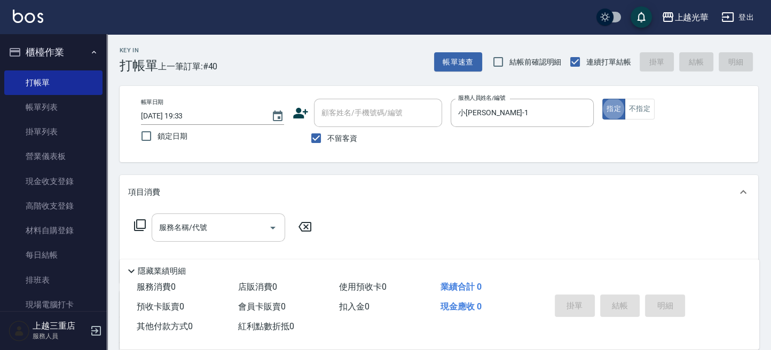
click at [218, 215] on div "服務名稱/代號" at bounding box center [218, 227] width 133 height 28
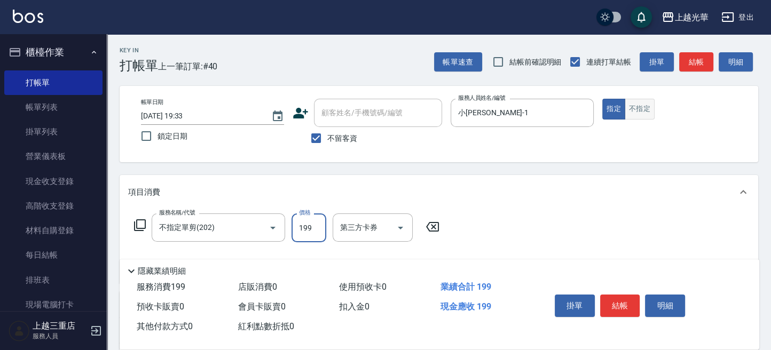
click at [635, 110] on button "不指定" at bounding box center [639, 109] width 30 height 21
click at [625, 303] on button "結帳" at bounding box center [620, 306] width 40 height 22
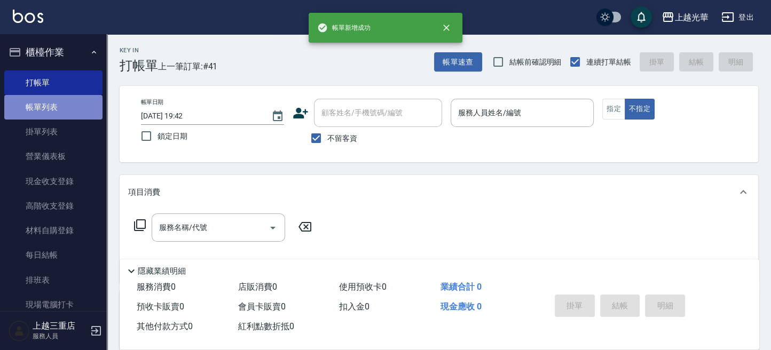
click at [62, 110] on link "帳單列表" at bounding box center [53, 107] width 98 height 25
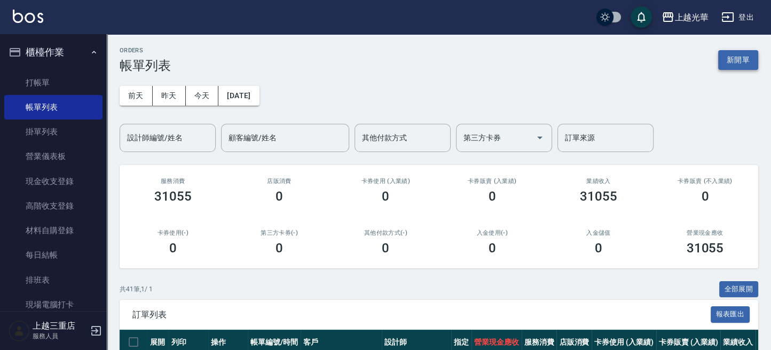
click at [747, 58] on button "新開單" at bounding box center [738, 60] width 40 height 20
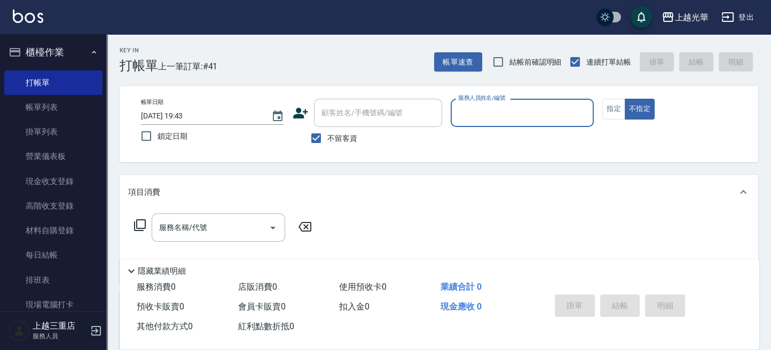
click at [548, 112] on input "服務人員姓名/編號" at bounding box center [521, 113] width 133 height 19
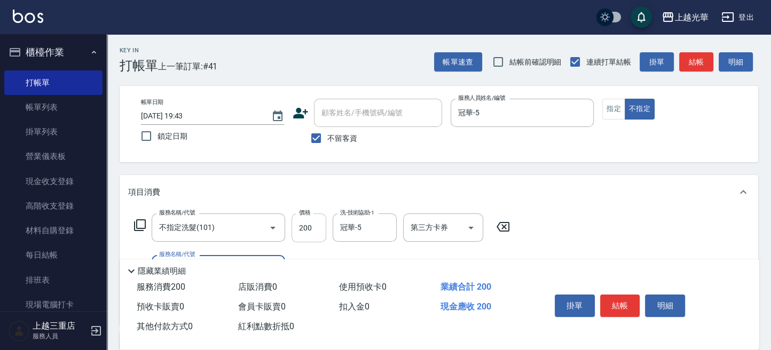
click at [313, 231] on input "200" at bounding box center [308, 227] width 35 height 29
click at [688, 59] on button "結帳" at bounding box center [696, 62] width 34 height 20
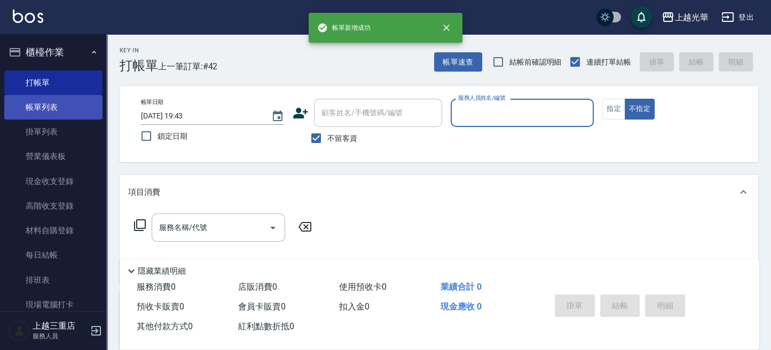
click at [50, 108] on link "帳單列表" at bounding box center [53, 107] width 98 height 25
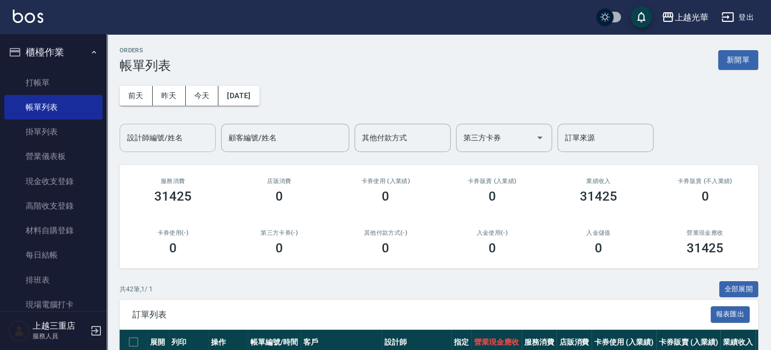
drag, startPoint x: 171, startPoint y: 143, endPoint x: 168, endPoint y: 147, distance: 5.7
click at [170, 146] on input "設計師編號/姓名" at bounding box center [167, 138] width 86 height 19
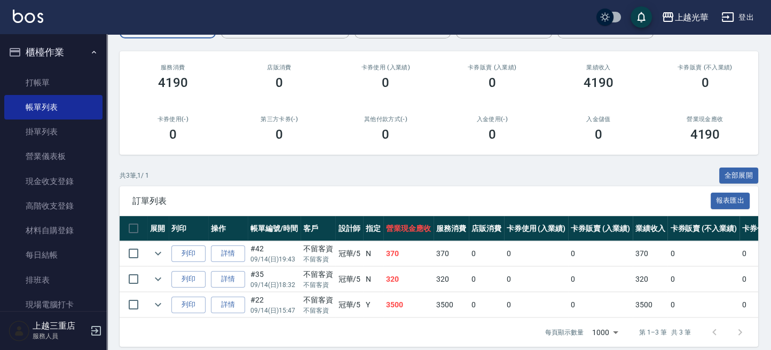
scroll to position [133, 0]
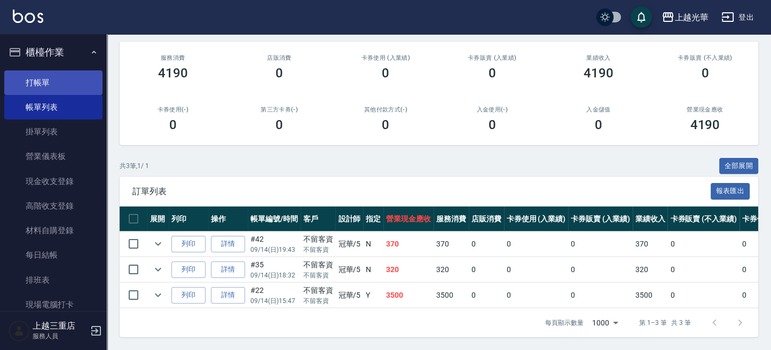
click at [78, 76] on link "打帳單" at bounding box center [53, 82] width 98 height 25
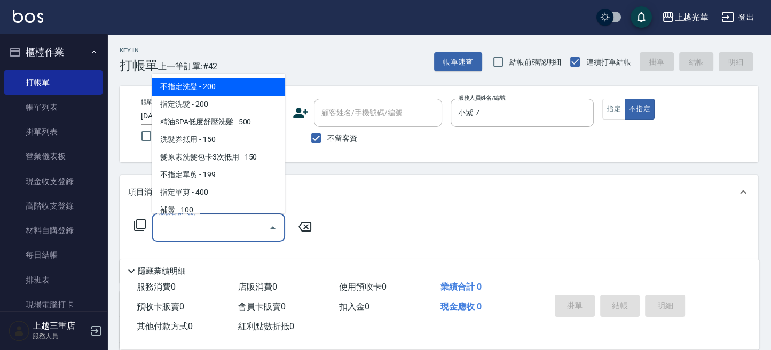
drag, startPoint x: 218, startPoint y: 232, endPoint x: 217, endPoint y: 237, distance: 5.4
click at [217, 237] on div "服務名稱/代號" at bounding box center [218, 227] width 133 height 28
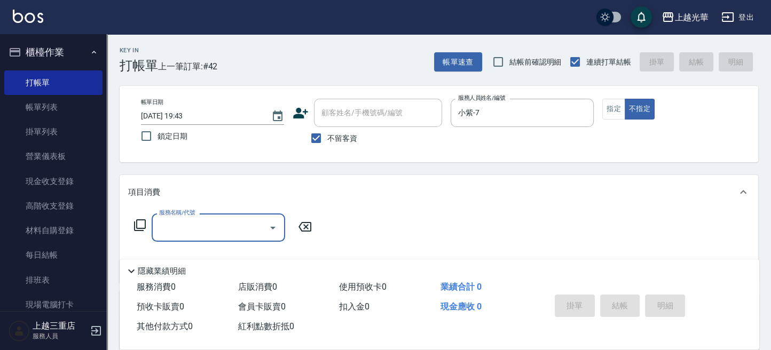
click at [217, 238] on div "服務名稱/代號" at bounding box center [218, 227] width 133 height 28
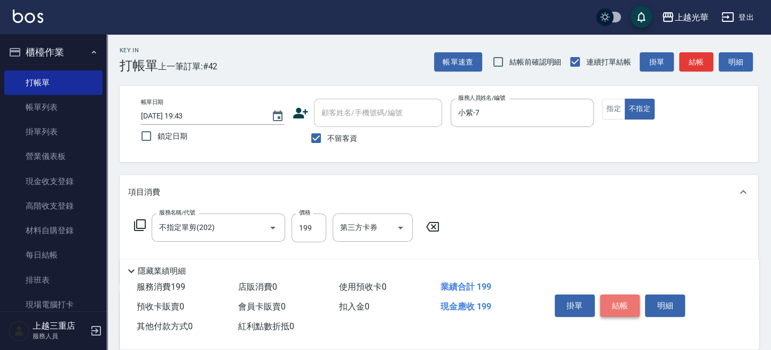
click at [622, 303] on button "結帳" at bounding box center [620, 306] width 40 height 22
click at [610, 298] on button "結帳" at bounding box center [620, 306] width 40 height 22
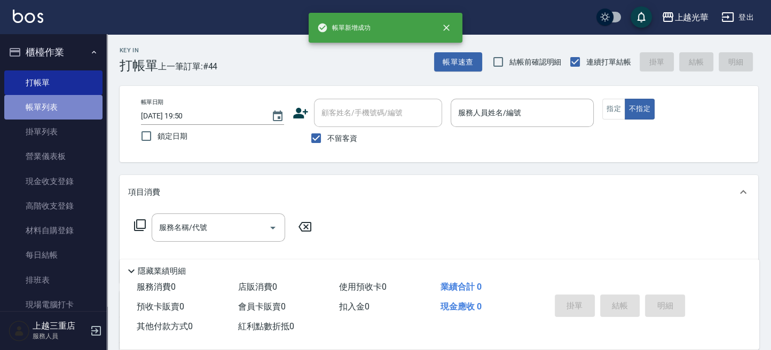
click at [68, 106] on link "帳單列表" at bounding box center [53, 107] width 98 height 25
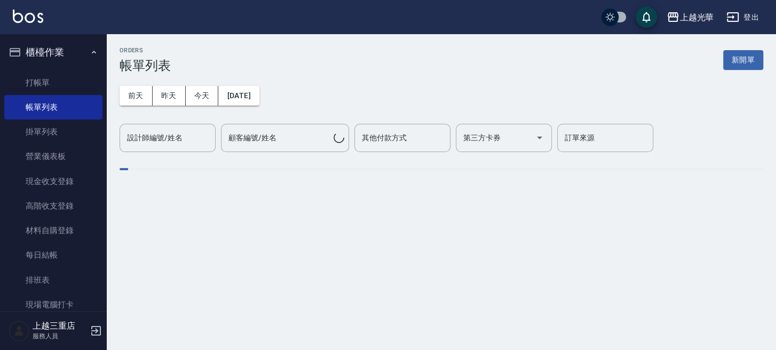
click at [164, 150] on div "設計師編號/姓名" at bounding box center [168, 138] width 96 height 28
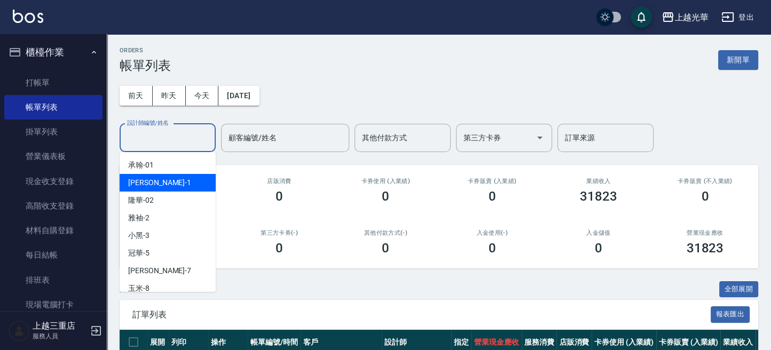
click at [161, 179] on div "小詹 -1" at bounding box center [168, 183] width 96 height 18
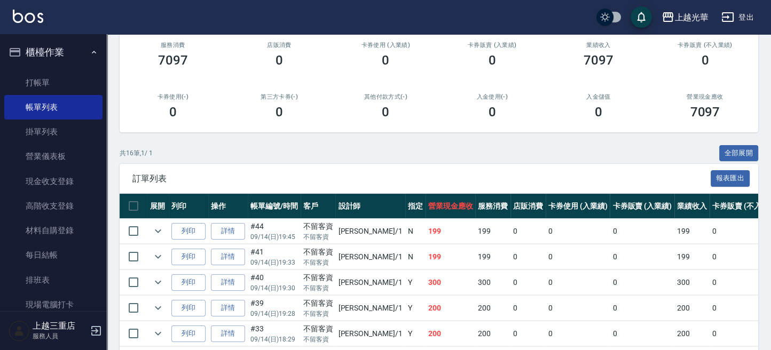
scroll to position [142, 0]
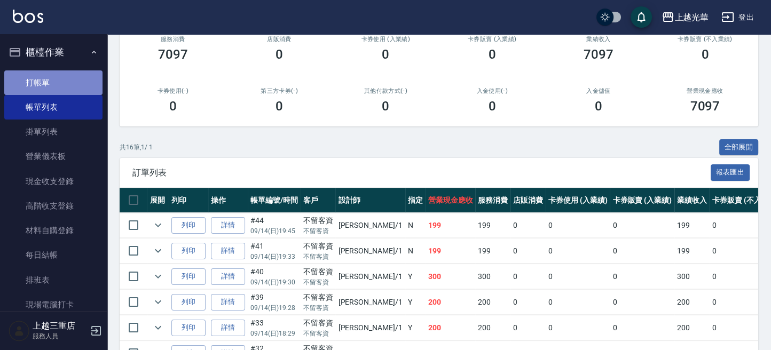
click at [57, 84] on link "打帳單" at bounding box center [53, 82] width 98 height 25
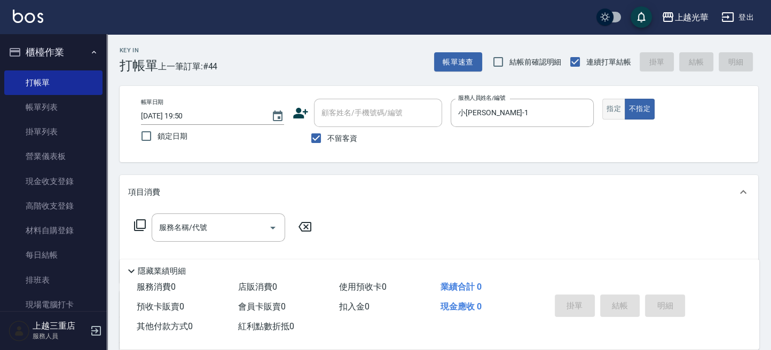
click at [620, 108] on button "指定" at bounding box center [613, 109] width 23 height 21
click at [241, 216] on div "服務名稱/代號" at bounding box center [218, 227] width 133 height 28
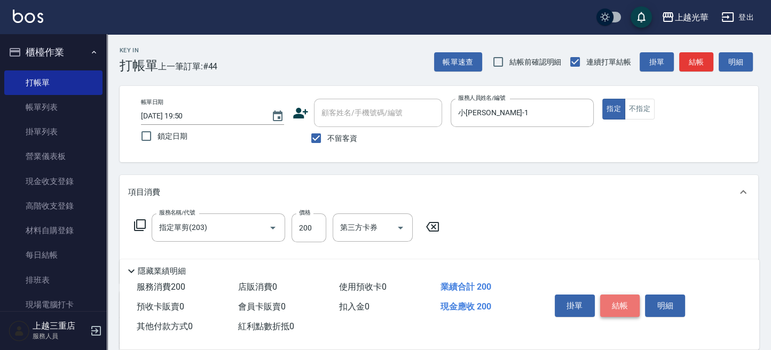
click at [609, 303] on button "結帳" at bounding box center [620, 306] width 40 height 22
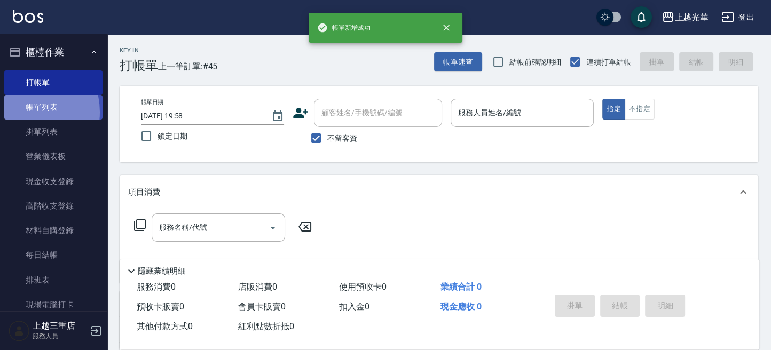
click at [21, 112] on link "帳單列表" at bounding box center [53, 107] width 98 height 25
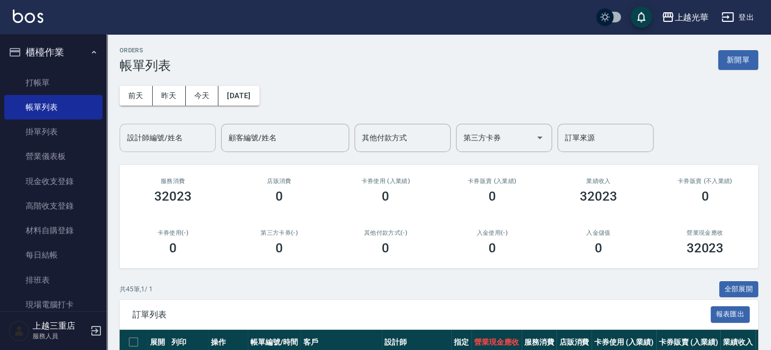
click at [148, 139] on input "設計師編號/姓名" at bounding box center [167, 138] width 86 height 19
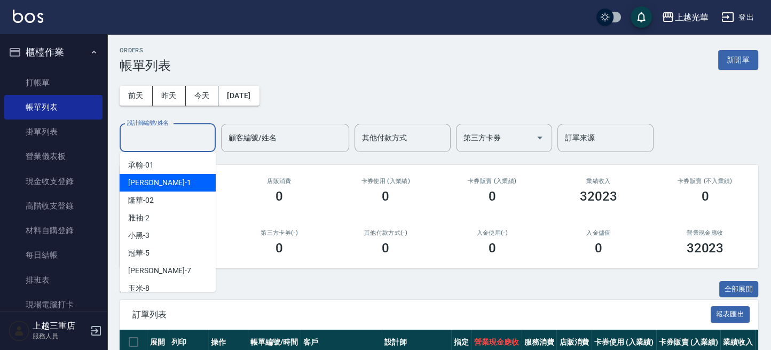
click at [152, 183] on div "小詹 -1" at bounding box center [168, 183] width 96 height 18
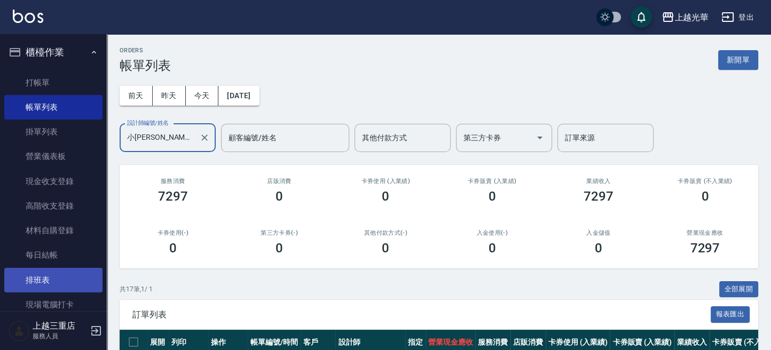
scroll to position [132, 0]
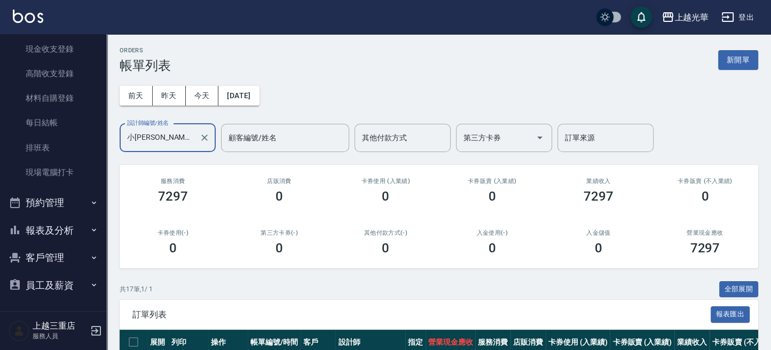
click at [49, 229] on button "報表及分析" at bounding box center [53, 231] width 98 height 28
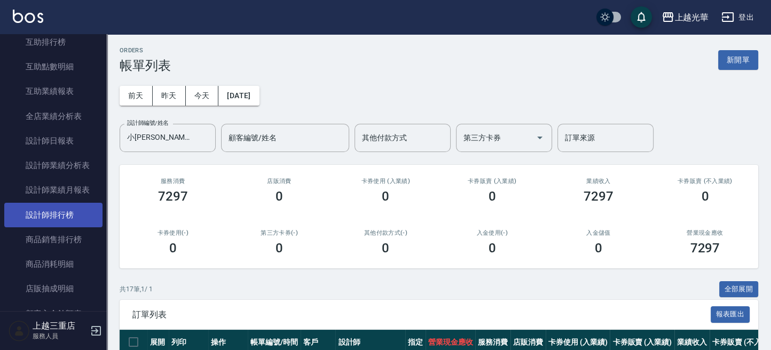
scroll to position [426, 0]
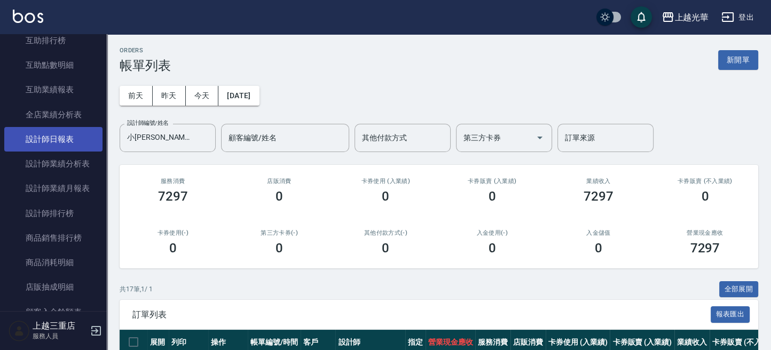
click at [61, 133] on link "設計師日報表" at bounding box center [53, 139] width 98 height 25
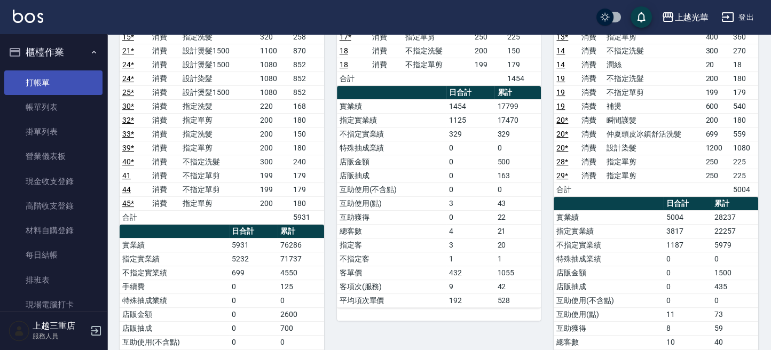
click at [44, 86] on link "打帳單" at bounding box center [53, 82] width 98 height 25
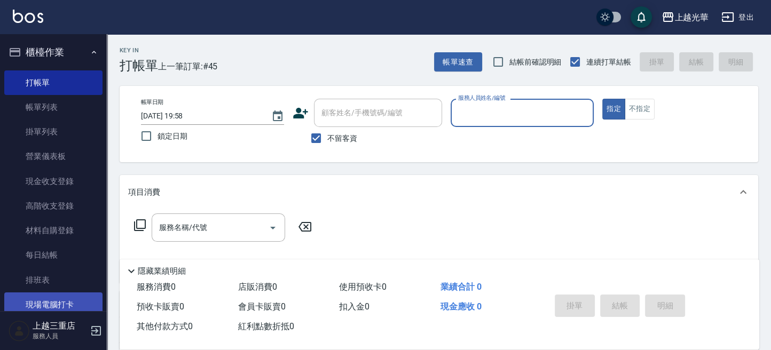
click at [30, 305] on link "現場電腦打卡" at bounding box center [53, 304] width 98 height 25
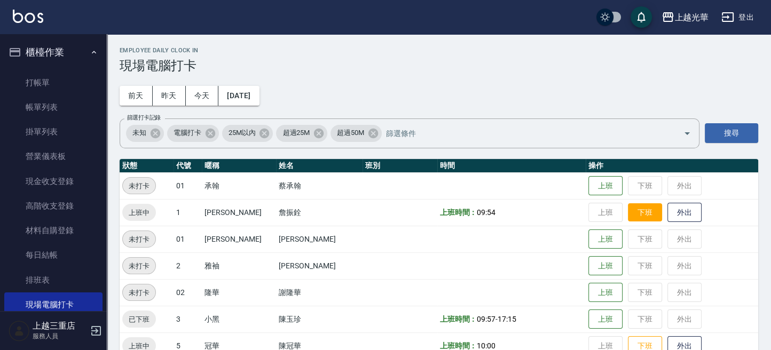
click at [633, 219] on button "下班" at bounding box center [645, 212] width 34 height 19
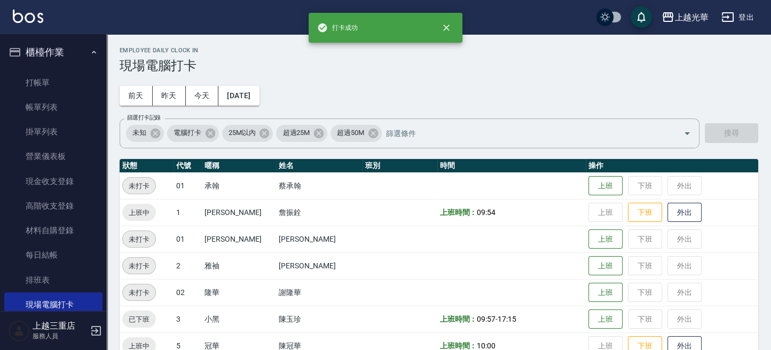
scroll to position [71, 0]
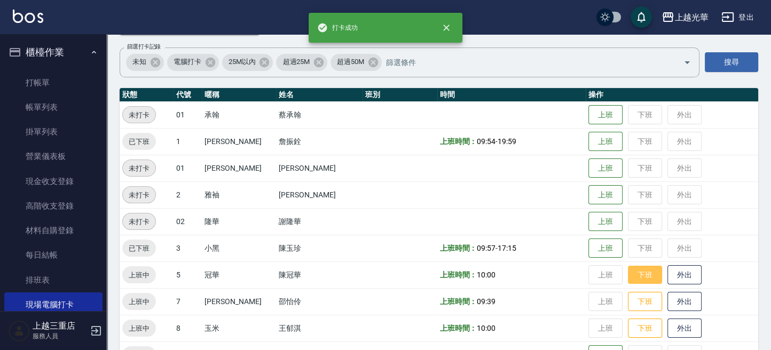
click at [634, 275] on button "下班" at bounding box center [645, 275] width 34 height 19
click at [635, 302] on button "下班" at bounding box center [645, 301] width 34 height 19
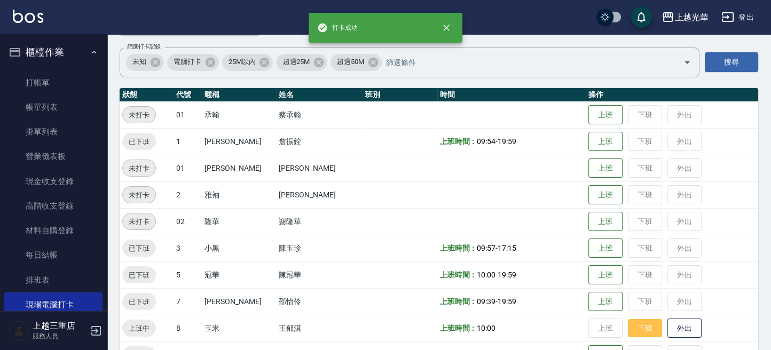
click at [630, 327] on button "下班" at bounding box center [645, 328] width 34 height 19
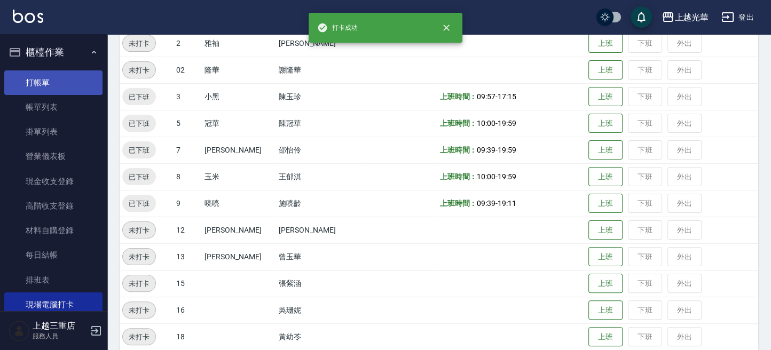
scroll to position [0, 0]
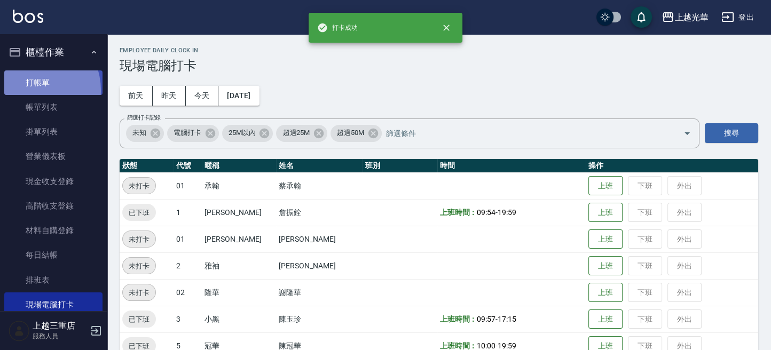
click at [28, 90] on link "打帳單" at bounding box center [53, 82] width 98 height 25
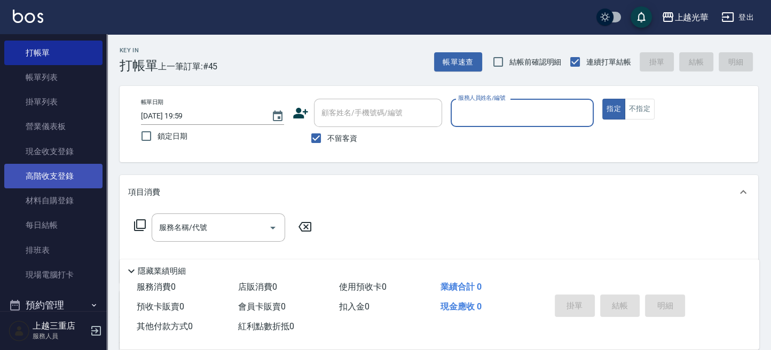
scroll to position [71, 0]
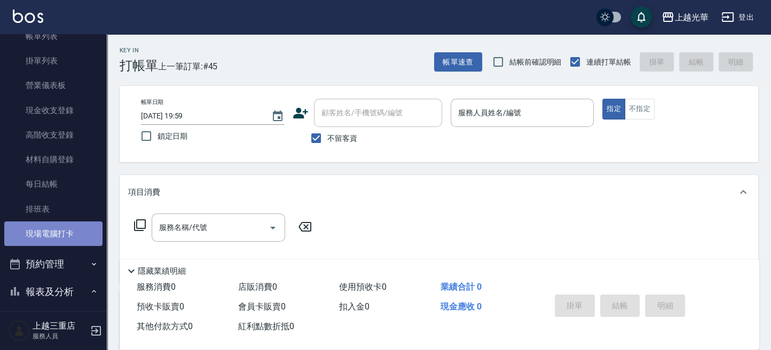
click at [53, 236] on link "現場電腦打卡" at bounding box center [53, 233] width 98 height 25
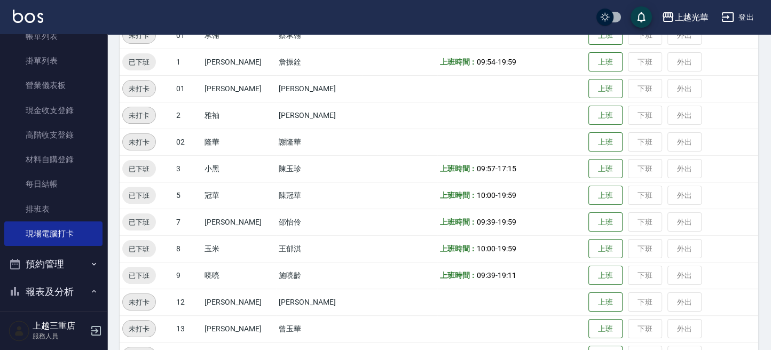
scroll to position [213, 0]
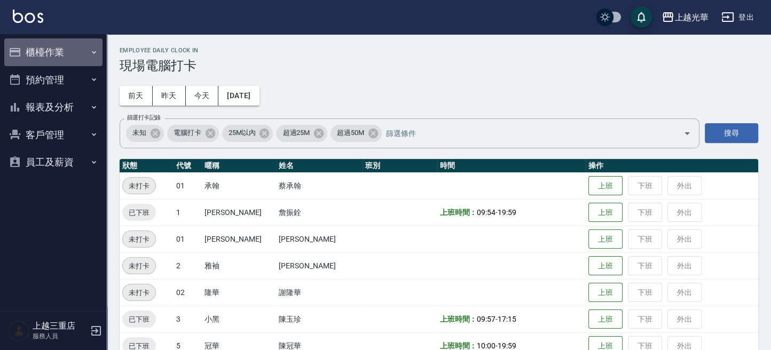
click at [73, 43] on button "櫃檯作業" at bounding box center [53, 52] width 98 height 28
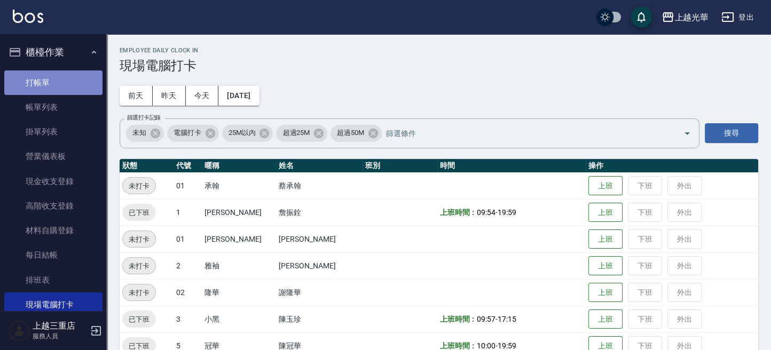
click at [78, 74] on link "打帳單" at bounding box center [53, 82] width 98 height 25
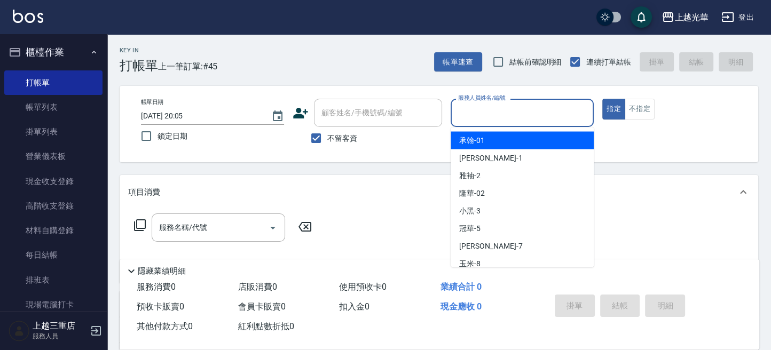
click at [489, 108] on input "服務人員姓名/編號" at bounding box center [521, 113] width 133 height 19
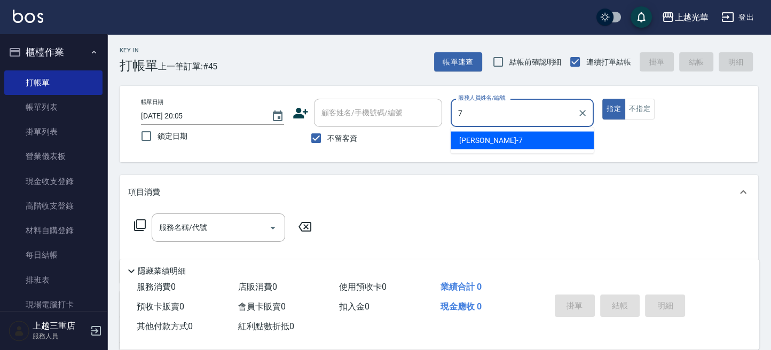
type input "小紫-7"
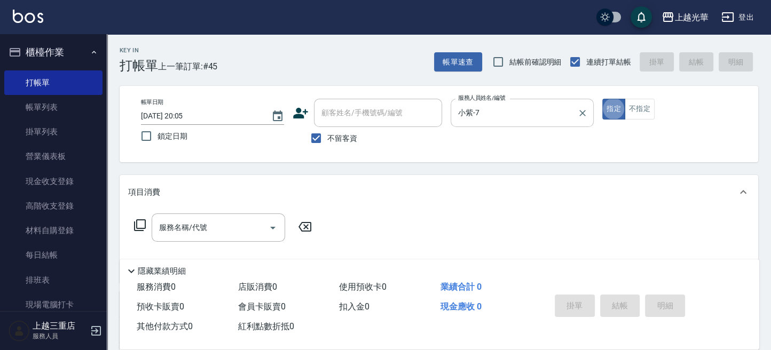
type button "true"
click at [608, 108] on button "指定" at bounding box center [613, 109] width 23 height 21
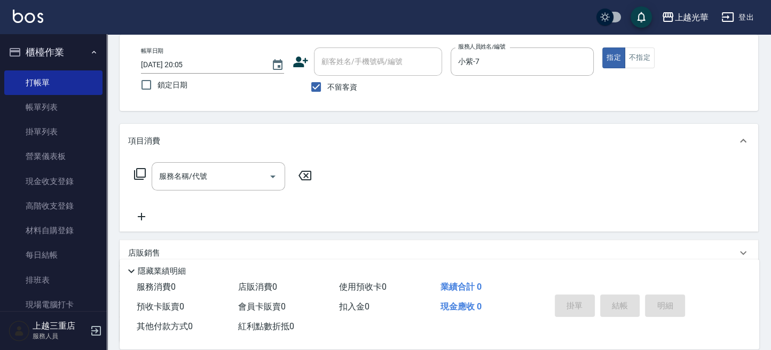
scroll to position [71, 0]
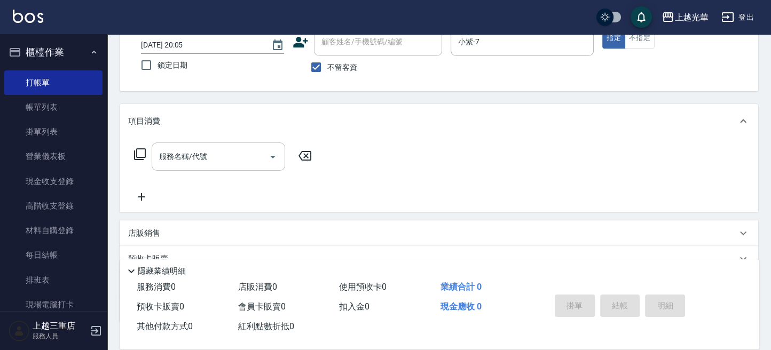
click at [207, 156] on input "服務名稱/代號" at bounding box center [210, 156] width 108 height 19
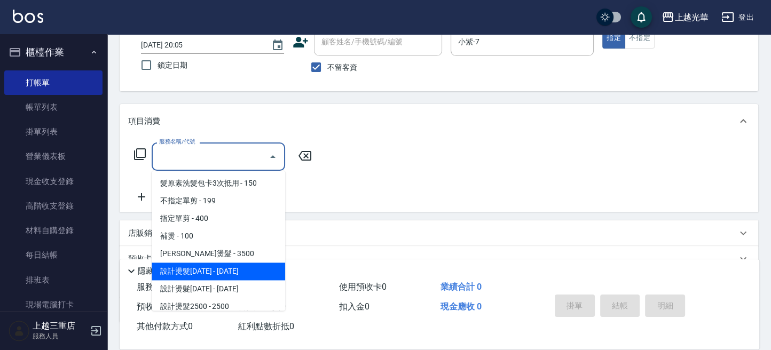
click at [228, 271] on span "設計燙髮[DATE] - [DATE]" at bounding box center [218, 272] width 133 height 18
type input "設計燙髮1500(305)"
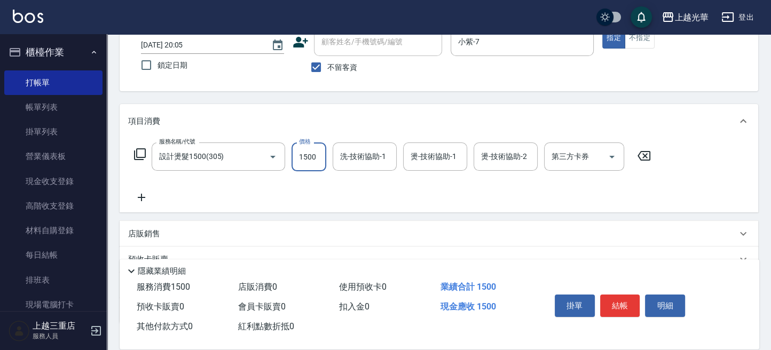
click at [302, 158] on input "1500" at bounding box center [308, 156] width 35 height 29
type input "888"
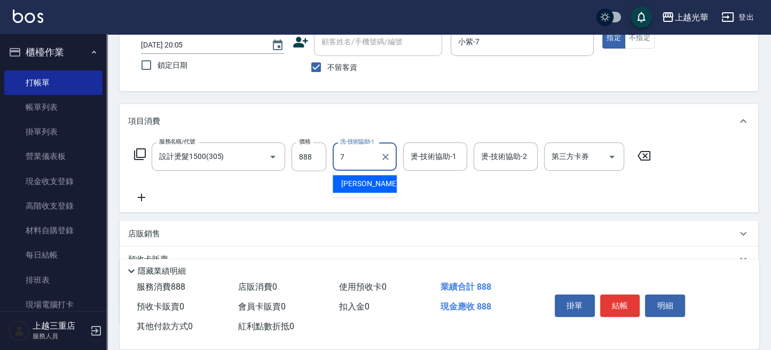
type input "小紫-7"
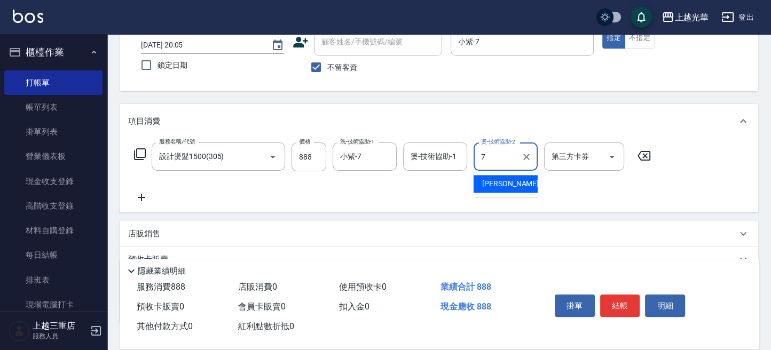
type input "小紫-7"
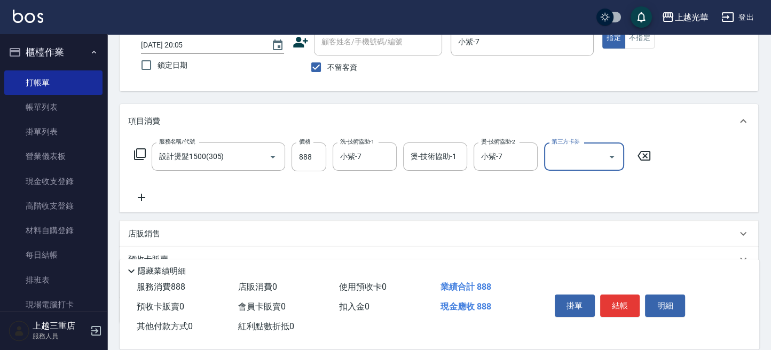
click at [149, 199] on icon at bounding box center [141, 197] width 27 height 13
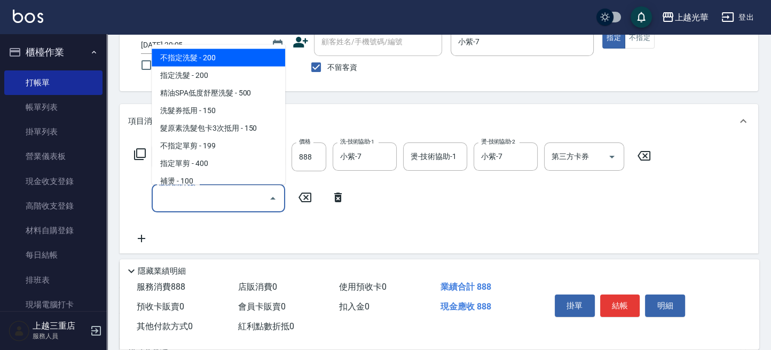
click at [237, 207] on input "服務名稱/代號" at bounding box center [210, 198] width 108 height 19
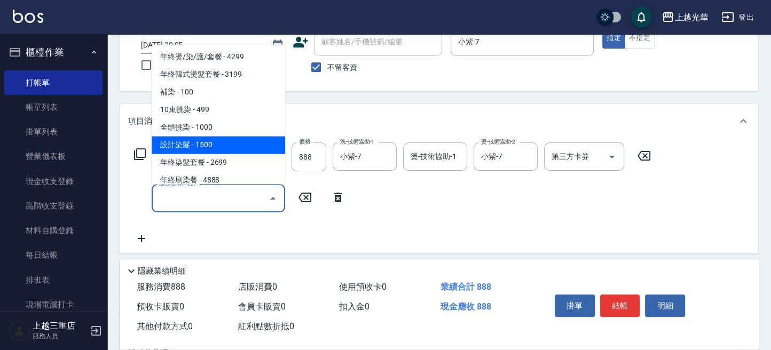
scroll to position [284, 0]
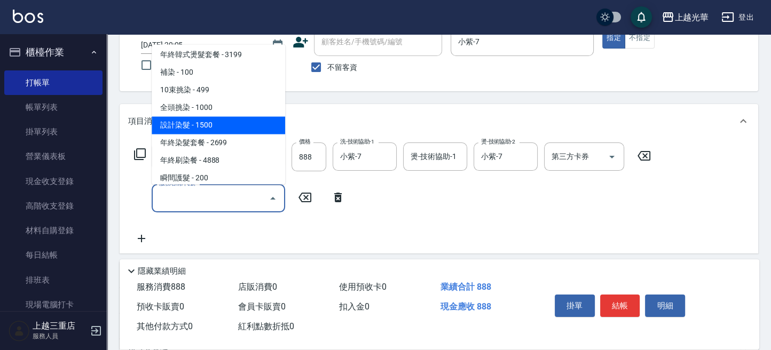
click at [231, 118] on span "設計染髮 - 1500" at bounding box center [218, 125] width 133 height 18
type input "設計染髮(404)"
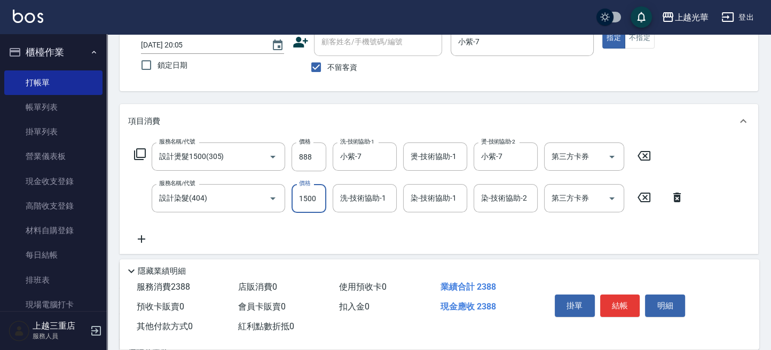
click at [312, 192] on input "1500" at bounding box center [308, 198] width 35 height 29
type input "888"
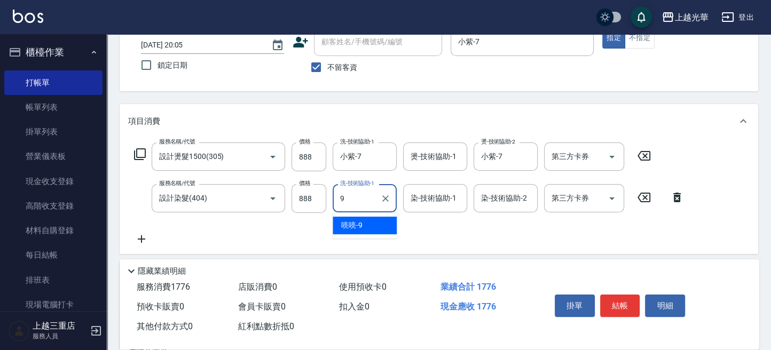
type input "喨喨-9"
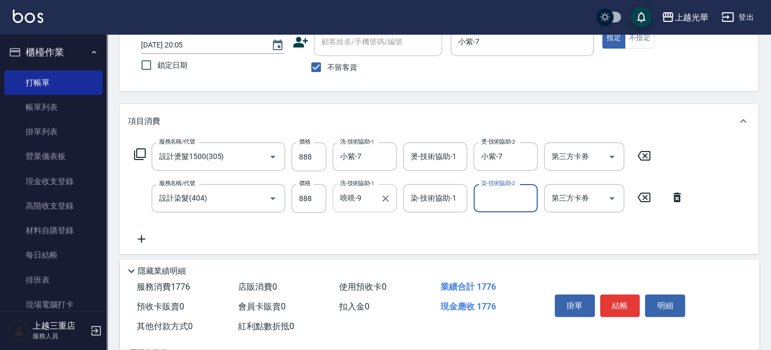
click at [352, 212] on div "喨喨-9 洗-技術協助-1" at bounding box center [364, 198] width 64 height 28
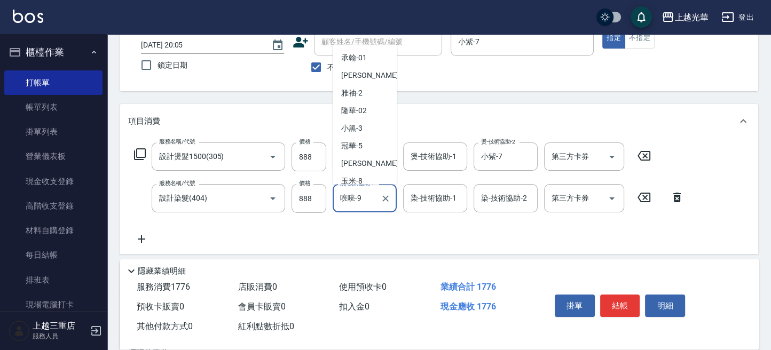
scroll to position [22, 0]
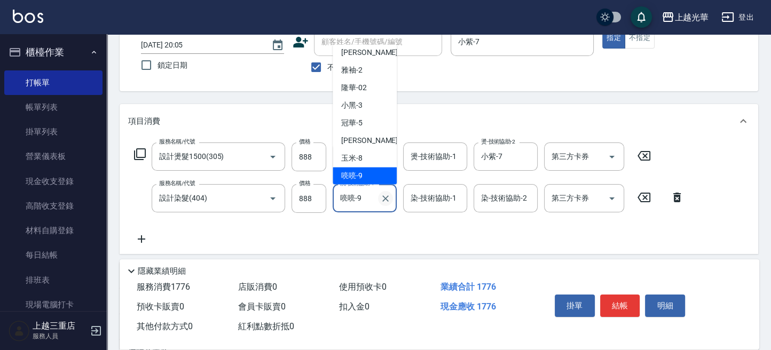
click at [382, 198] on icon "Clear" at bounding box center [385, 198] width 11 height 11
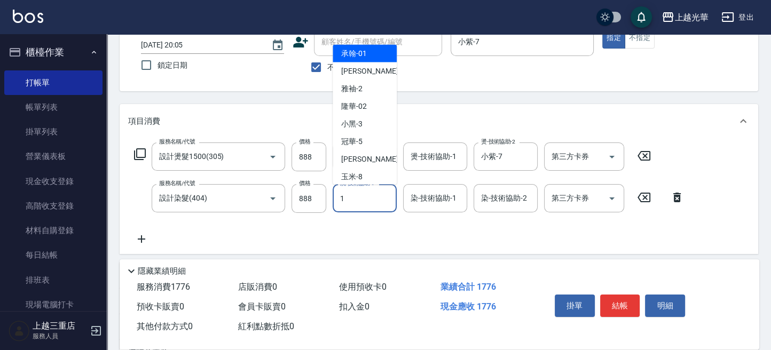
scroll to position [0, 0]
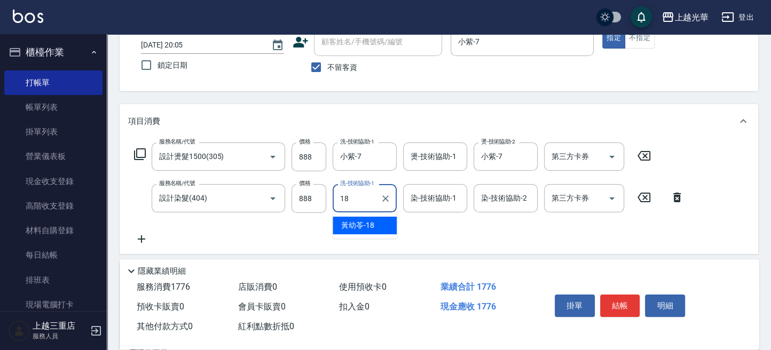
type input "黃幼苓-18"
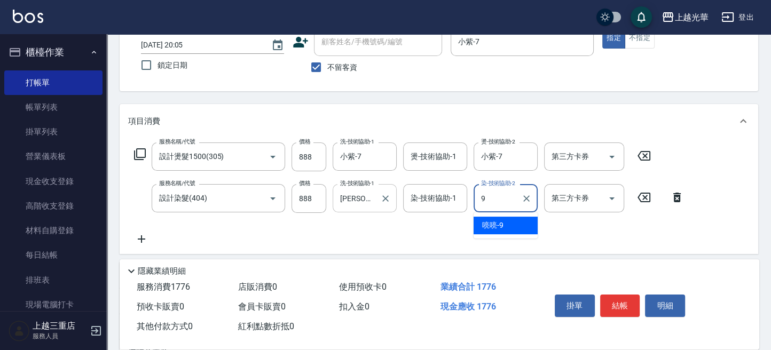
type input "喨喨-9"
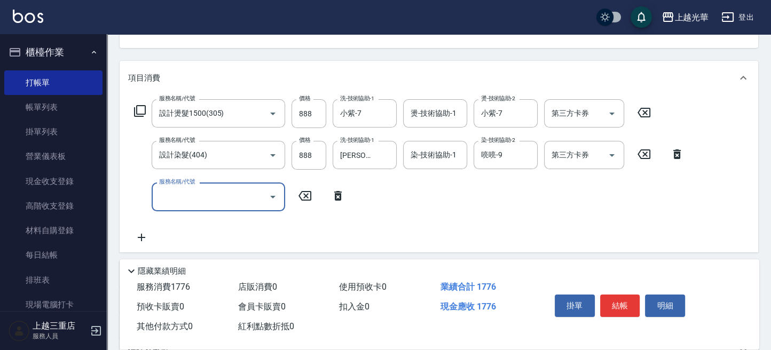
scroll to position [142, 0]
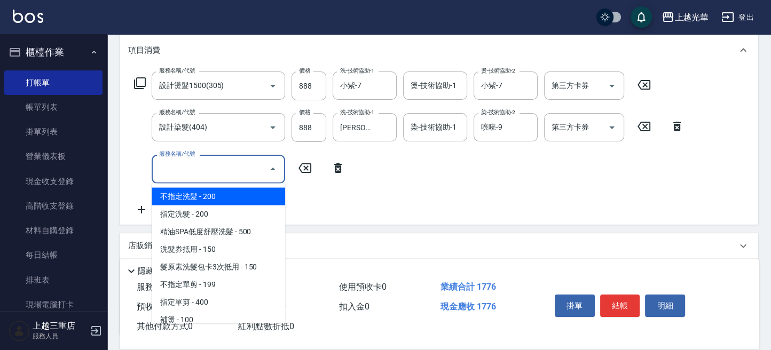
click at [235, 168] on input "服務名稱/代號" at bounding box center [210, 169] width 108 height 19
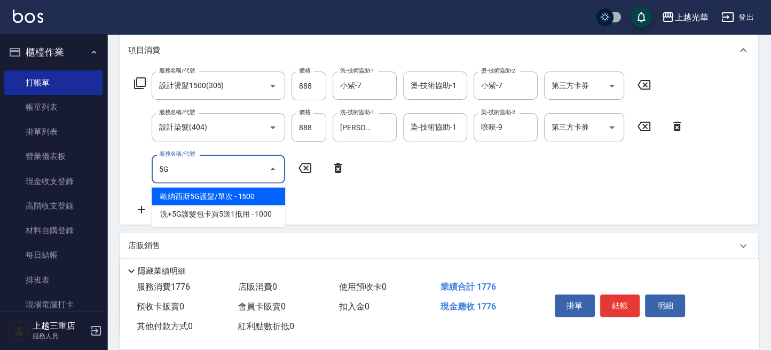
click at [223, 201] on span "歐納西斯5G護髮/單次 - 1500" at bounding box center [218, 197] width 133 height 18
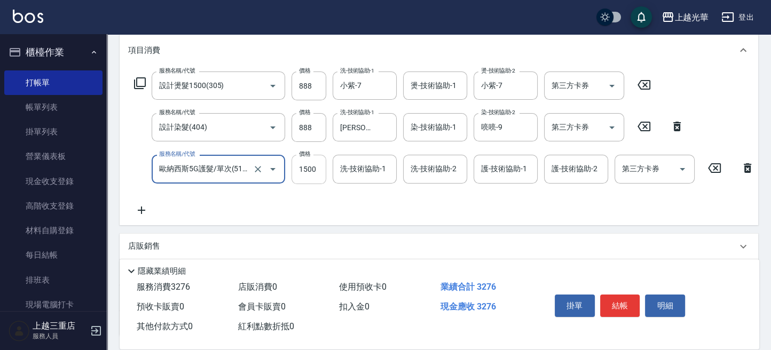
type input "歐納西斯5G護髮/單次(514)"
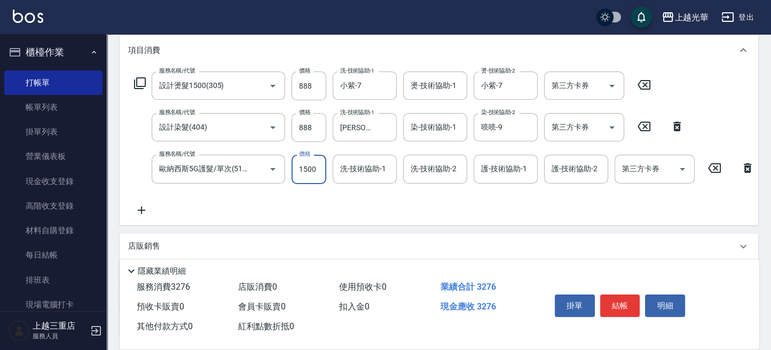
click at [314, 170] on input "1500" at bounding box center [308, 169] width 35 height 29
type input "1000"
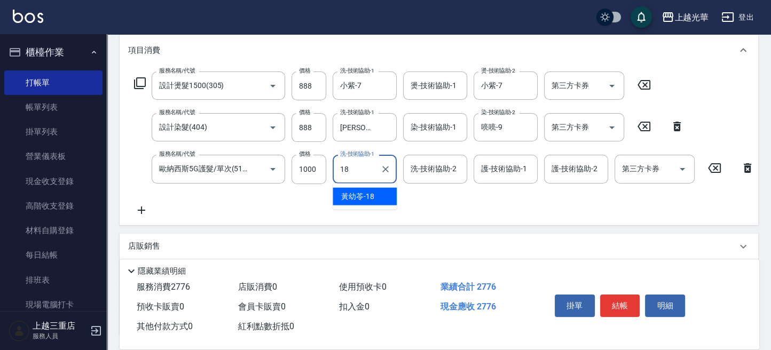
type input "黃幼苓-18"
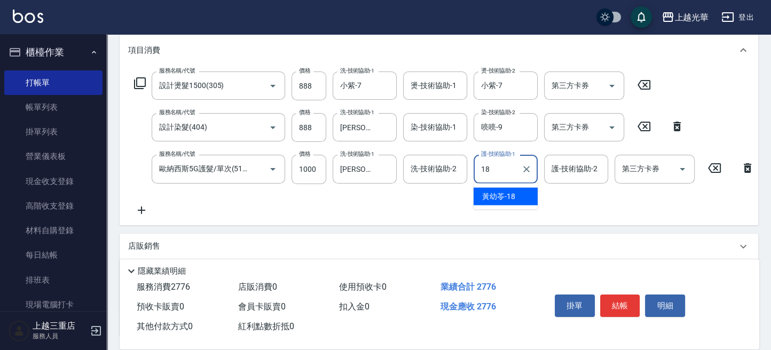
type input "黃幼苓-18"
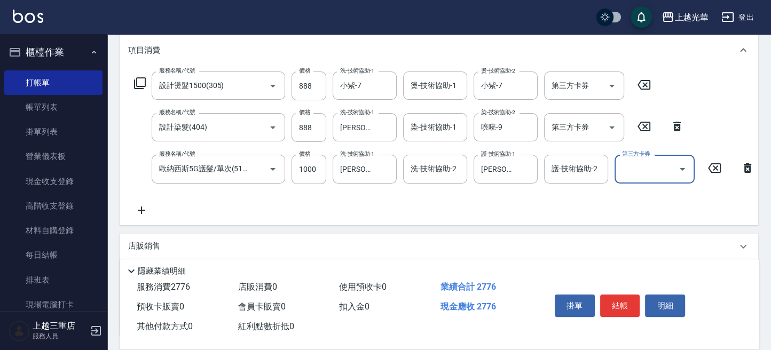
scroll to position [0, 0]
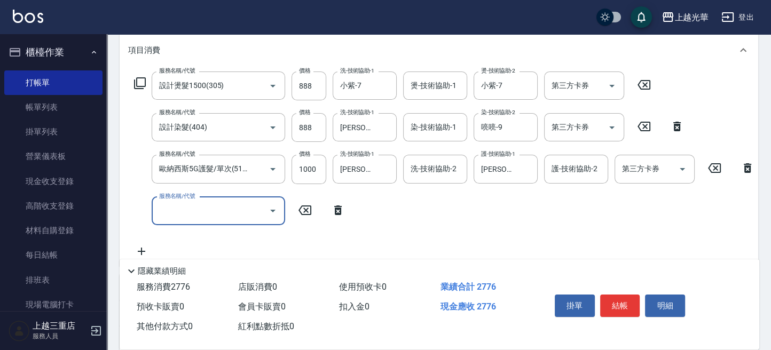
click at [341, 209] on icon at bounding box center [337, 210] width 27 height 13
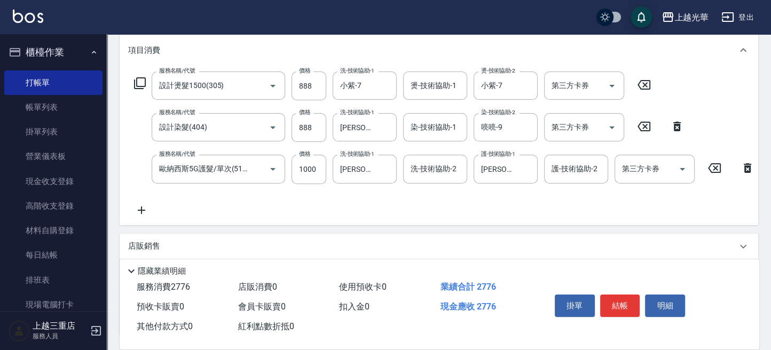
click at [138, 210] on icon at bounding box center [141, 210] width 27 height 13
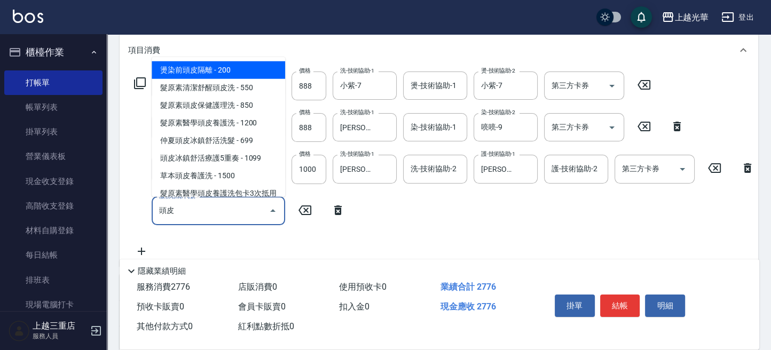
drag, startPoint x: 225, startPoint y: 69, endPoint x: 264, endPoint y: 116, distance: 61.1
click at [226, 69] on span "燙染前頭皮隔離 - 200" at bounding box center [218, 70] width 133 height 18
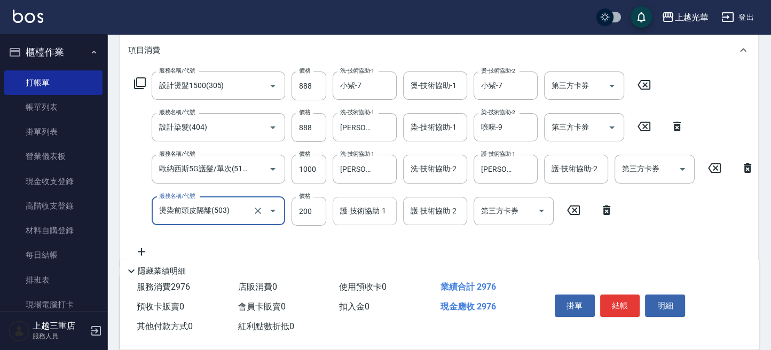
type input "燙染前頭皮隔離(503)"
click at [351, 215] on input "護-技術協助-1" at bounding box center [364, 211] width 54 height 19
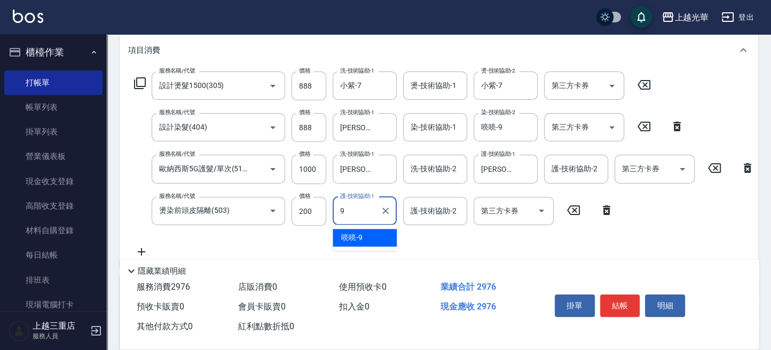
type input "喨喨-9"
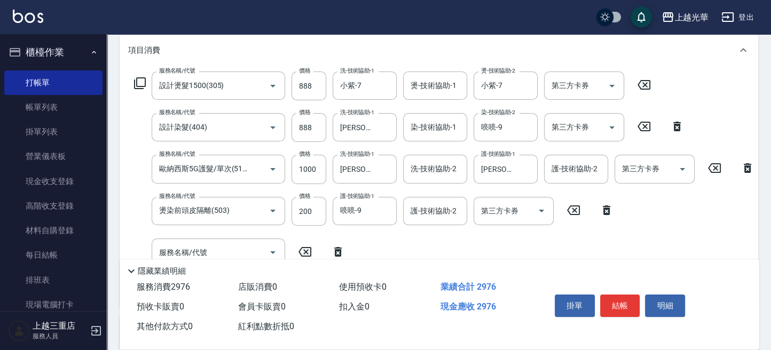
click at [337, 249] on icon at bounding box center [337, 252] width 7 height 10
click at [621, 308] on button "結帳" at bounding box center [620, 306] width 40 height 22
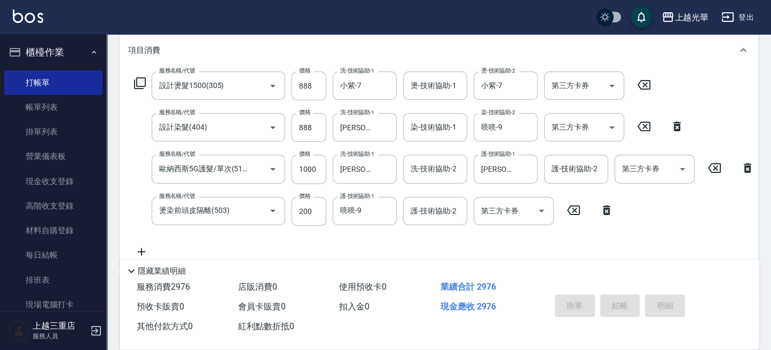
type input "2025/09/14 20:11"
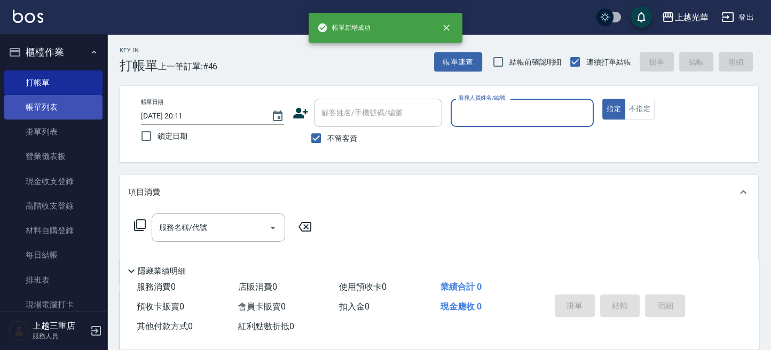
click at [31, 106] on link "帳單列表" at bounding box center [53, 107] width 98 height 25
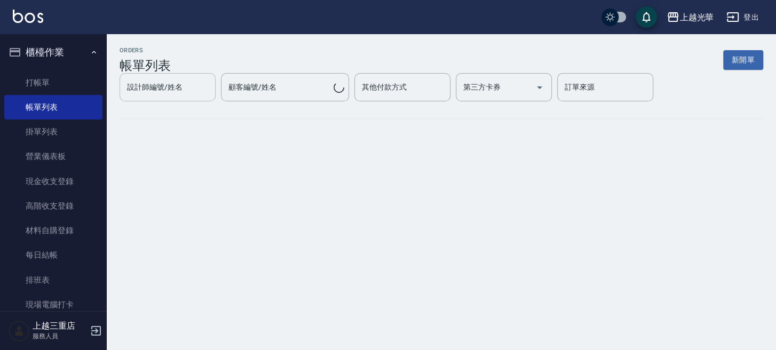
click at [185, 91] on input "設計師編號/姓名" at bounding box center [167, 87] width 86 height 19
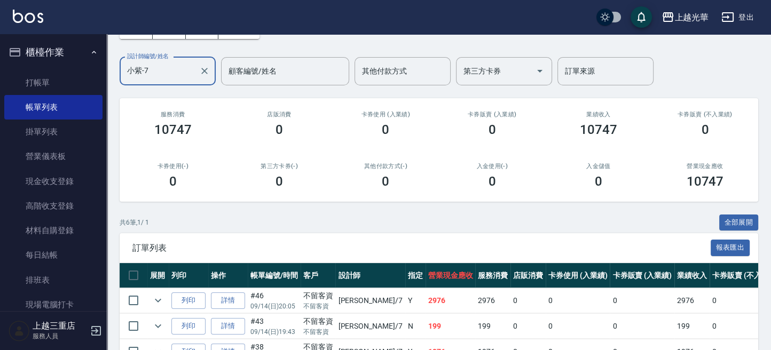
scroll to position [66, 0]
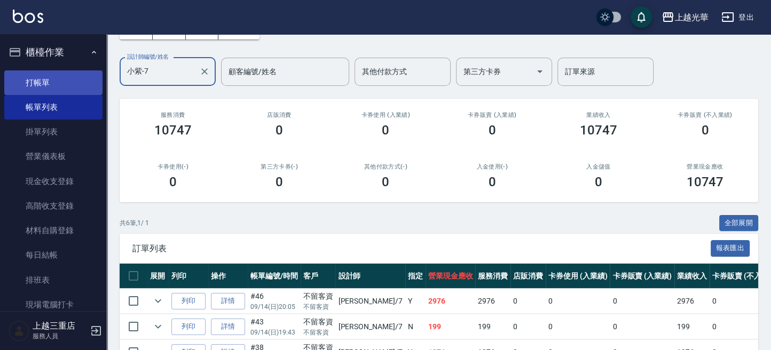
type input "小紫-7"
click at [61, 85] on link "打帳單" at bounding box center [53, 82] width 98 height 25
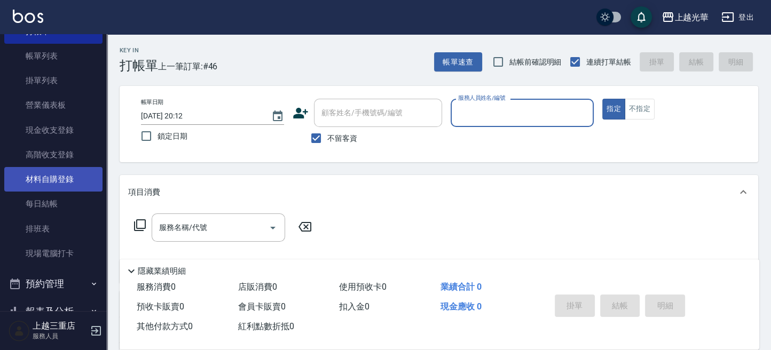
scroll to position [132, 0]
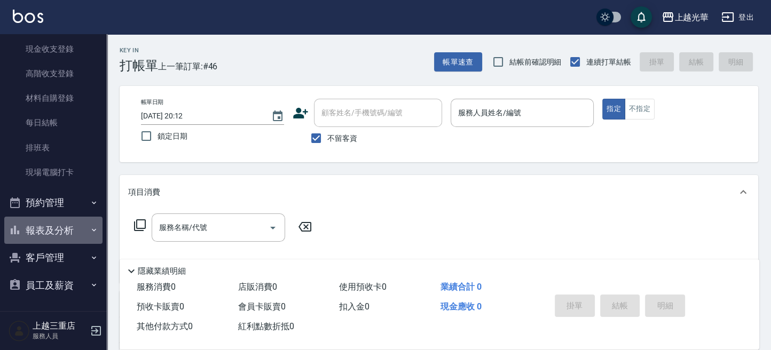
click at [68, 237] on button "報表及分析" at bounding box center [53, 231] width 98 height 28
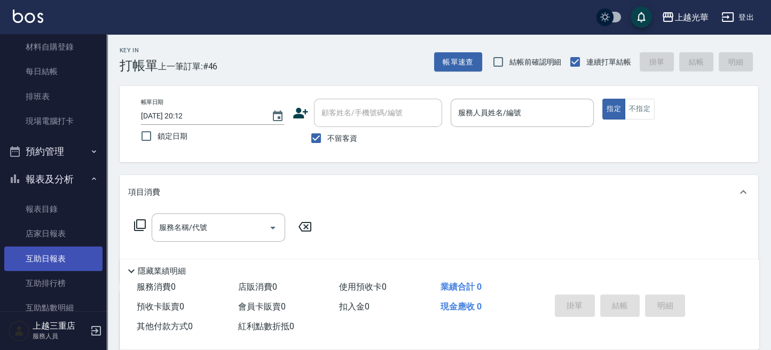
scroll to position [203, 0]
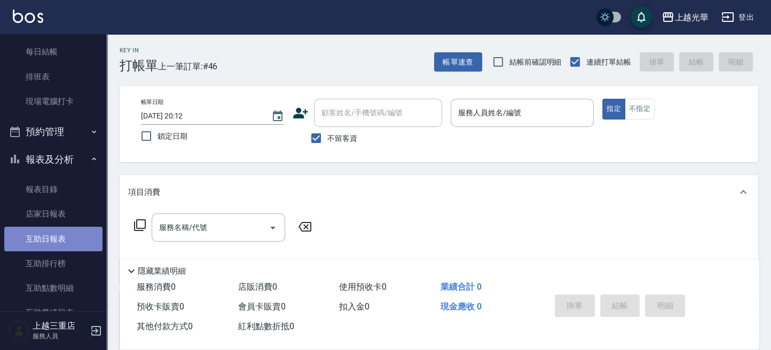
click at [56, 249] on link "互助日報表" at bounding box center [53, 239] width 98 height 25
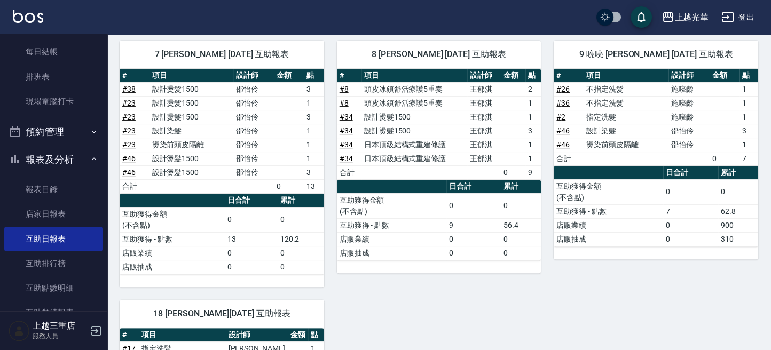
scroll to position [782, 0]
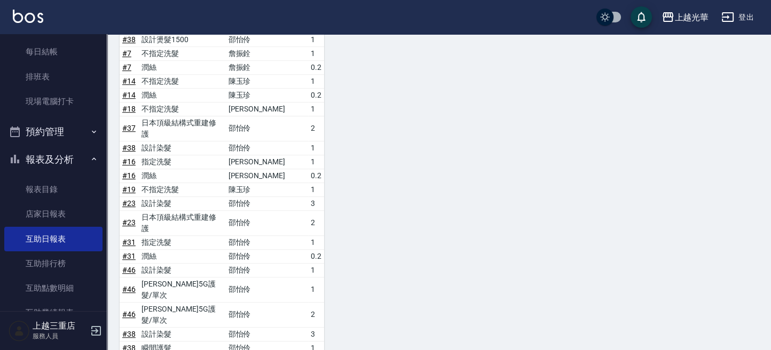
click at [35, 13] on img at bounding box center [28, 16] width 30 height 13
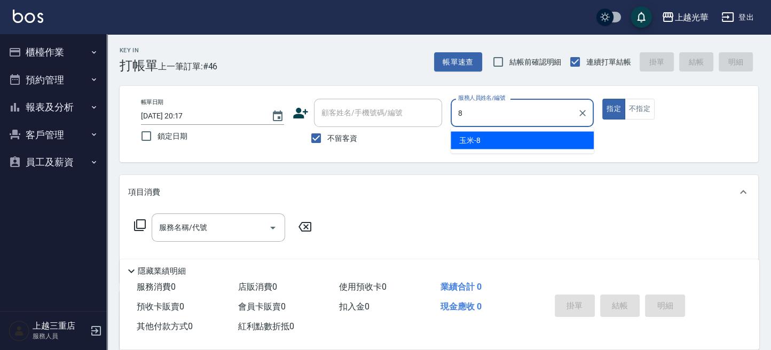
type input "玉米-8"
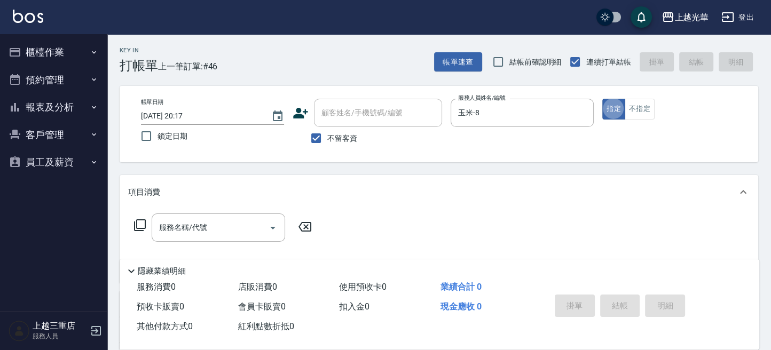
type button "true"
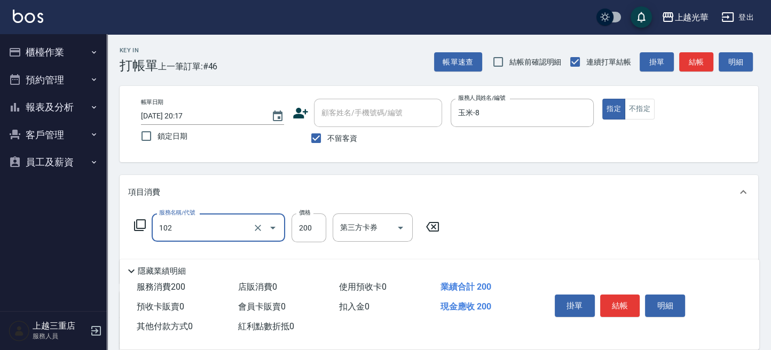
type input "指定洗髮(102)"
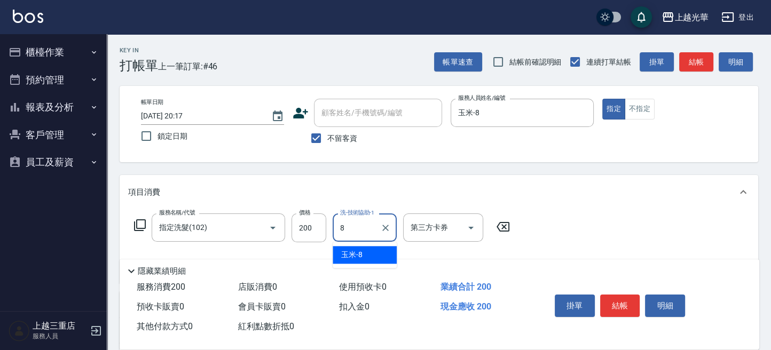
type input "玉米-8"
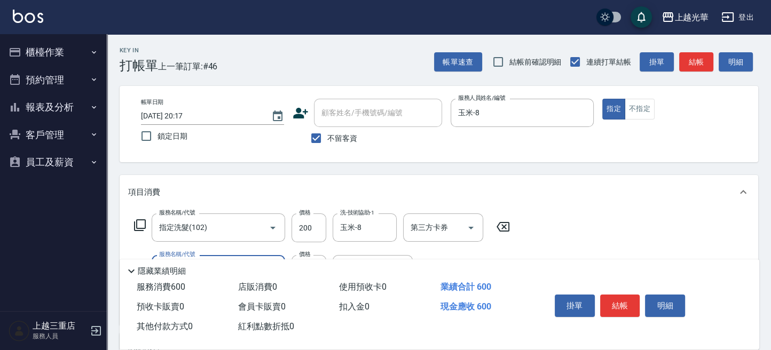
type input "指定單剪(203)"
type input "200"
click at [685, 64] on button "結帳" at bounding box center [696, 62] width 34 height 20
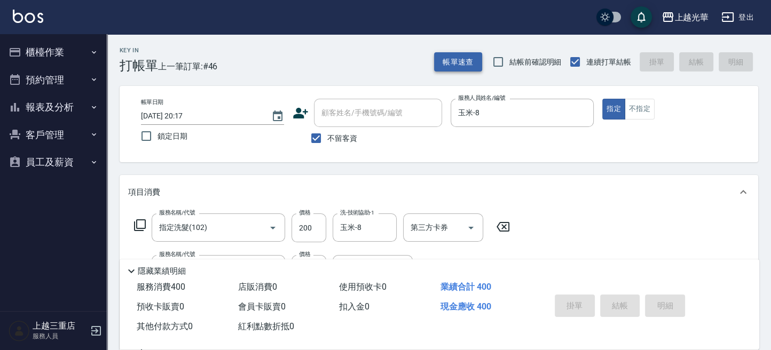
type input "2025/09/14 20:18"
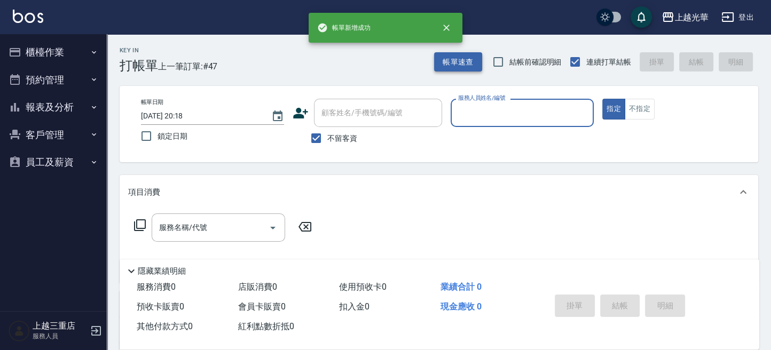
click at [443, 57] on button "帳單速查" at bounding box center [458, 62] width 48 height 20
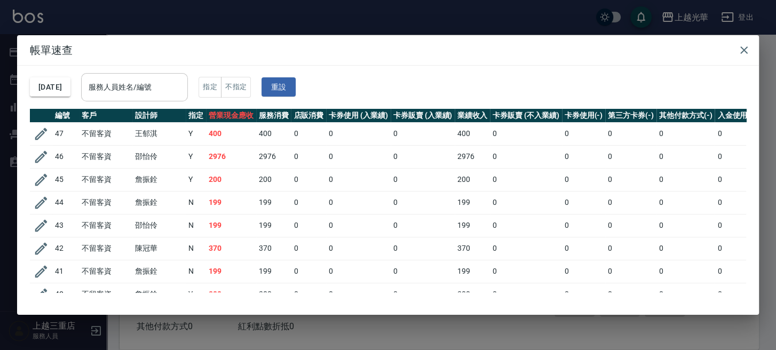
click at [164, 90] on input "服務人員姓名/編號" at bounding box center [134, 87] width 97 height 19
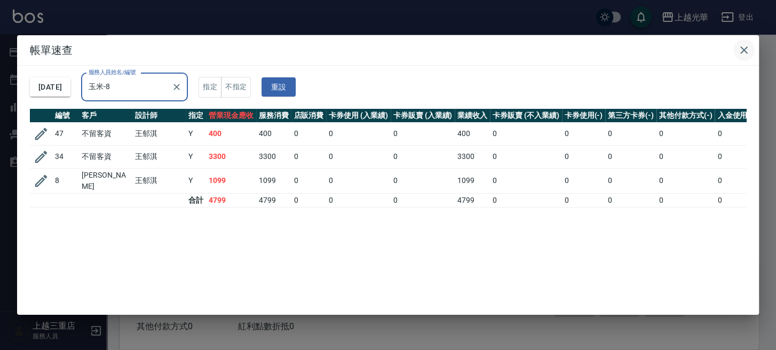
type input "玉米-8"
click at [746, 46] on icon "button" at bounding box center [744, 50] width 13 height 13
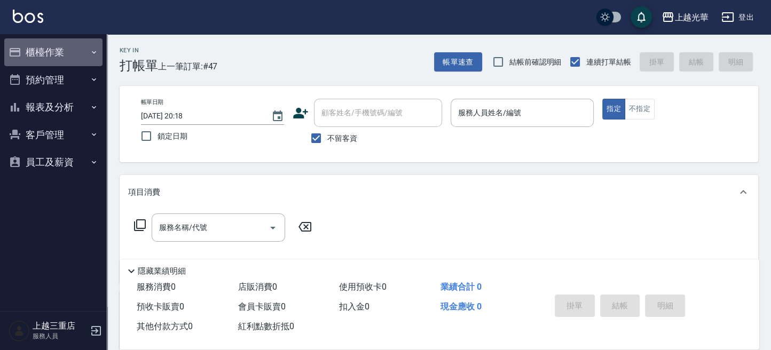
click at [29, 61] on button "櫃檯作業" at bounding box center [53, 52] width 98 height 28
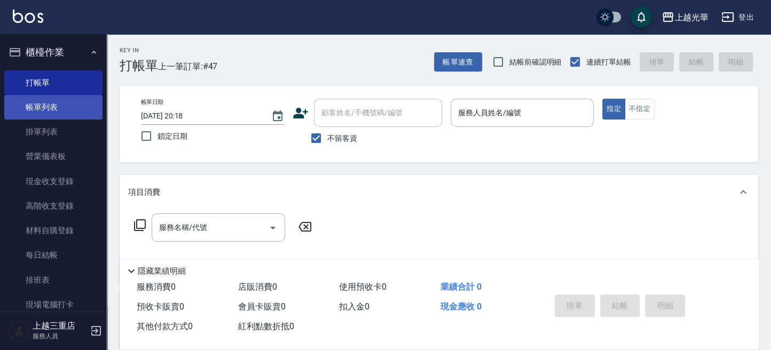
click at [40, 113] on link "帳單列表" at bounding box center [53, 107] width 98 height 25
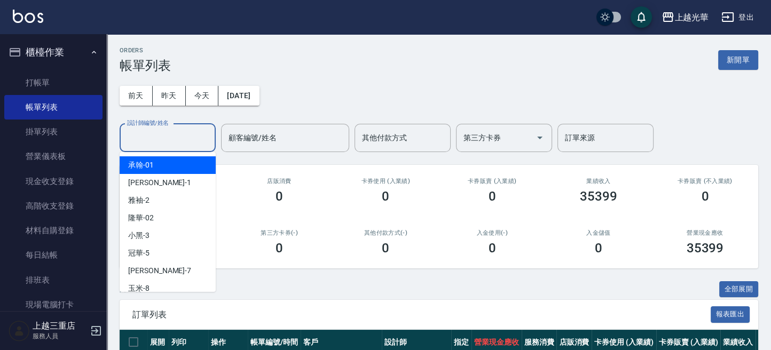
click at [154, 138] on input "設計師編號/姓名" at bounding box center [167, 138] width 86 height 19
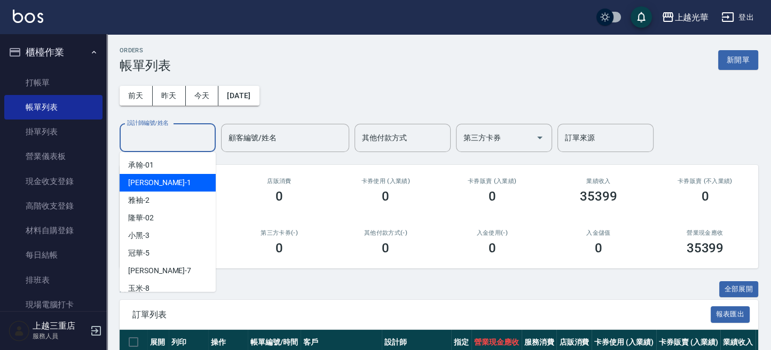
drag, startPoint x: 148, startPoint y: 178, endPoint x: 147, endPoint y: 188, distance: 10.3
click at [148, 179] on span "小詹 -1" at bounding box center [159, 182] width 63 height 11
type input "小詹-1"
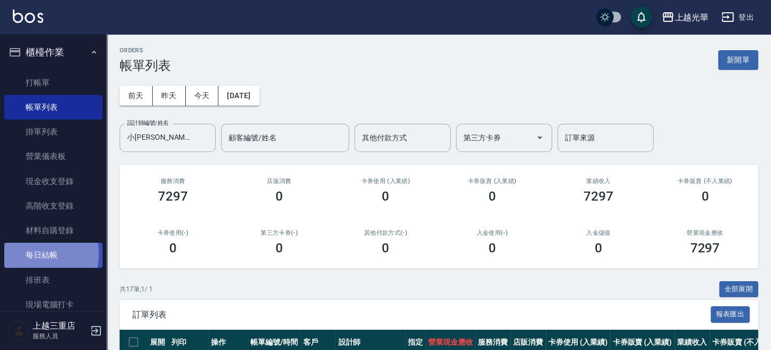
click at [17, 253] on link "每日結帳" at bounding box center [53, 255] width 98 height 25
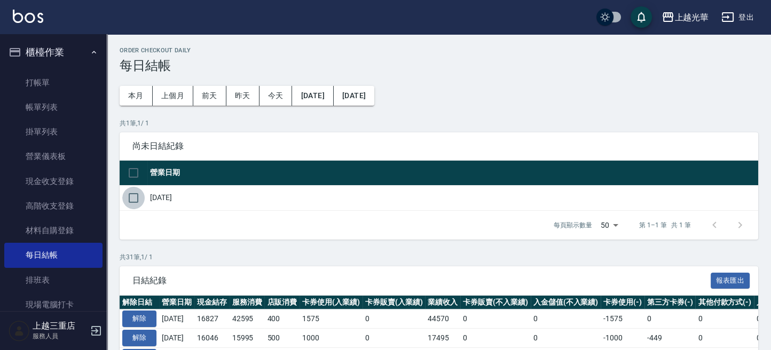
click at [140, 204] on input "checkbox" at bounding box center [133, 198] width 22 height 22
checkbox input "true"
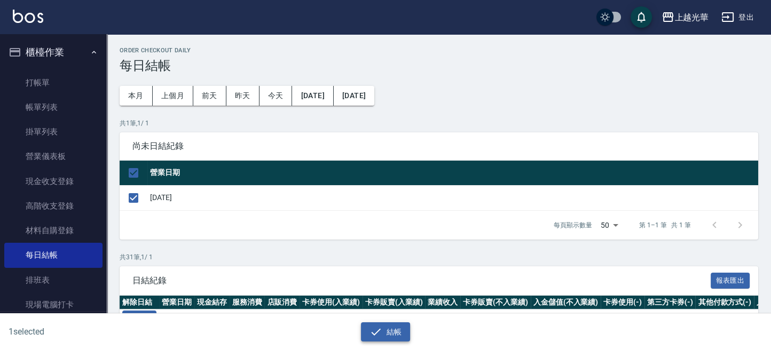
click at [366, 336] on button "結帳" at bounding box center [386, 332] width 50 height 20
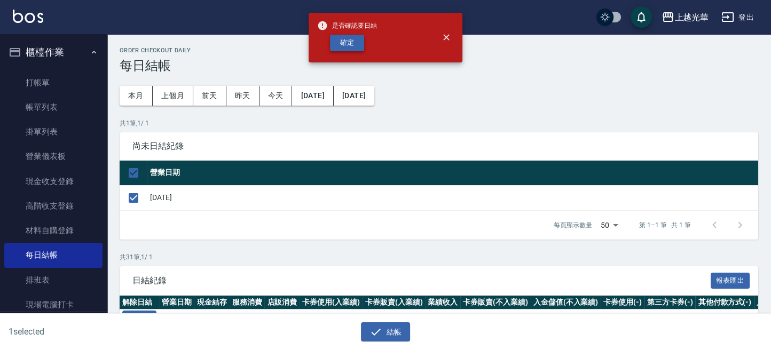
click at [348, 47] on button "確定" at bounding box center [347, 43] width 34 height 17
checkbox input "false"
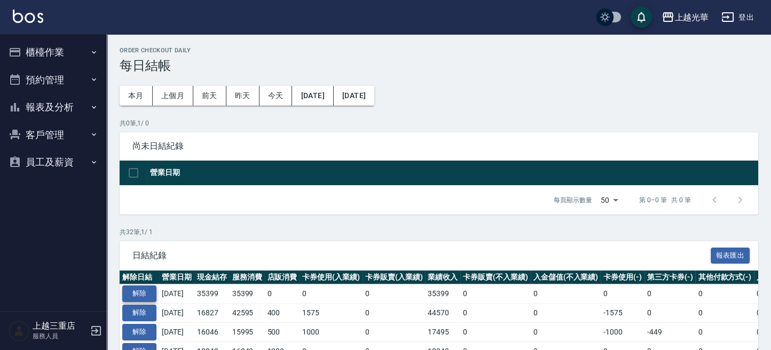
click at [147, 296] on button "解除" at bounding box center [139, 294] width 34 height 17
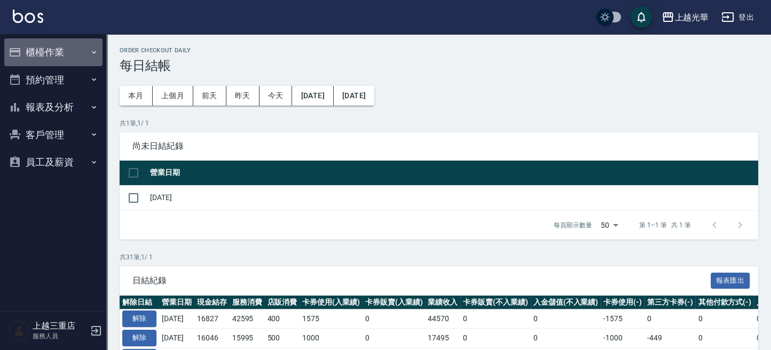
click at [46, 54] on button "櫃檯作業" at bounding box center [53, 52] width 98 height 28
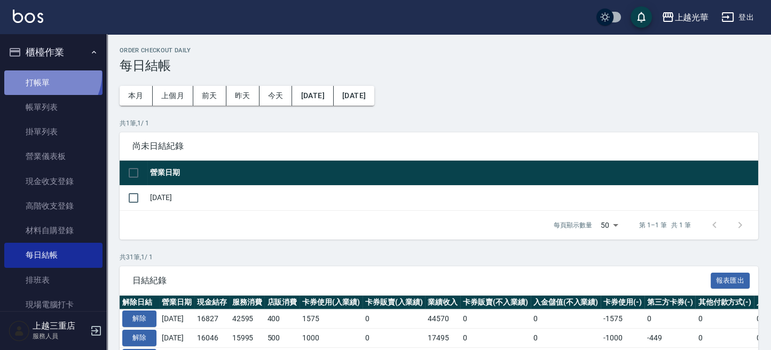
click at [49, 74] on link "打帳單" at bounding box center [53, 82] width 98 height 25
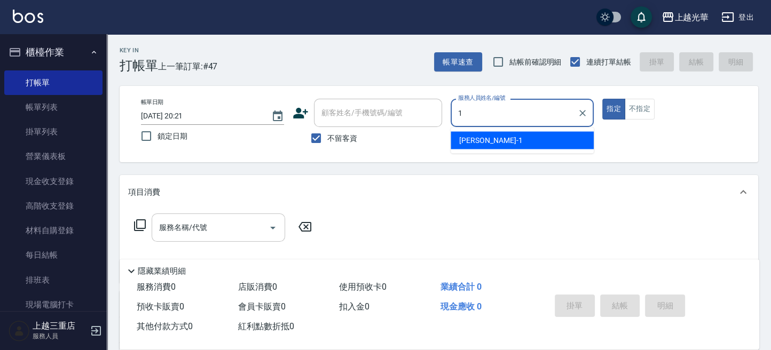
type input "小[PERSON_NAME]-1"
type button "true"
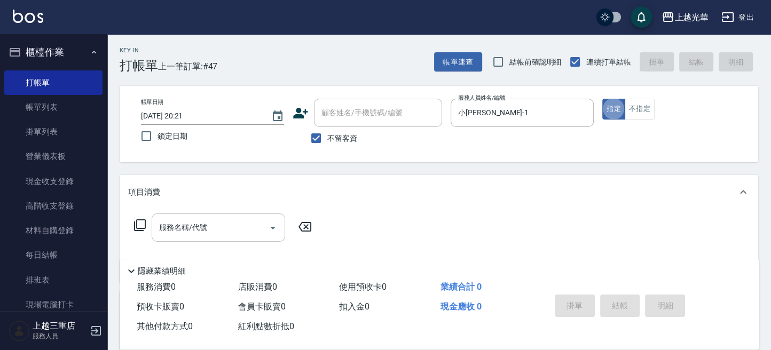
click at [208, 226] on input "服務名稱/代號" at bounding box center [210, 227] width 108 height 19
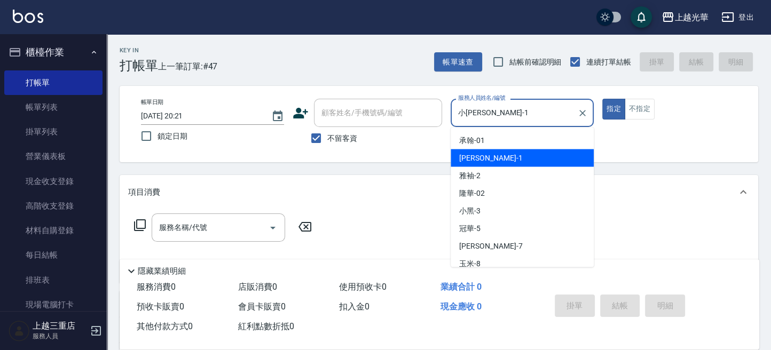
drag, startPoint x: 544, startPoint y: 115, endPoint x: 266, endPoint y: 143, distance: 280.0
click at [266, 143] on div "帳單日期 2025/09/14 20:21 鎖定日期 顧客姓名/手機號碼/編號 顧客姓名/手機號碼/編號 不留客資 服務人員姓名/編號 小詹-1 服務人員姓名…" at bounding box center [438, 124] width 613 height 51
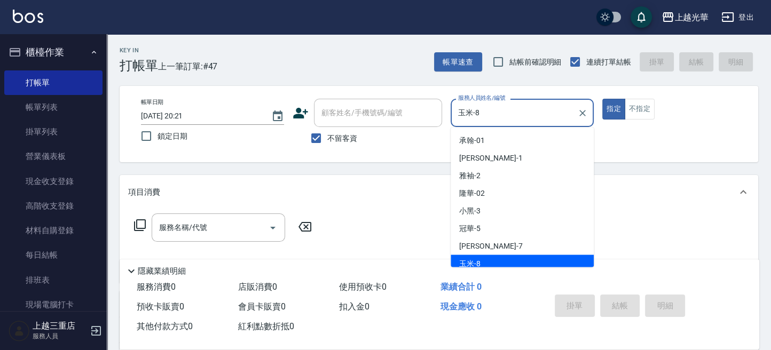
scroll to position [5, 0]
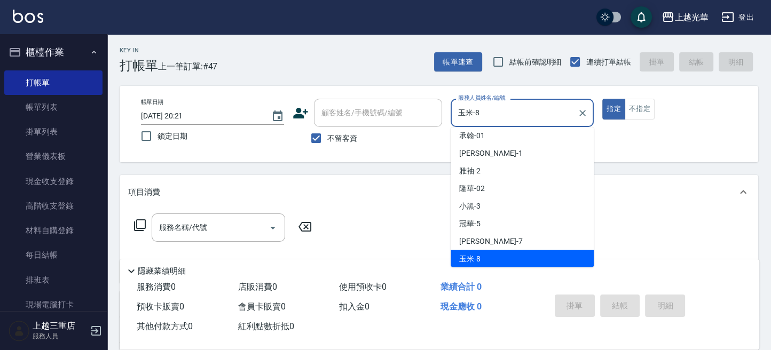
drag, startPoint x: 545, startPoint y: 118, endPoint x: 191, endPoint y: 120, distance: 354.9
click at [192, 120] on div "帳單日期 2025/09/14 20:21 鎖定日期 顧客姓名/手機號碼/編號 顧客姓名/手機號碼/編號 不留客資 服務人員姓名/編號 玉米-8 服務人員姓名…" at bounding box center [438, 124] width 613 height 51
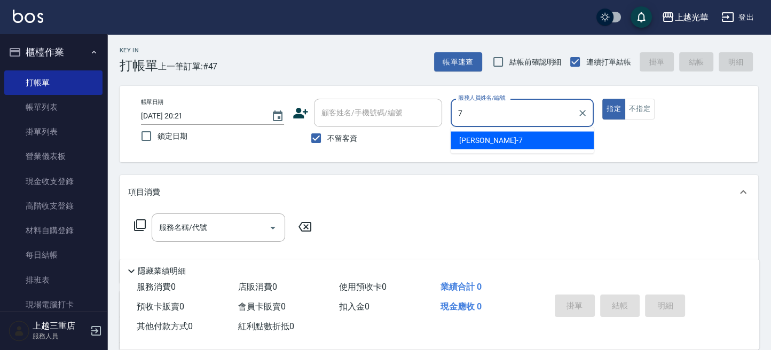
type input "小紫-7"
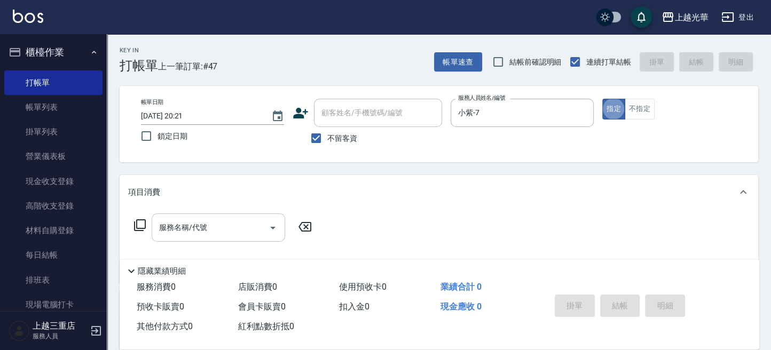
click at [220, 230] on input "服務名稱/代號" at bounding box center [210, 227] width 108 height 19
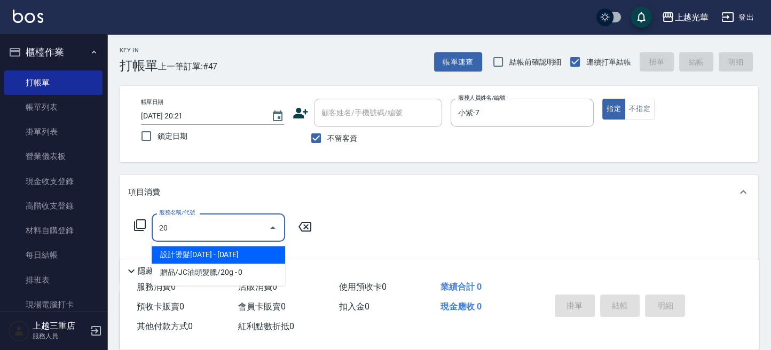
type input "設計燙髮2000(306)"
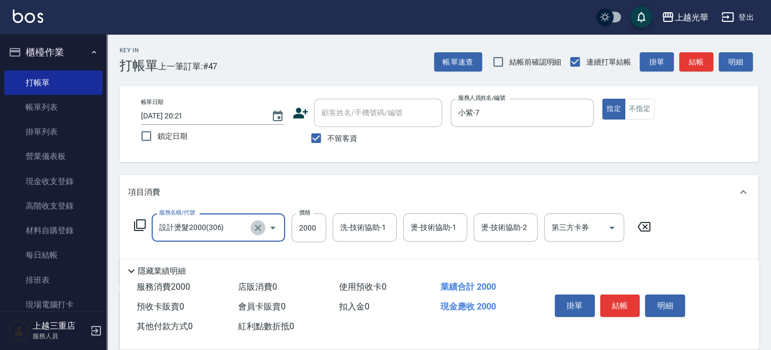
click at [257, 227] on icon "Clear" at bounding box center [258, 228] width 6 height 6
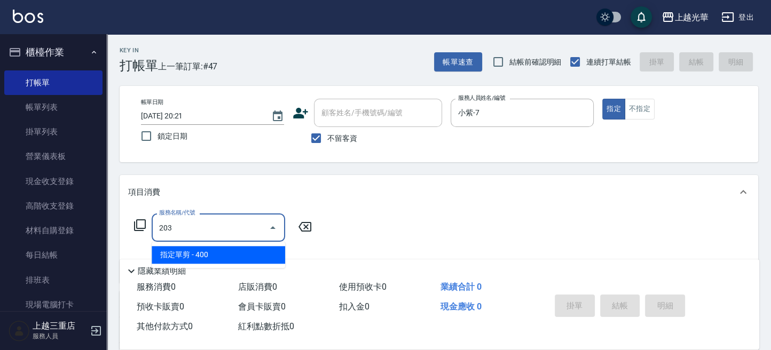
type input "指定單剪(203)"
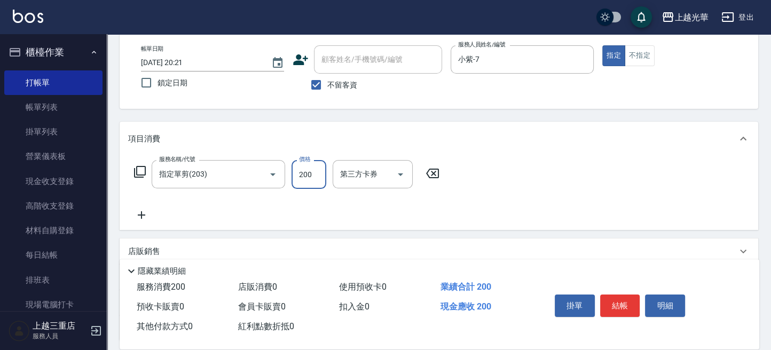
scroll to position [71, 0]
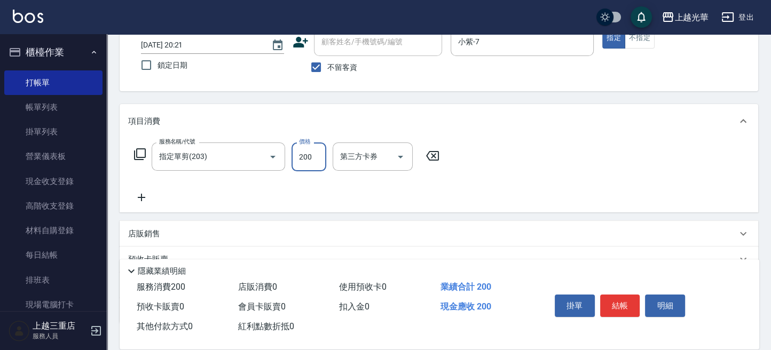
type input "200"
click at [147, 198] on icon at bounding box center [141, 197] width 27 height 13
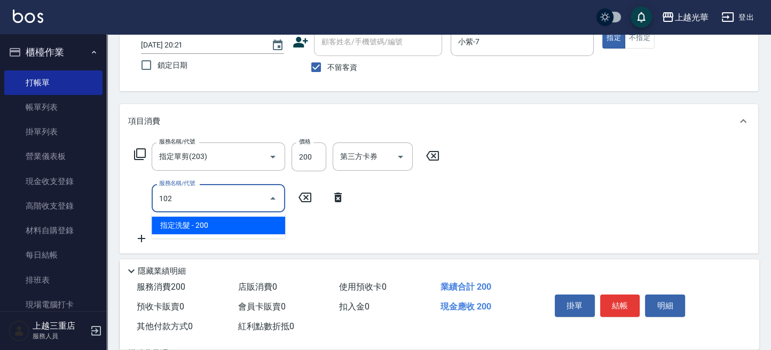
type input "指定洗髮(102)"
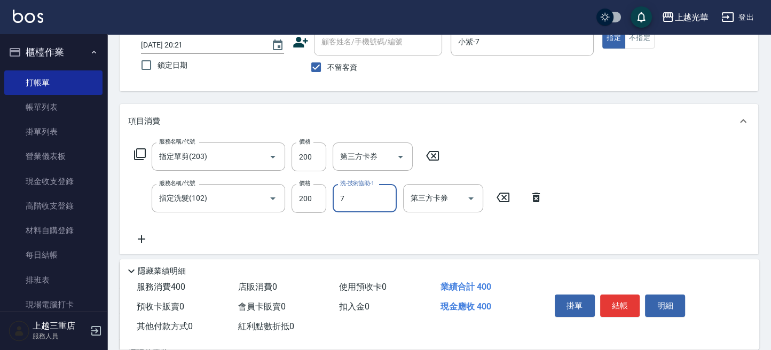
type input "小紫-7"
click at [603, 305] on button "結帳" at bounding box center [620, 306] width 40 height 22
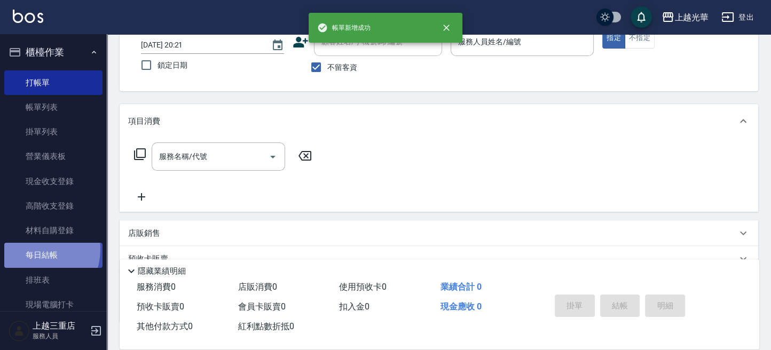
click at [32, 249] on link "每日結帳" at bounding box center [53, 255] width 98 height 25
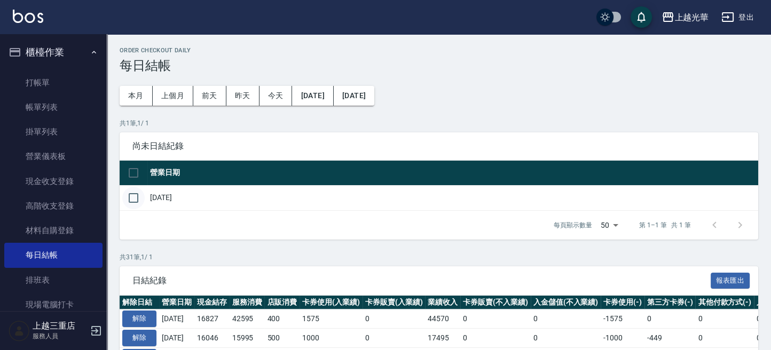
click at [137, 201] on input "checkbox" at bounding box center [133, 198] width 22 height 22
checkbox input "true"
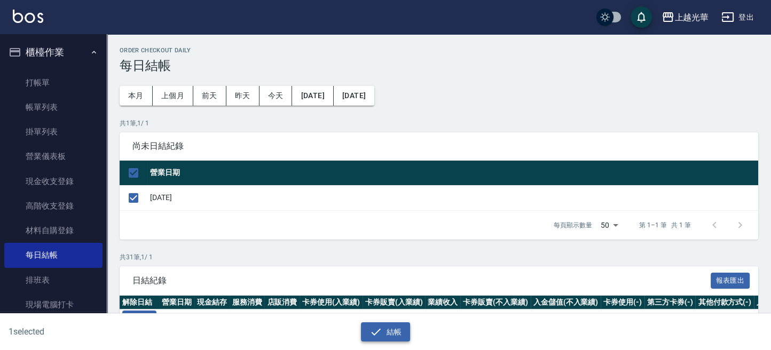
click at [381, 334] on icon "button" at bounding box center [375, 332] width 13 height 13
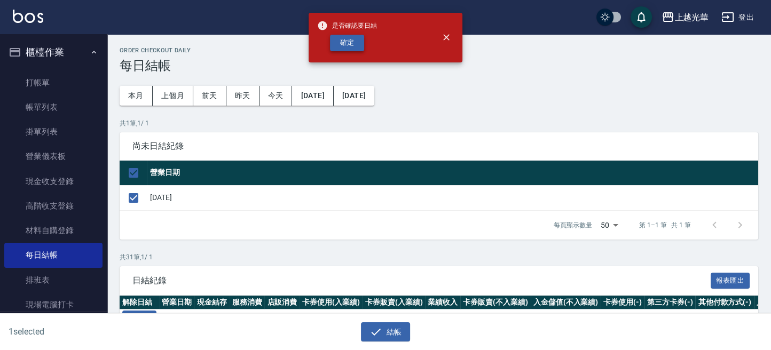
click at [351, 39] on button "確定" at bounding box center [347, 43] width 34 height 17
checkbox input "false"
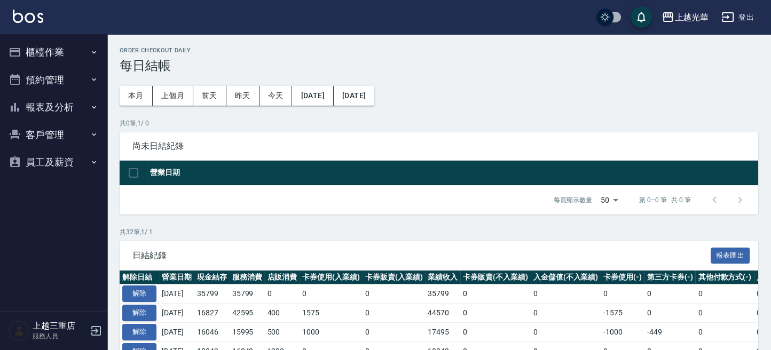
click at [29, 106] on button "報表及分析" at bounding box center [53, 107] width 98 height 28
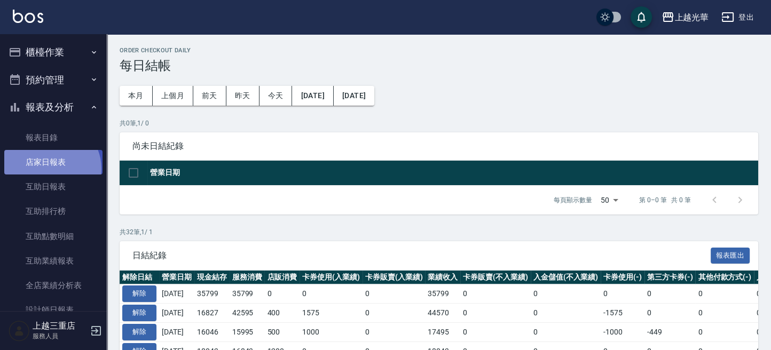
click at [50, 169] on link "店家日報表" at bounding box center [53, 162] width 98 height 25
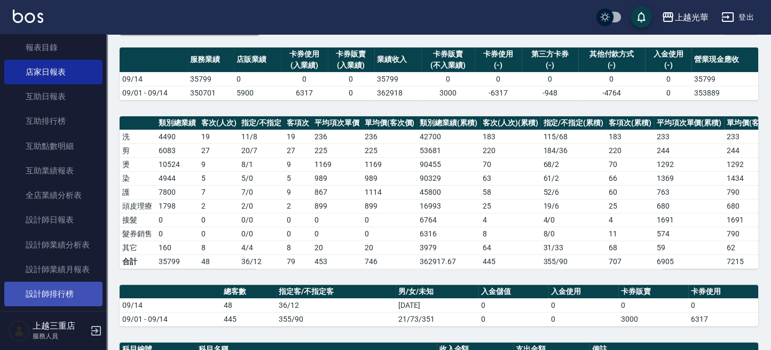
scroll to position [142, 0]
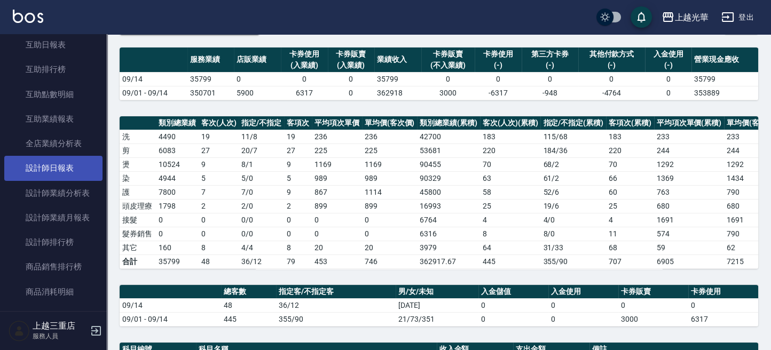
click at [63, 170] on link "設計師日報表" at bounding box center [53, 168] width 98 height 25
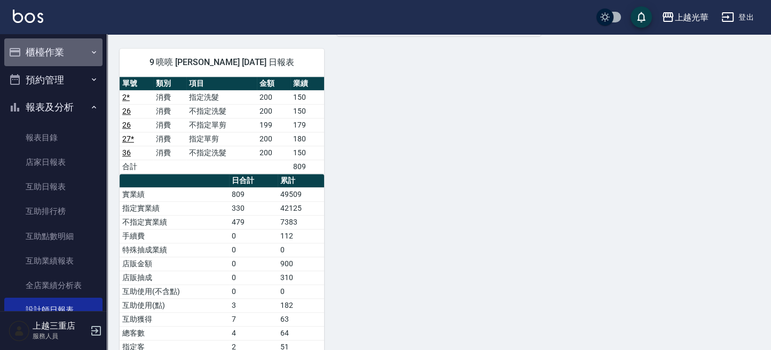
drag, startPoint x: 56, startPoint y: 53, endPoint x: 56, endPoint y: 80, distance: 26.1
click at [56, 54] on button "櫃檯作業" at bounding box center [53, 52] width 98 height 28
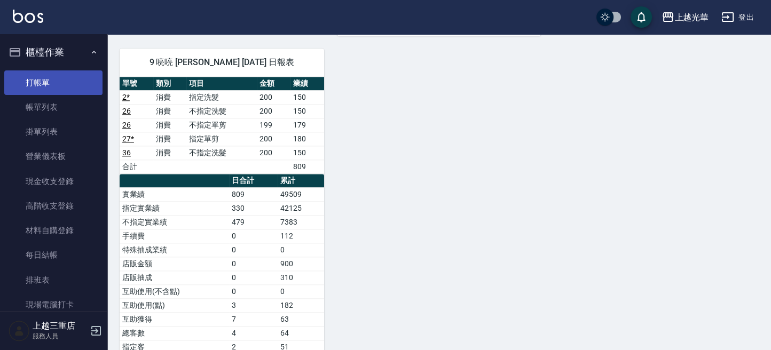
click at [56, 80] on link "打帳單" at bounding box center [53, 82] width 98 height 25
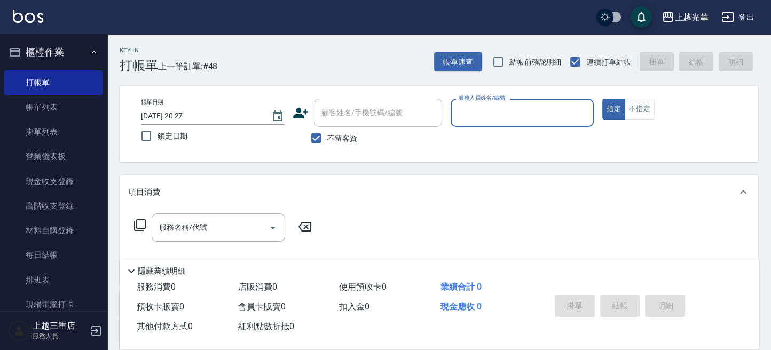
click at [141, 220] on icon at bounding box center [140, 225] width 12 height 12
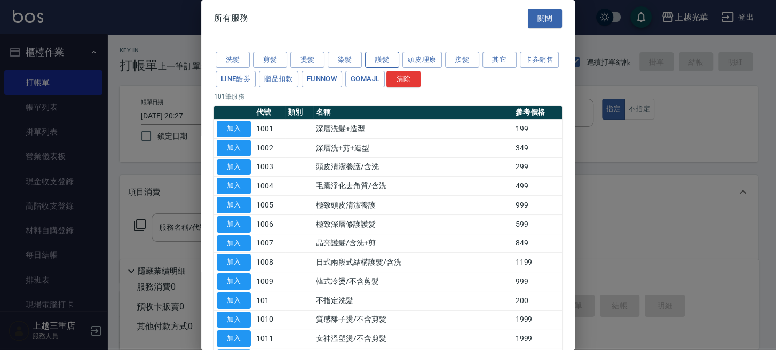
click at [389, 62] on button "護髮" at bounding box center [382, 60] width 34 height 17
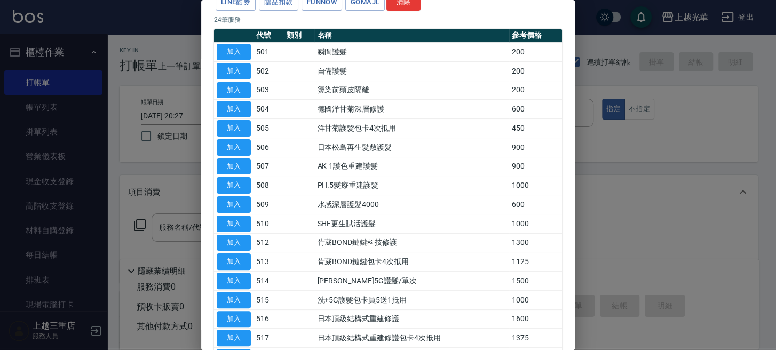
scroll to position [213, 0]
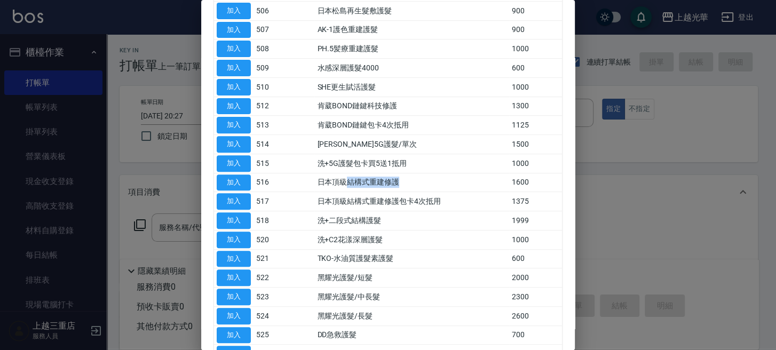
drag, startPoint x: 346, startPoint y: 184, endPoint x: 405, endPoint y: 171, distance: 59.5
click at [405, 173] on td "日本頂級結構式重建修護" at bounding box center [411, 182] width 194 height 19
click at [359, 188] on td "日本頂級結構式重建修護" at bounding box center [411, 182] width 194 height 19
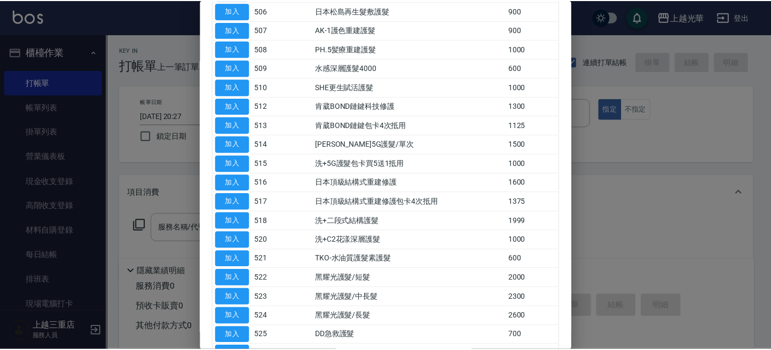
scroll to position [0, 0]
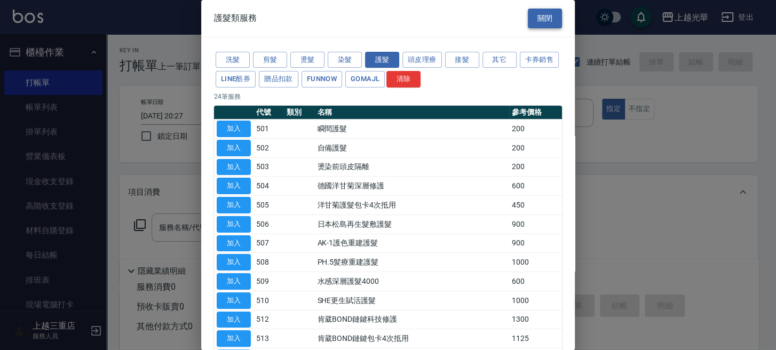
click at [539, 21] on button "關閉" at bounding box center [545, 19] width 34 height 20
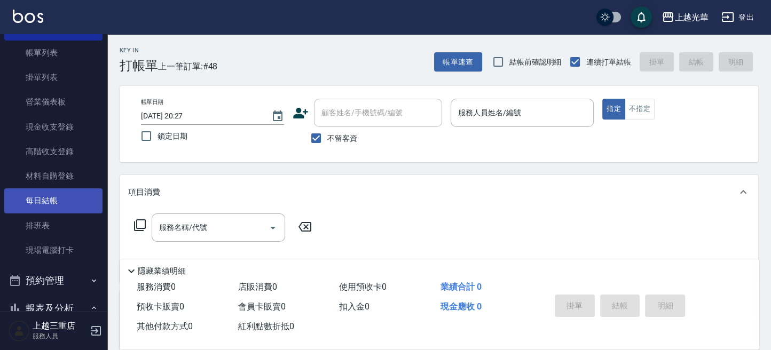
scroll to position [71, 0]
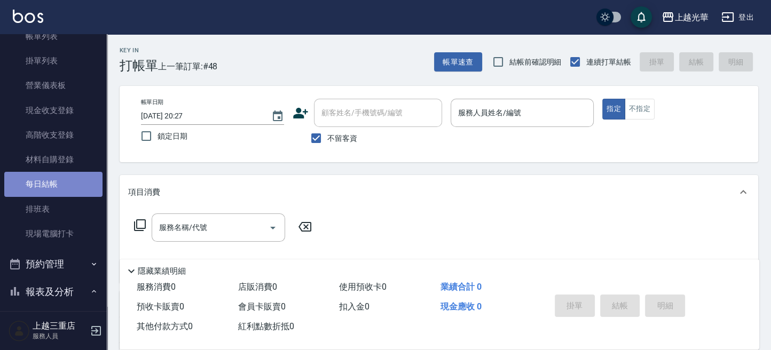
click at [84, 183] on link "每日結帳" at bounding box center [53, 184] width 98 height 25
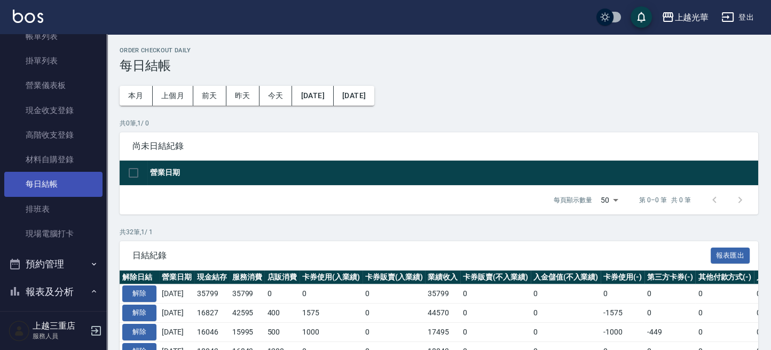
click at [84, 183] on link "每日結帳" at bounding box center [53, 184] width 98 height 25
click at [149, 294] on button "解除" at bounding box center [139, 294] width 34 height 17
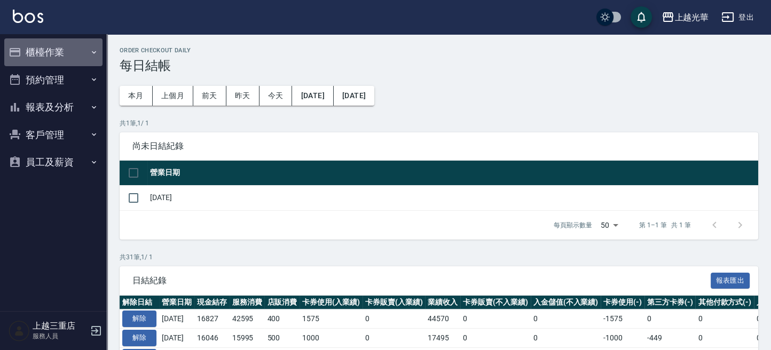
click at [57, 58] on button "櫃檯作業" at bounding box center [53, 52] width 98 height 28
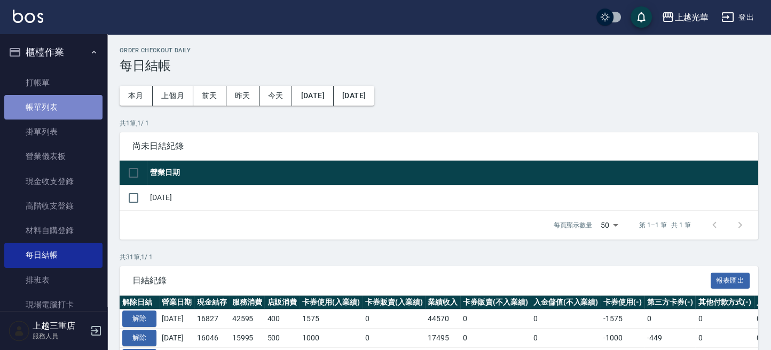
click at [72, 108] on link "帳單列表" at bounding box center [53, 107] width 98 height 25
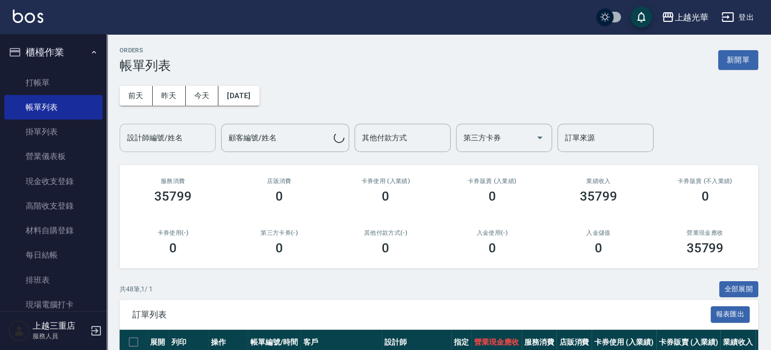
click at [156, 134] on div "設計師編號/姓名 設計師編號/姓名" at bounding box center [168, 138] width 96 height 28
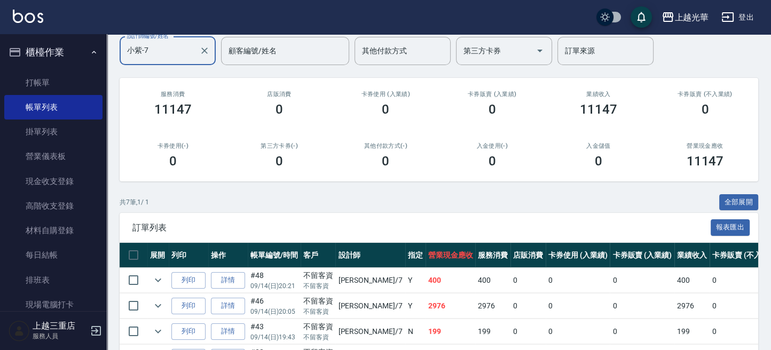
scroll to position [142, 0]
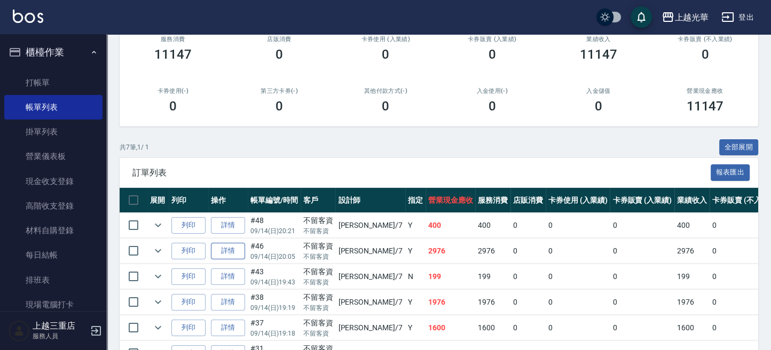
type input "小紫-7"
click at [226, 256] on link "詳情" at bounding box center [228, 251] width 34 height 17
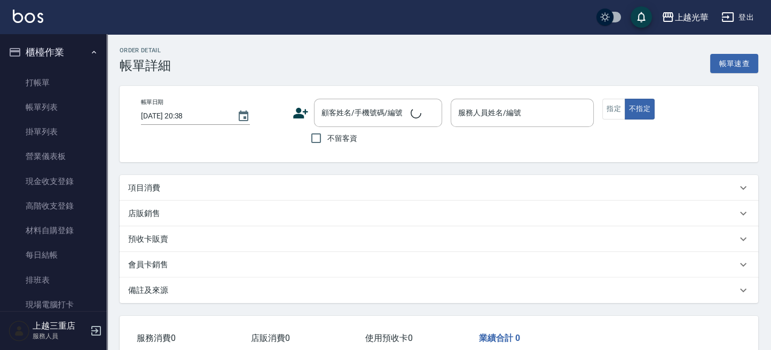
type input "[DATE] 20:05"
checkbox input "true"
type input "小紫-7"
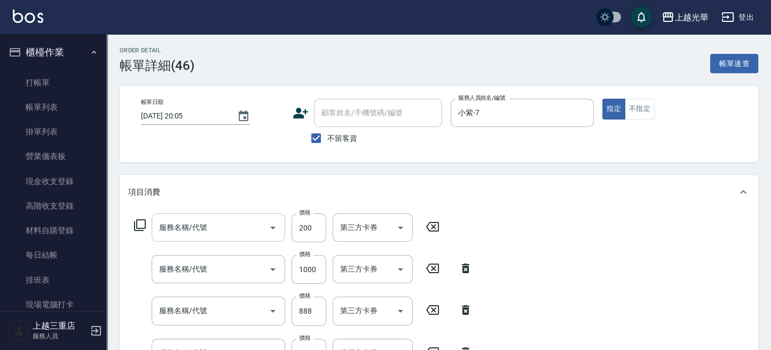
type input "燙染前頭皮隔離(503)"
type input "歐納西斯5G護髮/單次(514)"
type input "設計染髮(404)"
type input "設計燙髮1500(305)"
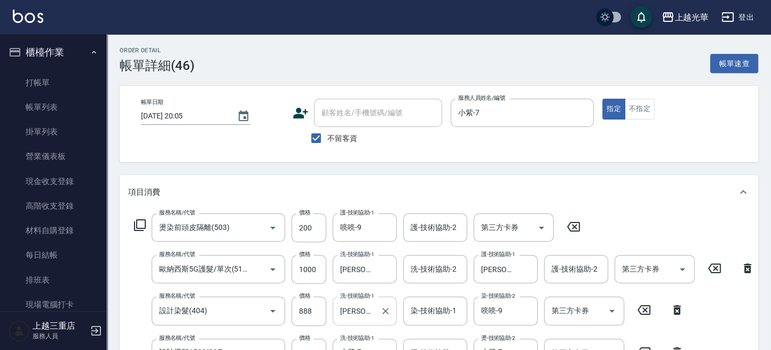
scroll to position [71, 0]
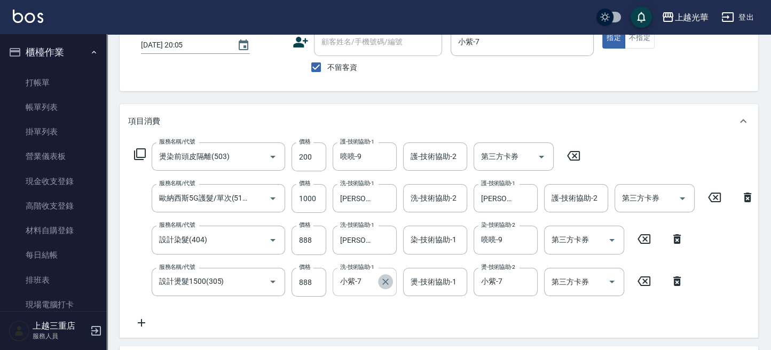
click at [386, 283] on icon "Clear" at bounding box center [385, 281] width 11 height 11
type input "[PERSON_NAME]-18"
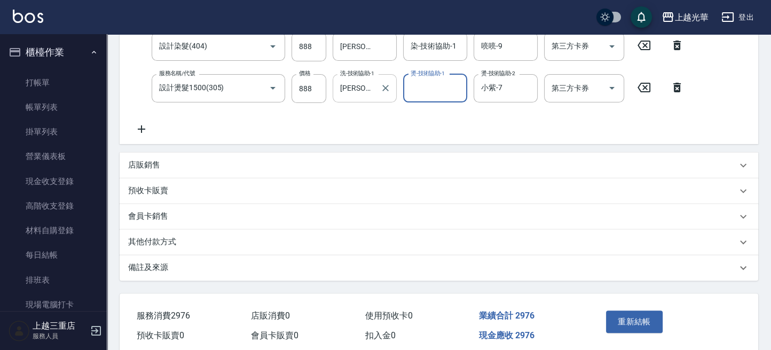
scroll to position [319, 0]
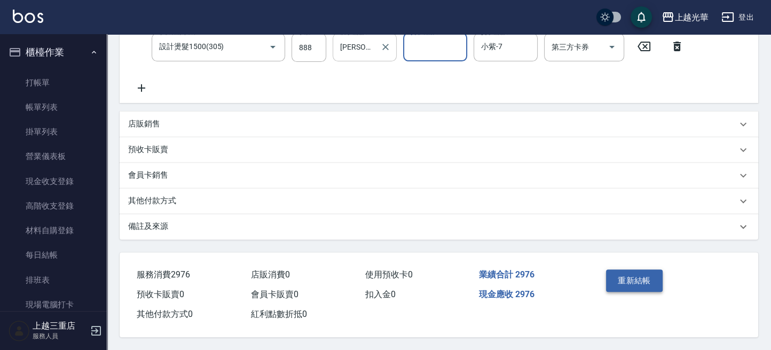
click at [631, 276] on button "重新結帳" at bounding box center [634, 281] width 57 height 22
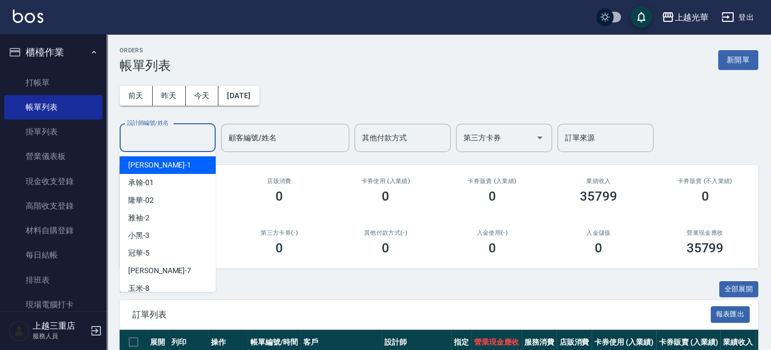
click at [173, 144] on input "設計師編號/姓名" at bounding box center [167, 138] width 86 height 19
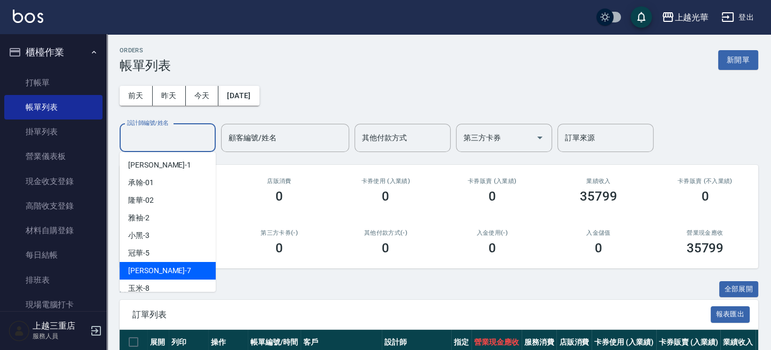
click at [161, 269] on div "小紫 -7" at bounding box center [168, 271] width 96 height 18
type input "小紫-7"
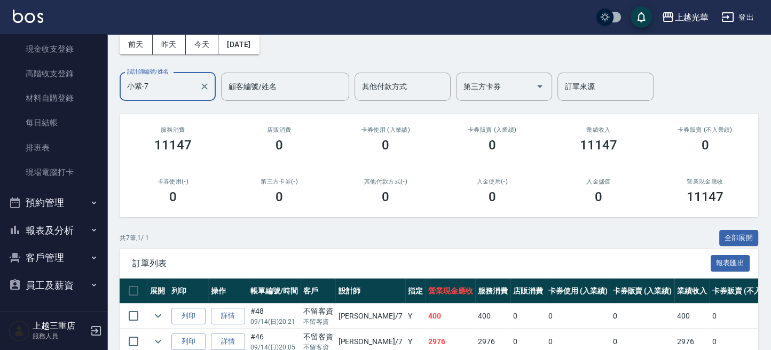
scroll to position [71, 0]
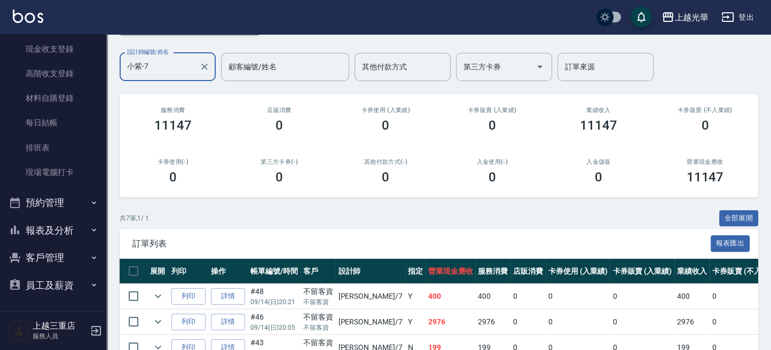
click at [69, 234] on button "報表及分析" at bounding box center [53, 231] width 98 height 28
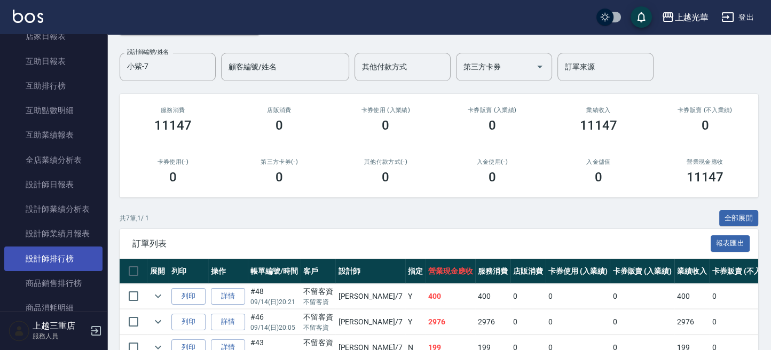
scroll to position [417, 0]
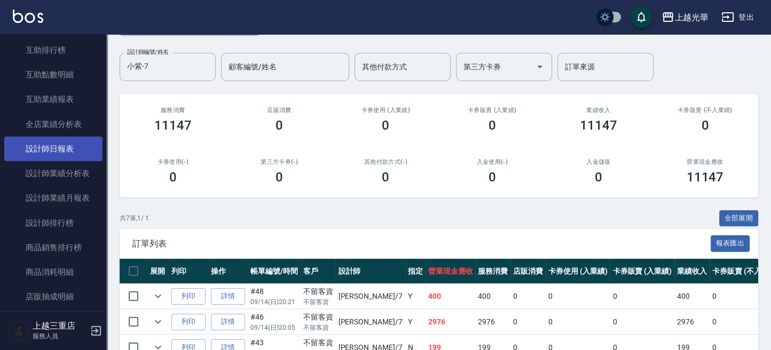
click at [66, 148] on link "設計師日報表" at bounding box center [53, 149] width 98 height 25
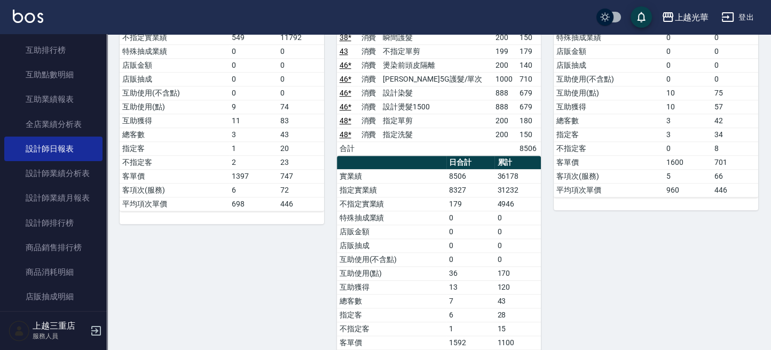
scroll to position [823, 0]
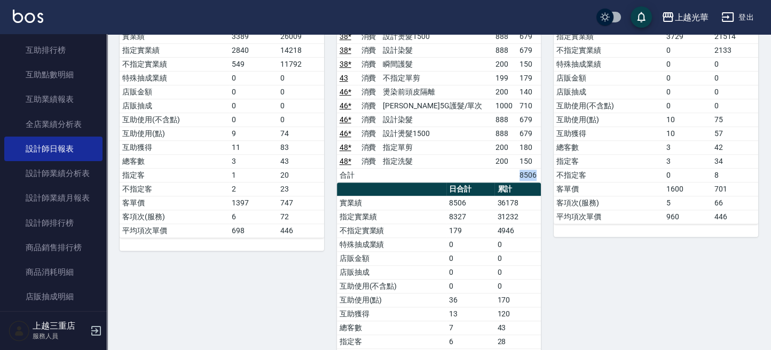
drag, startPoint x: 514, startPoint y: 167, endPoint x: 534, endPoint y: 167, distance: 19.8
click at [534, 168] on td "8506" at bounding box center [529, 175] width 24 height 14
click at [531, 168] on td "8506" at bounding box center [529, 175] width 24 height 14
drag, startPoint x: 496, startPoint y: 306, endPoint x: 520, endPoint y: 306, distance: 24.5
click at [520, 307] on td "120" at bounding box center [517, 314] width 46 height 14
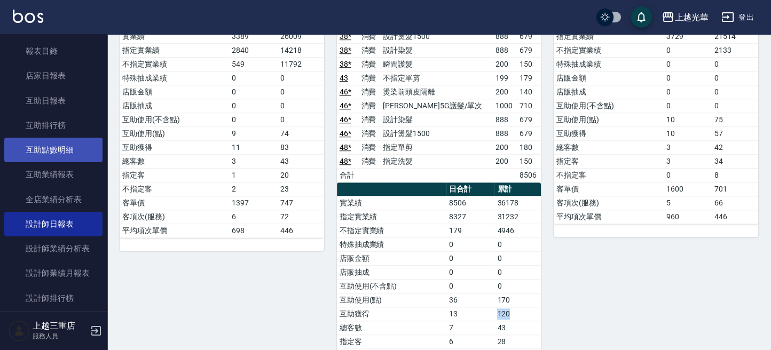
scroll to position [488, 0]
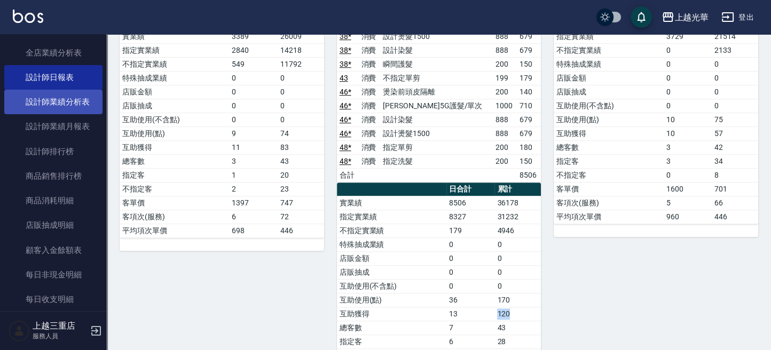
click at [77, 105] on link "設計師業績分析表" at bounding box center [53, 102] width 98 height 25
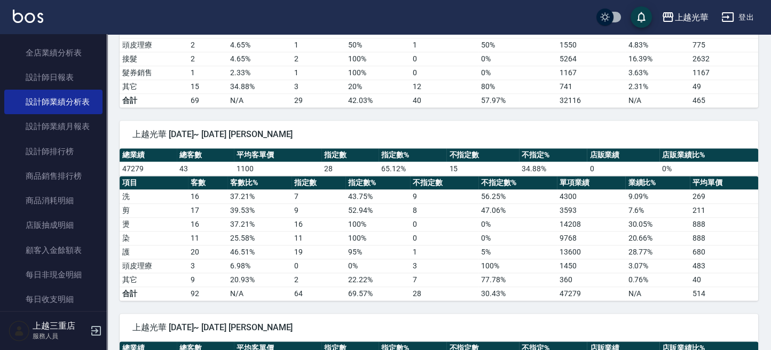
scroll to position [925, 0]
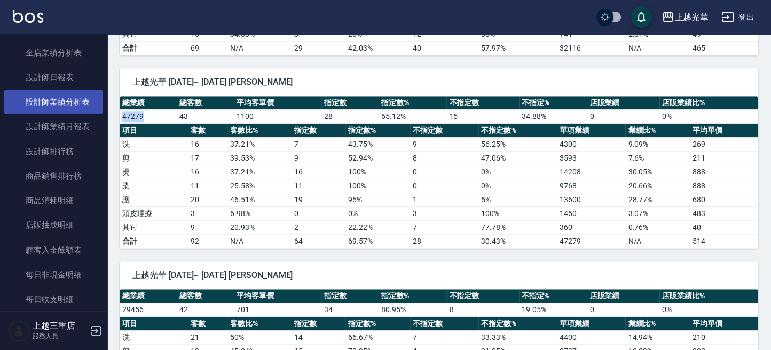
drag, startPoint x: 133, startPoint y: 112, endPoint x: 80, endPoint y: 105, distance: 53.7
click at [140, 113] on td "47279" at bounding box center [148, 116] width 57 height 14
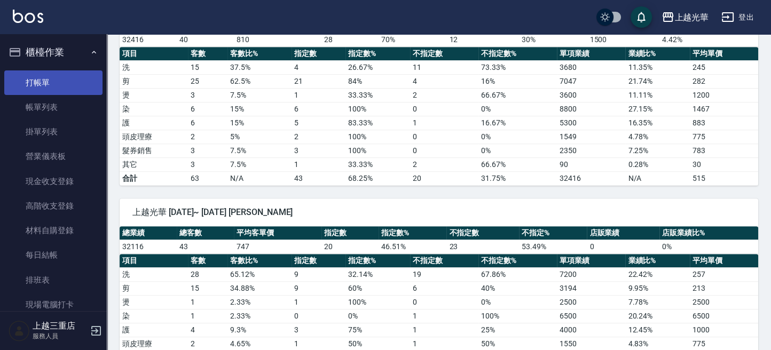
scroll to position [569, 0]
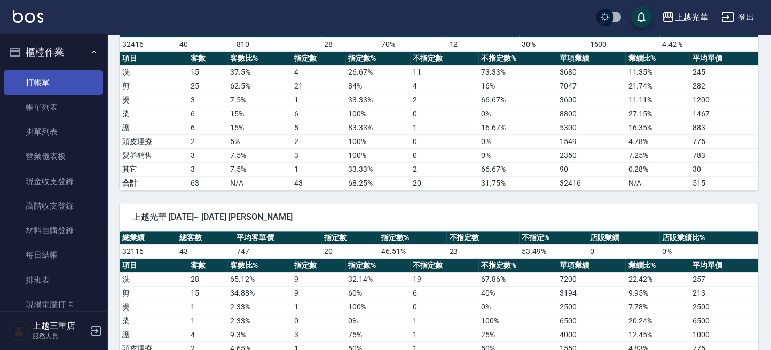
click at [78, 84] on link "打帳單" at bounding box center [53, 82] width 98 height 25
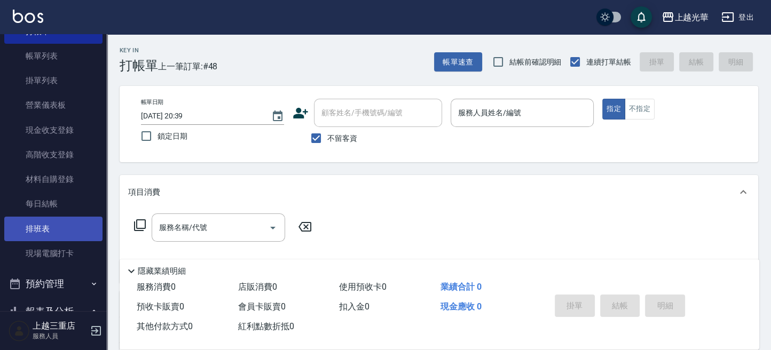
scroll to position [71, 0]
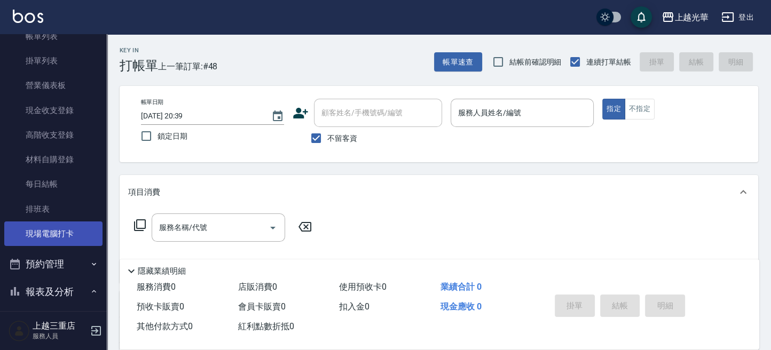
click at [60, 227] on link "現場電腦打卡" at bounding box center [53, 233] width 98 height 25
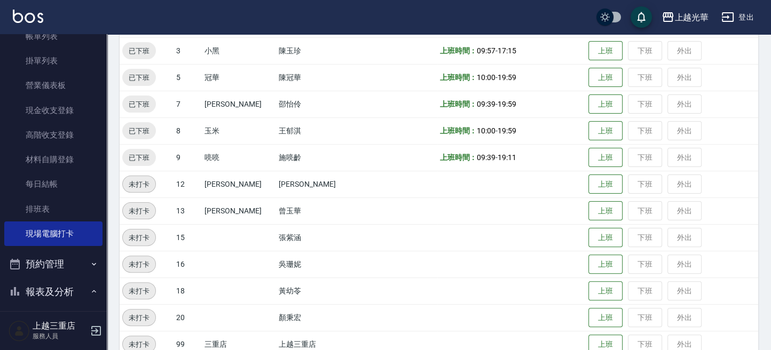
scroll to position [288, 0]
